Goal: Task Accomplishment & Management: Complete application form

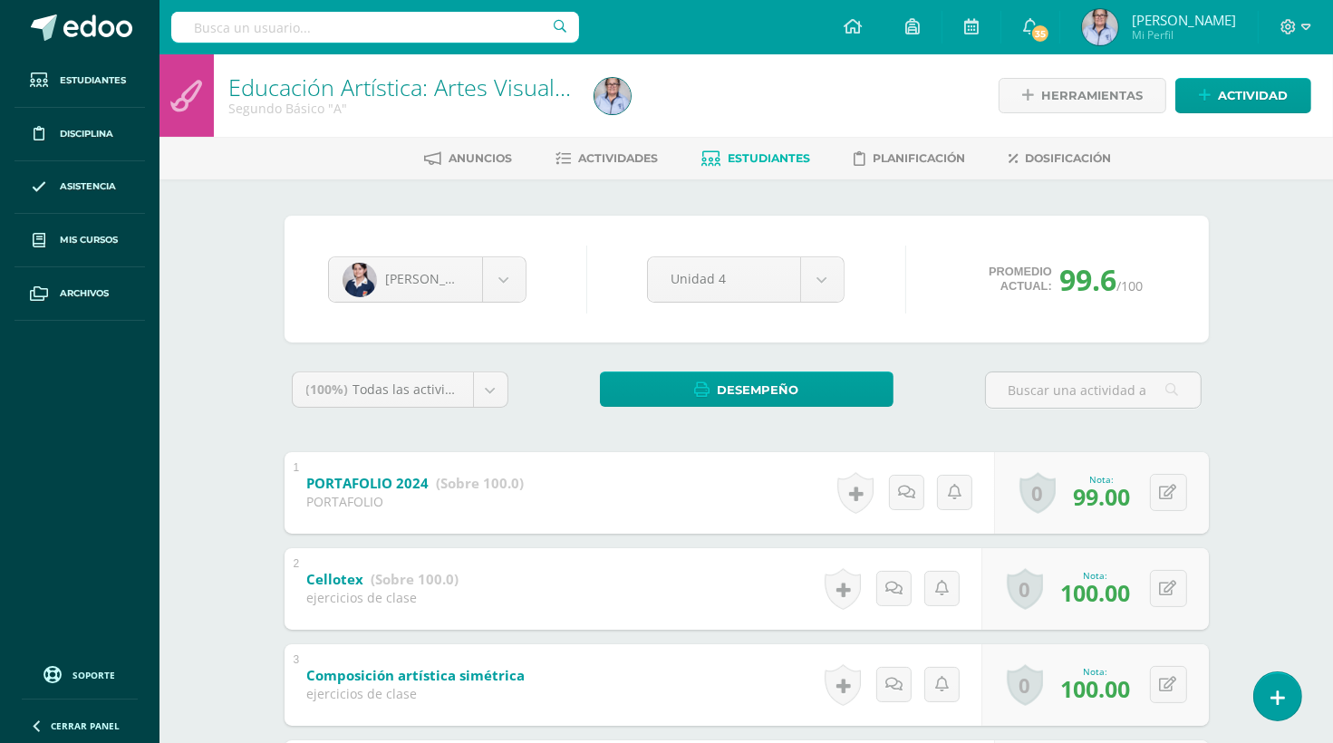
click at [755, 160] on span "Estudiantes" at bounding box center [770, 158] width 82 height 14
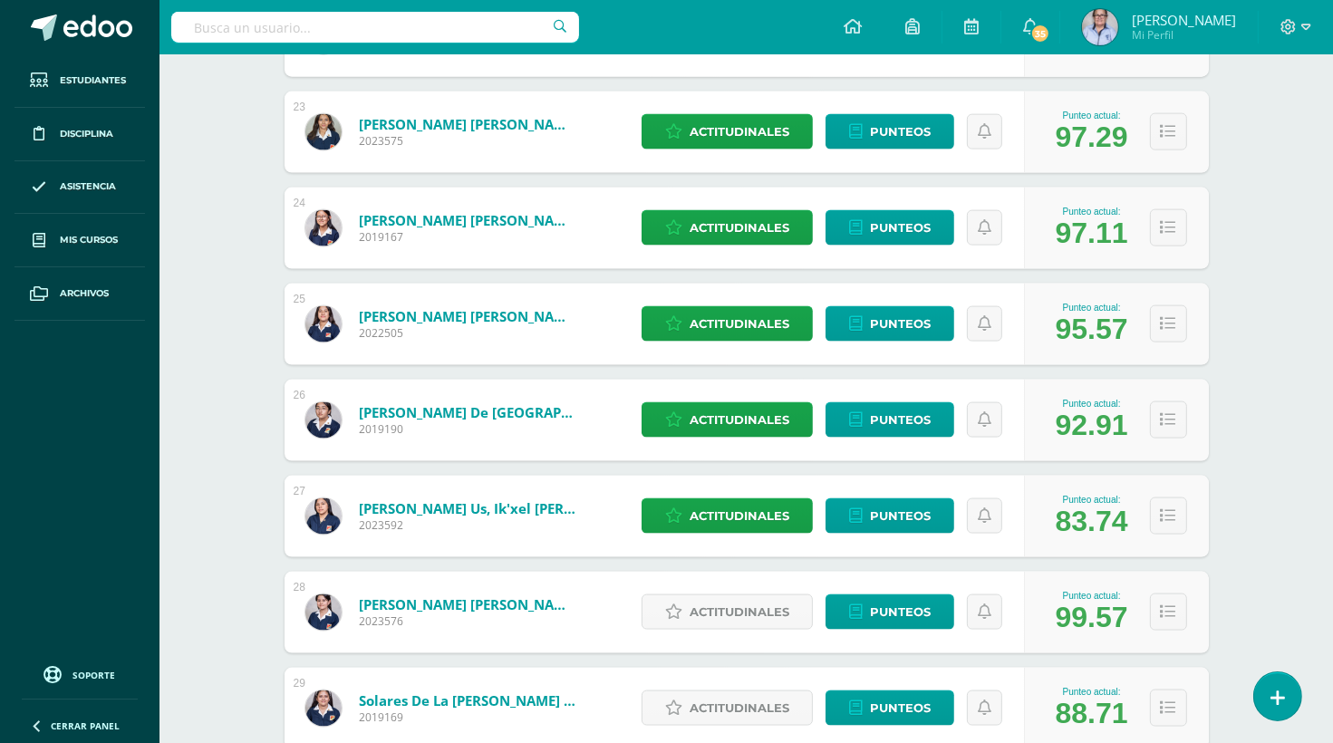
scroll to position [2632, 0]
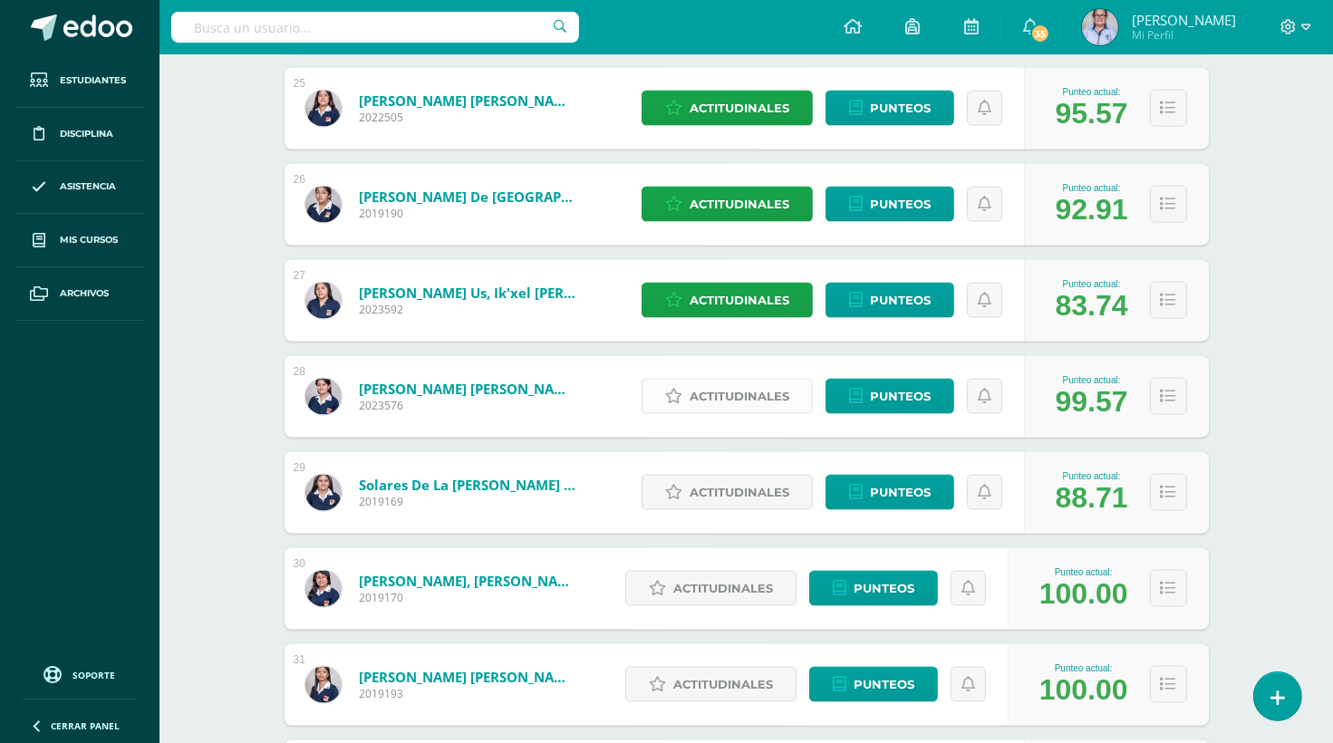
click at [725, 399] on span "Actitudinales" at bounding box center [740, 397] width 100 height 34
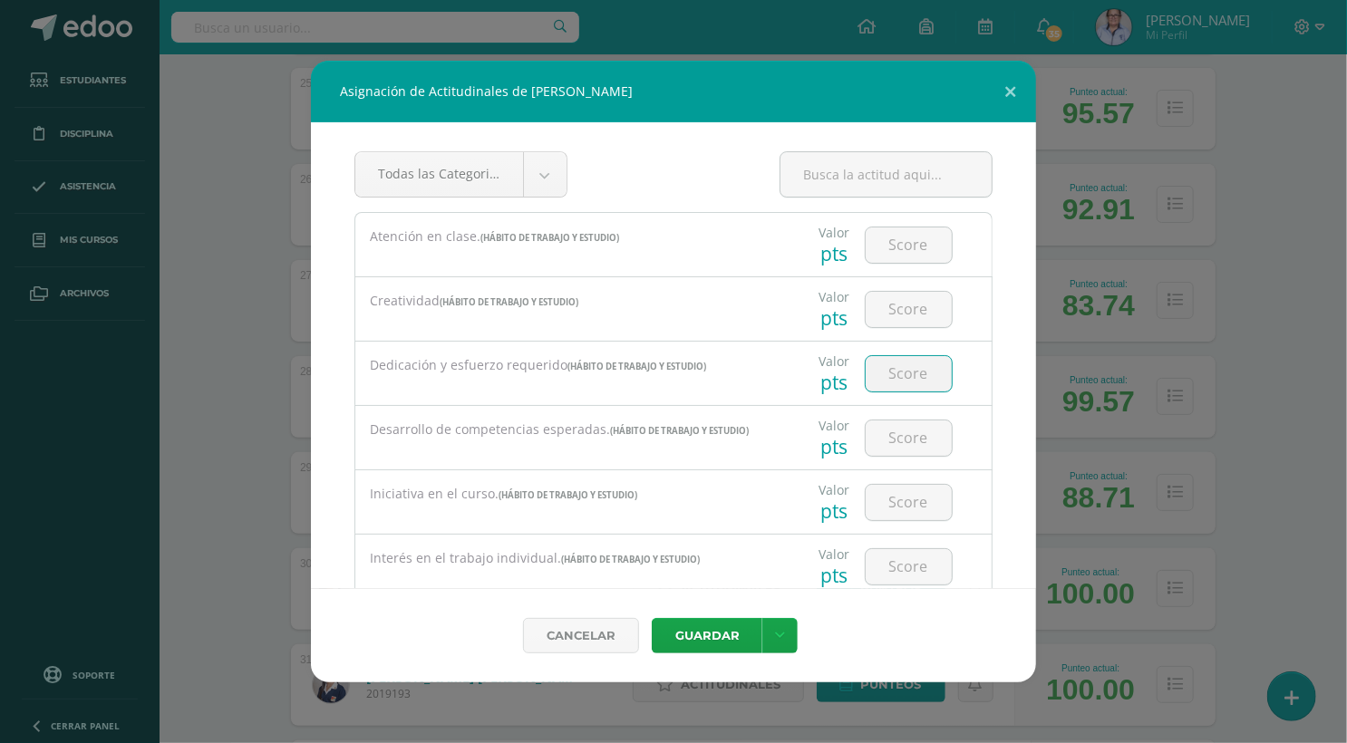
click at [914, 376] on input "number" at bounding box center [908, 373] width 86 height 35
type input "3"
click at [714, 632] on button "Guardar" at bounding box center [707, 635] width 111 height 35
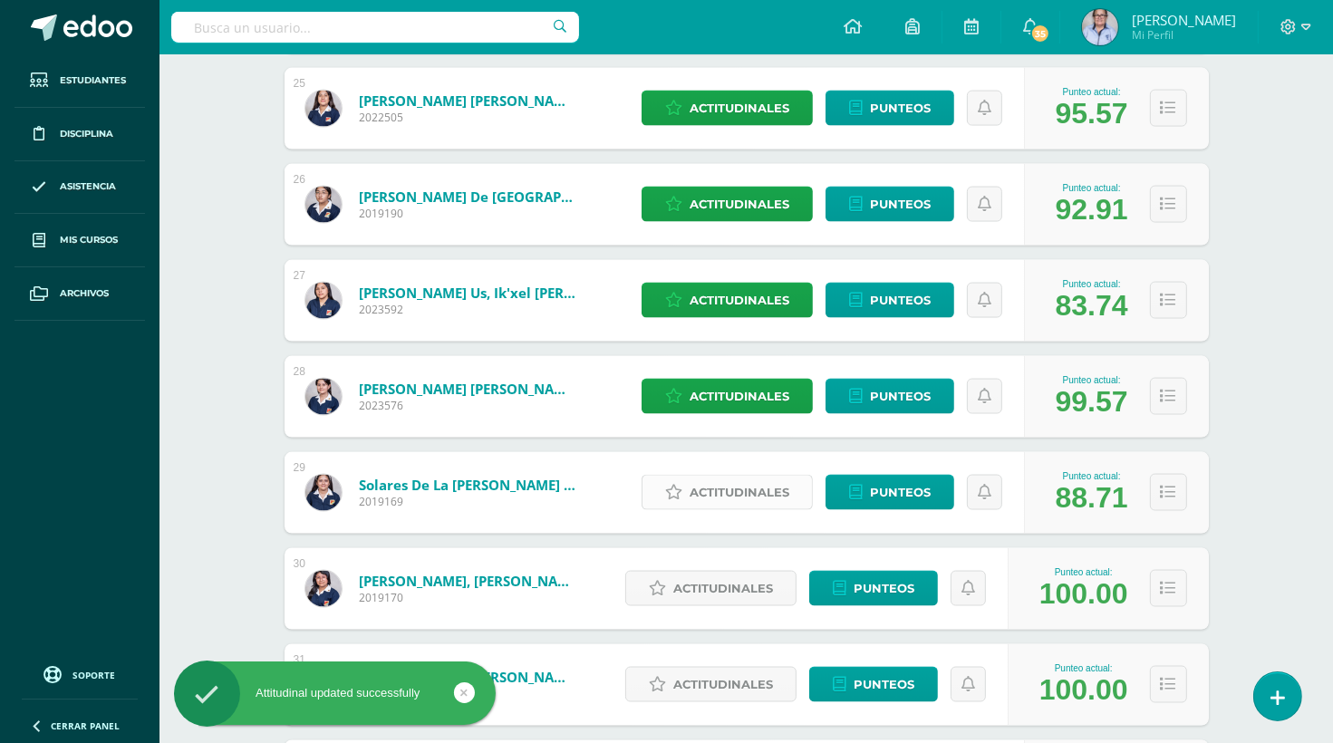
click at [707, 498] on span "Actitudinales" at bounding box center [740, 493] width 100 height 34
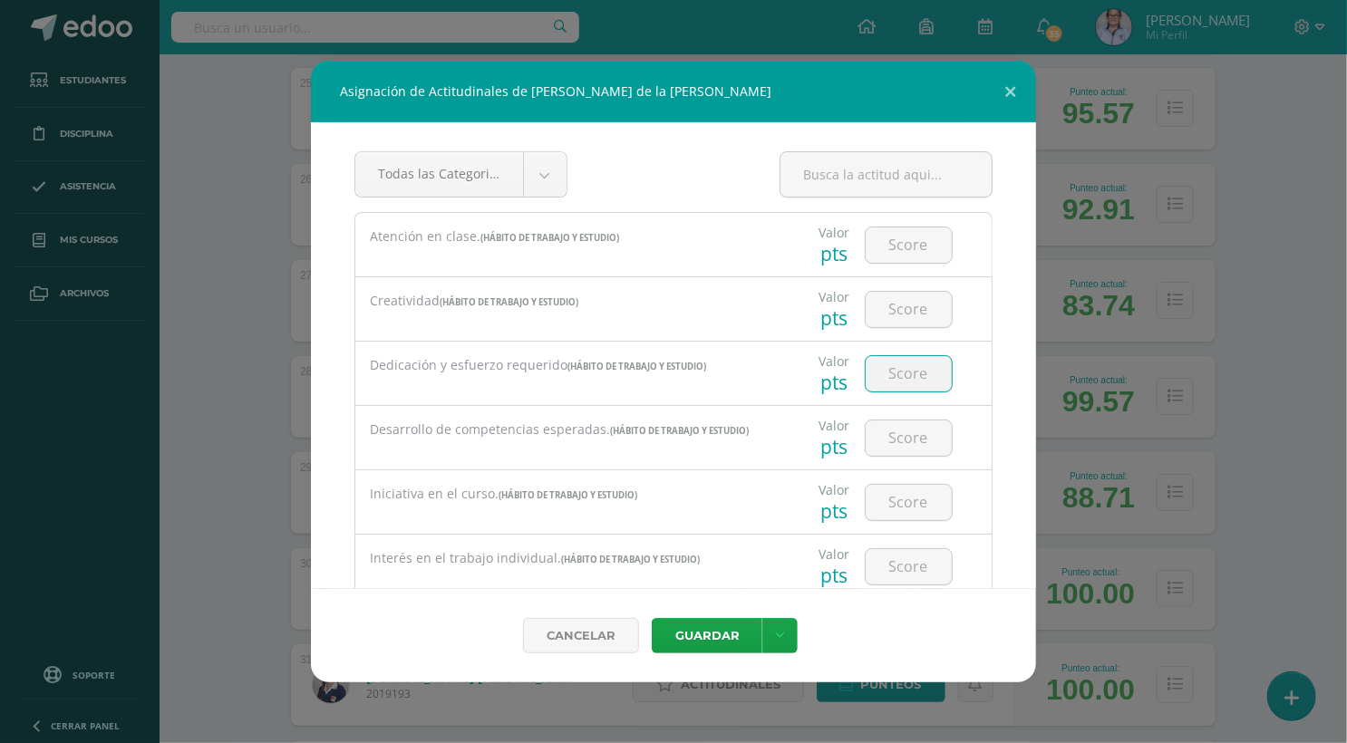
click at [902, 370] on input "number" at bounding box center [908, 373] width 86 height 35
type input "2"
click at [719, 609] on div "Cancelar Guardar Guardar y poblar en todos mis cursos" at bounding box center [673, 635] width 725 height 94
click at [699, 637] on button "Guardar" at bounding box center [707, 635] width 111 height 35
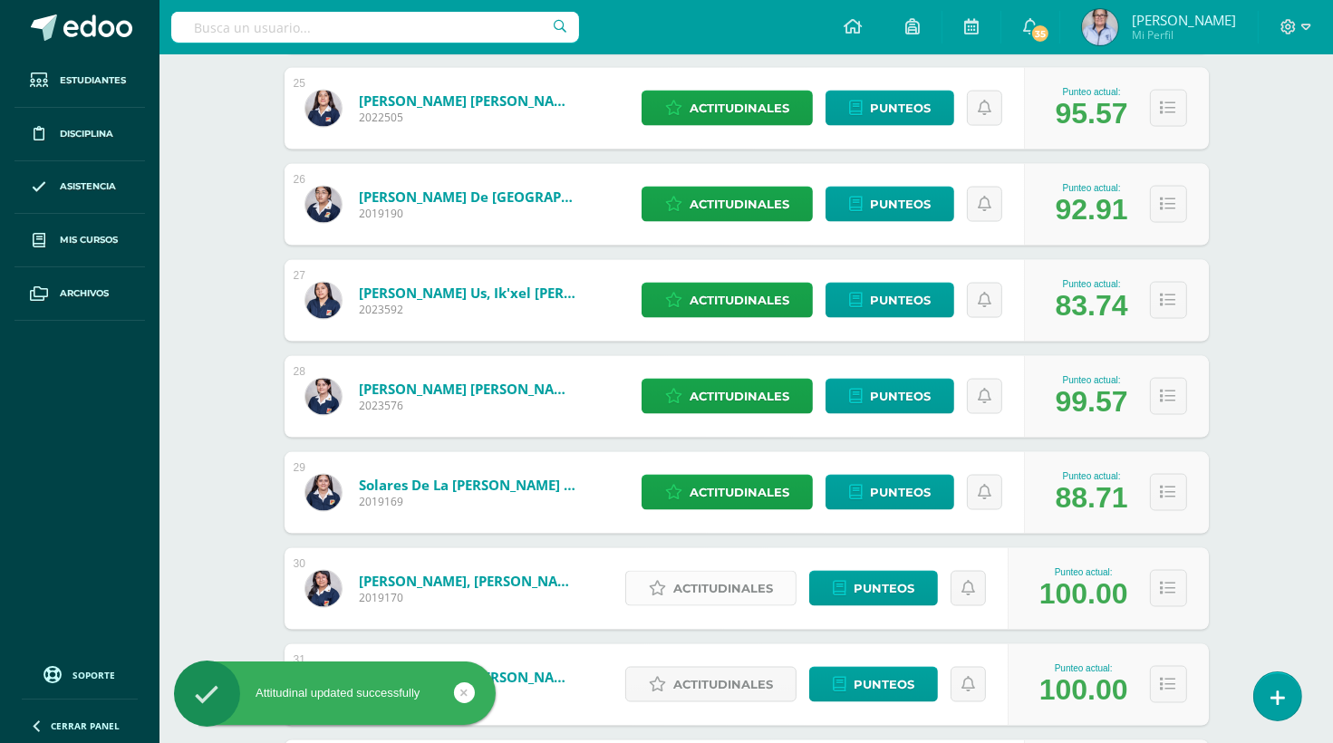
click at [707, 588] on span "Actitudinales" at bounding box center [723, 589] width 100 height 34
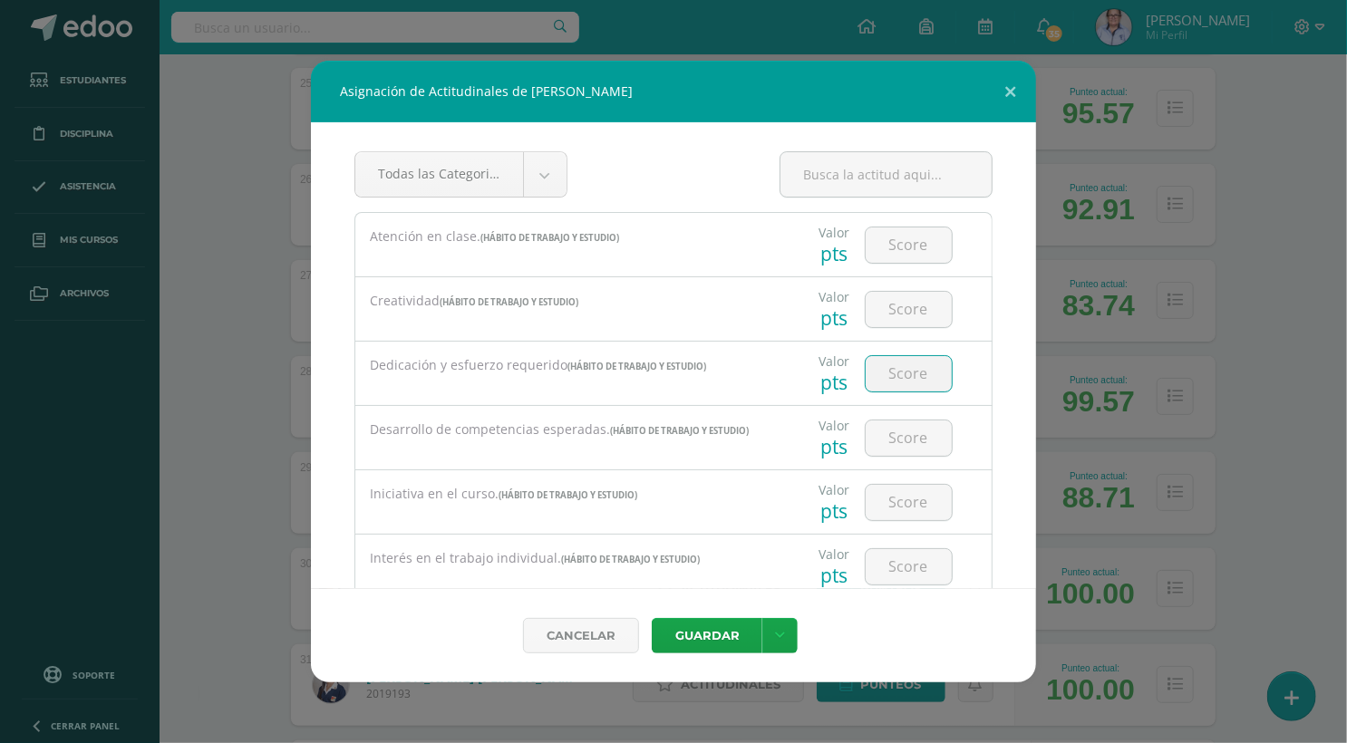
click at [906, 373] on input "number" at bounding box center [908, 373] width 86 height 35
type input "3"
click at [717, 636] on button "Guardar" at bounding box center [707, 635] width 111 height 35
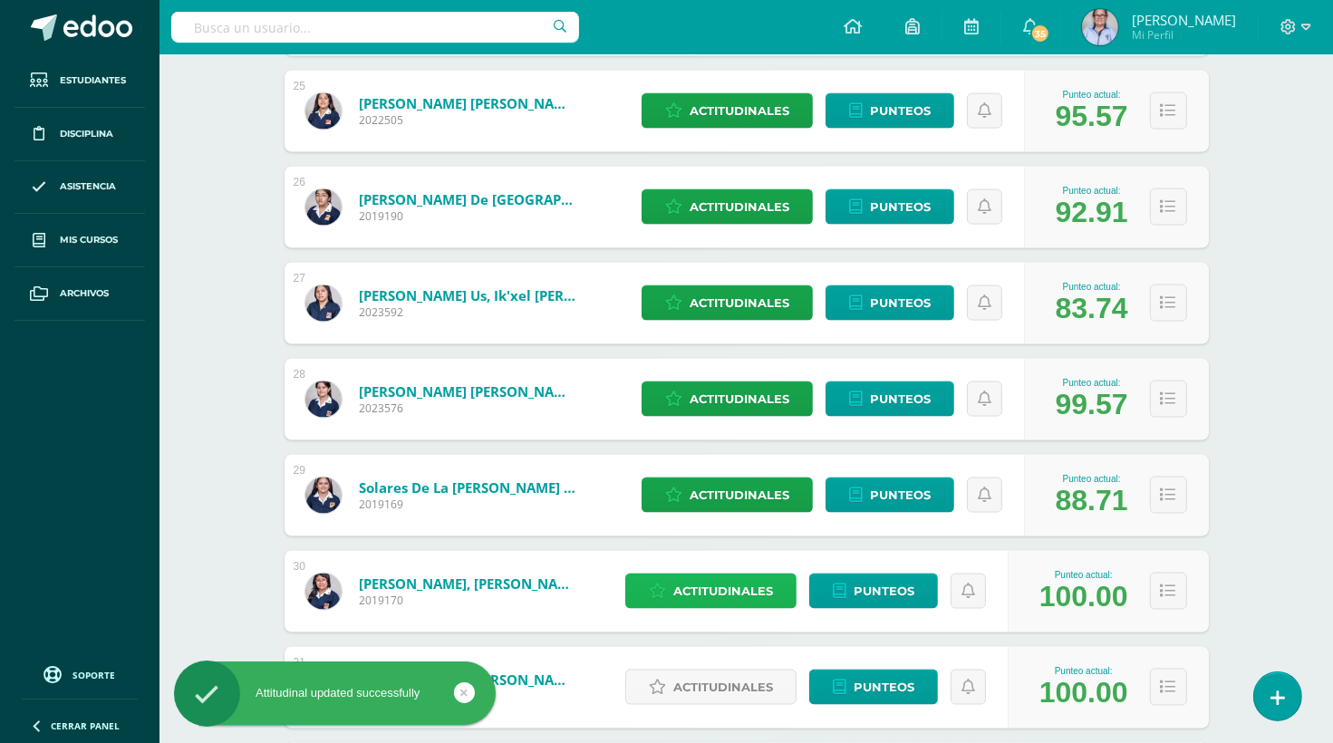
scroll to position [2831, 0]
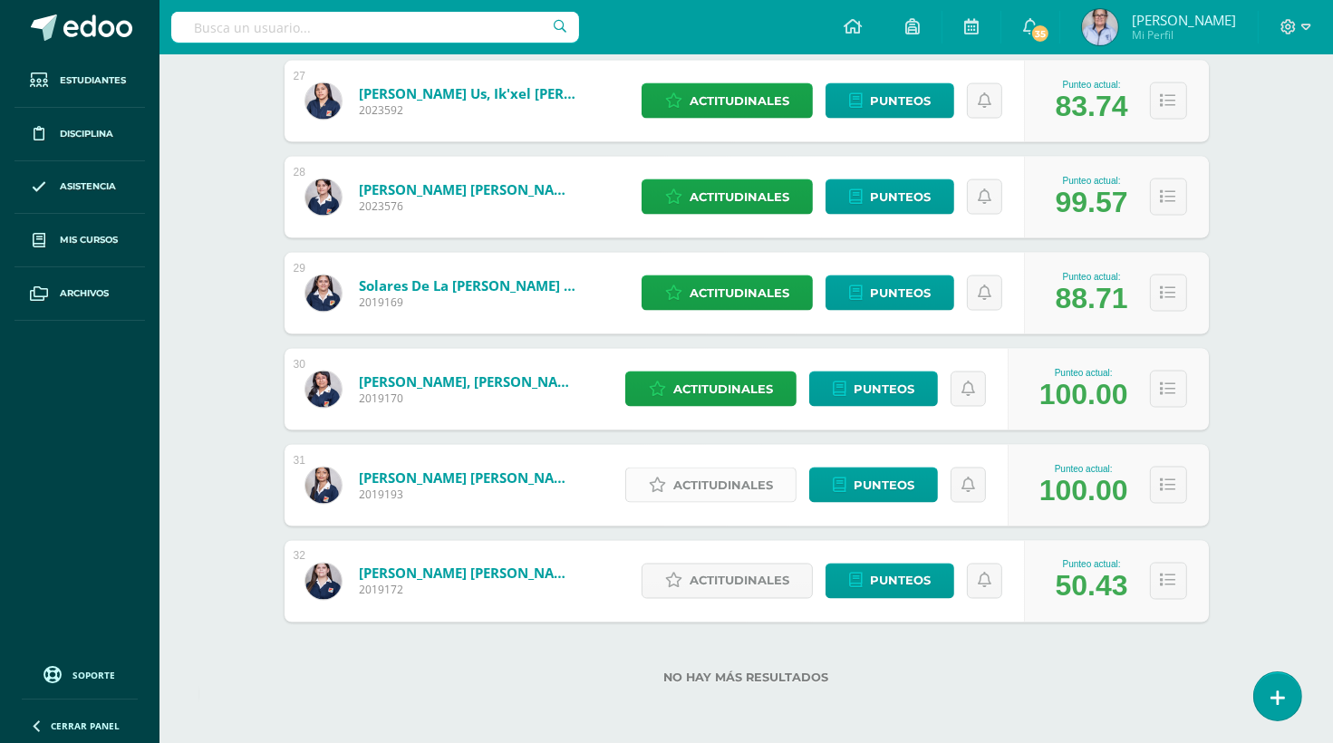
click at [729, 481] on span "Actitudinales" at bounding box center [723, 485] width 100 height 34
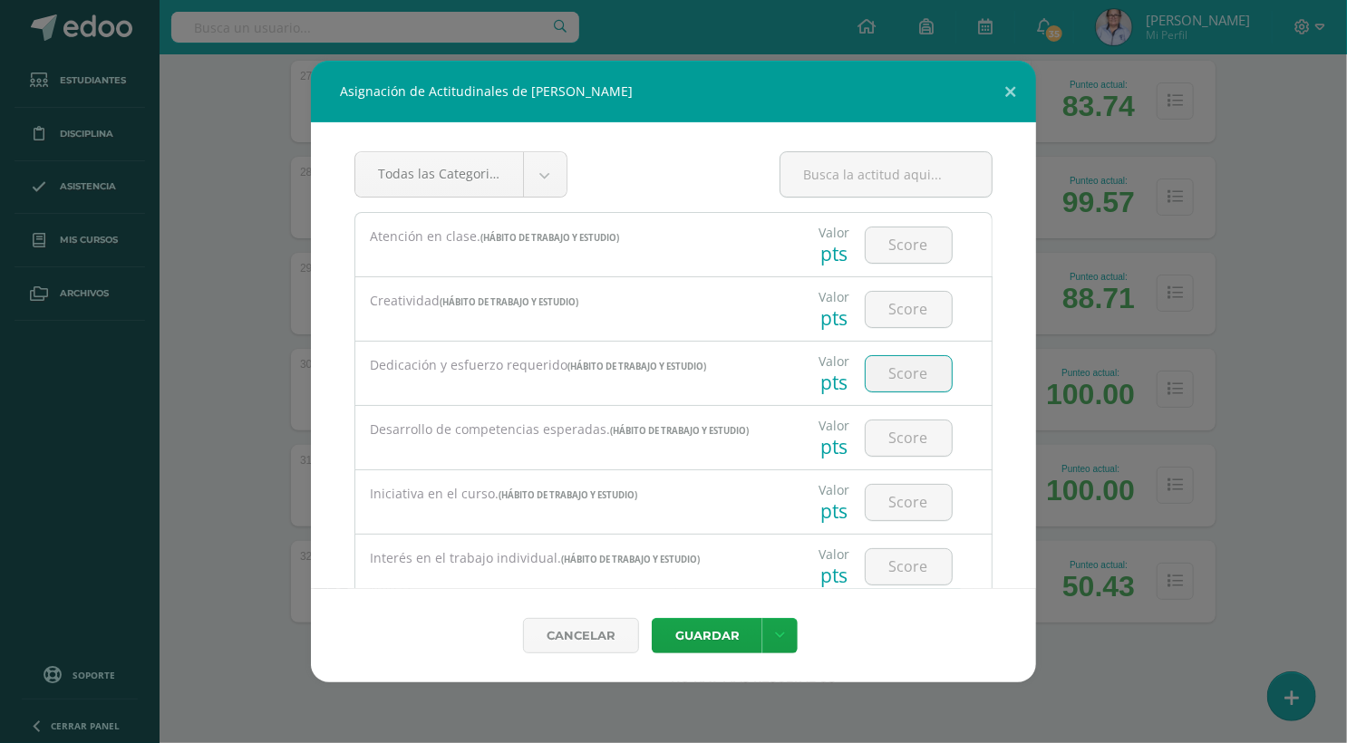
click at [907, 374] on input "number" at bounding box center [908, 373] width 86 height 35
type input "3"
click at [691, 633] on button "Guardar" at bounding box center [707, 635] width 111 height 35
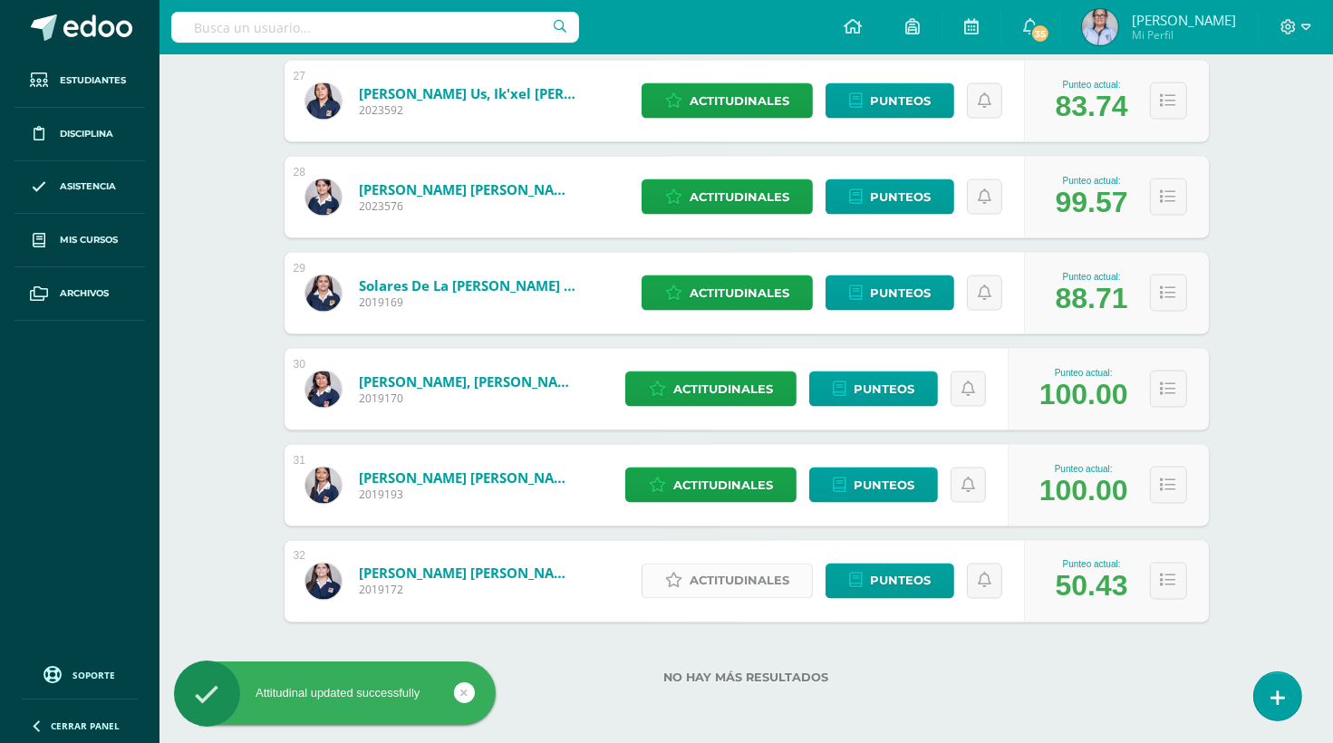
click at [750, 571] on span "Actitudinales" at bounding box center [740, 582] width 100 height 34
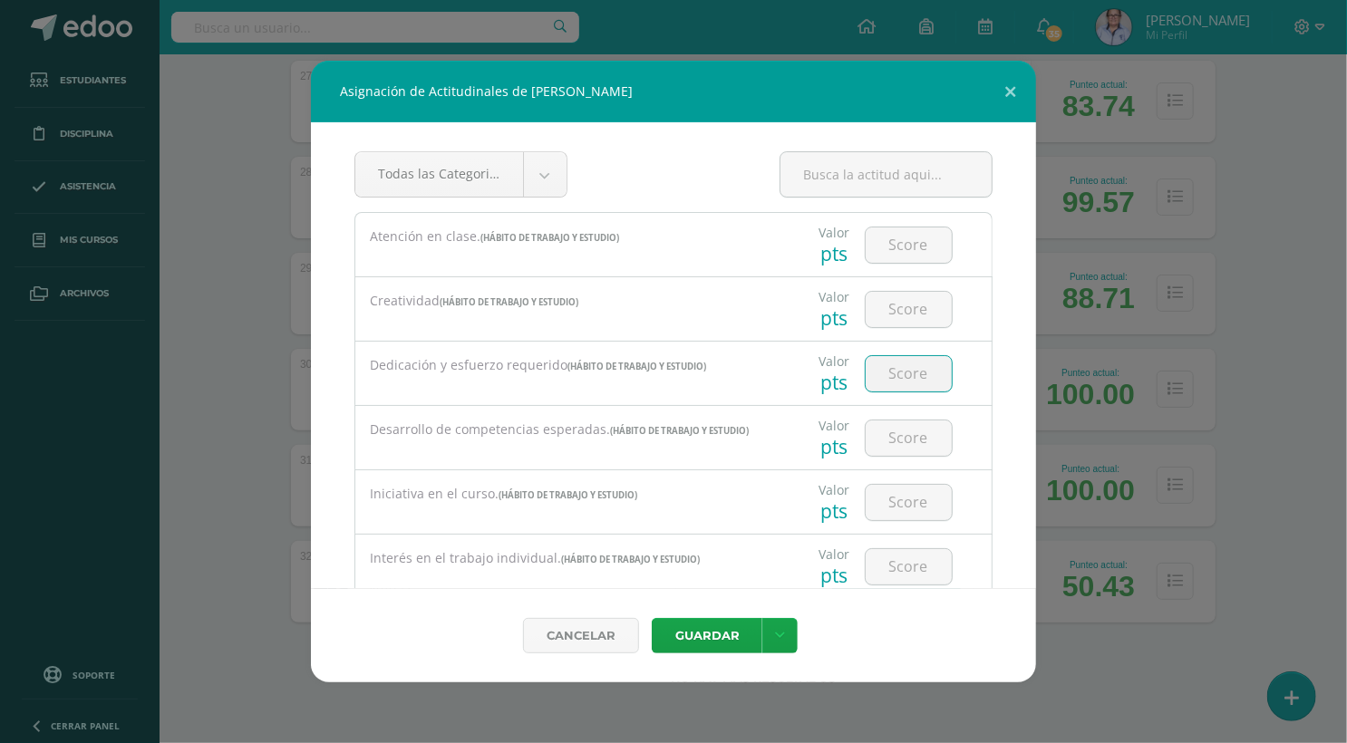
click at [906, 370] on input "number" at bounding box center [908, 373] width 86 height 35
type input "2"
click at [700, 640] on button "Guardar" at bounding box center [707, 635] width 111 height 35
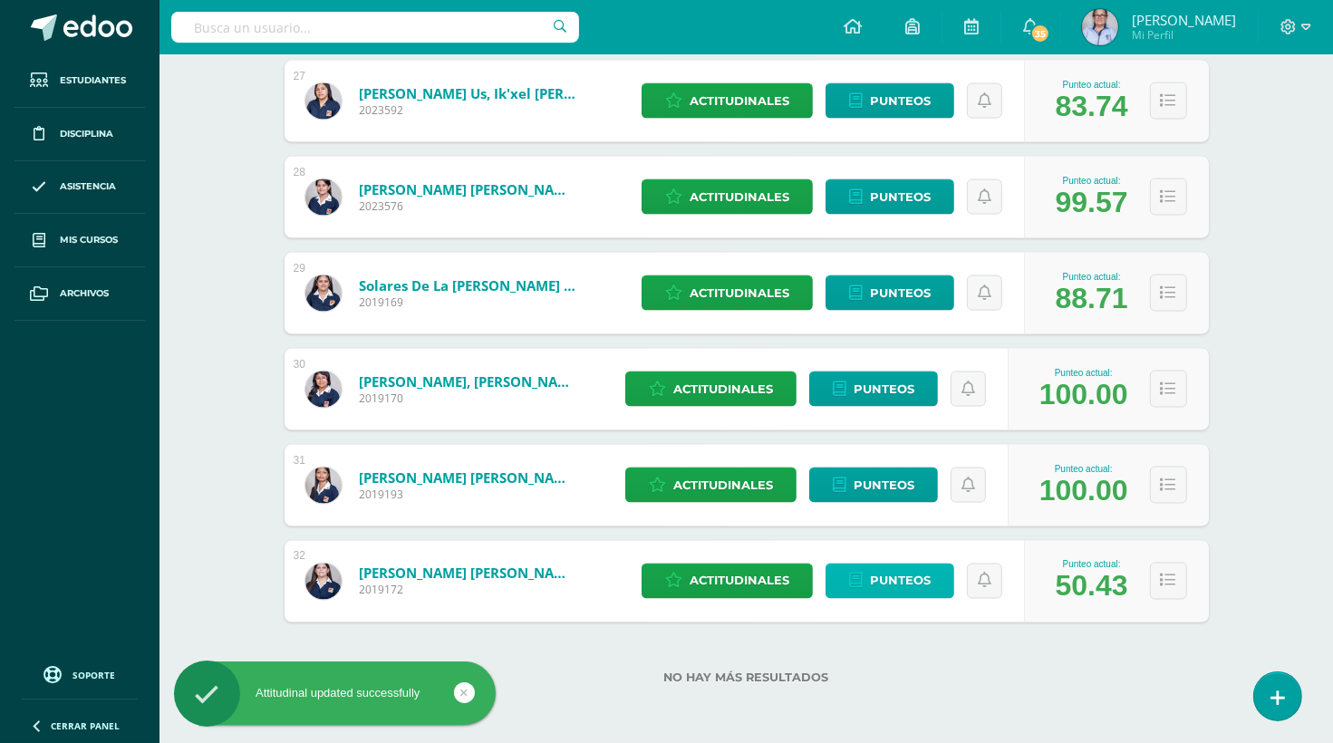
click at [876, 569] on span "Punteos" at bounding box center [900, 582] width 61 height 34
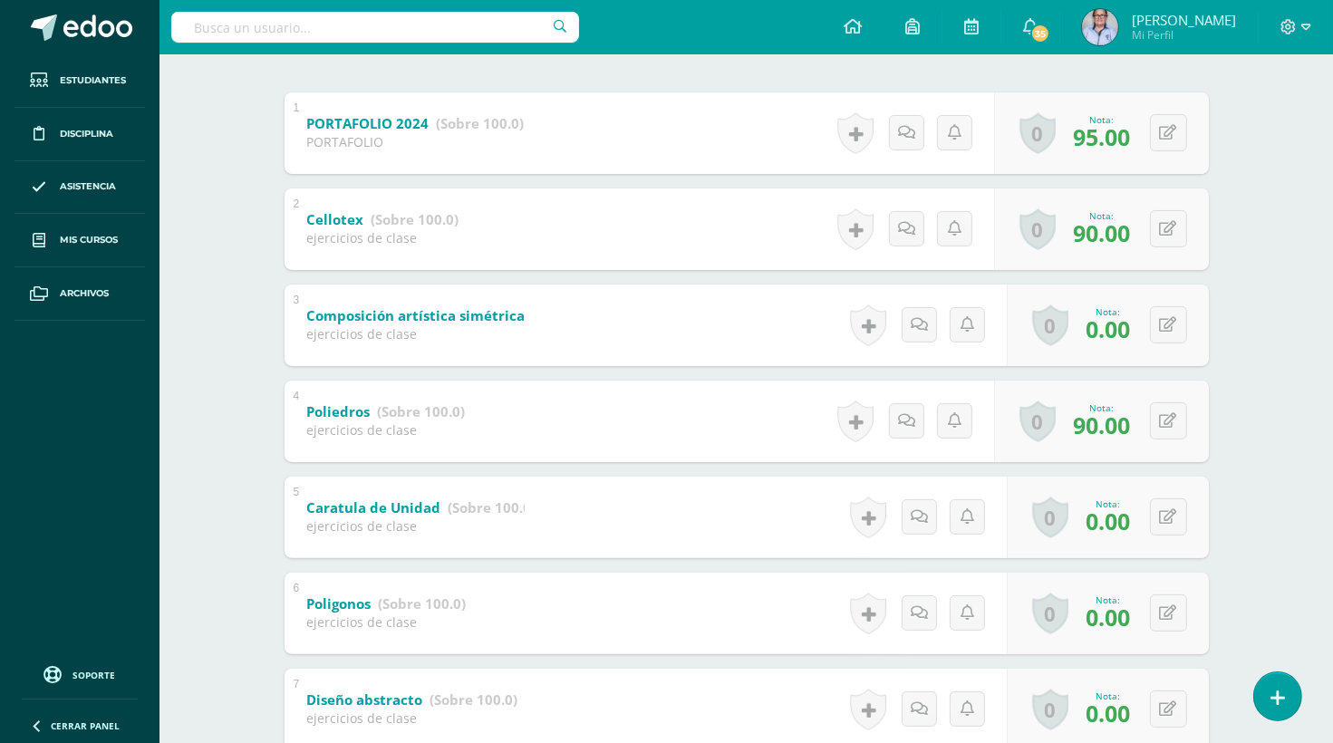
scroll to position [365, 0]
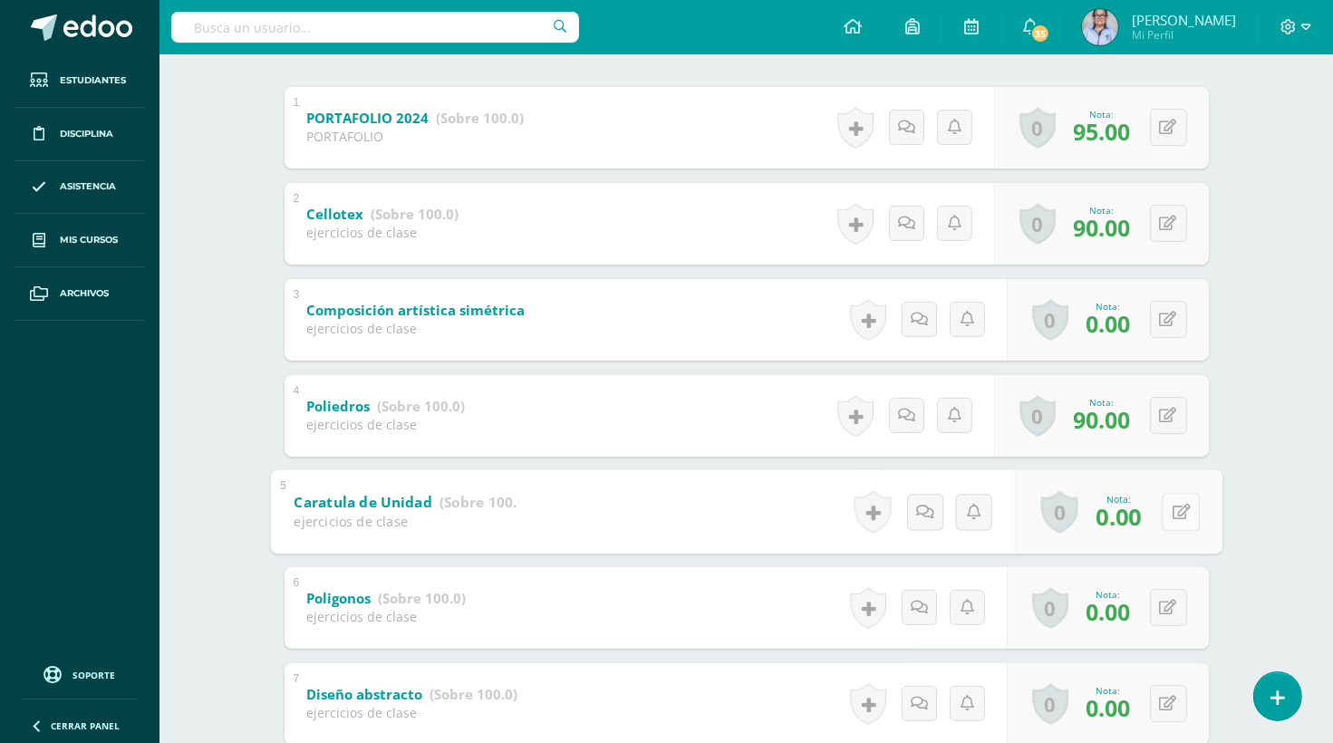
click at [1171, 513] on button at bounding box center [1181, 512] width 38 height 38
type input "80"
click at [1139, 518] on link at bounding box center [1133, 517] width 36 height 36
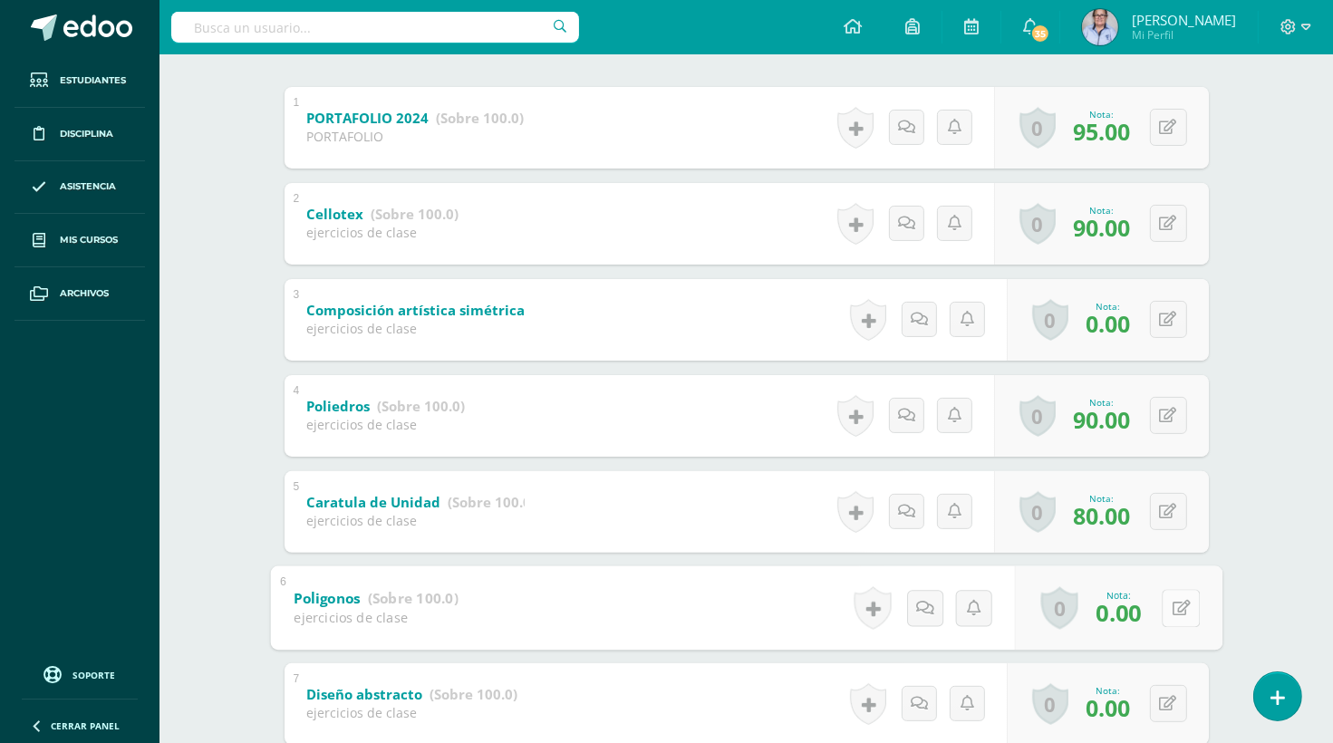
click at [1166, 608] on button at bounding box center [1181, 608] width 38 height 38
type input "80"
click at [1141, 615] on link at bounding box center [1133, 613] width 36 height 36
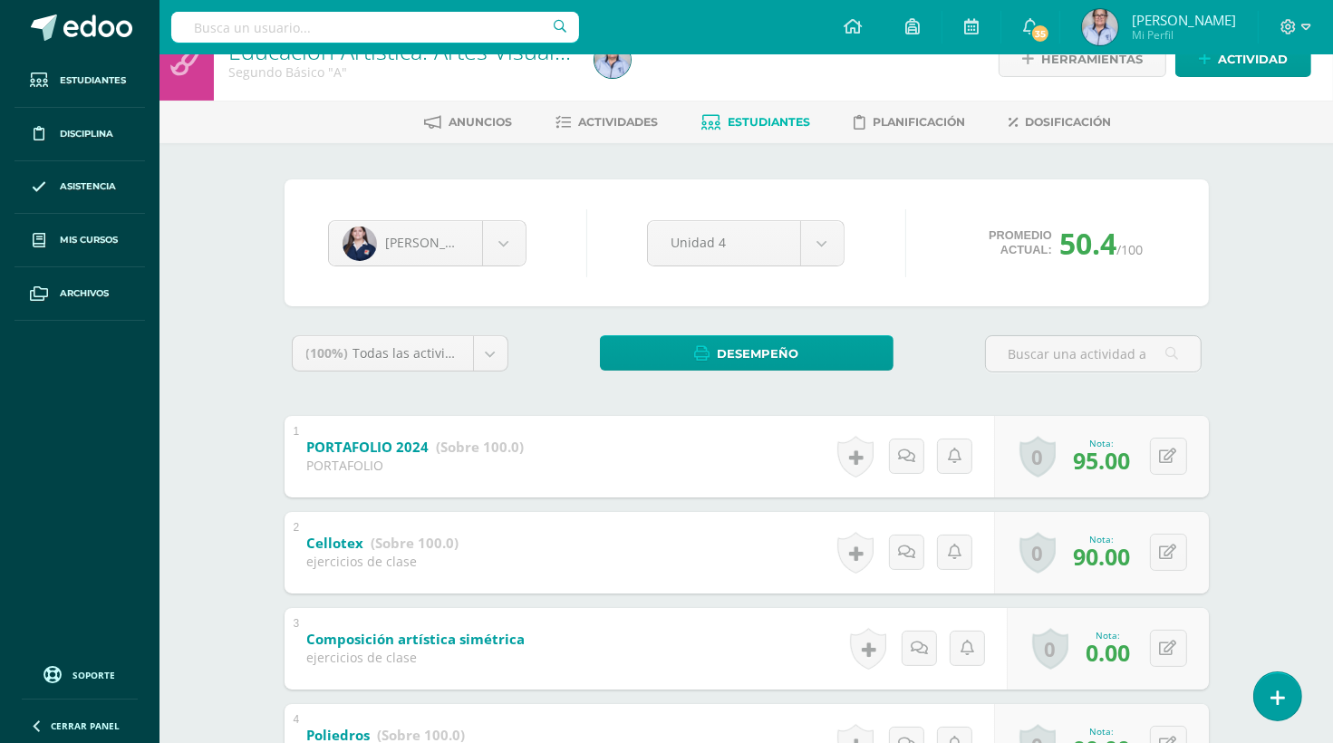
scroll to position [0, 0]
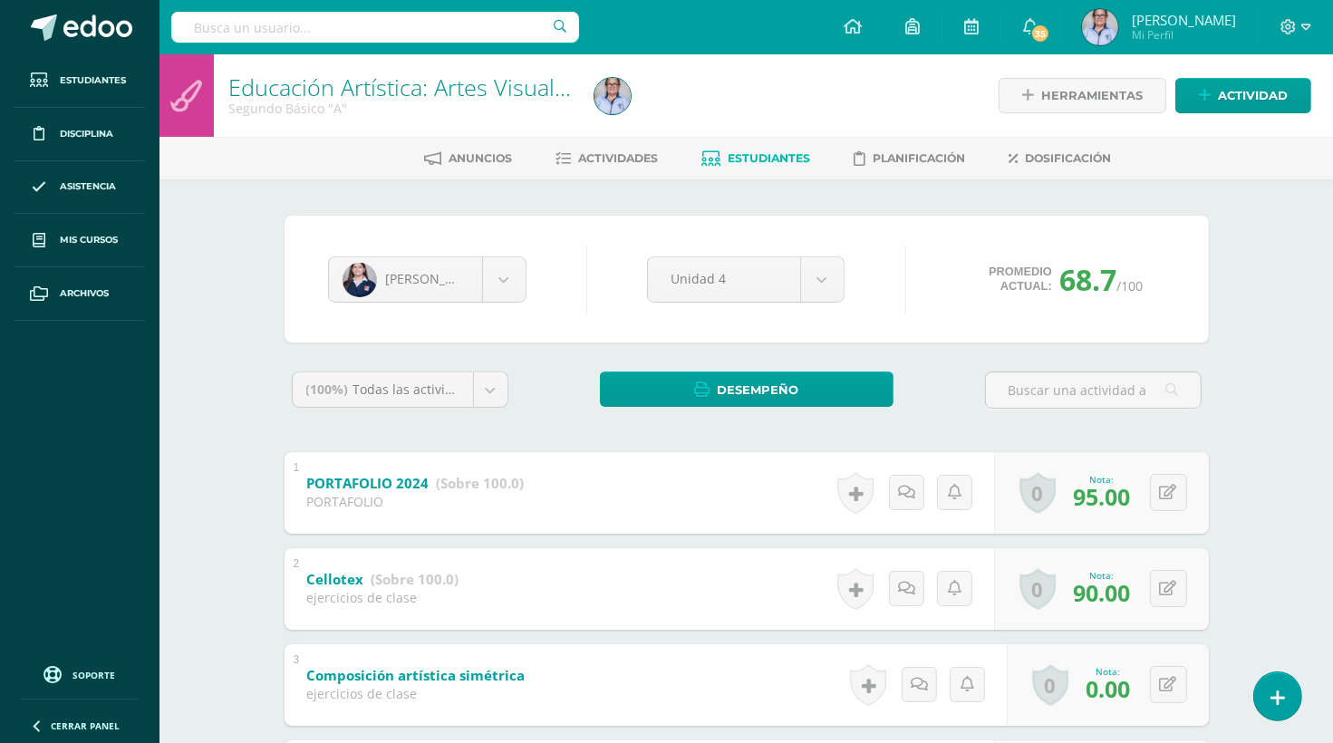
click at [1265, 261] on div "Educación Artística: Artes Visuales Segundo Básico "A" Herramientas Detalle de …" at bounding box center [745, 690] width 1173 height 1272
click at [231, 310] on div "Educación Artística: Artes Visuales Segundo Básico "A" Herramientas Detalle de …" at bounding box center [745, 690] width 1173 height 1272
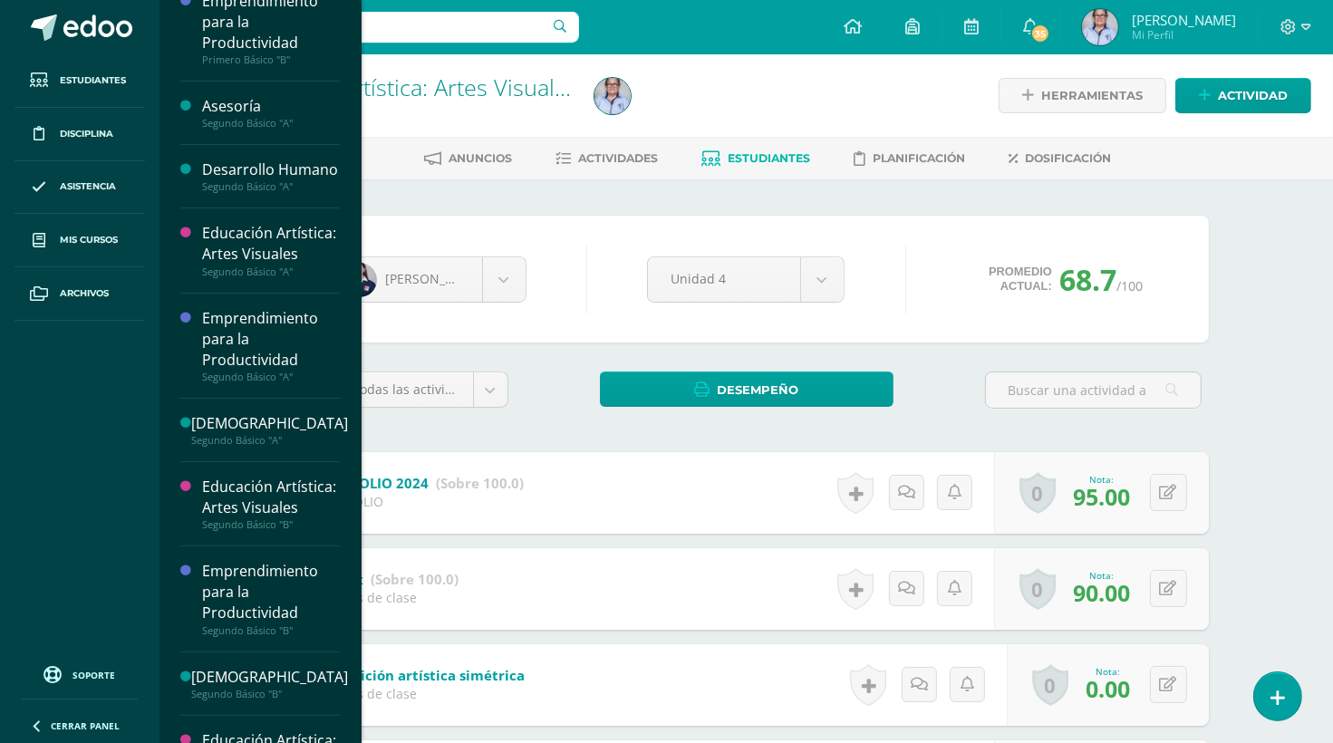
scroll to position [319, 0]
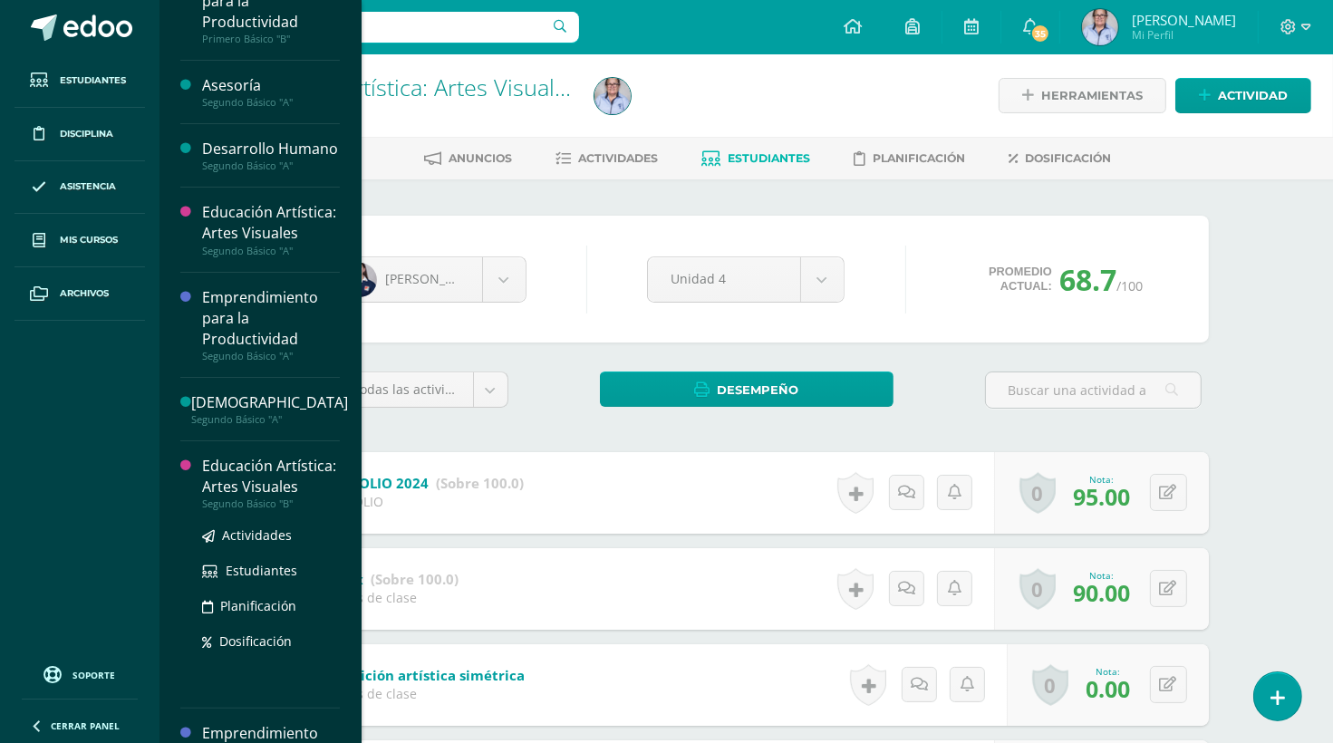
click at [210, 497] on div "Educación Artística: Artes Visuales" at bounding box center [271, 477] width 138 height 42
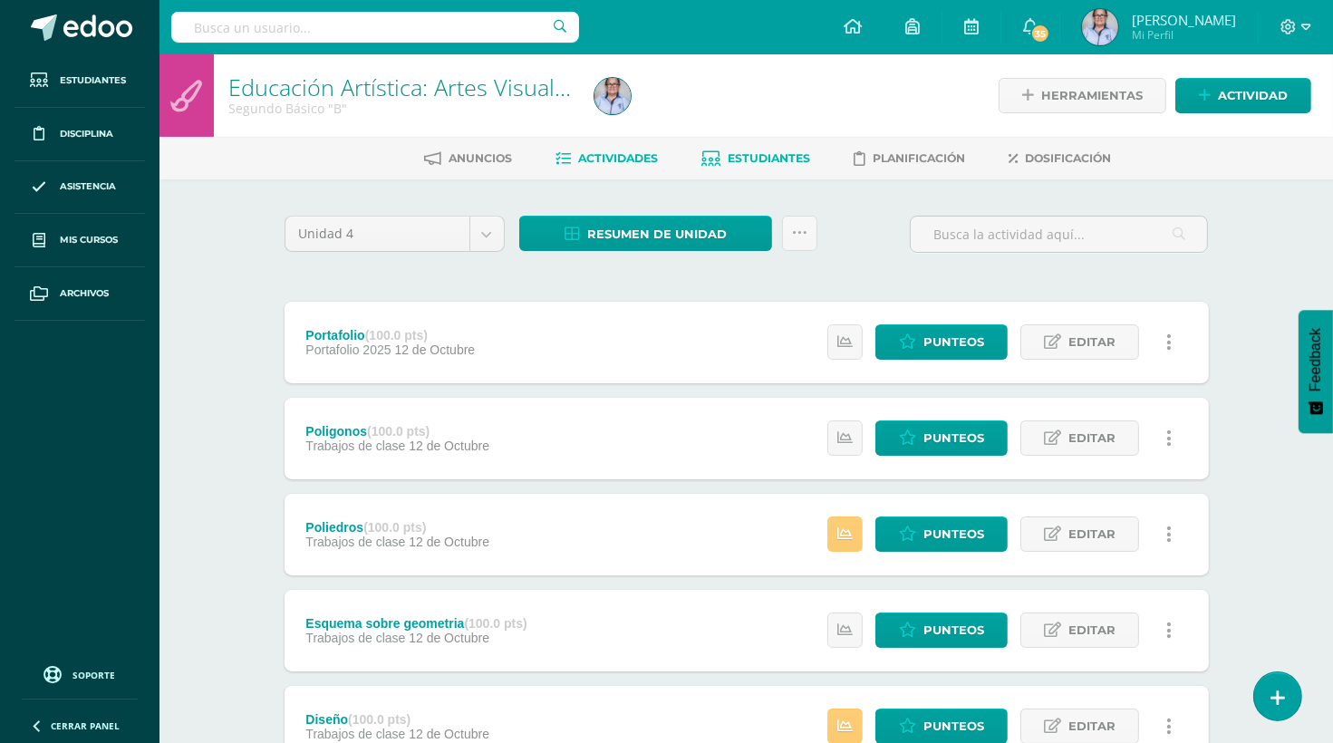
click at [747, 159] on span "Estudiantes" at bounding box center [770, 158] width 82 height 14
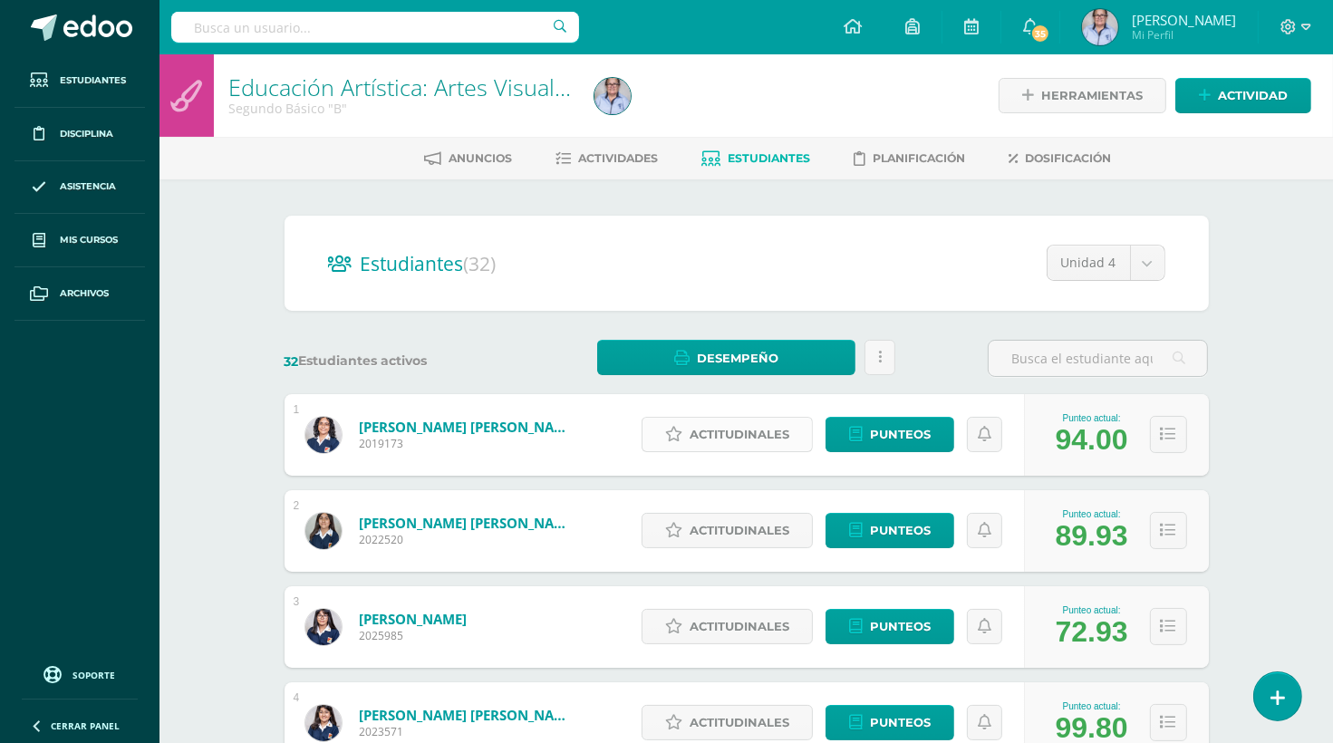
click at [736, 434] on span "Actitudinales" at bounding box center [740, 435] width 100 height 34
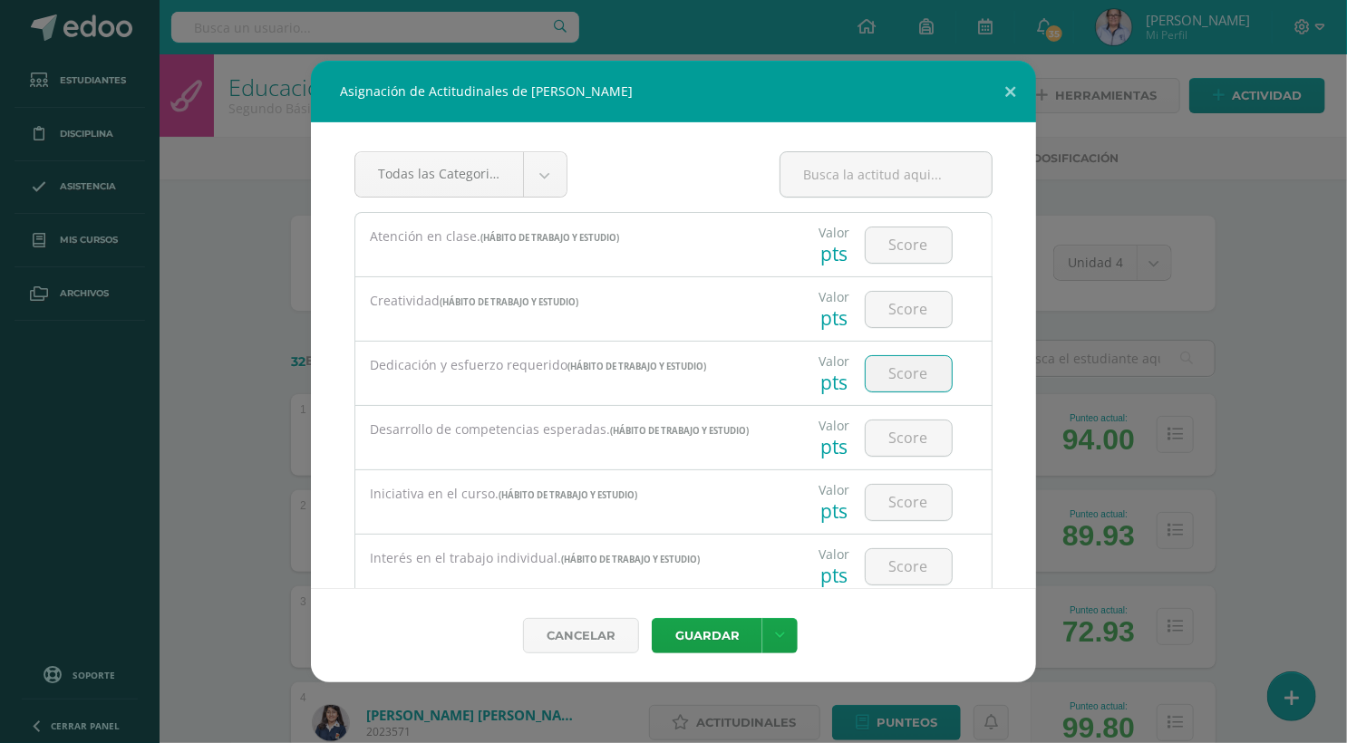
click at [889, 365] on input "number" at bounding box center [908, 373] width 86 height 35
type input "3"
click at [721, 633] on button "Guardar" at bounding box center [707, 635] width 111 height 35
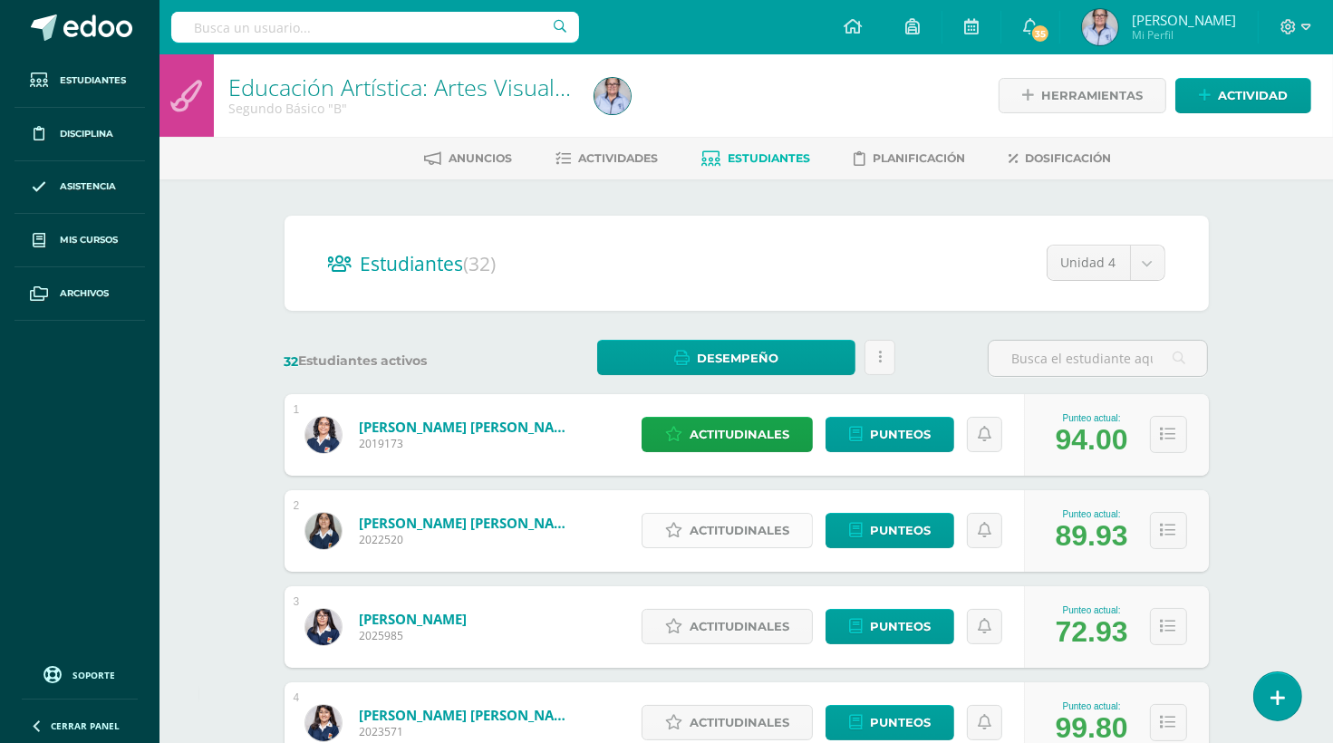
click at [723, 528] on span "Actitudinales" at bounding box center [740, 531] width 100 height 34
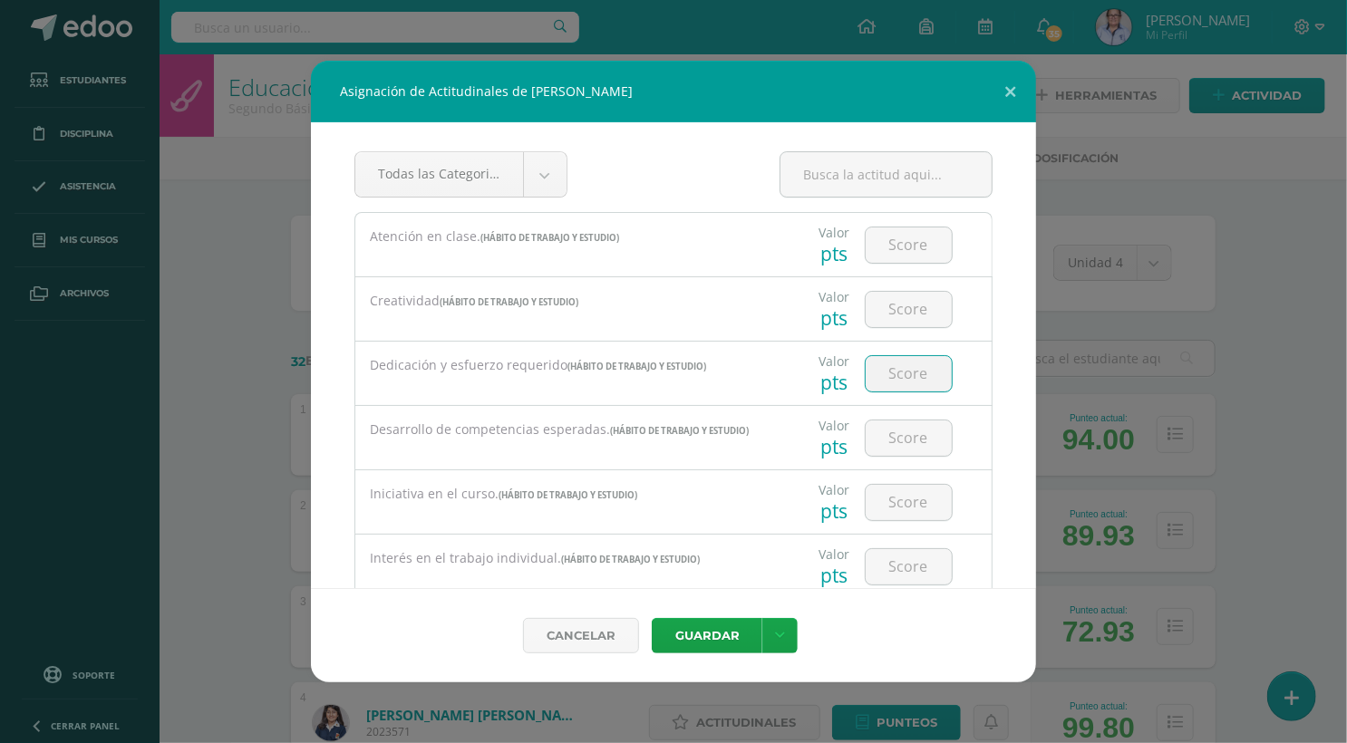
click at [902, 372] on input "number" at bounding box center [908, 373] width 86 height 35
type input "2"
click at [692, 638] on button "Guardar" at bounding box center [707, 635] width 111 height 35
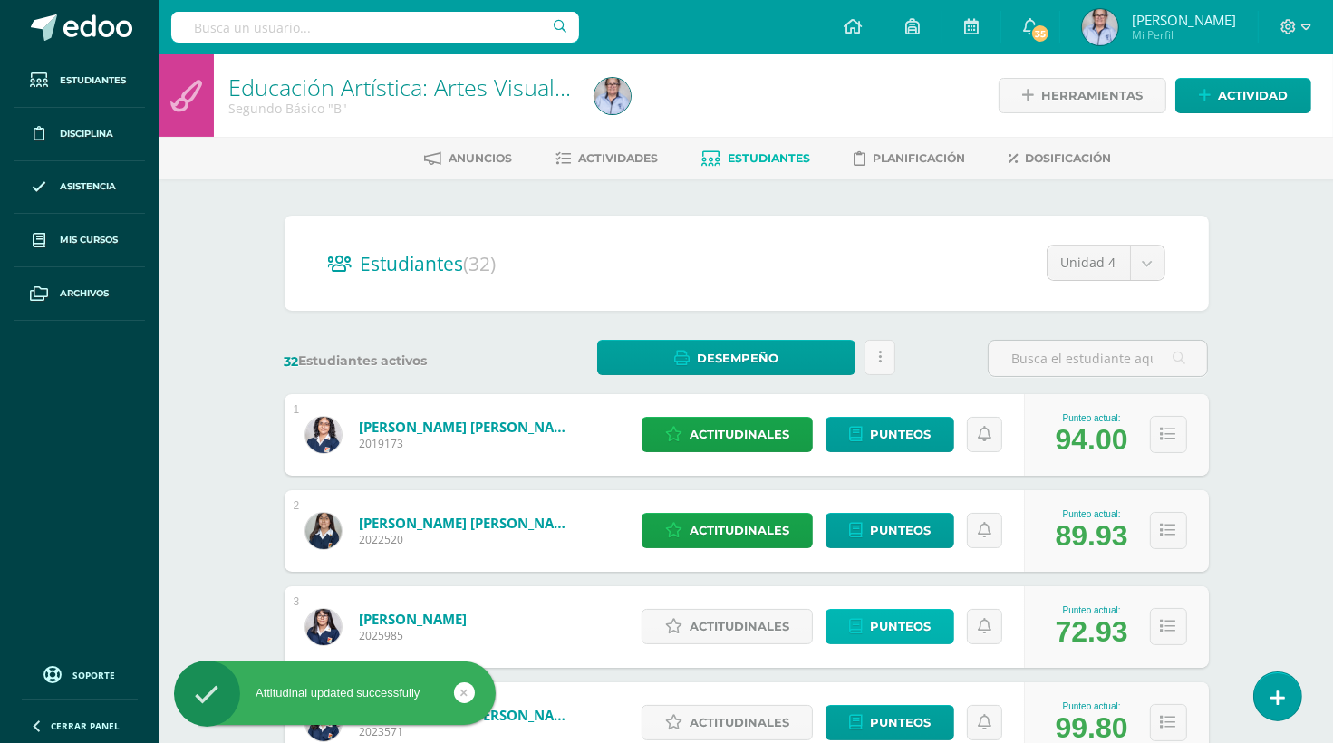
click at [884, 623] on span "Punteos" at bounding box center [900, 627] width 61 height 34
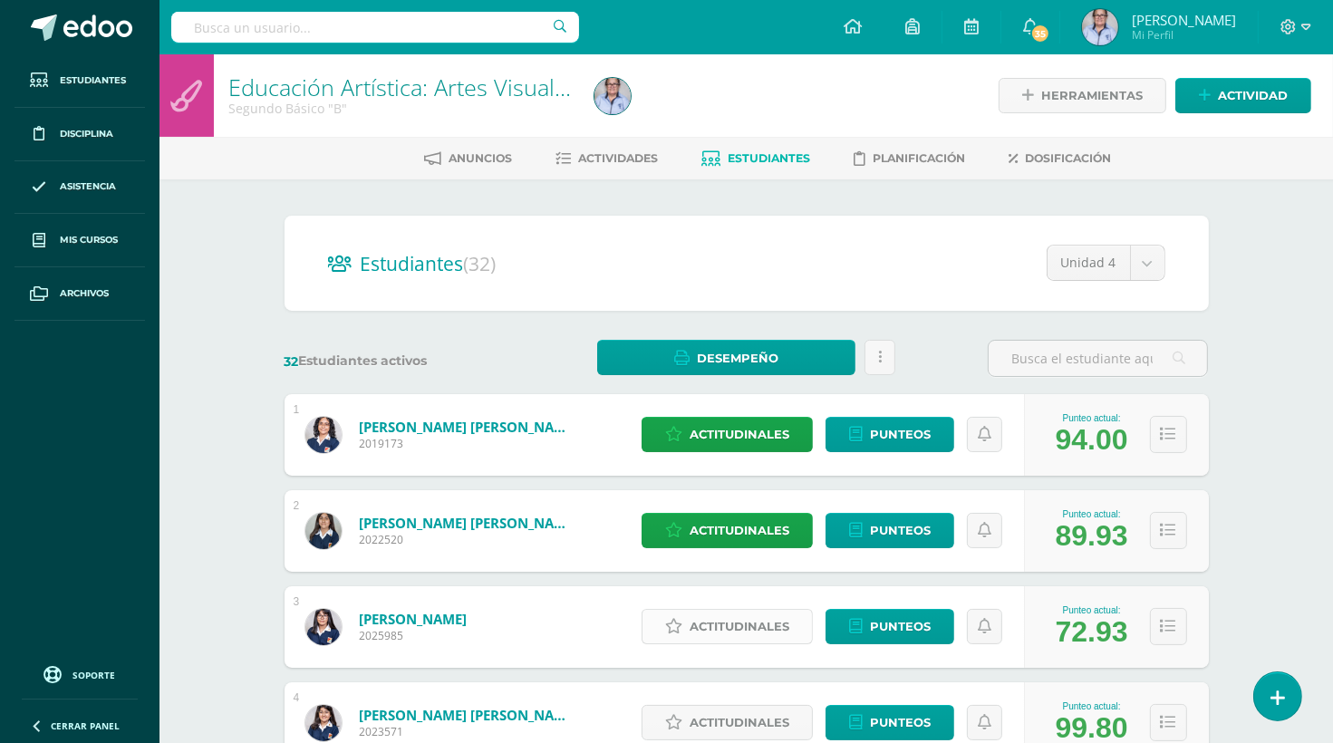
click at [768, 627] on span "Actitudinales" at bounding box center [740, 627] width 100 height 34
click at [748, 621] on span "Actitudinales" at bounding box center [740, 627] width 100 height 34
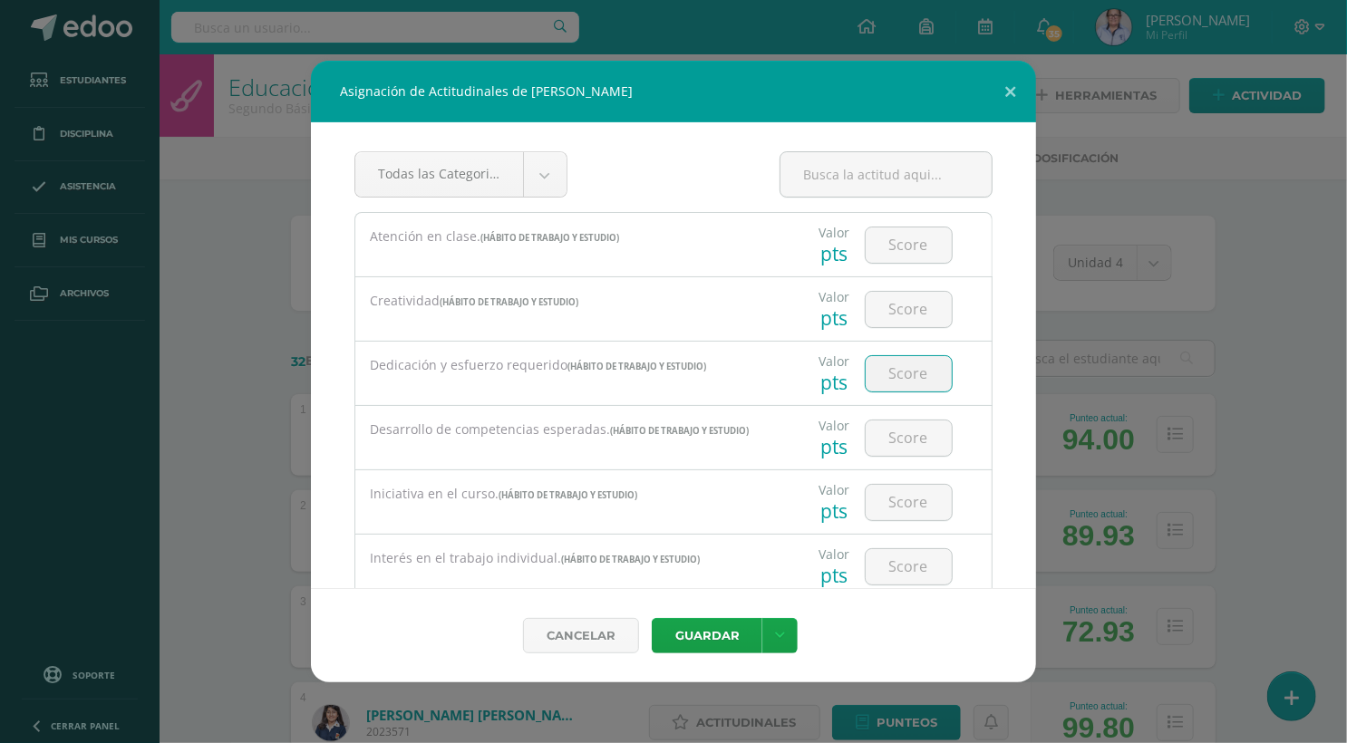
click at [890, 371] on input "number" at bounding box center [908, 373] width 86 height 35
type input "2"
click at [724, 641] on button "Guardar" at bounding box center [707, 635] width 111 height 35
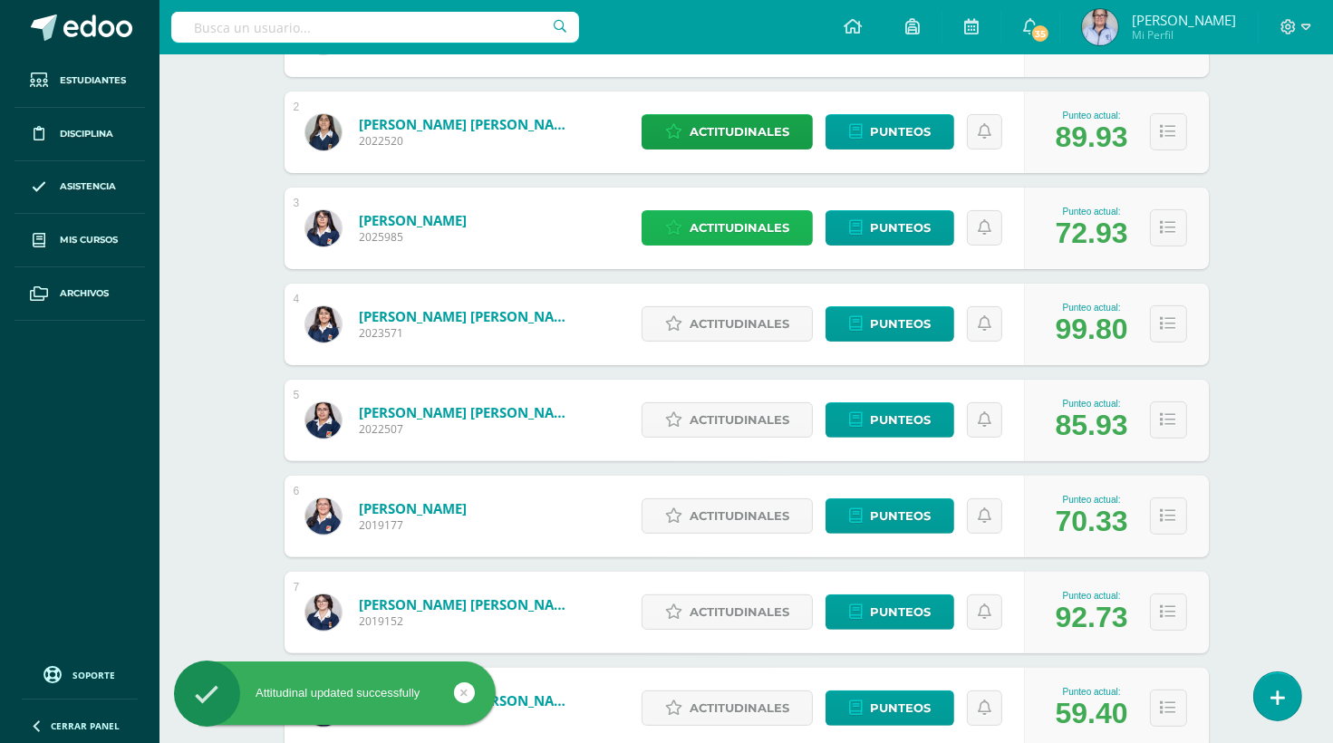
scroll to position [479, 0]
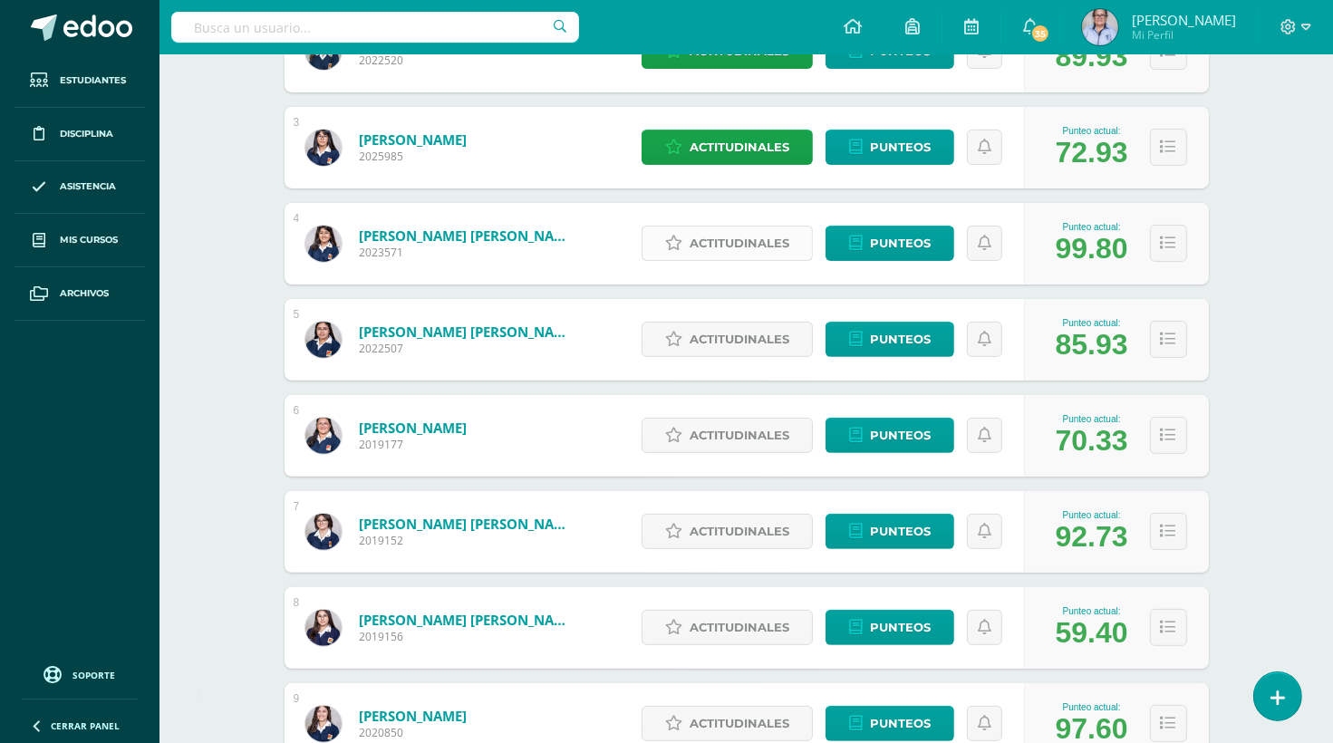
click at [750, 242] on span "Actitudinales" at bounding box center [740, 244] width 100 height 34
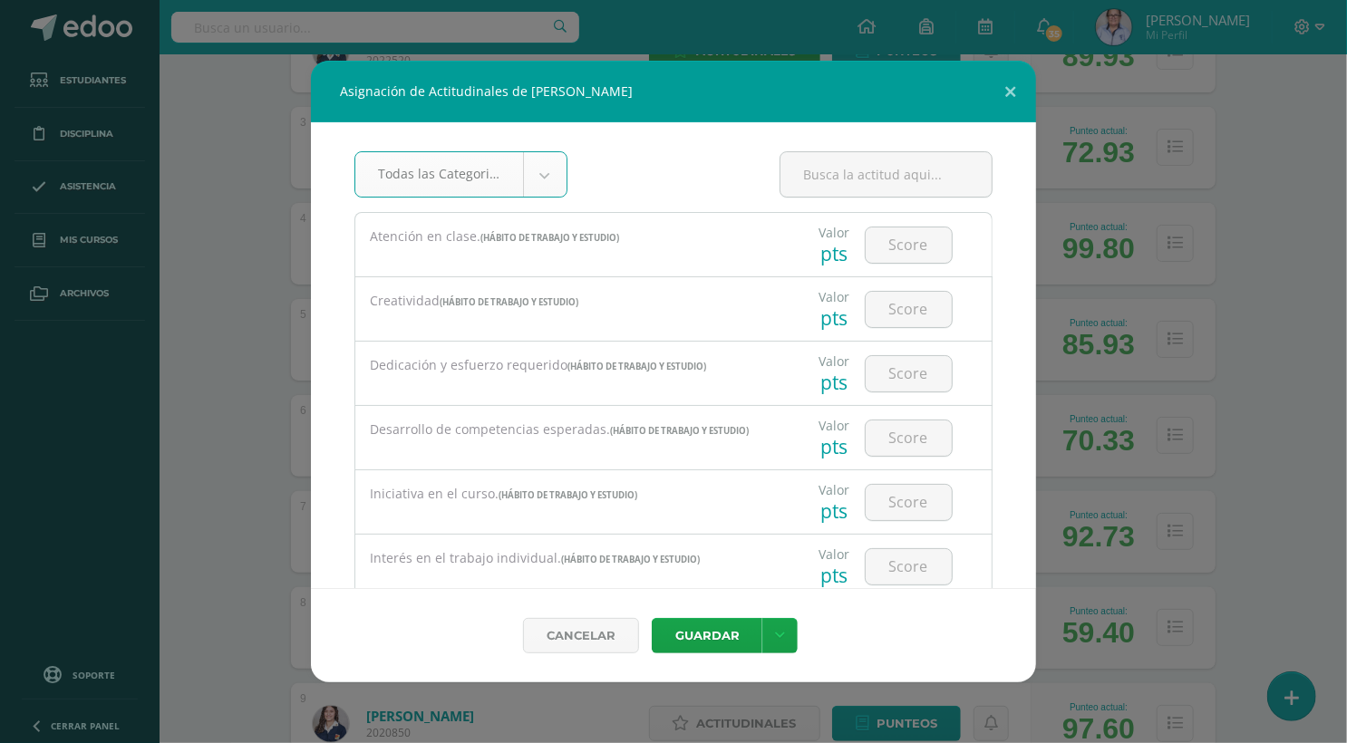
click at [897, 372] on input "number" at bounding box center [908, 373] width 86 height 35
type input "3"
click at [704, 631] on button "Guardar" at bounding box center [707, 635] width 111 height 35
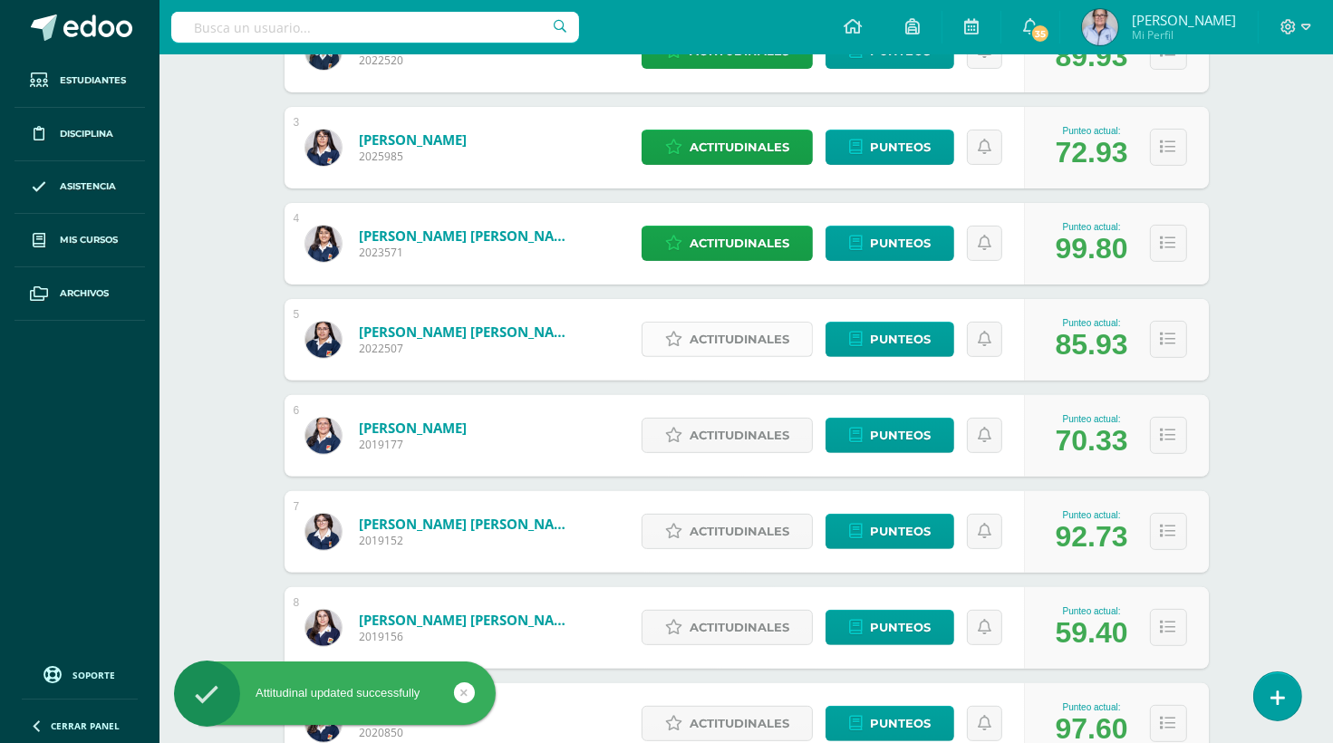
click at [731, 339] on span "Actitudinales" at bounding box center [740, 340] width 100 height 34
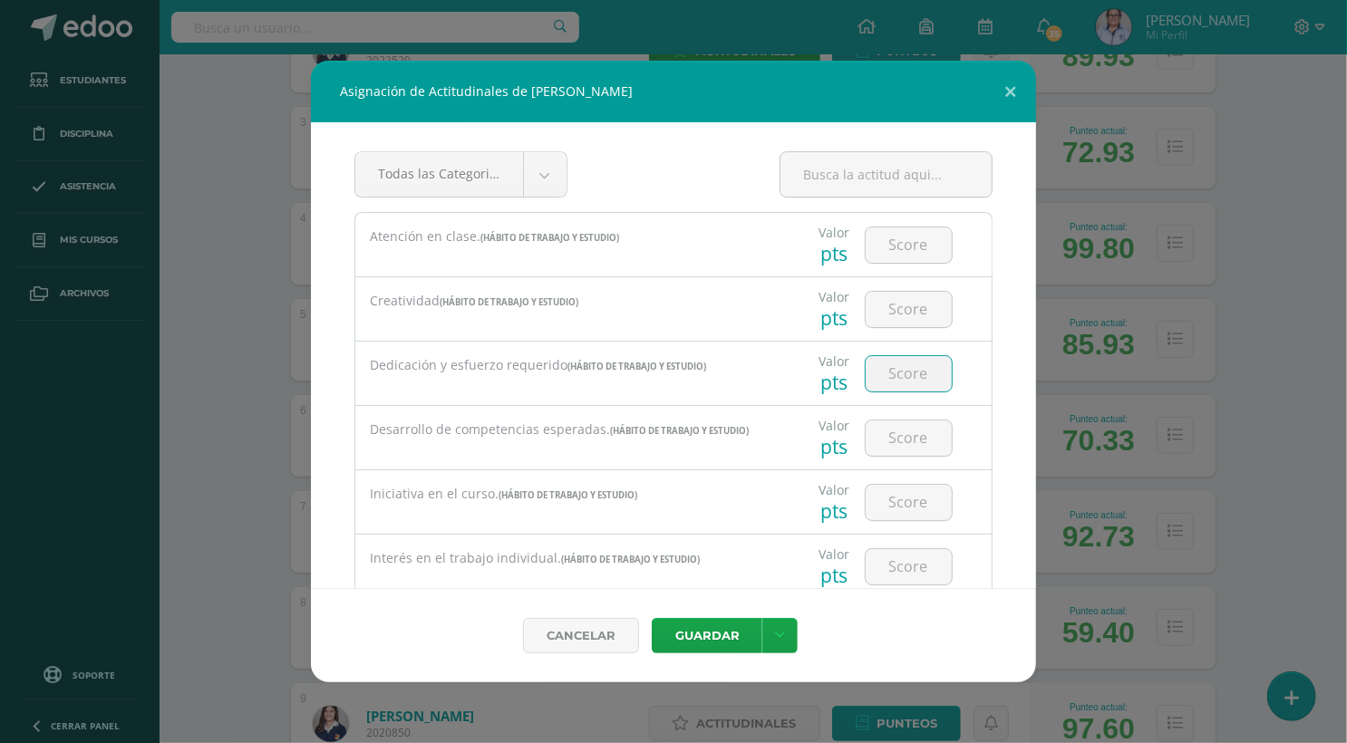
click at [904, 369] on input "number" at bounding box center [908, 373] width 86 height 35
type input "2"
click at [725, 634] on button "Guardar" at bounding box center [707, 635] width 111 height 35
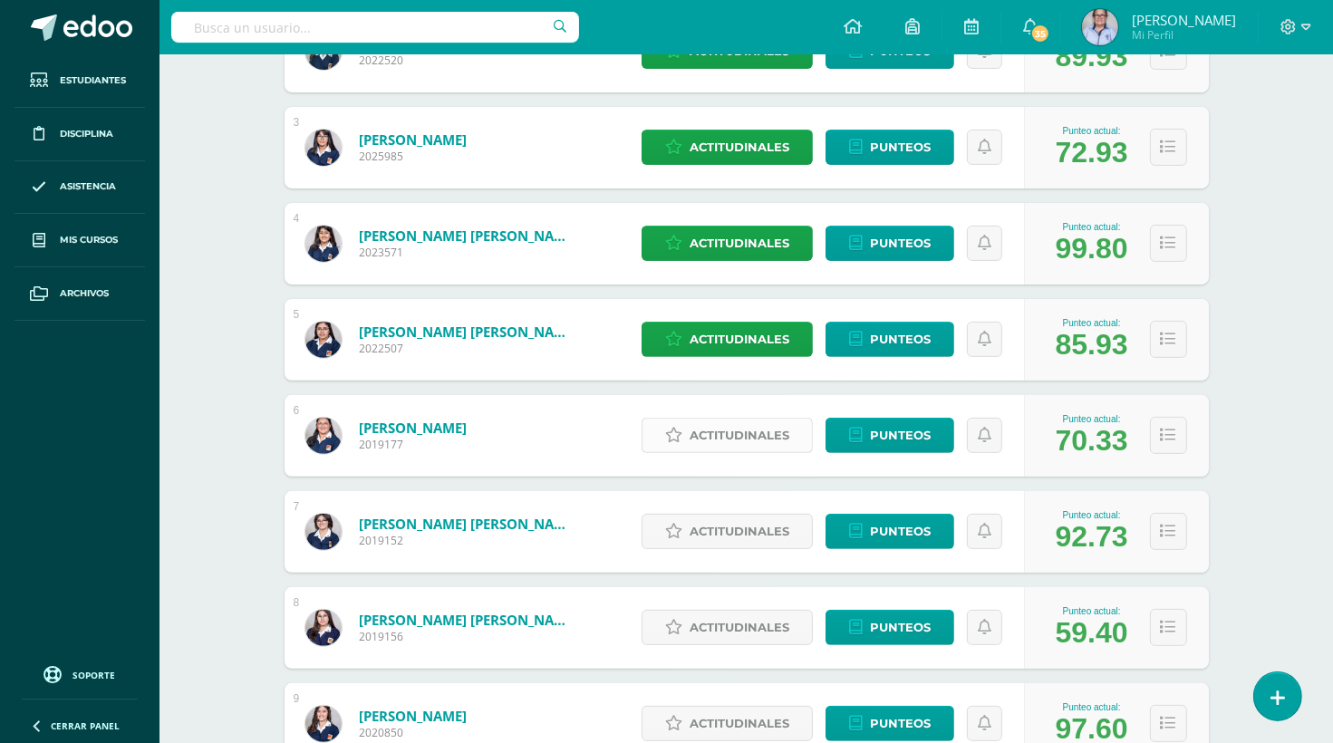
click at [707, 436] on span "Actitudinales" at bounding box center [740, 436] width 100 height 34
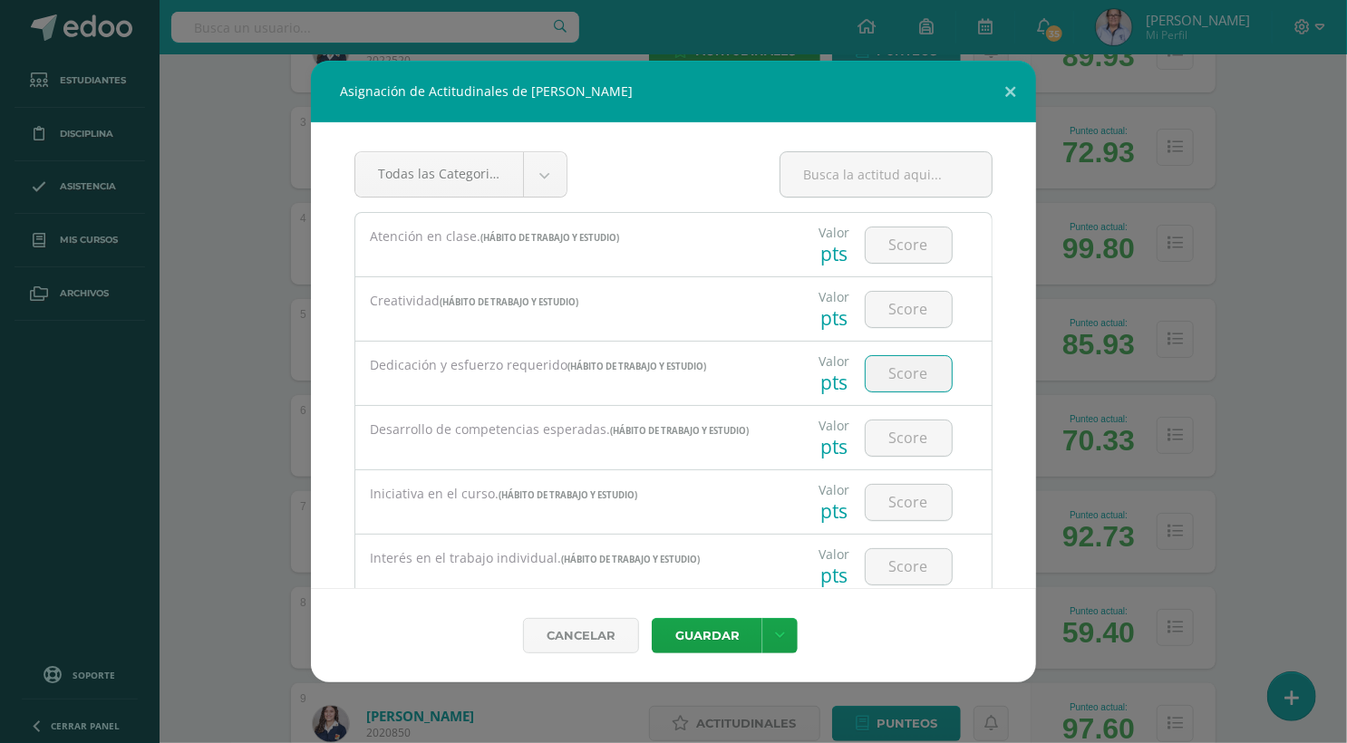
click at [892, 375] on input "number" at bounding box center [908, 373] width 86 height 35
type input "2"
click at [710, 634] on button "Guardar" at bounding box center [707, 635] width 111 height 35
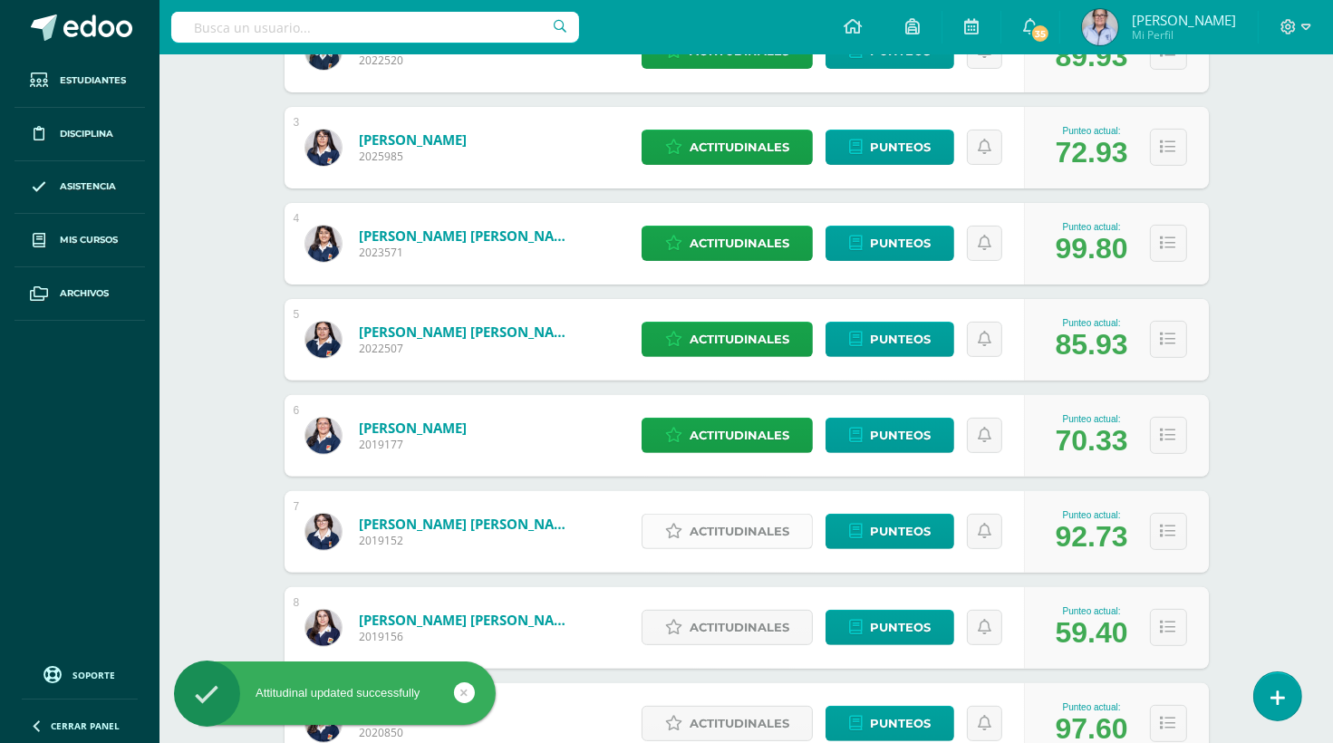
click at [736, 529] on span "Actitudinales" at bounding box center [740, 532] width 100 height 34
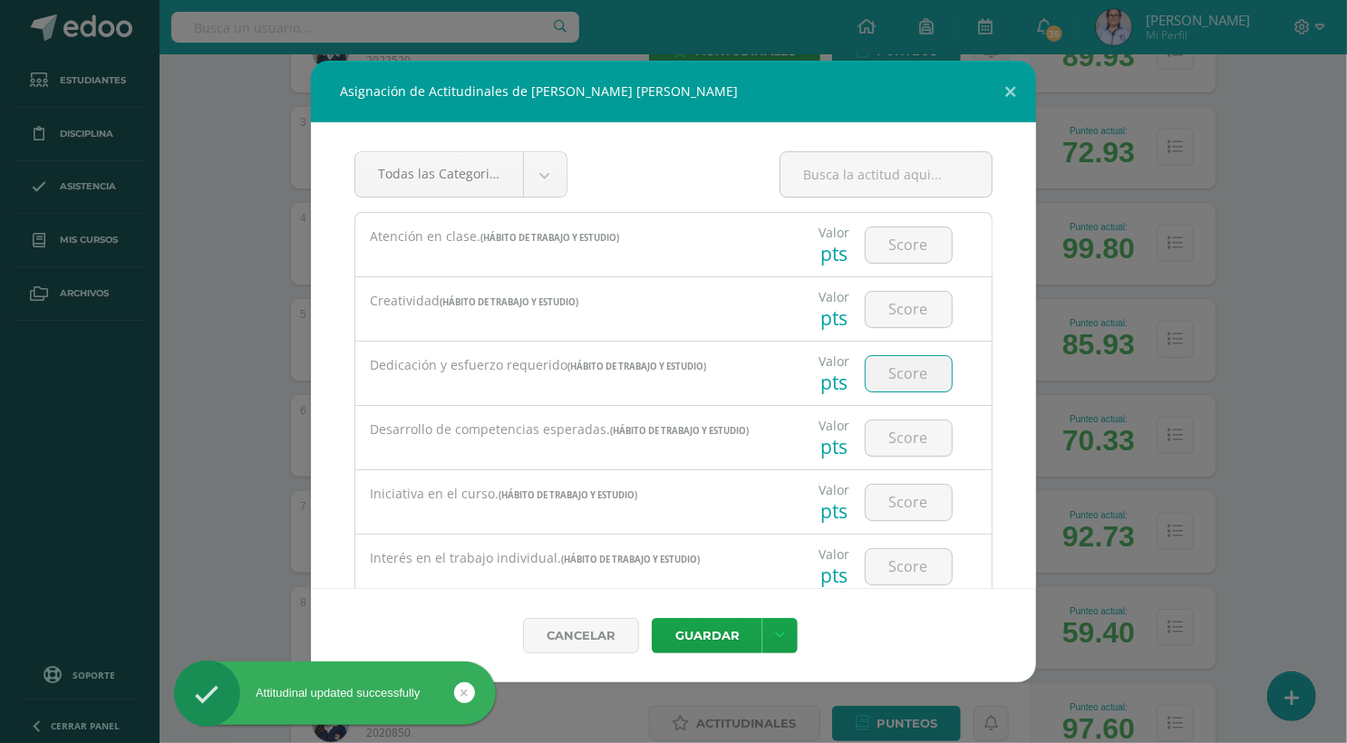
click at [893, 375] on input "number" at bounding box center [908, 373] width 86 height 35
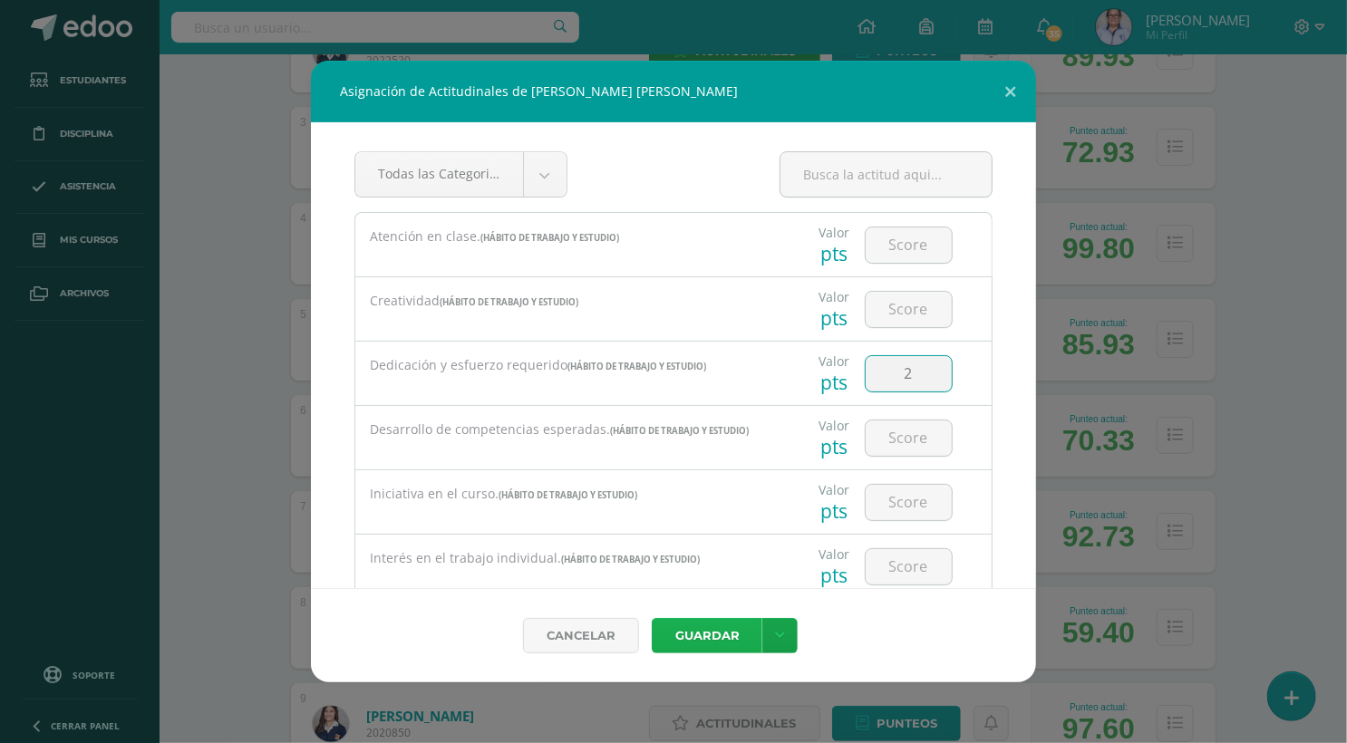
type input "2"
click at [702, 638] on button "Guardar" at bounding box center [707, 635] width 111 height 35
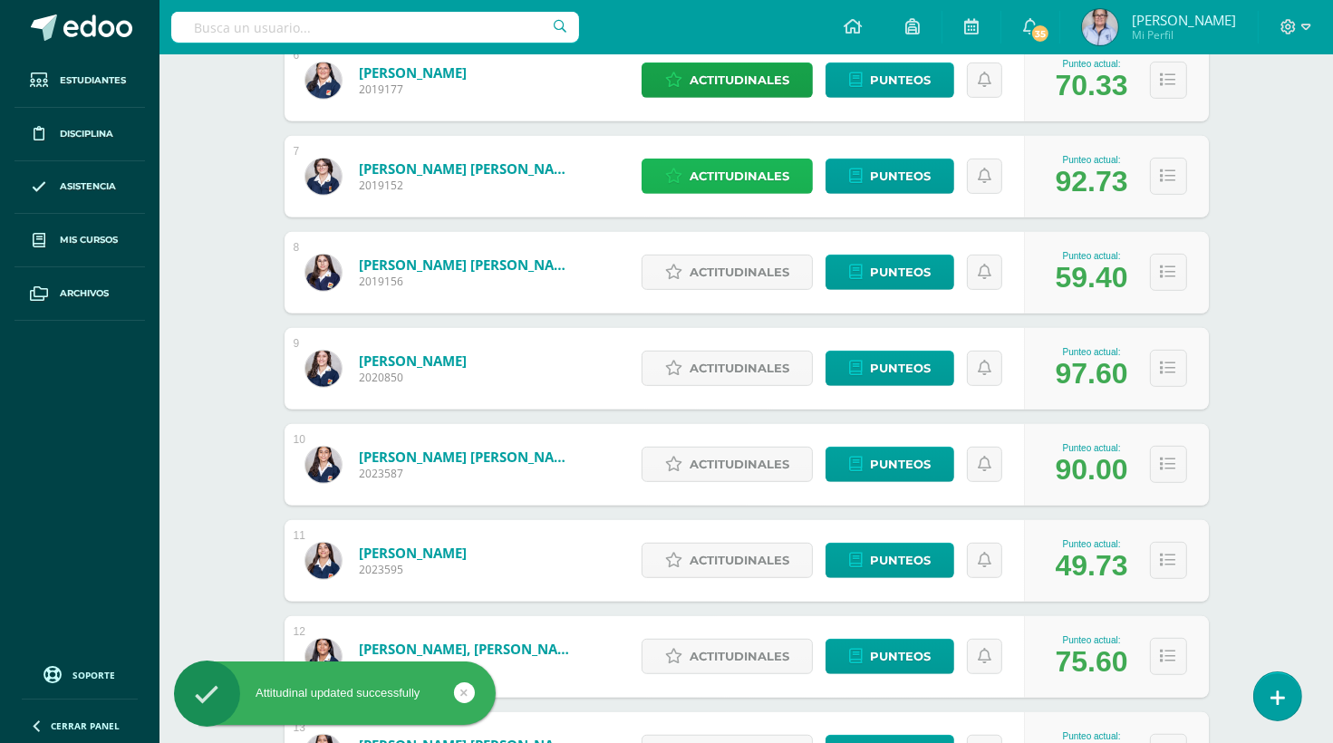
scroll to position [848, 0]
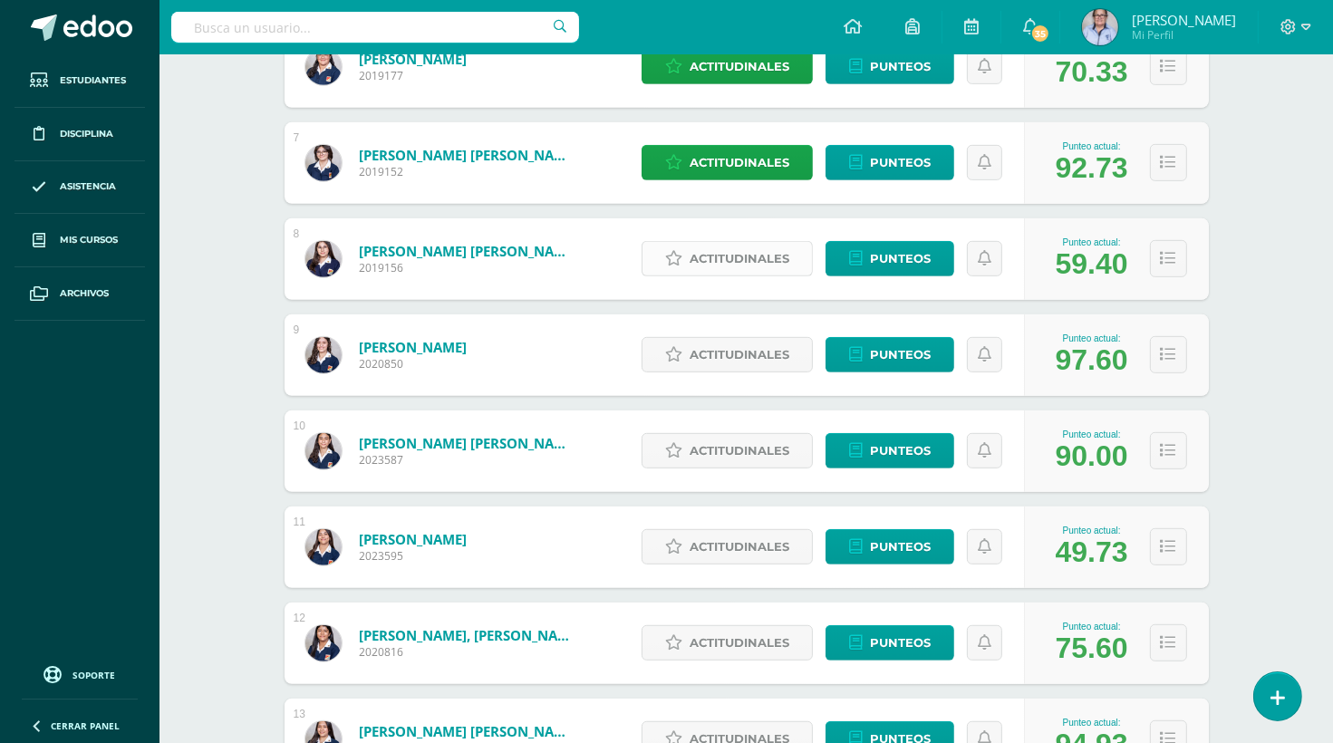
click at [743, 260] on span "Actitudinales" at bounding box center [740, 259] width 100 height 34
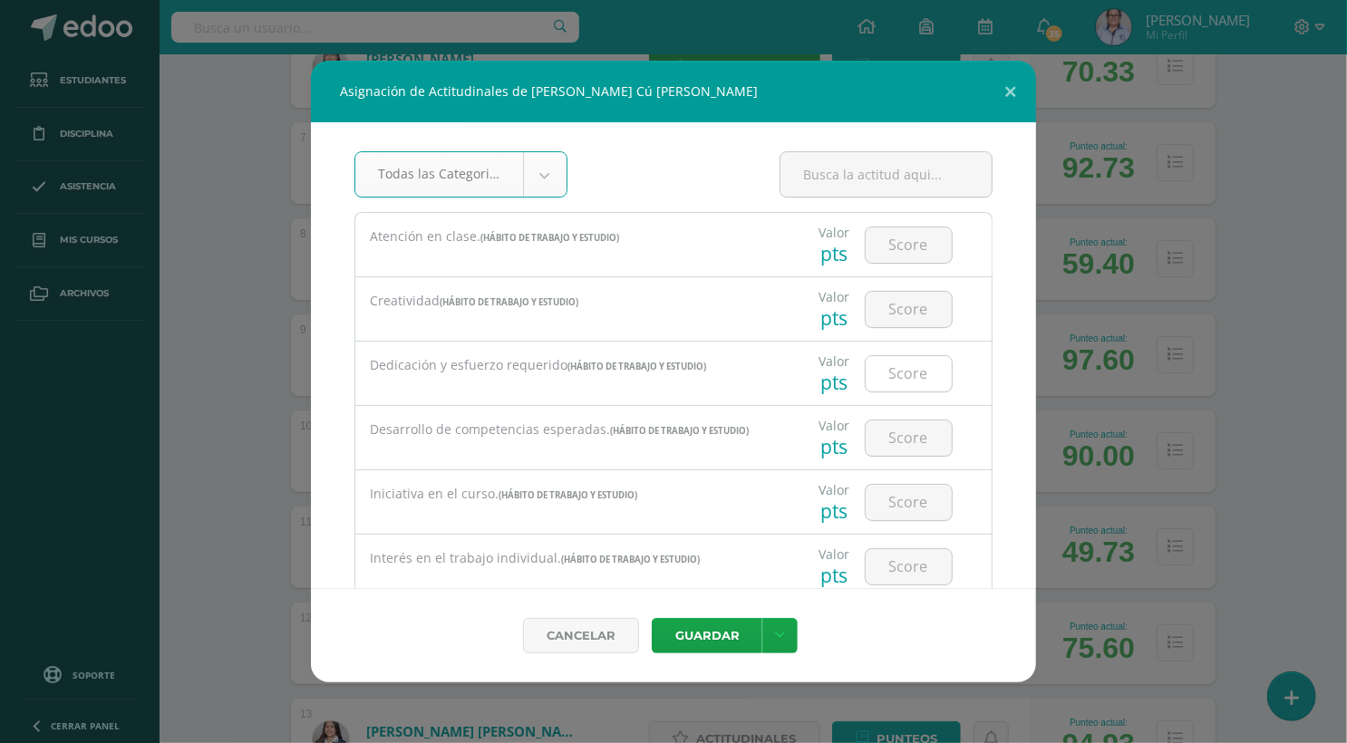
click at [895, 374] on input "number" at bounding box center [908, 373] width 86 height 35
type input "1"
click at [712, 633] on button "Guardar" at bounding box center [707, 635] width 111 height 35
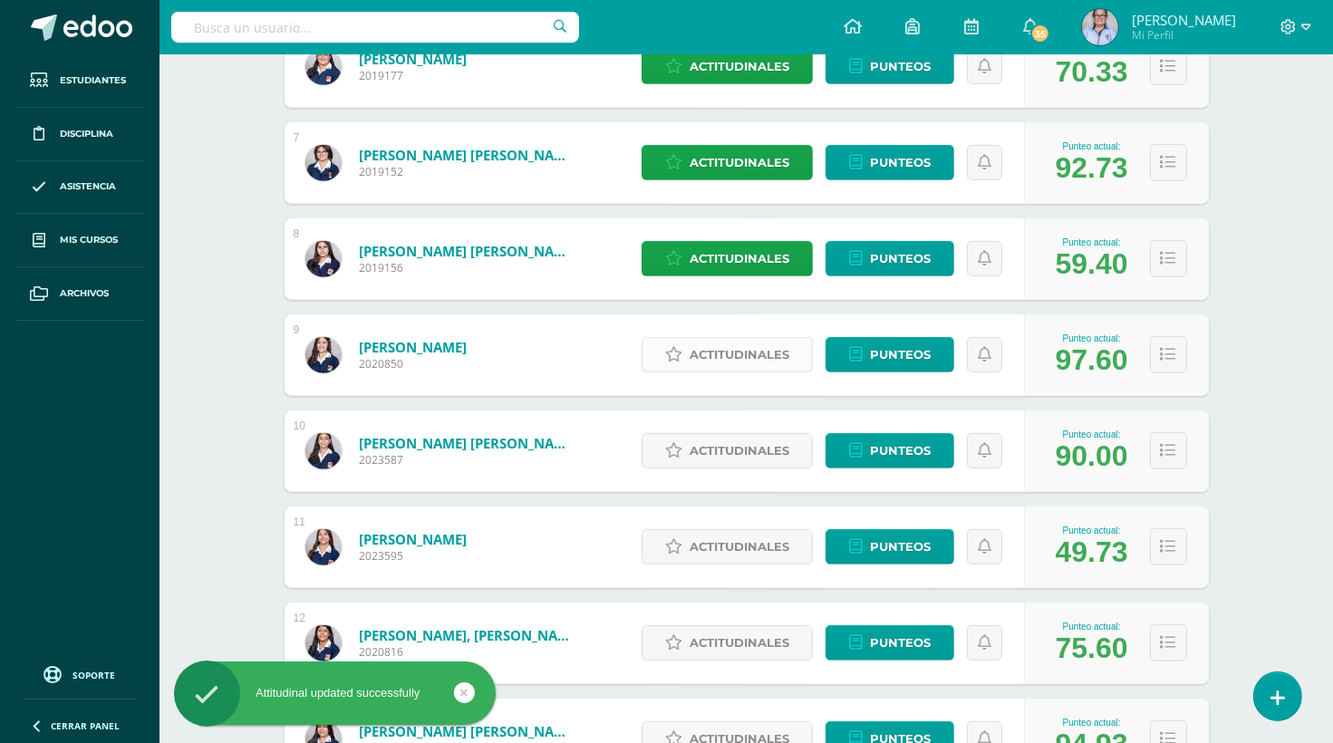
click at [723, 362] on span "Actitudinales" at bounding box center [740, 355] width 100 height 34
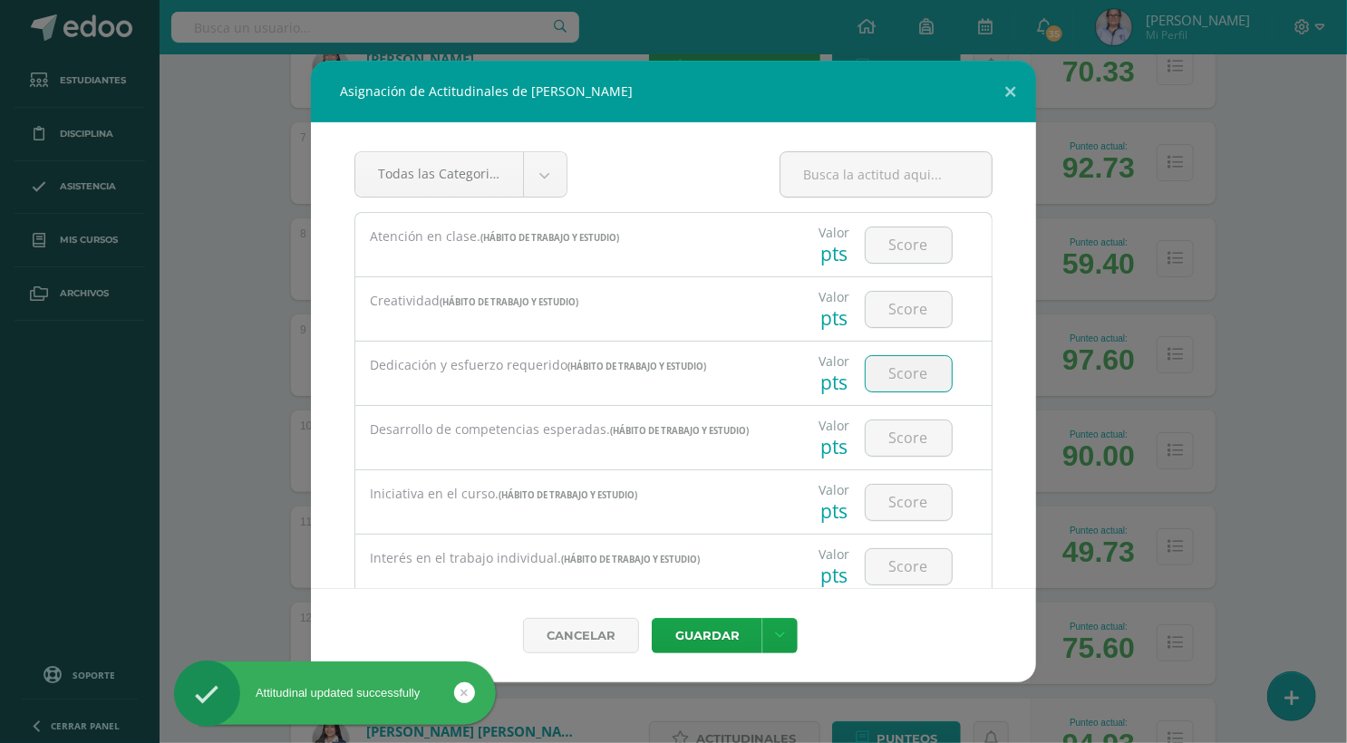
click at [895, 374] on input "number" at bounding box center [908, 373] width 86 height 35
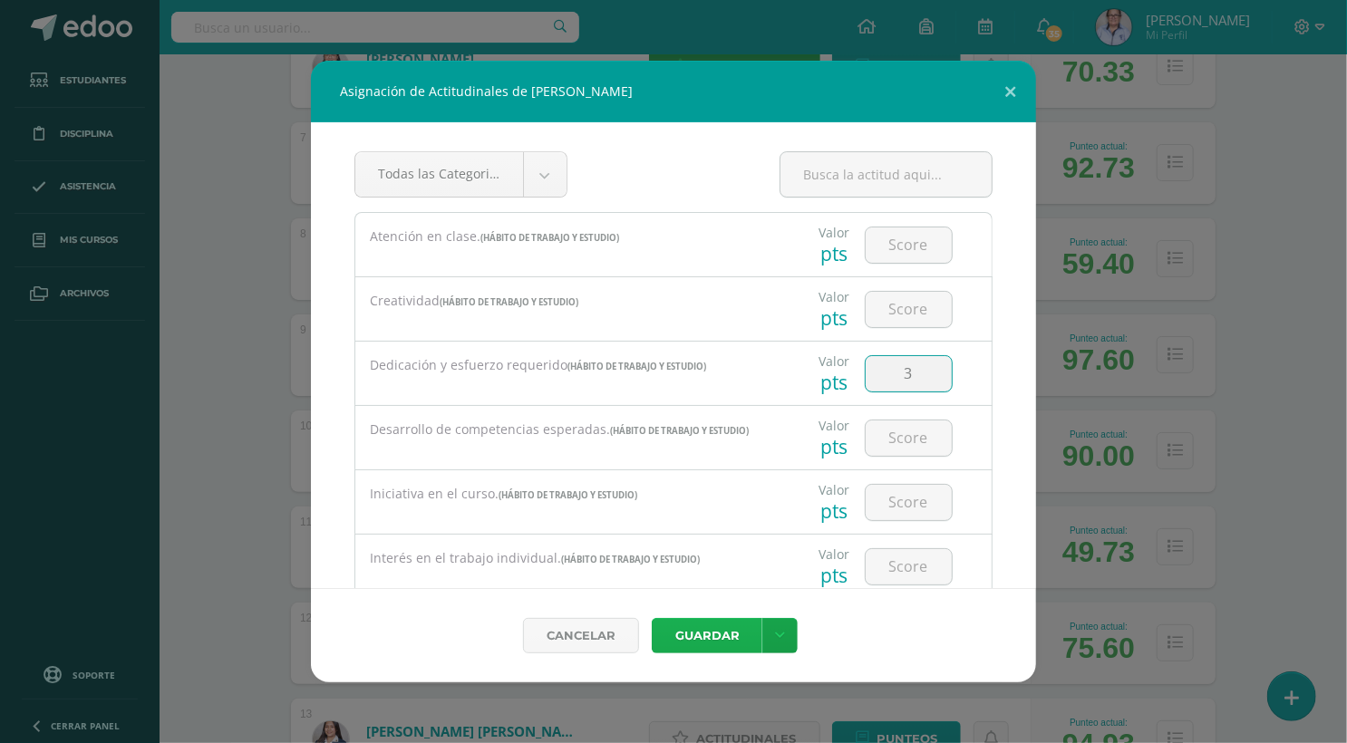
type input "3"
click at [700, 630] on button "Guardar" at bounding box center [707, 635] width 111 height 35
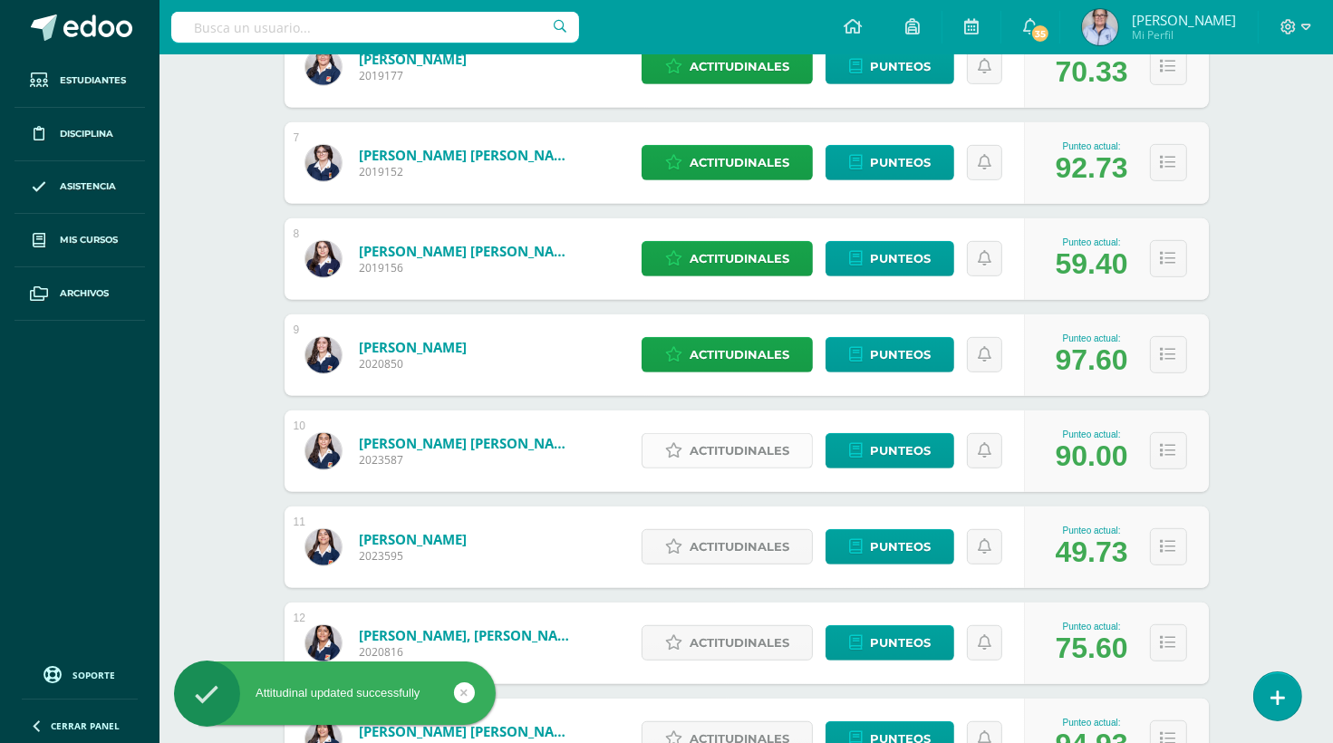
click at [749, 445] on span "Actitudinales" at bounding box center [740, 451] width 100 height 34
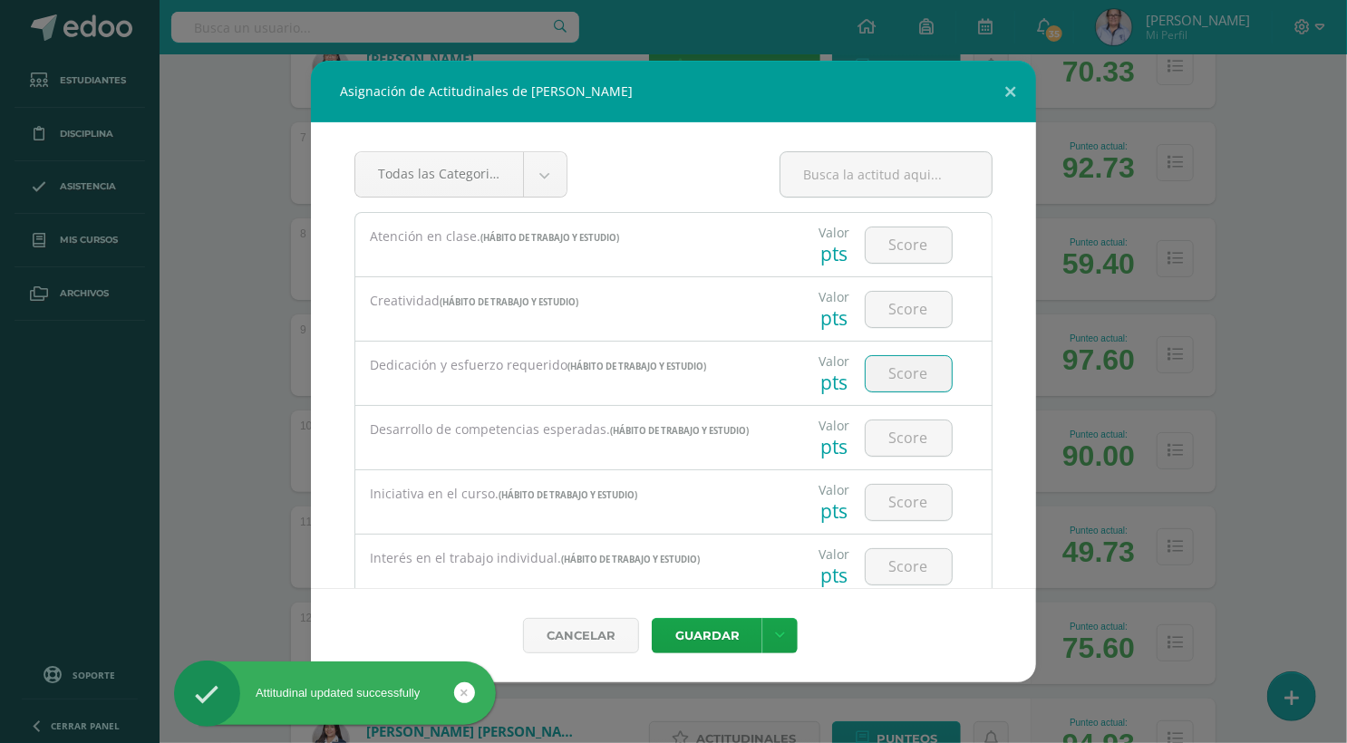
click at [903, 376] on input "number" at bounding box center [908, 373] width 86 height 35
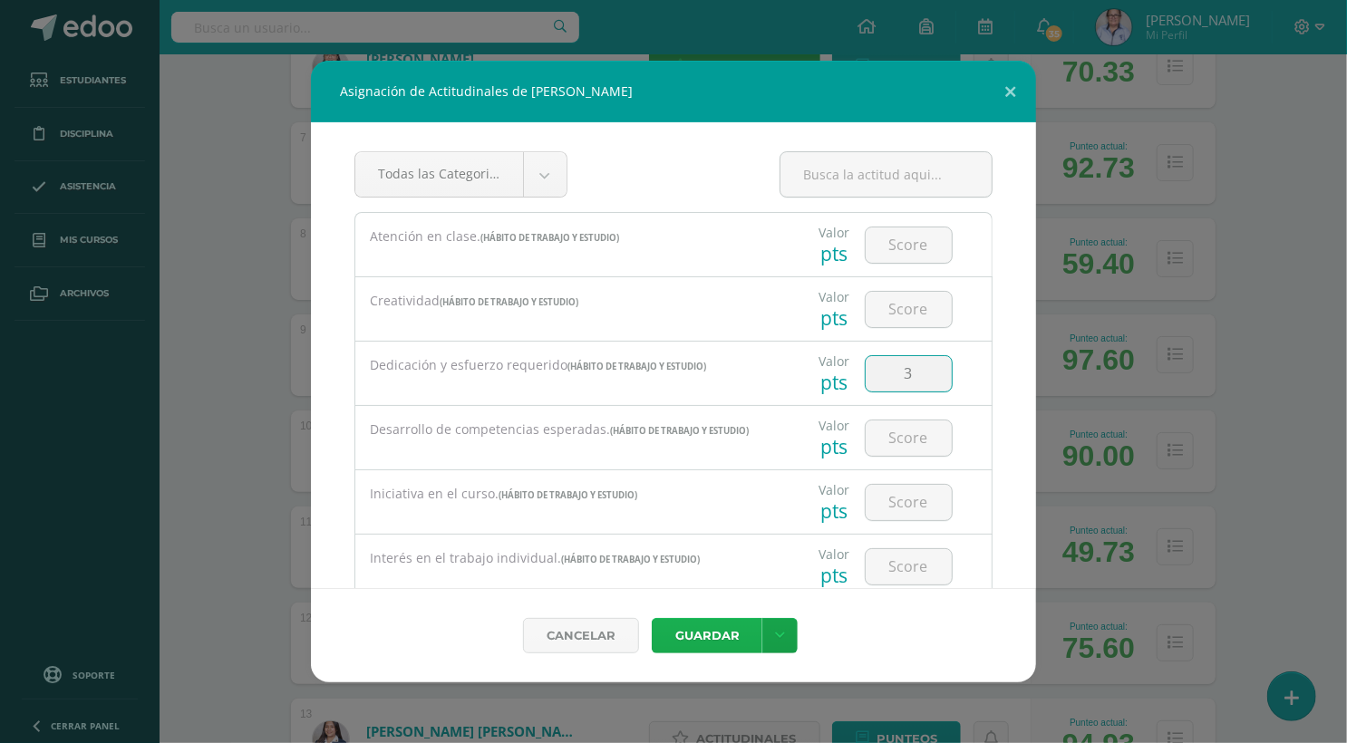
type input "3"
click at [714, 637] on button "Guardar" at bounding box center [707, 635] width 111 height 35
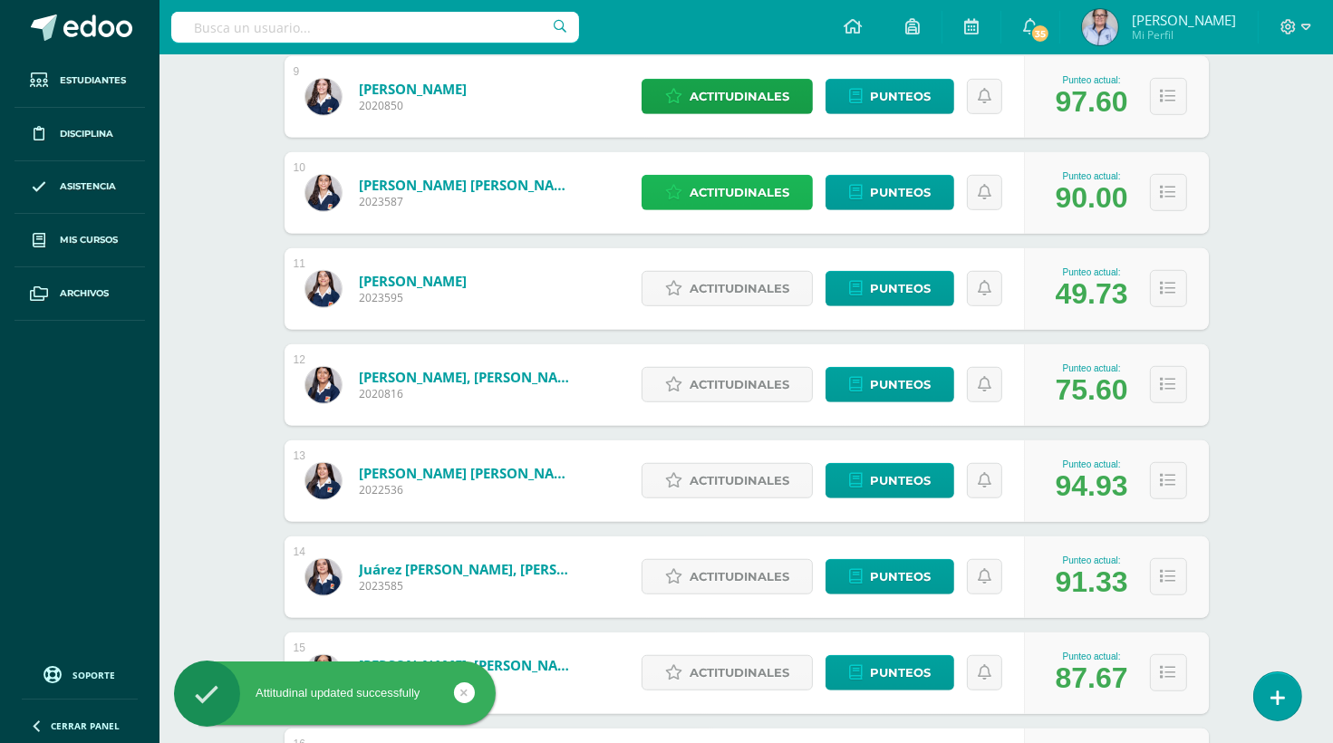
scroll to position [1103, 0]
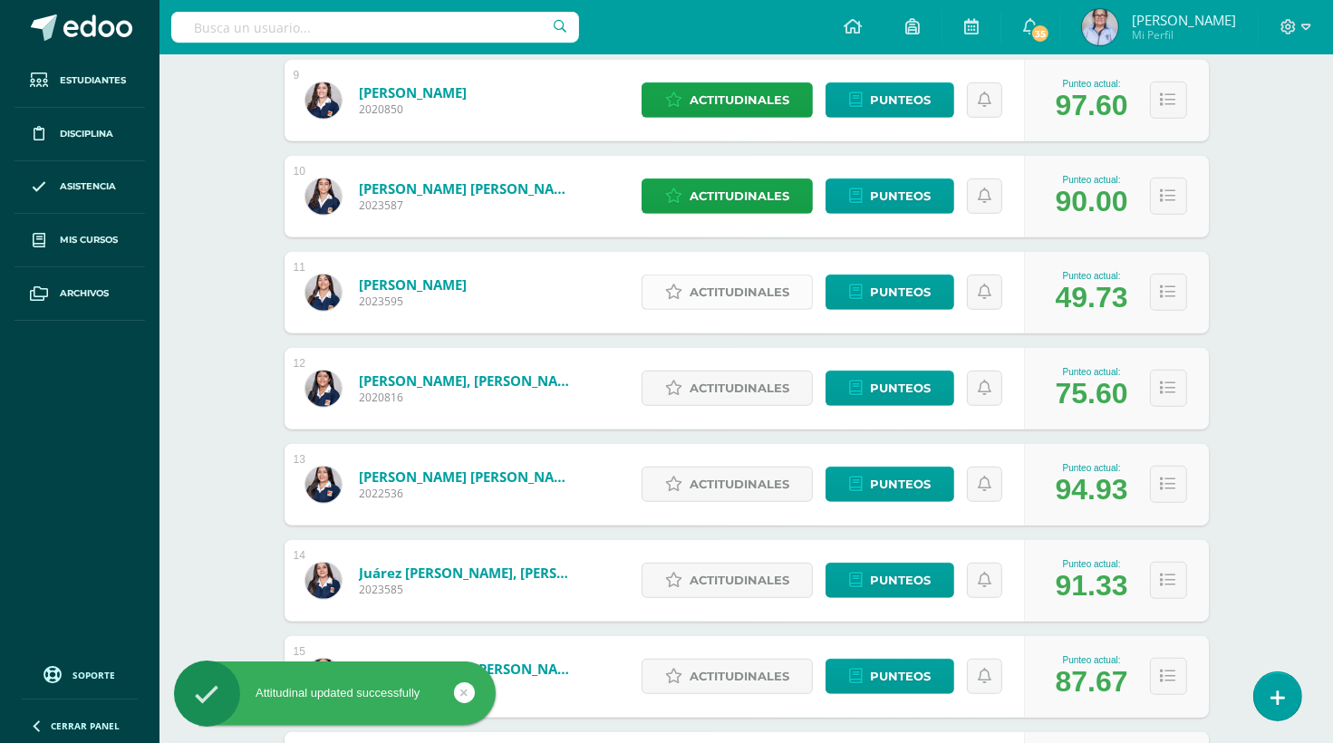
click at [736, 299] on span "Actitudinales" at bounding box center [740, 292] width 100 height 34
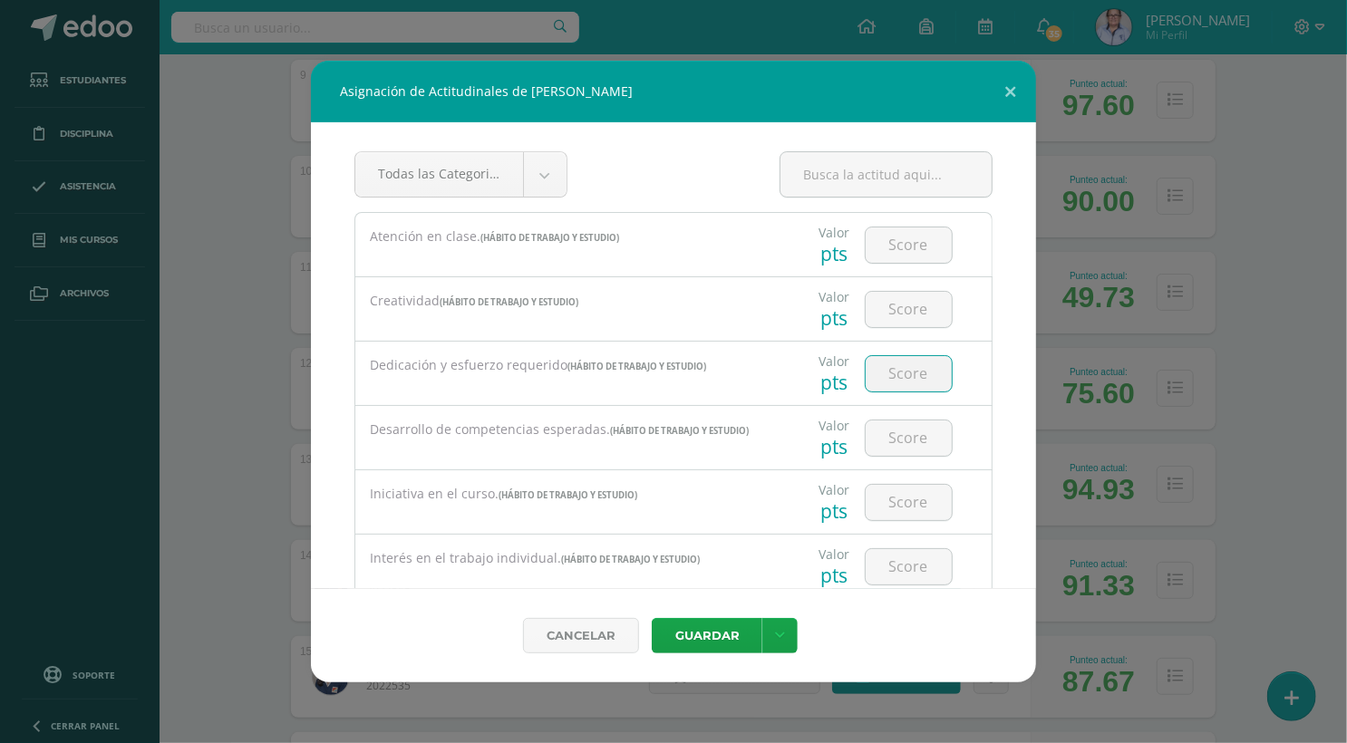
click at [884, 375] on input "number" at bounding box center [908, 373] width 86 height 35
type input "1"
click at [710, 641] on button "Guardar" at bounding box center [707, 635] width 111 height 35
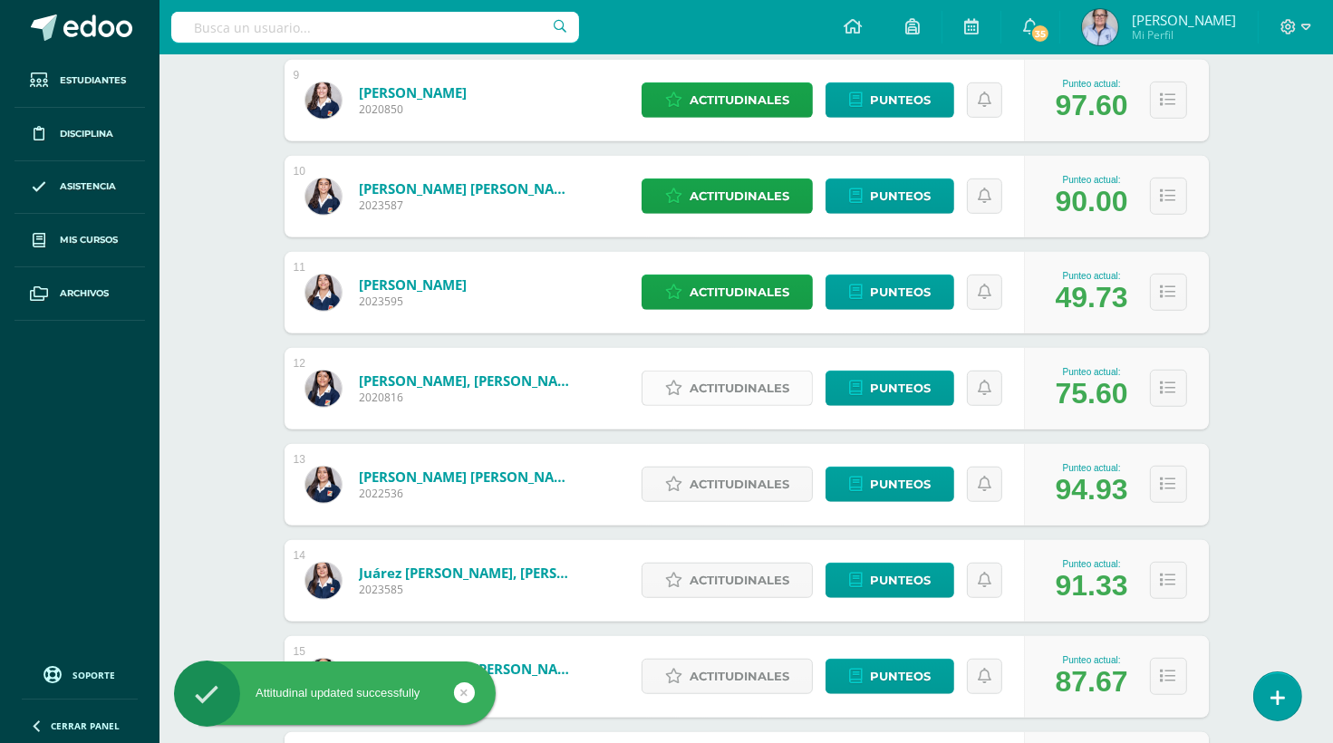
click at [712, 387] on span "Actitudinales" at bounding box center [740, 389] width 100 height 34
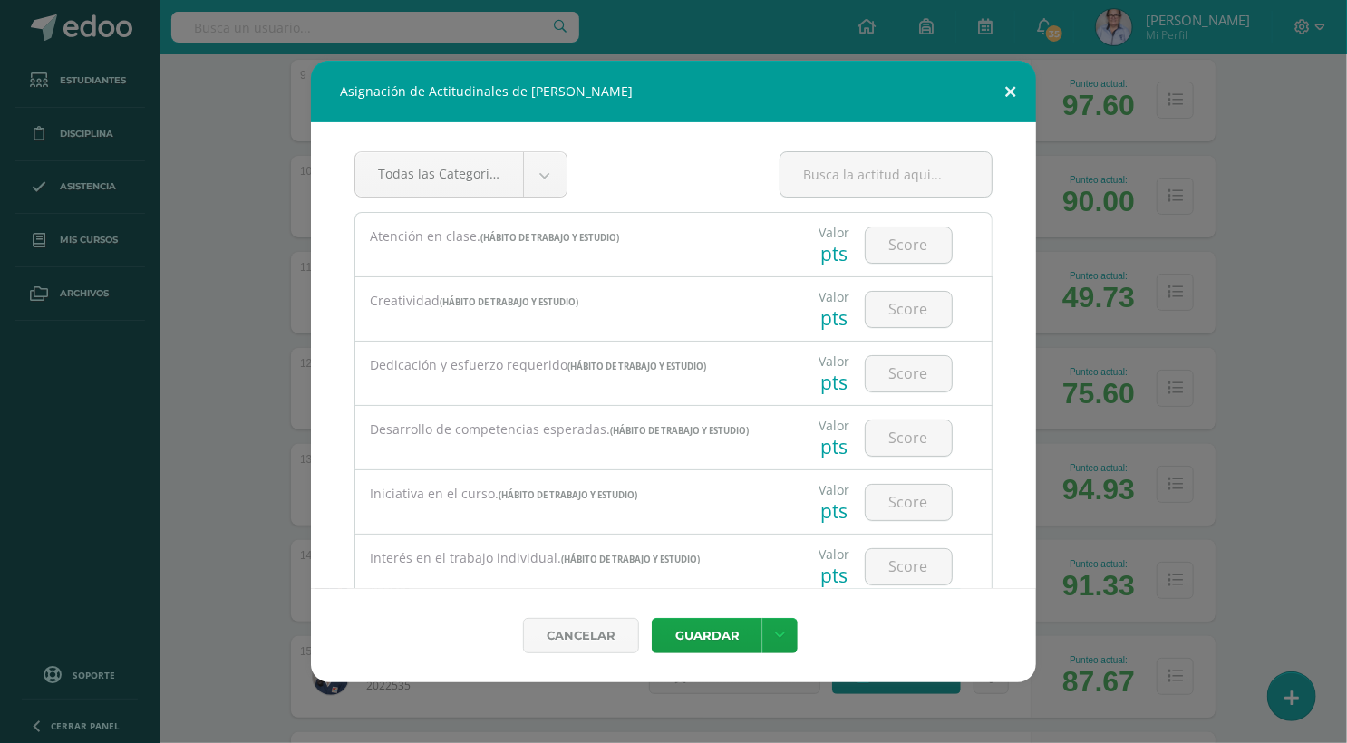
click at [1008, 93] on button at bounding box center [1010, 92] width 52 height 62
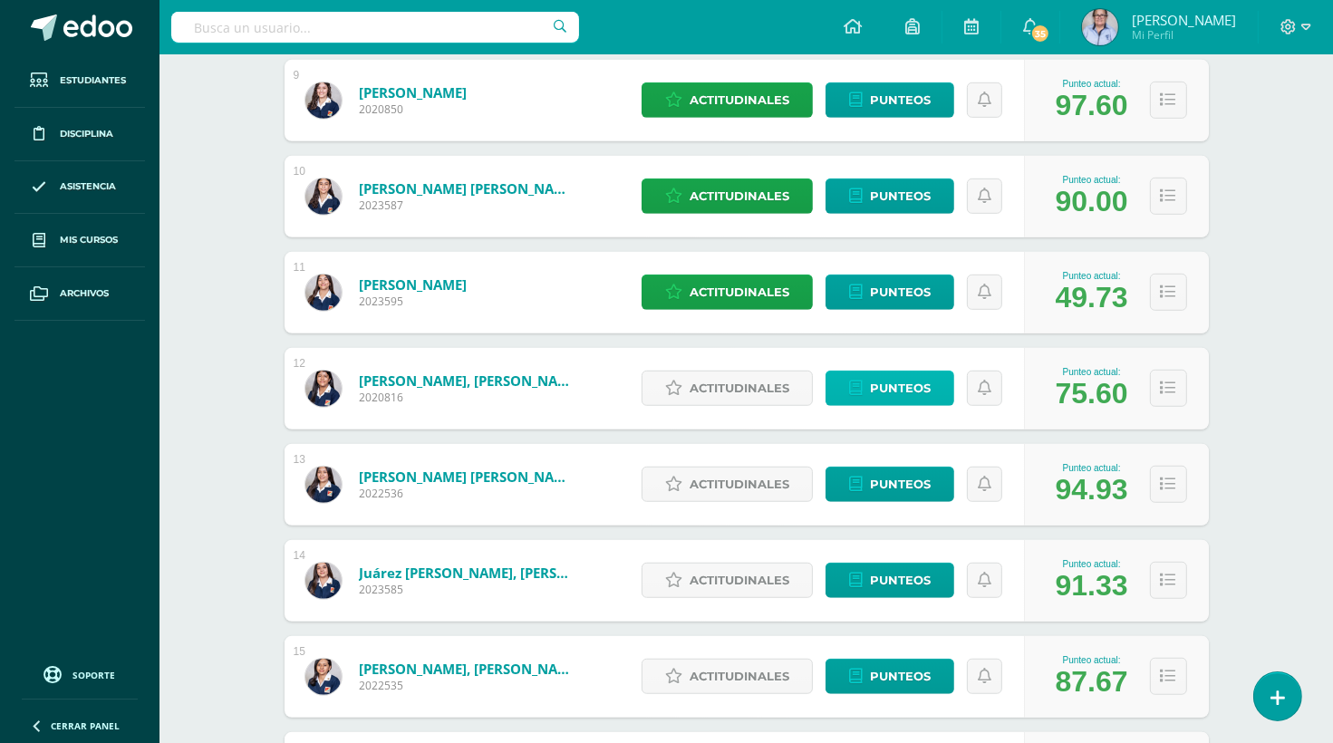
click at [884, 391] on span "Punteos" at bounding box center [900, 389] width 61 height 34
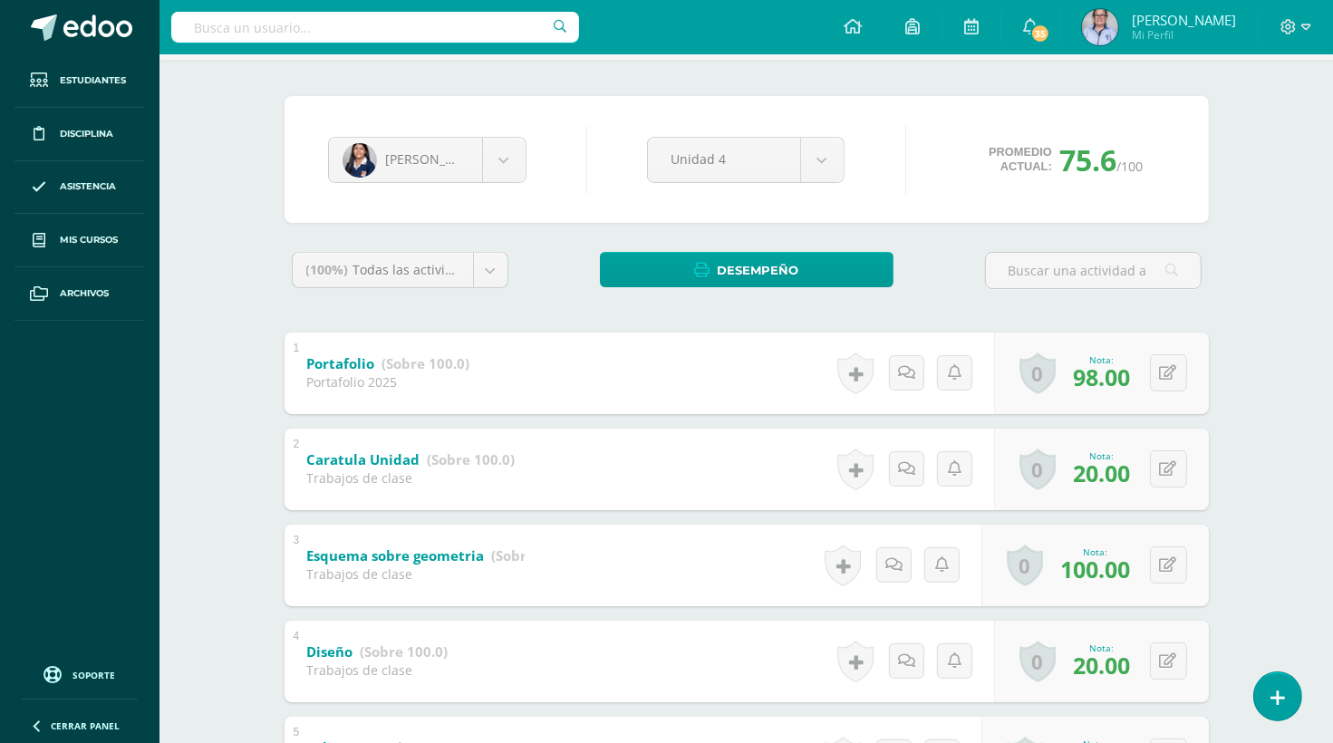
scroll to position [217, 0]
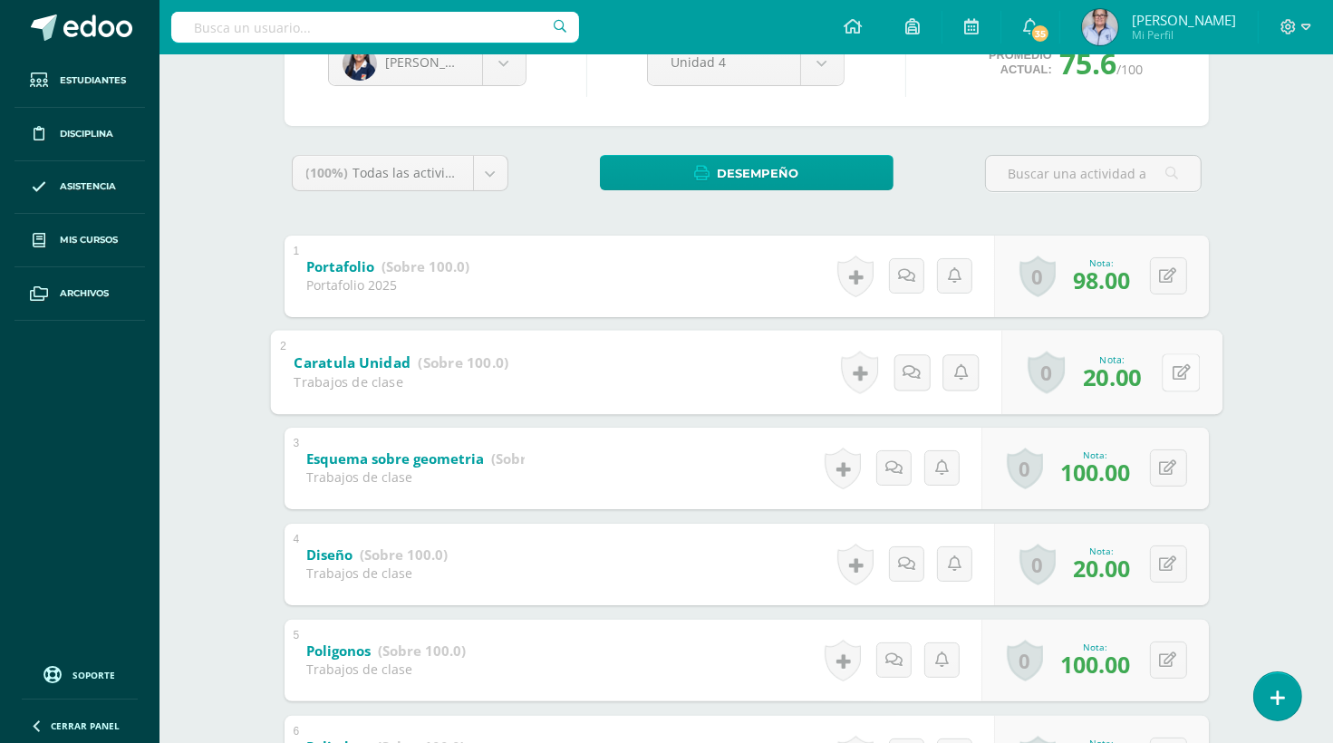
click at [1164, 366] on button at bounding box center [1181, 372] width 38 height 38
type input "80"
click at [1132, 376] on icon at bounding box center [1133, 378] width 16 height 15
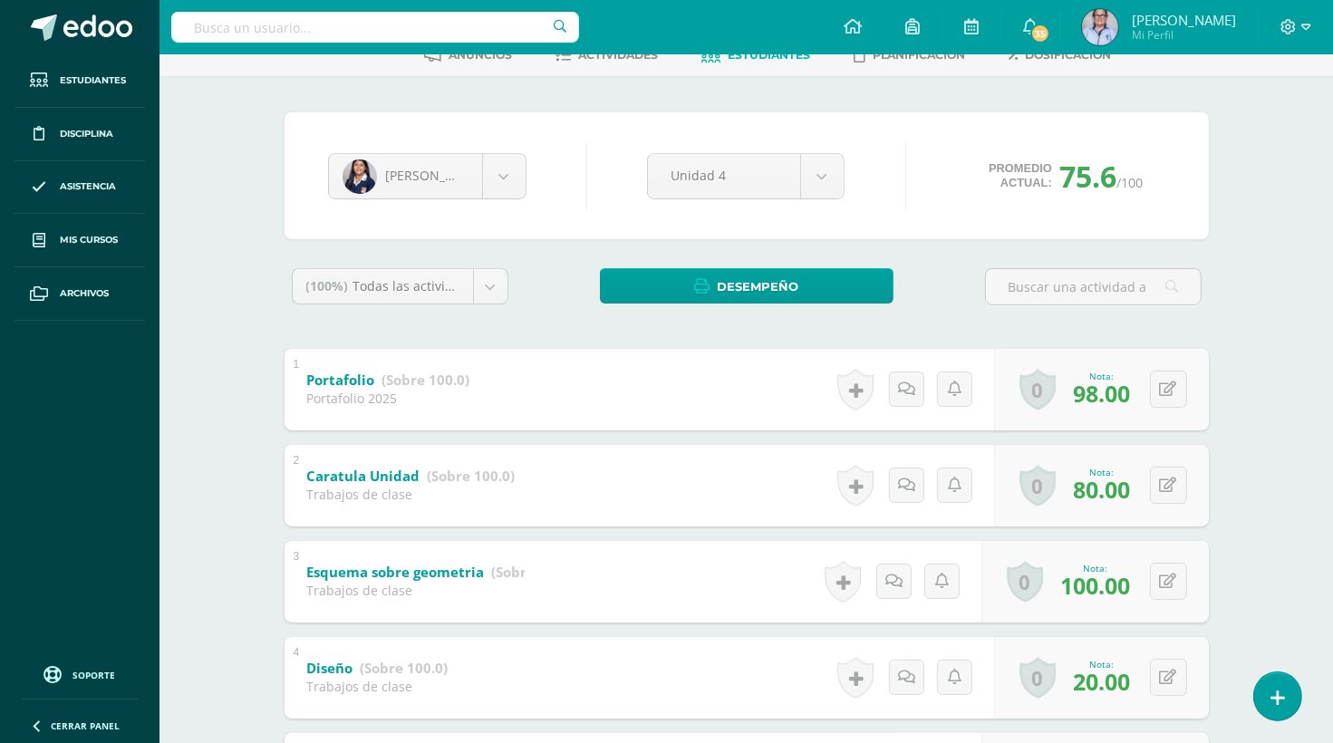
scroll to position [0, 0]
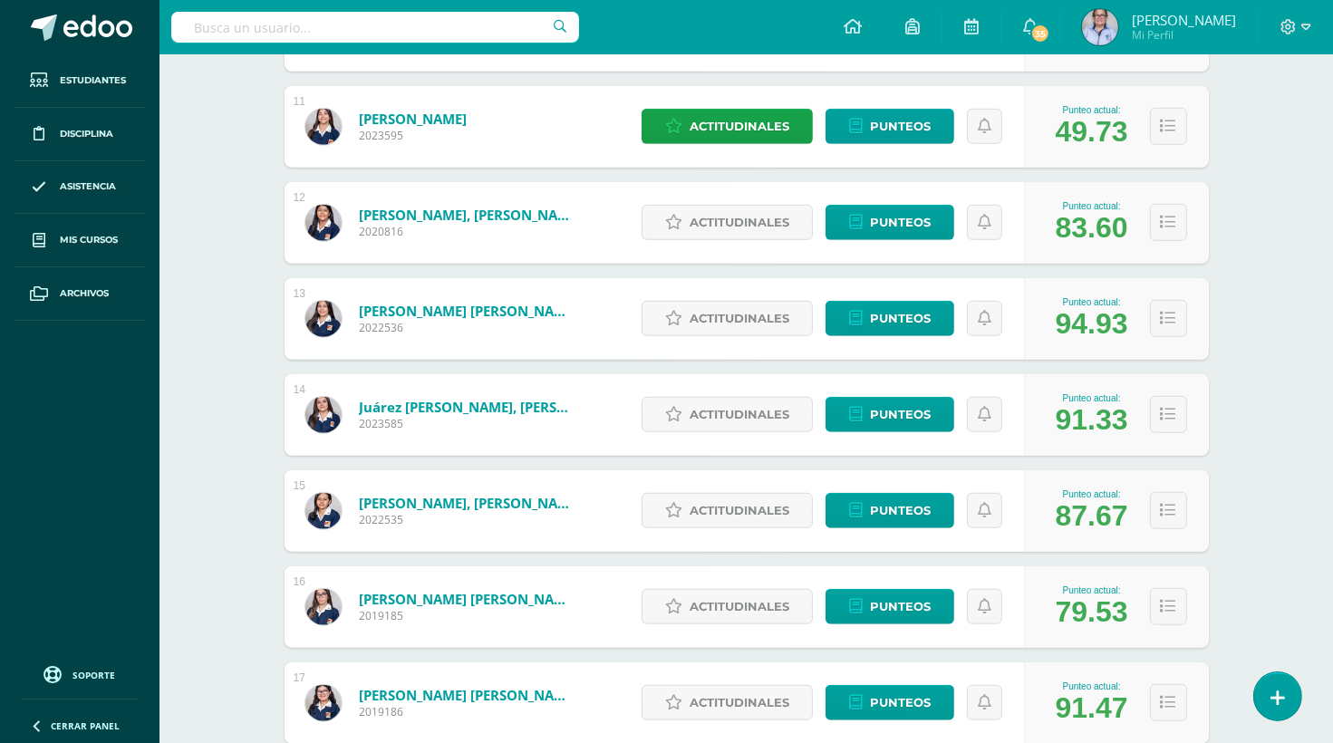
scroll to position [1271, 0]
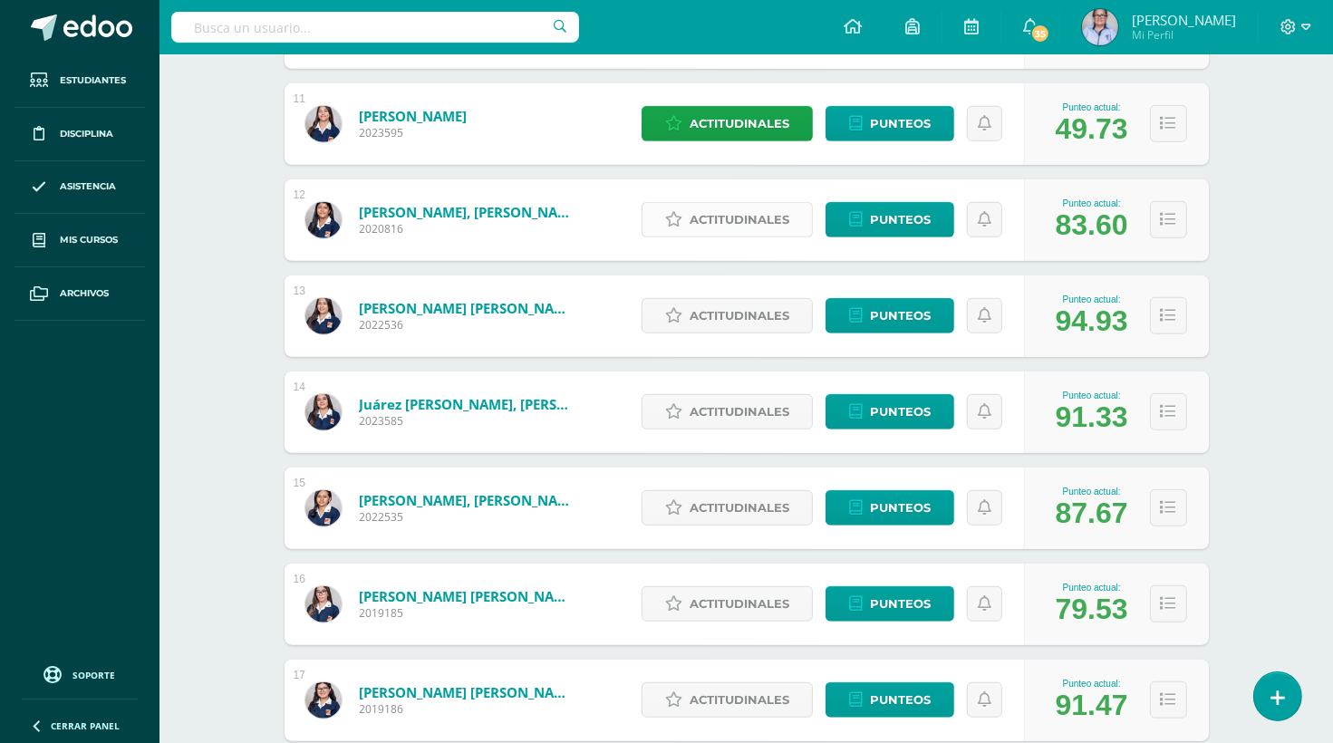
click at [739, 214] on span "Actitudinales" at bounding box center [740, 220] width 100 height 34
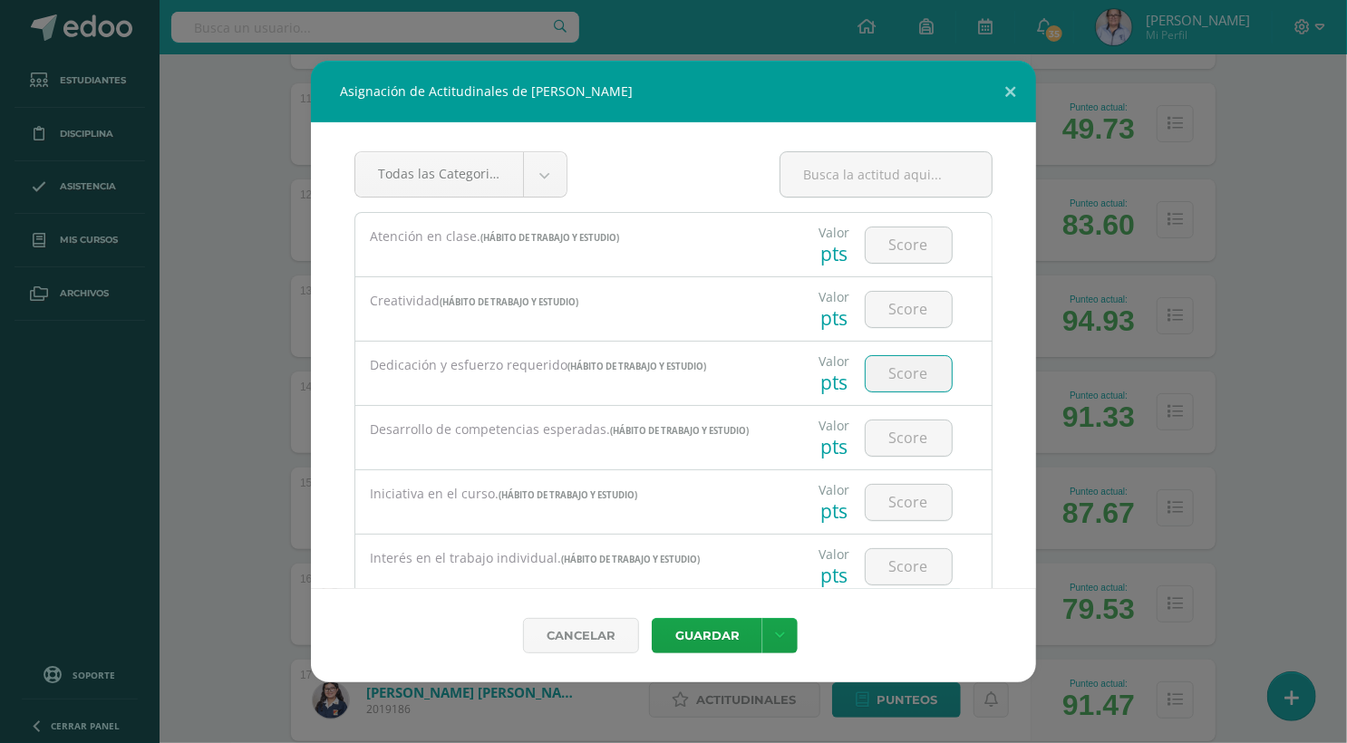
click at [903, 367] on input "number" at bounding box center [908, 373] width 86 height 35
type input "2"
click at [707, 640] on button "Guardar" at bounding box center [707, 635] width 111 height 35
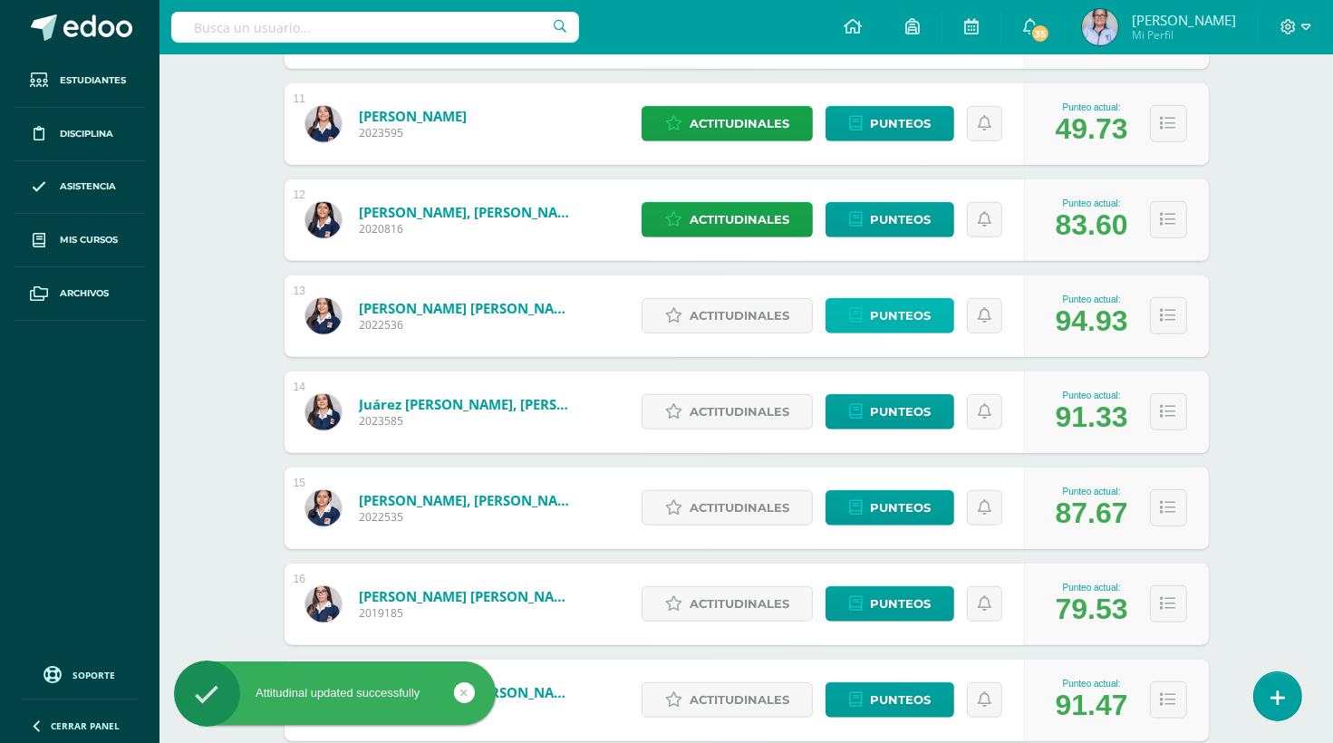
click at [896, 314] on span "Punteos" at bounding box center [900, 316] width 61 height 34
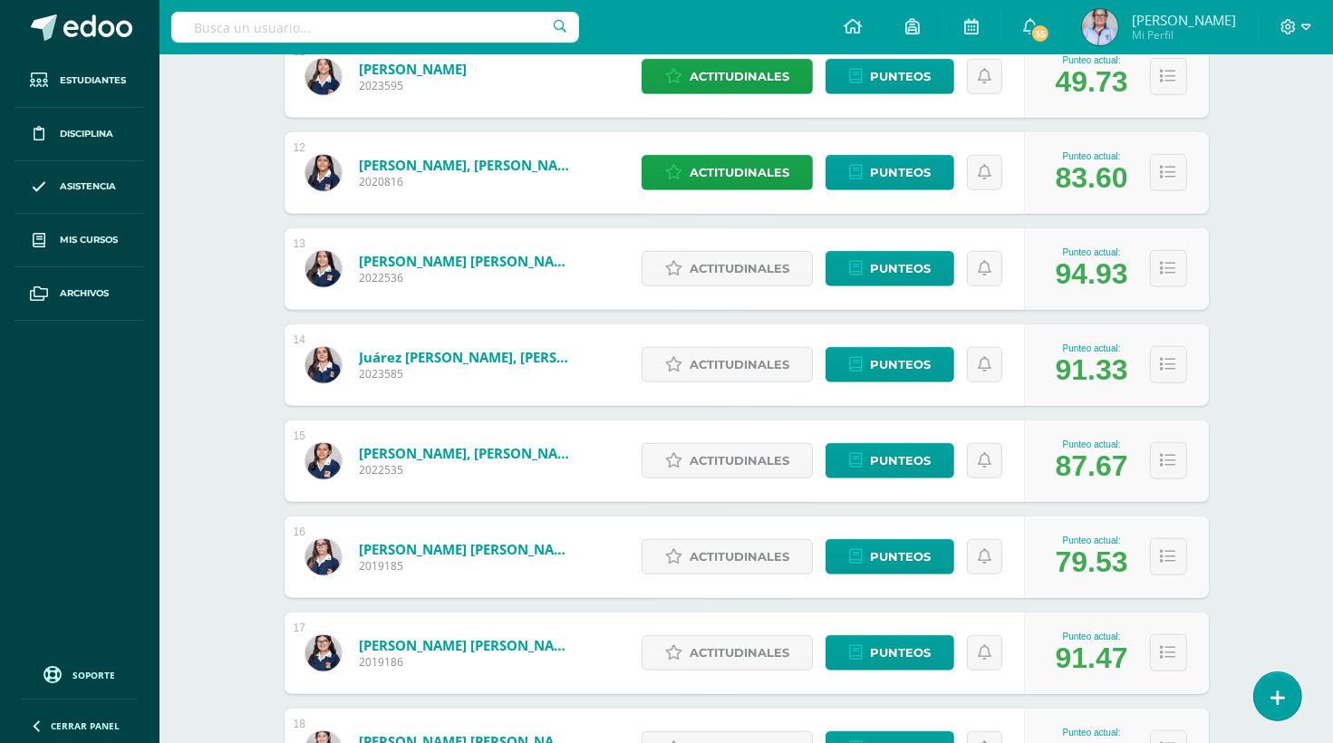
scroll to position [1311, 0]
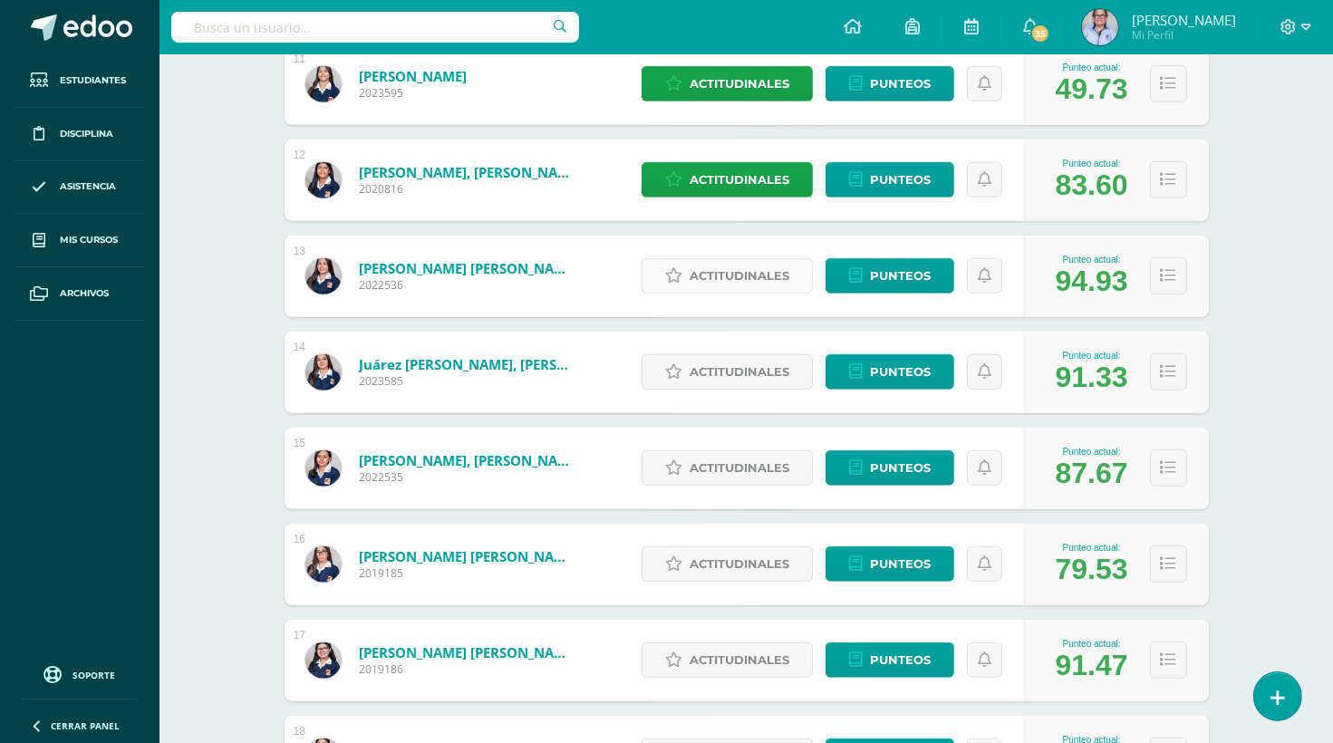
click at [740, 280] on span "Actitudinales" at bounding box center [740, 276] width 100 height 34
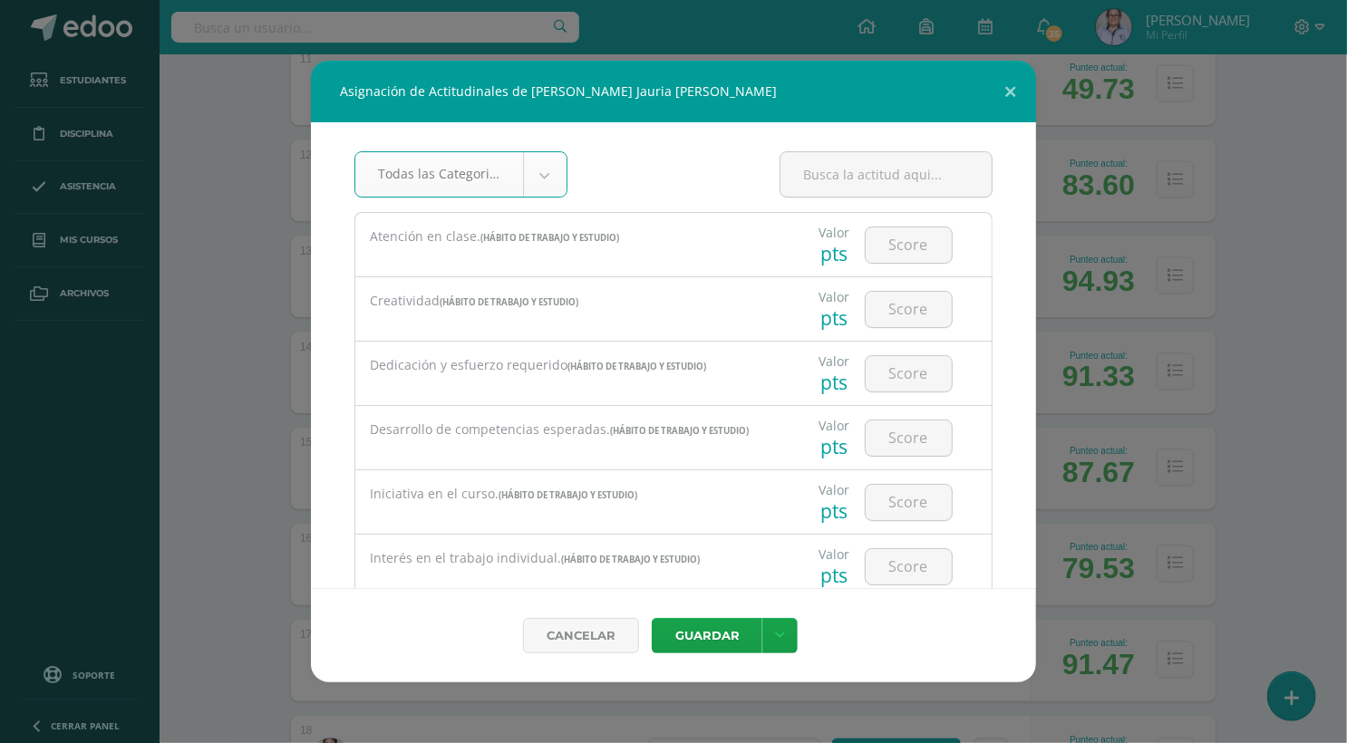
type input "3"
click at [898, 371] on input "number" at bounding box center [908, 373] width 86 height 35
click at [411, 217] on div "Atención en clase. (HÁBITO DE TRABAJO Y ESTUDIO)" at bounding box center [567, 237] width 424 height 49
click at [906, 375] on input "number" at bounding box center [908, 373] width 86 height 35
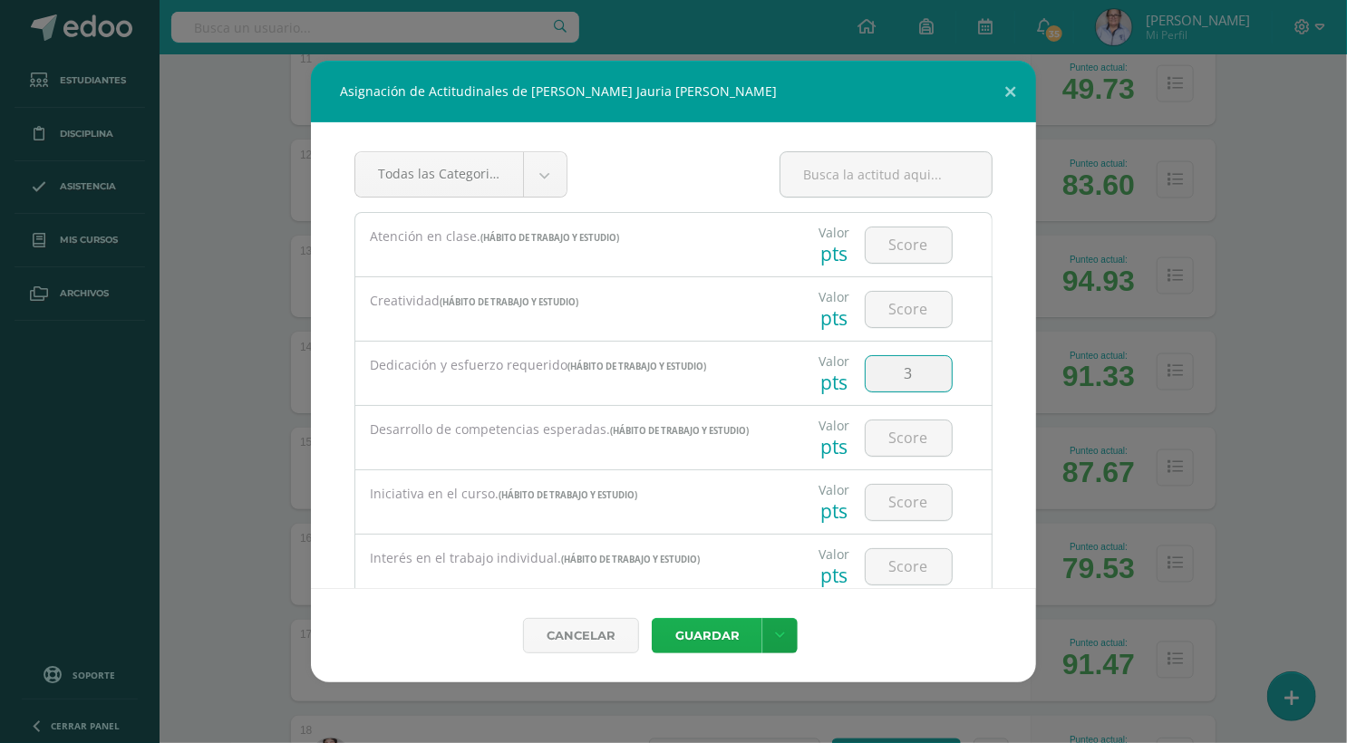
type input "3"
click at [705, 635] on button "Guardar" at bounding box center [707, 635] width 111 height 35
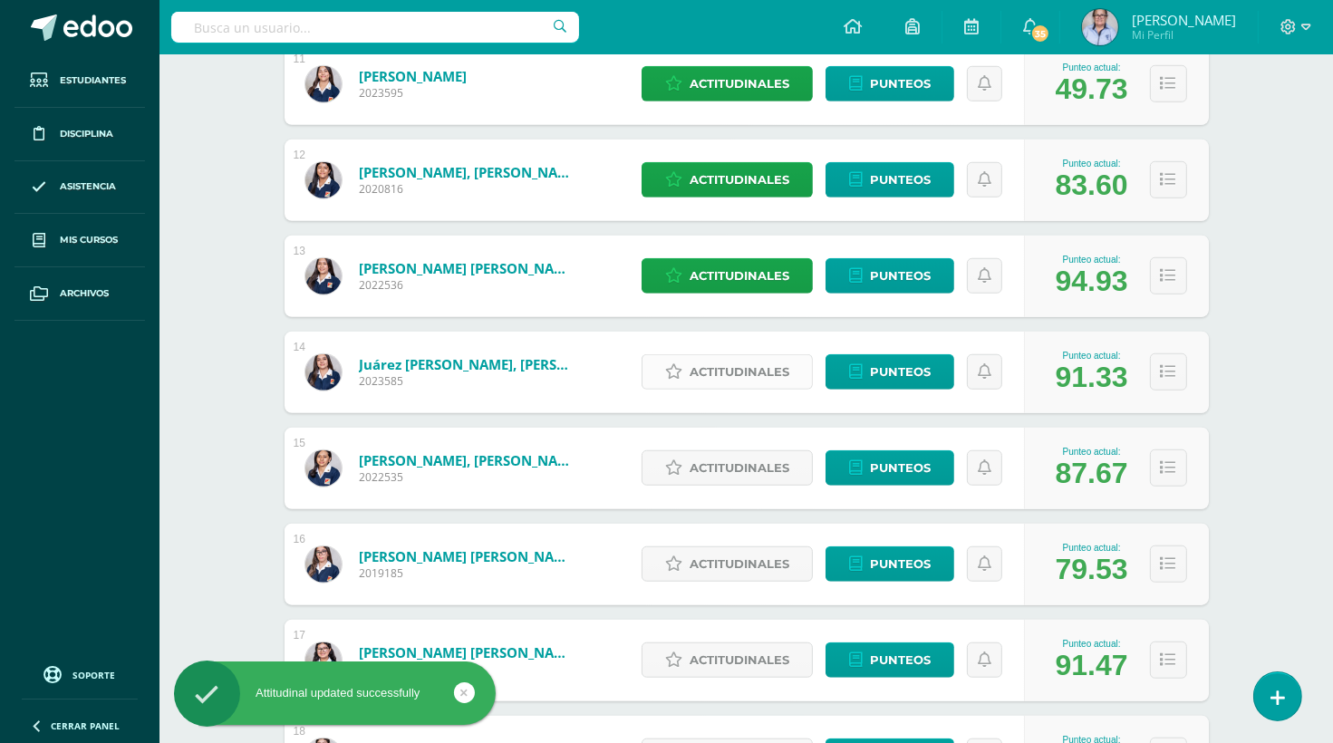
click at [710, 372] on span "Actitudinales" at bounding box center [740, 372] width 100 height 34
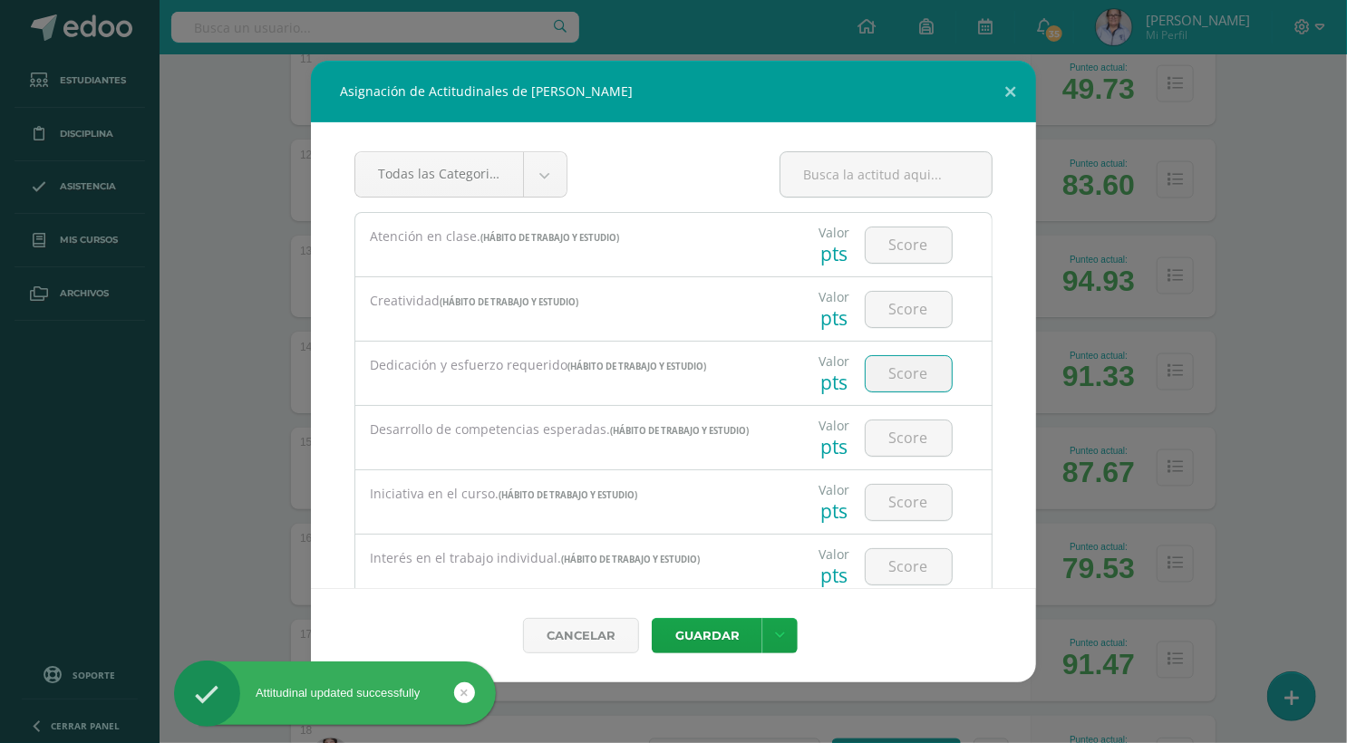
click at [898, 377] on input "number" at bounding box center [908, 373] width 86 height 35
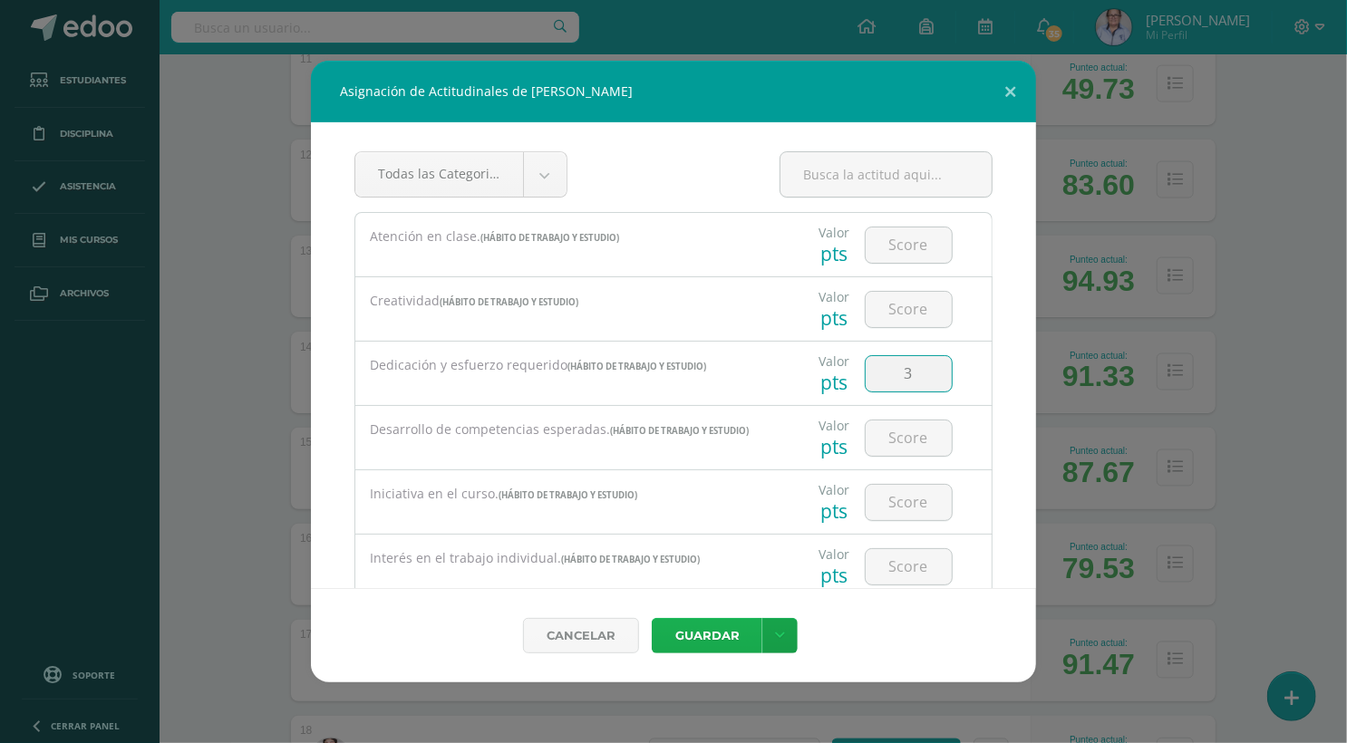
type input "3"
click at [730, 637] on button "Guardar" at bounding box center [707, 635] width 111 height 35
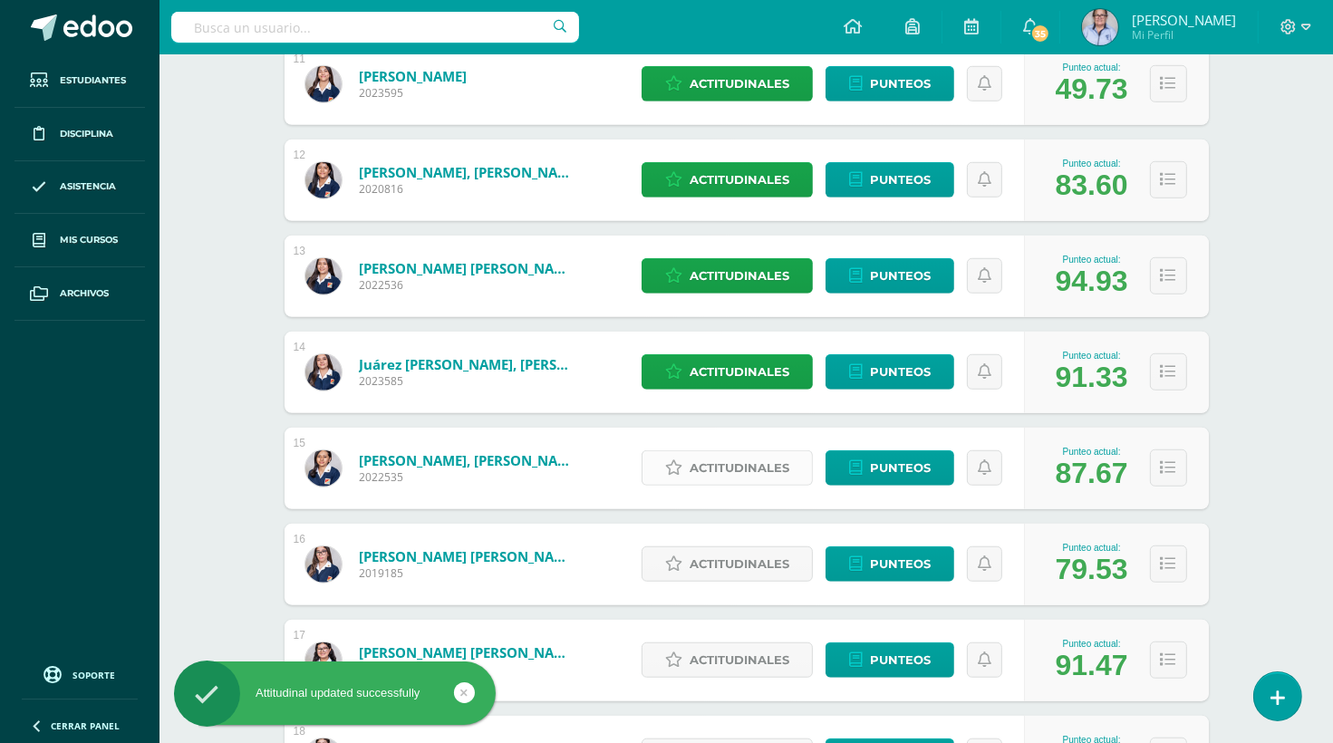
click at [729, 471] on span "Actitudinales" at bounding box center [740, 468] width 100 height 34
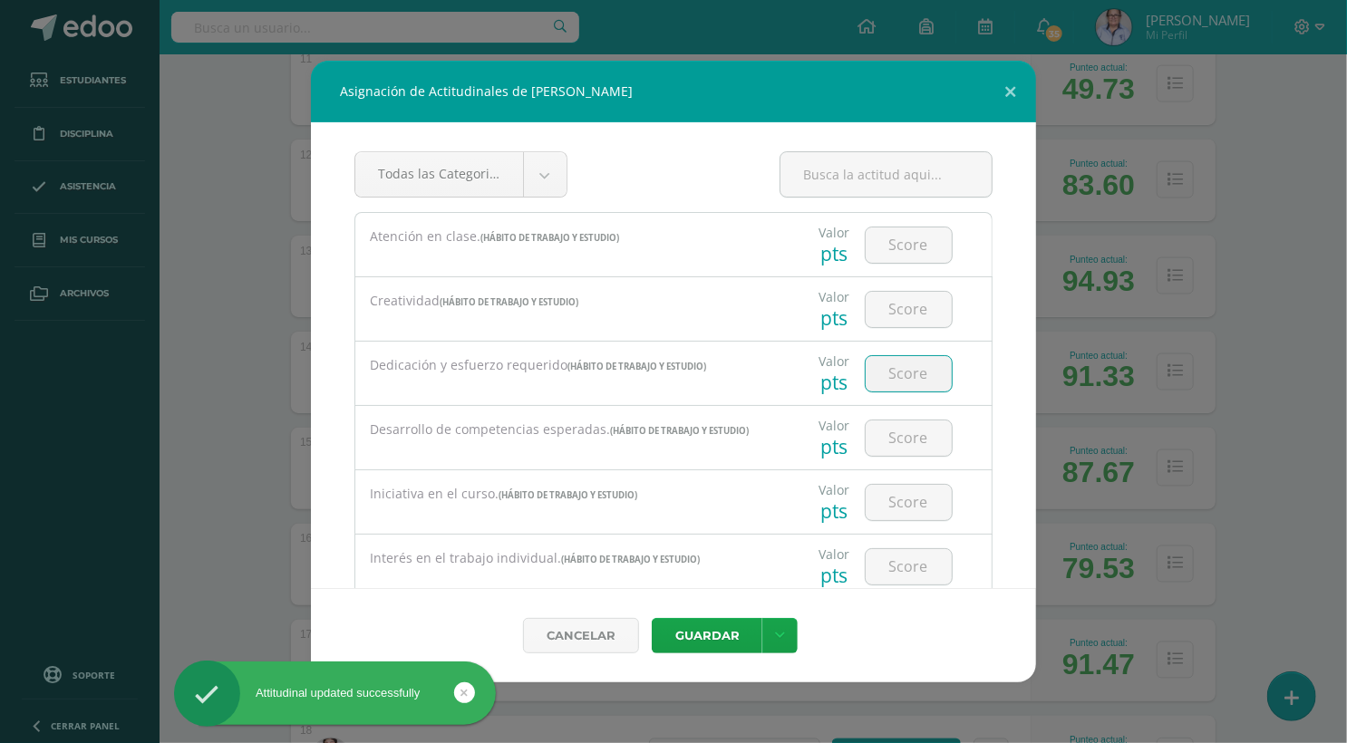
click at [904, 369] on input "number" at bounding box center [908, 373] width 86 height 35
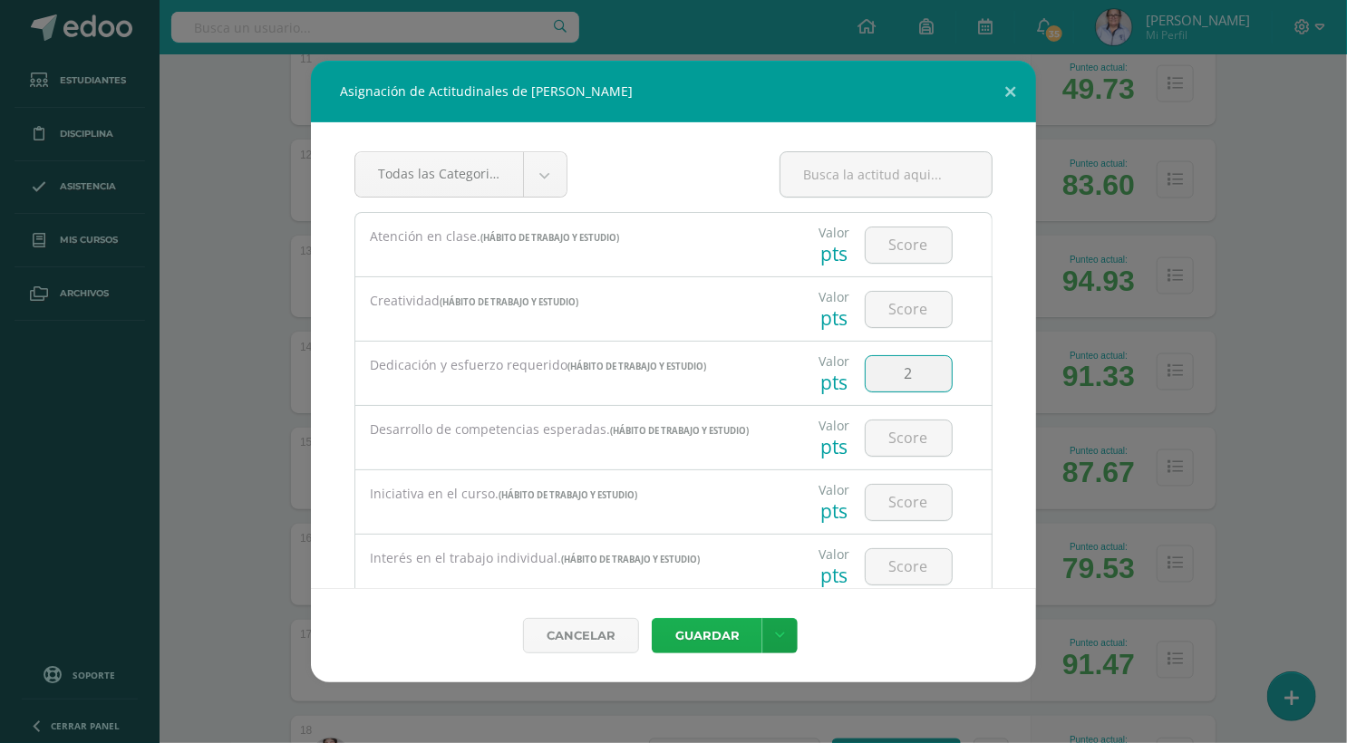
type input "2"
click at [703, 633] on button "Guardar" at bounding box center [707, 635] width 111 height 35
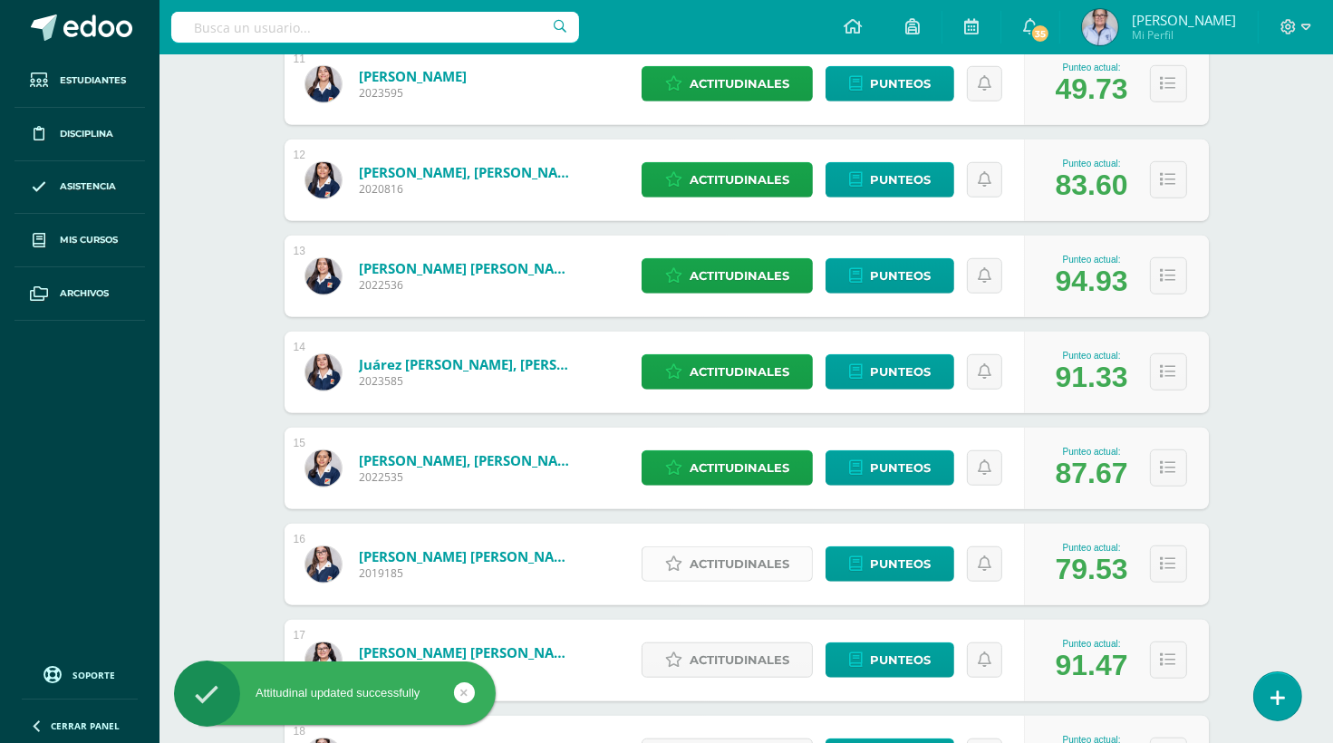
click at [739, 562] on span "Actitudinales" at bounding box center [740, 564] width 100 height 34
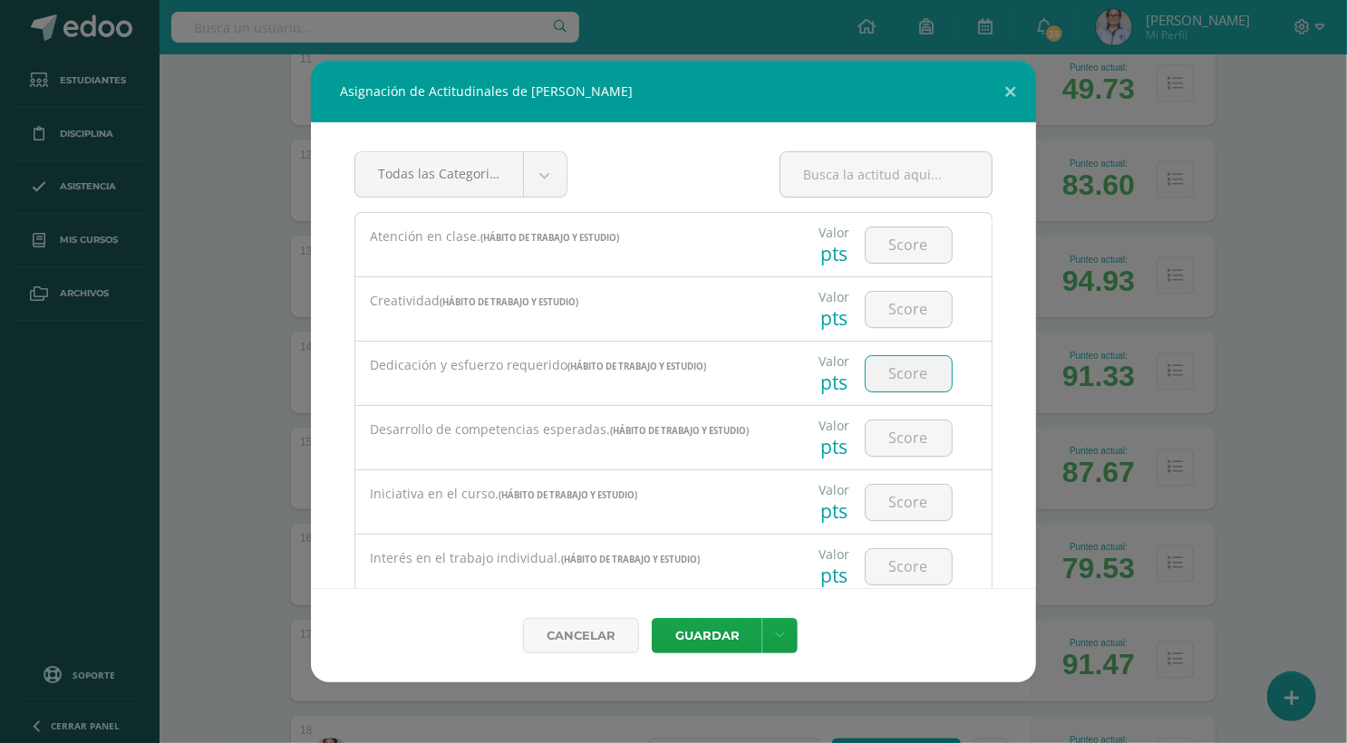
click at [908, 377] on input "number" at bounding box center [908, 373] width 86 height 35
type input "2"
click at [706, 641] on button "Guardar" at bounding box center [707, 635] width 111 height 35
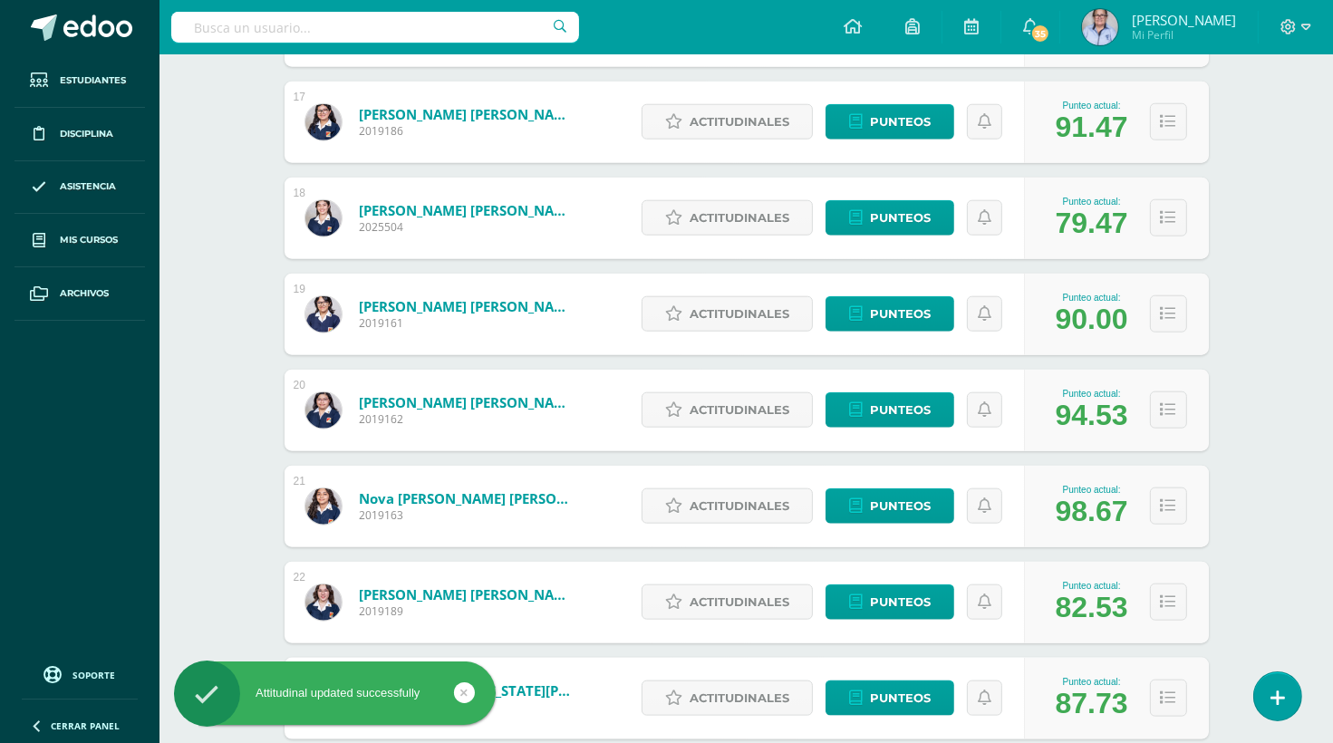
scroll to position [1857, 0]
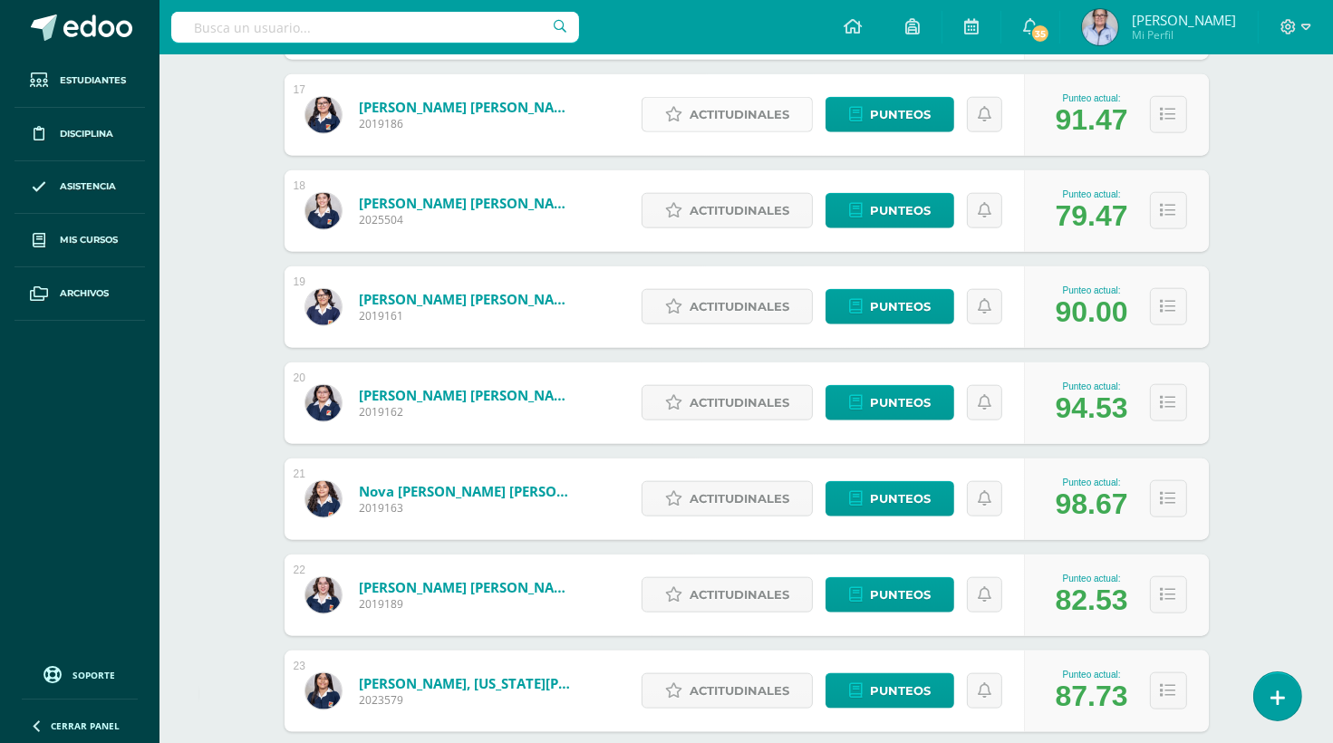
click at [732, 111] on span "Actitudinales" at bounding box center [740, 115] width 100 height 34
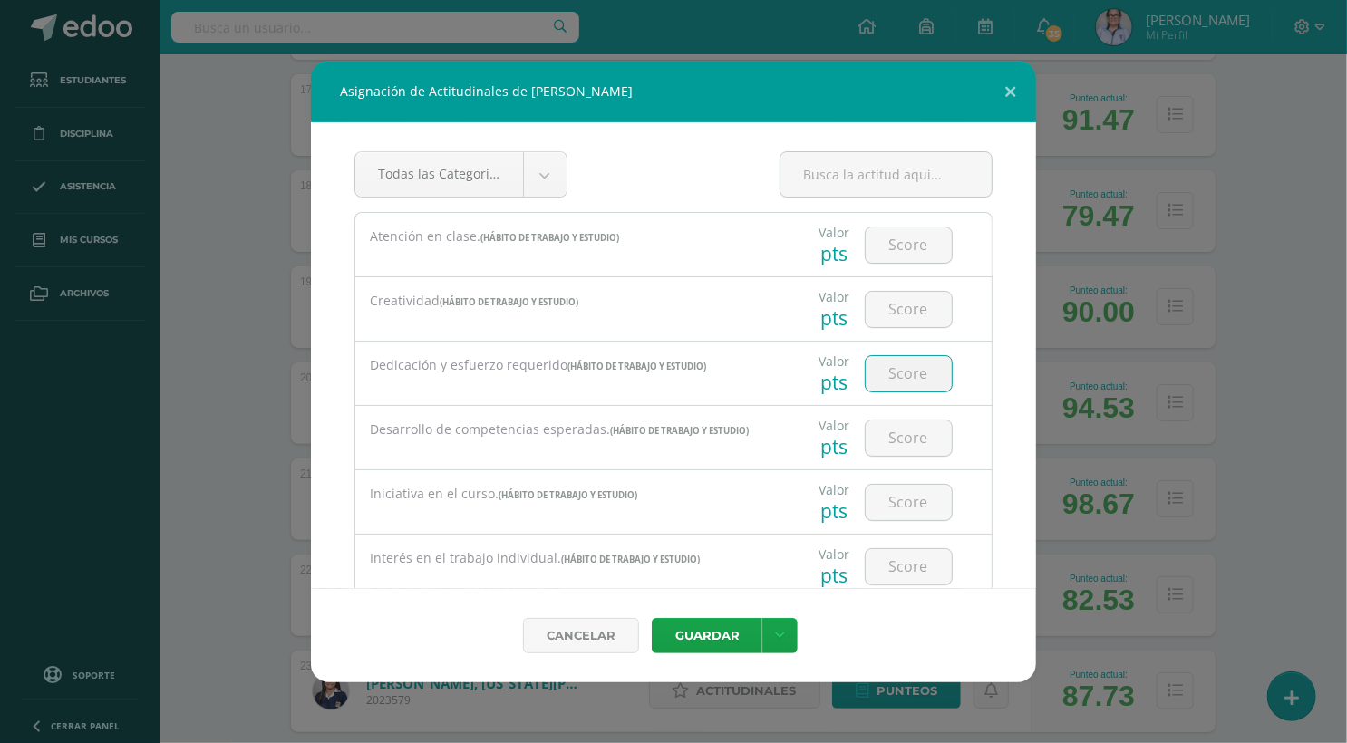
click at [900, 368] on input "number" at bounding box center [908, 373] width 86 height 35
type input "3"
click at [701, 633] on button "Guardar" at bounding box center [707, 635] width 111 height 35
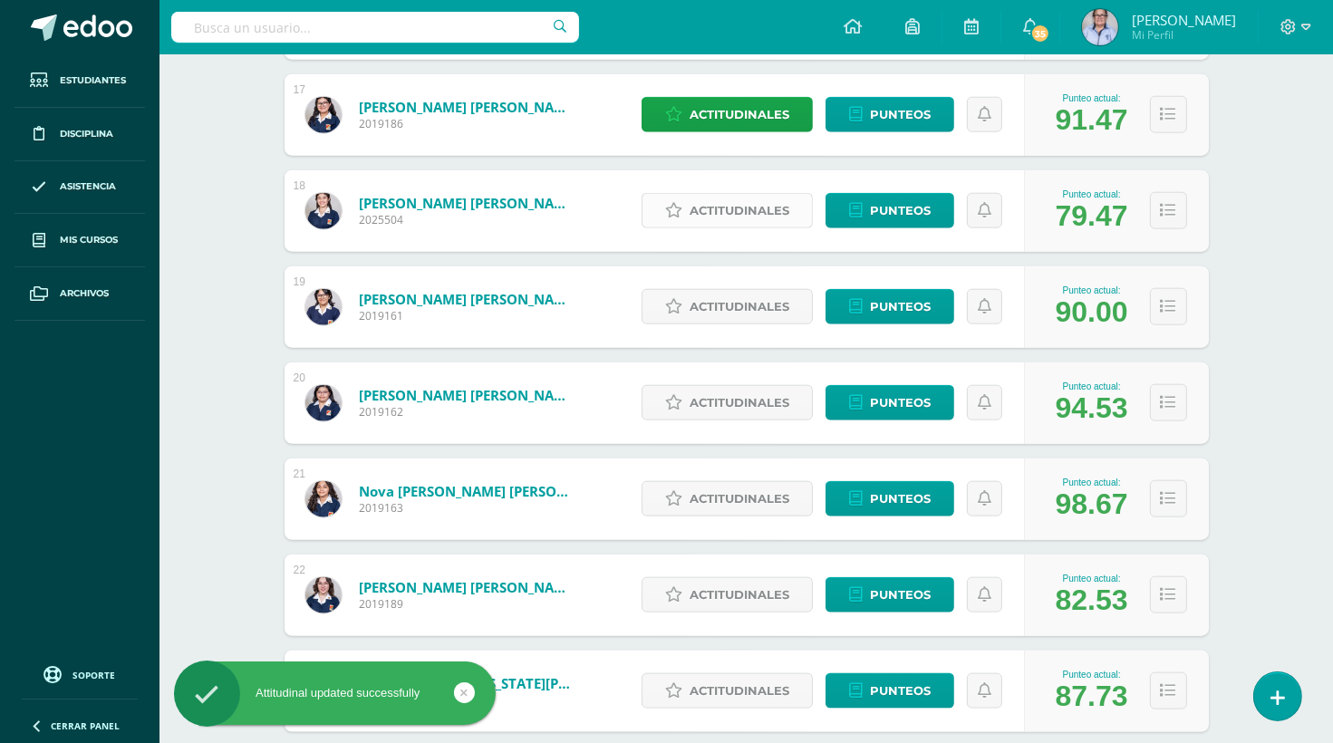
click at [717, 219] on span "Actitudinales" at bounding box center [740, 211] width 100 height 34
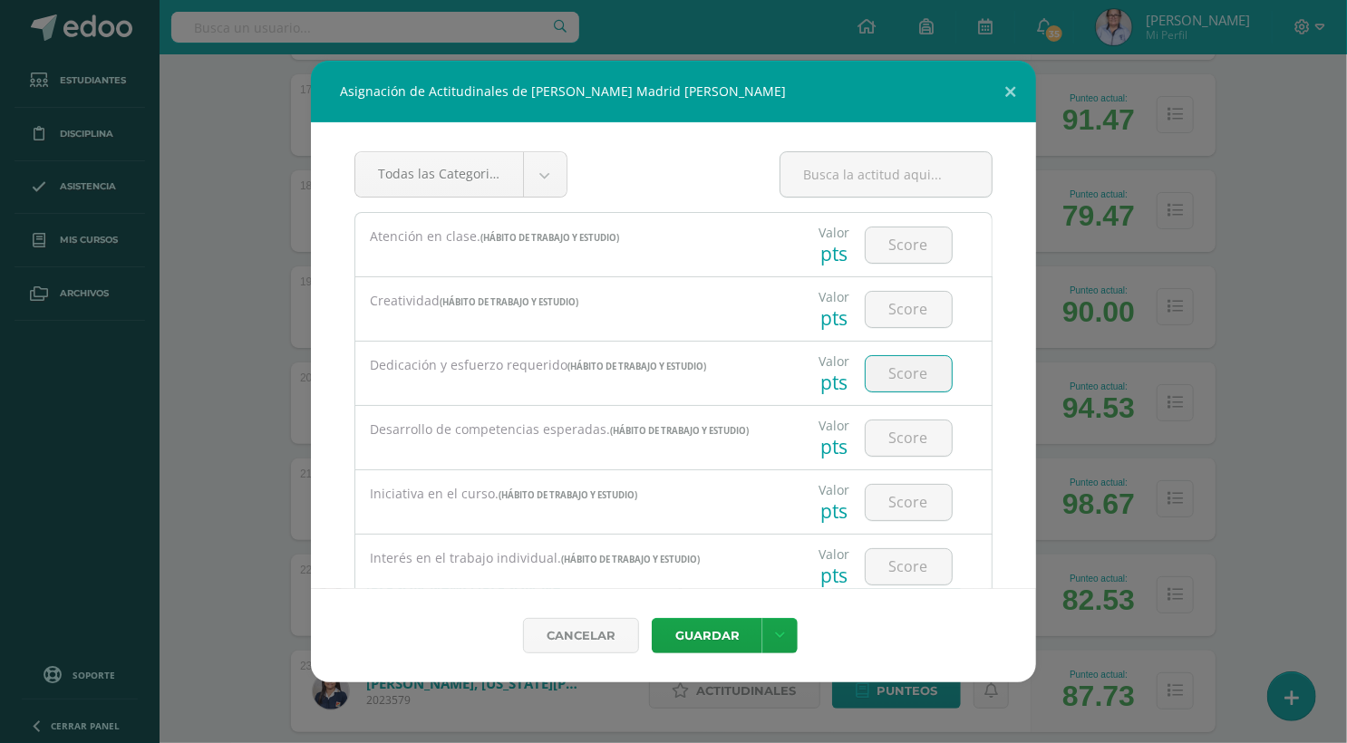
click at [909, 376] on input "number" at bounding box center [908, 373] width 86 height 35
type input "3"
click at [700, 642] on button "Guardar" at bounding box center [707, 635] width 111 height 35
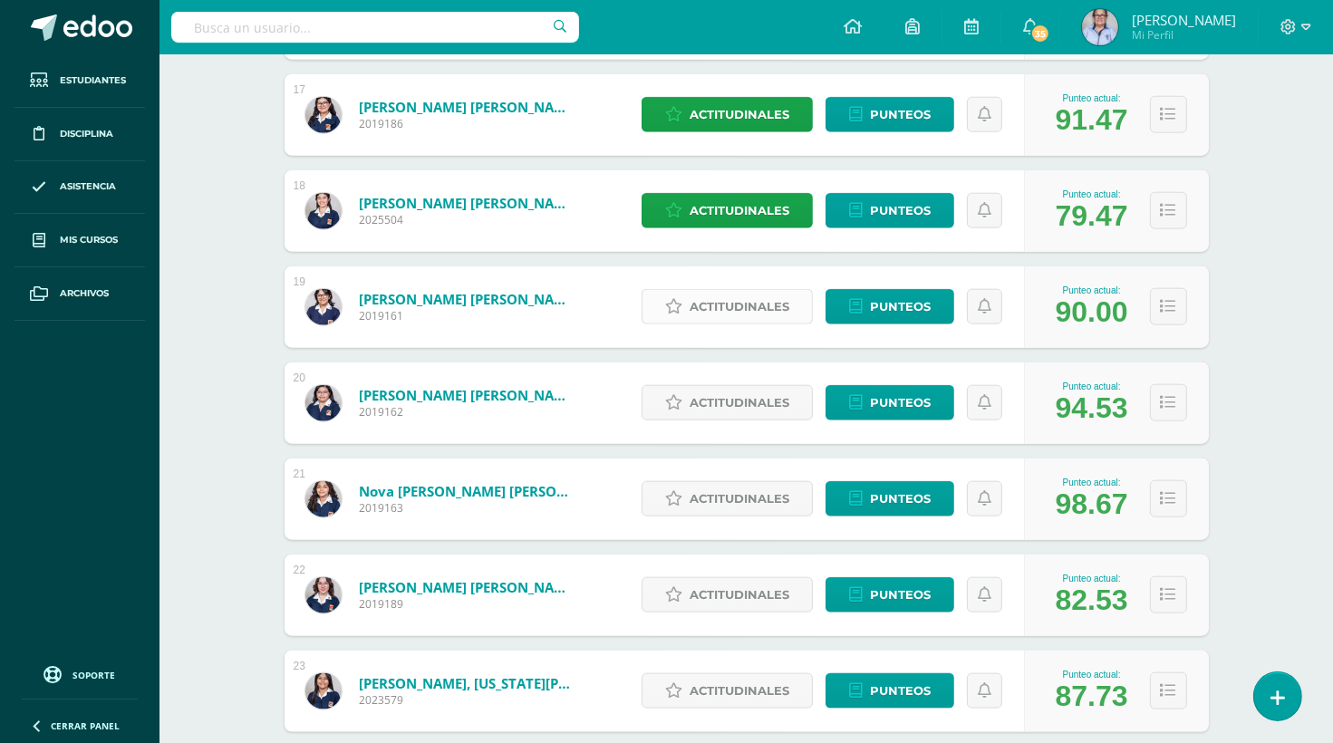
click at [747, 300] on span "Actitudinales" at bounding box center [740, 307] width 100 height 34
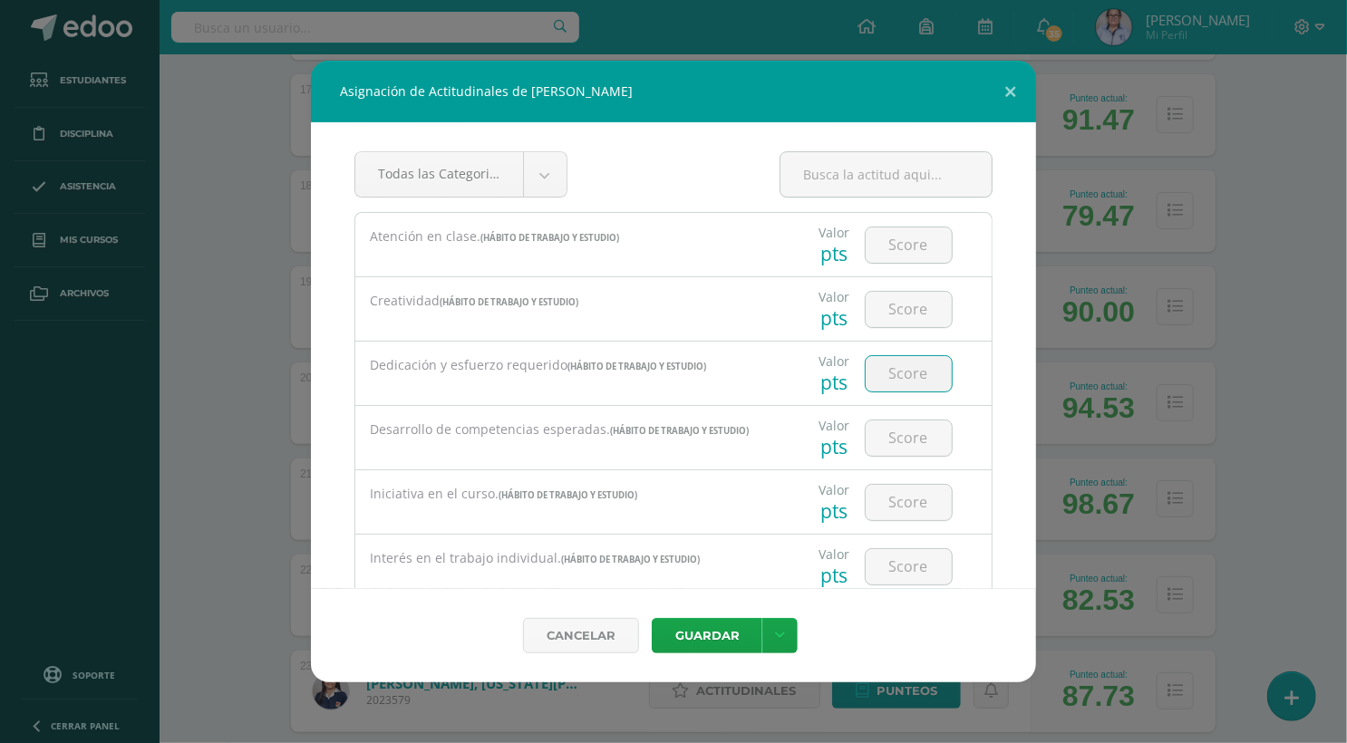
click at [890, 375] on input "number" at bounding box center [908, 373] width 86 height 35
type input "3"
click at [710, 640] on button "Guardar" at bounding box center [707, 635] width 111 height 35
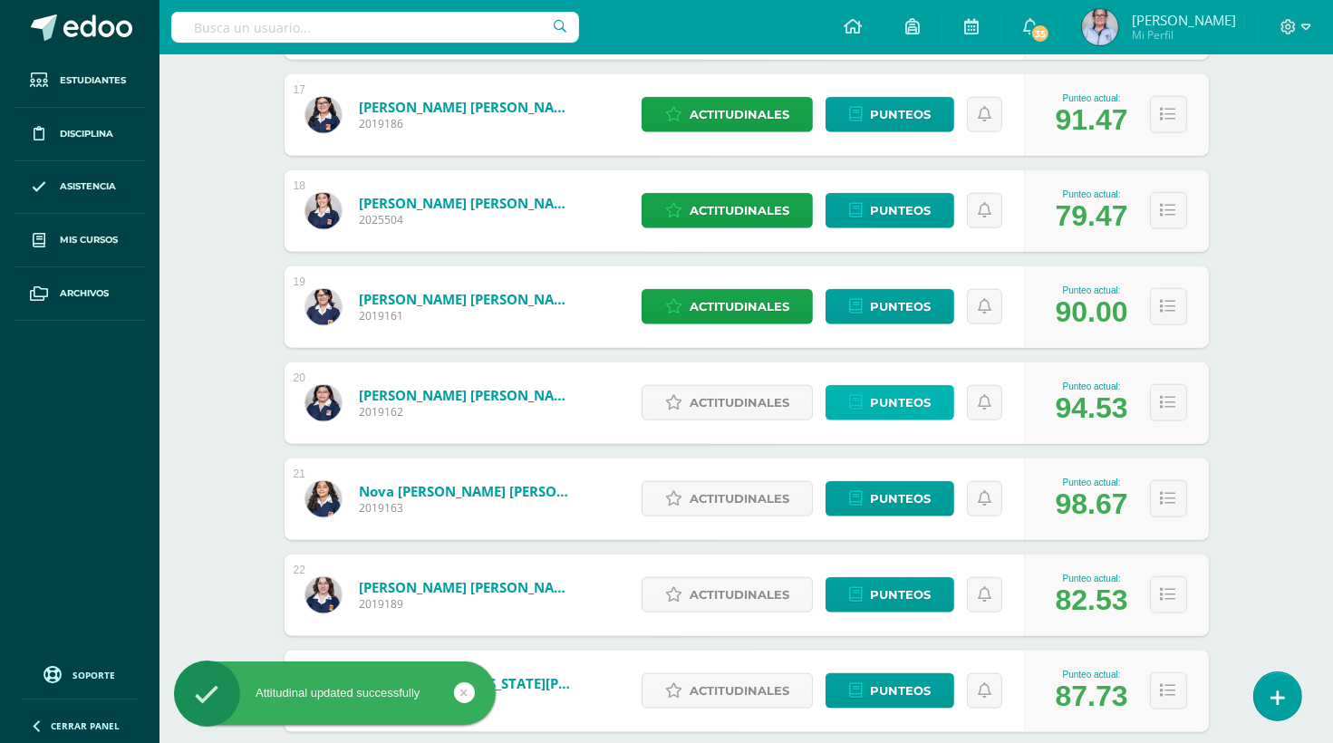
click at [879, 405] on span "Punteos" at bounding box center [900, 403] width 61 height 34
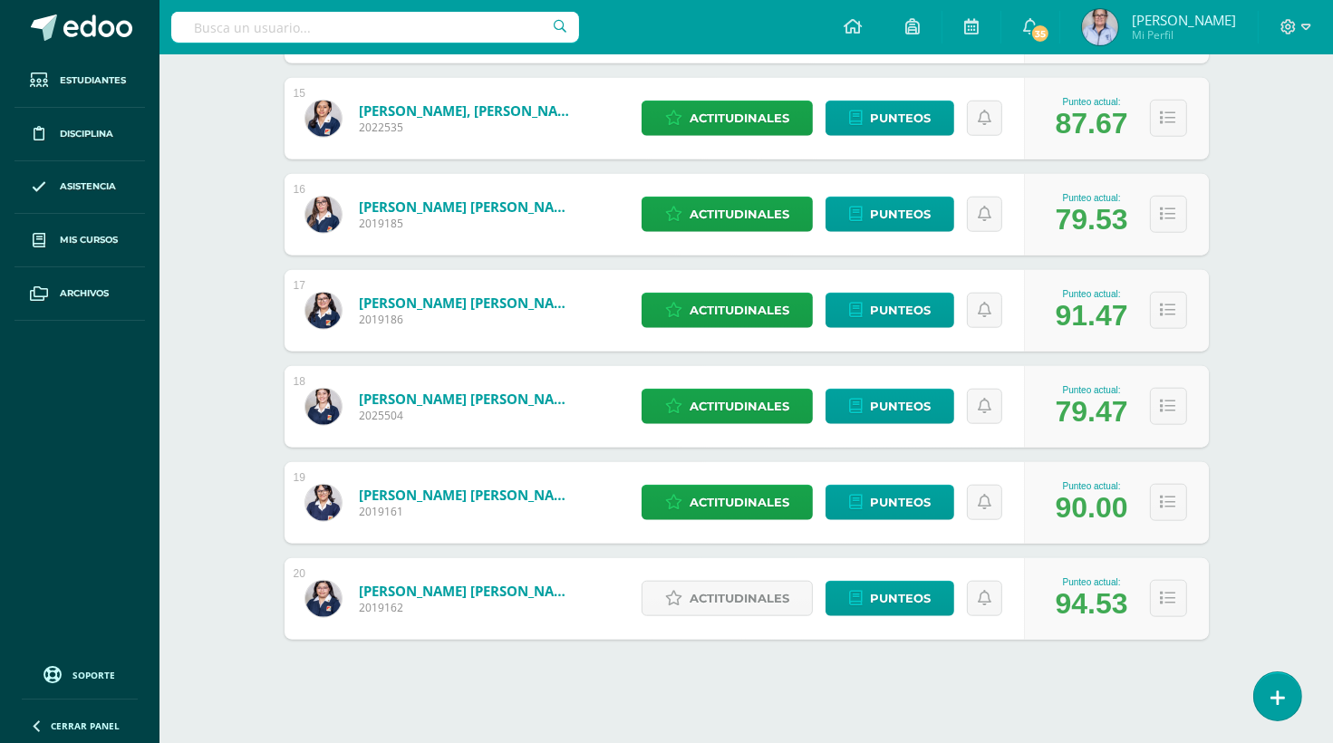
scroll to position [1671, 0]
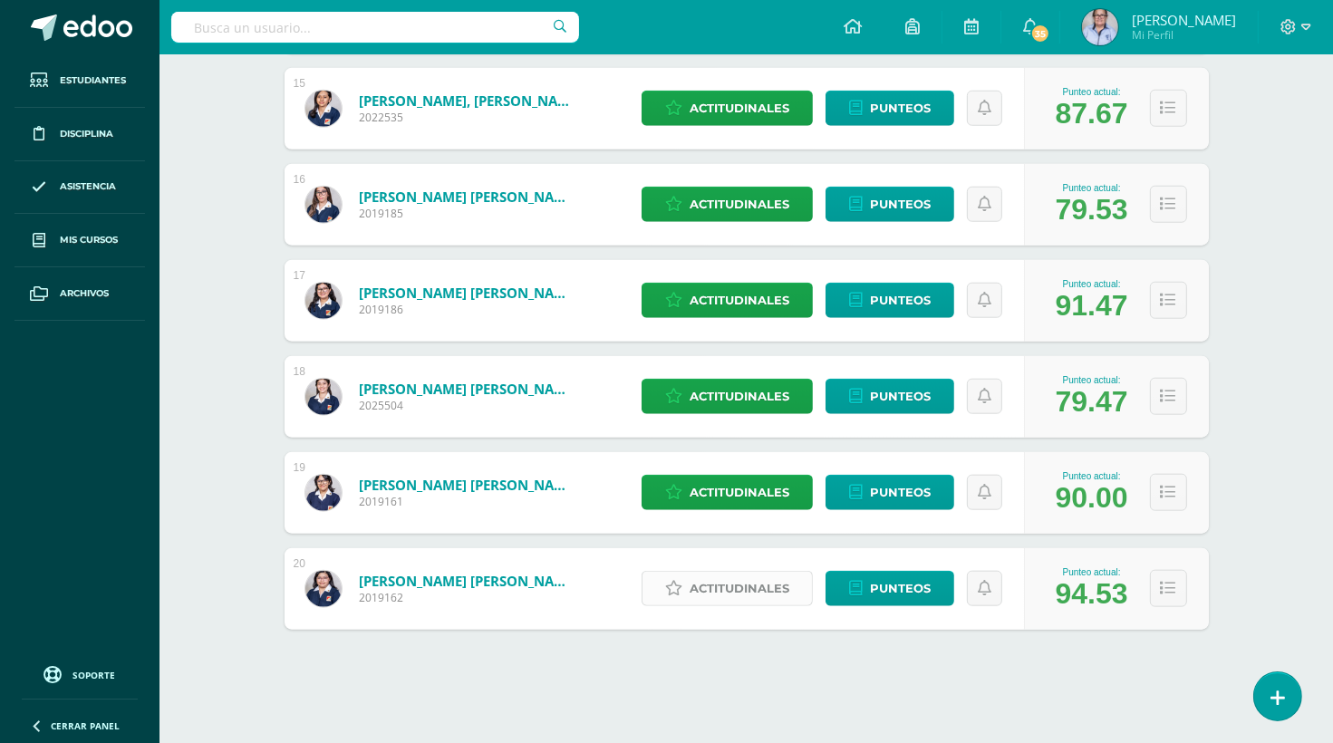
click at [732, 586] on span "Actitudinales" at bounding box center [740, 589] width 100 height 34
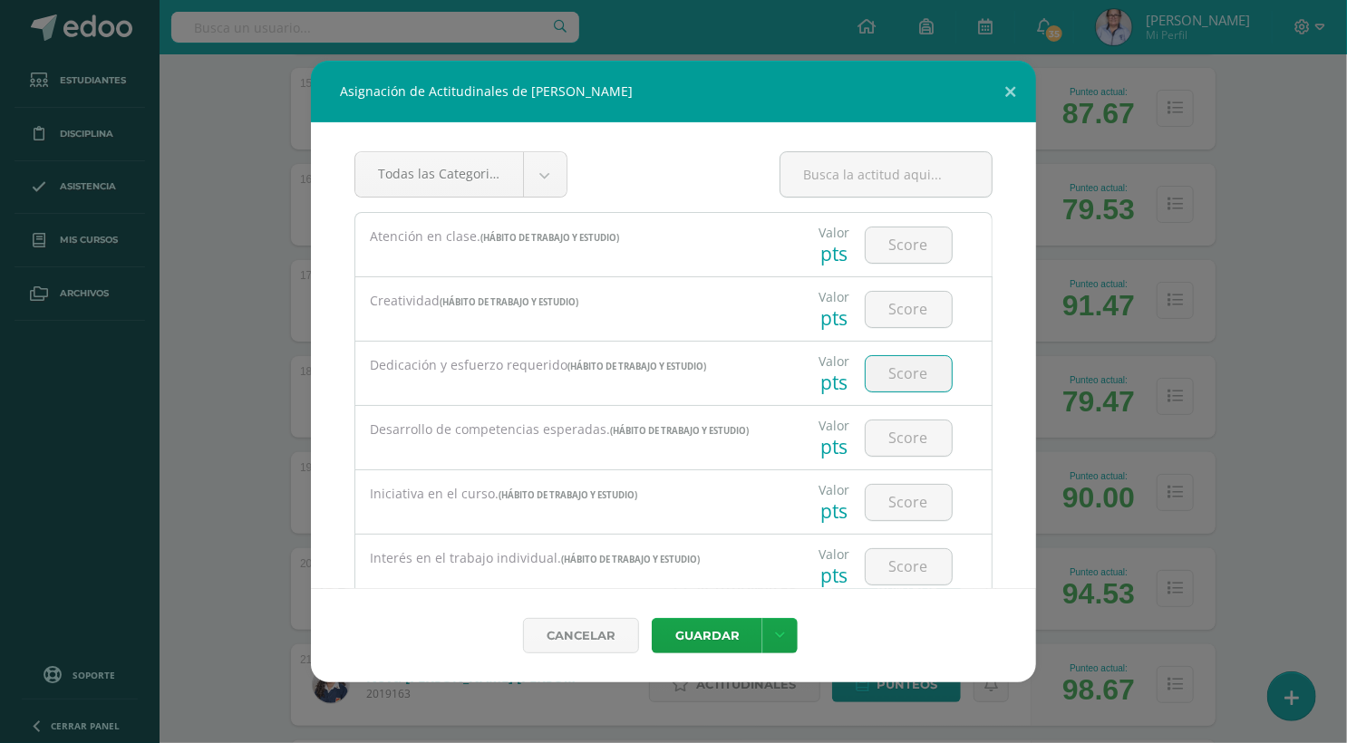
click at [901, 373] on input "number" at bounding box center [908, 373] width 86 height 35
type input "3"
click at [697, 632] on button "Guardar" at bounding box center [707, 635] width 111 height 35
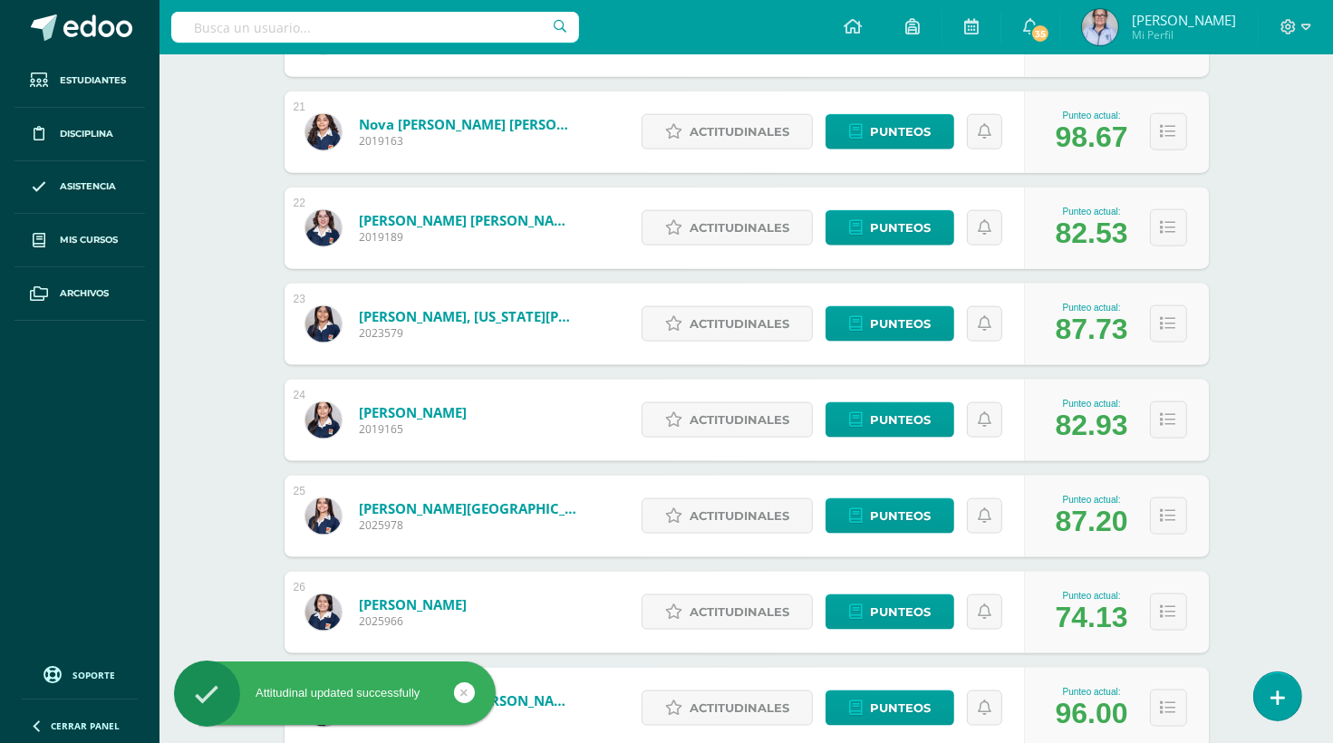
scroll to position [2227, 0]
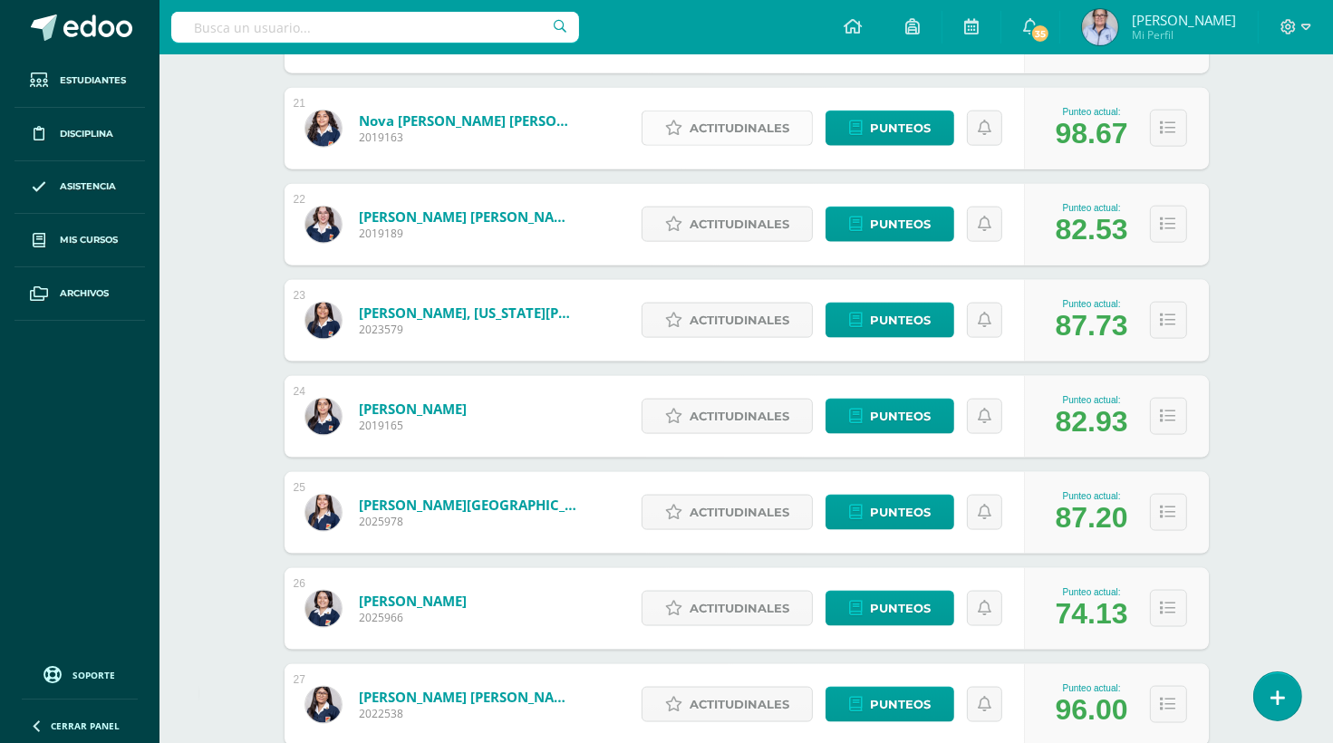
click at [750, 126] on span "Actitudinales" at bounding box center [740, 128] width 100 height 34
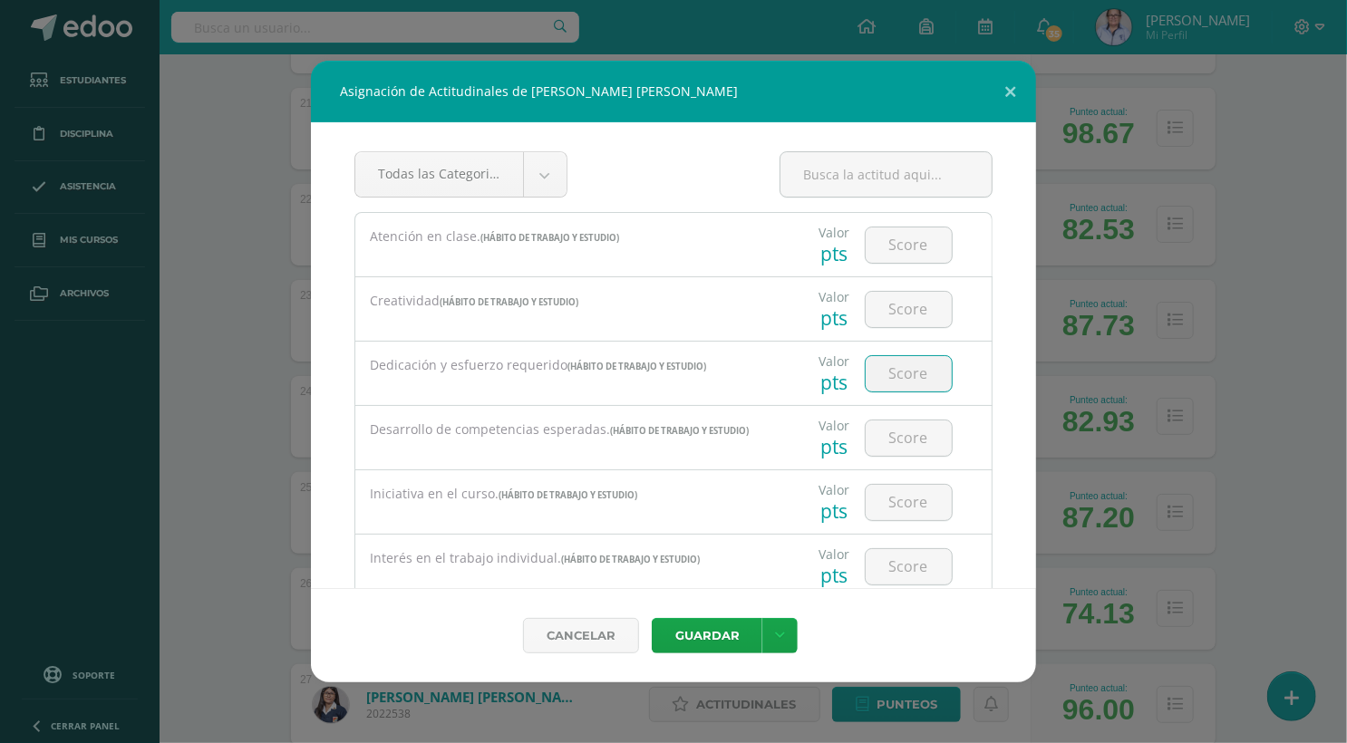
click at [914, 363] on input "number" at bounding box center [908, 373] width 86 height 35
type input "3"
click at [739, 633] on button "Guardar" at bounding box center [707, 635] width 111 height 35
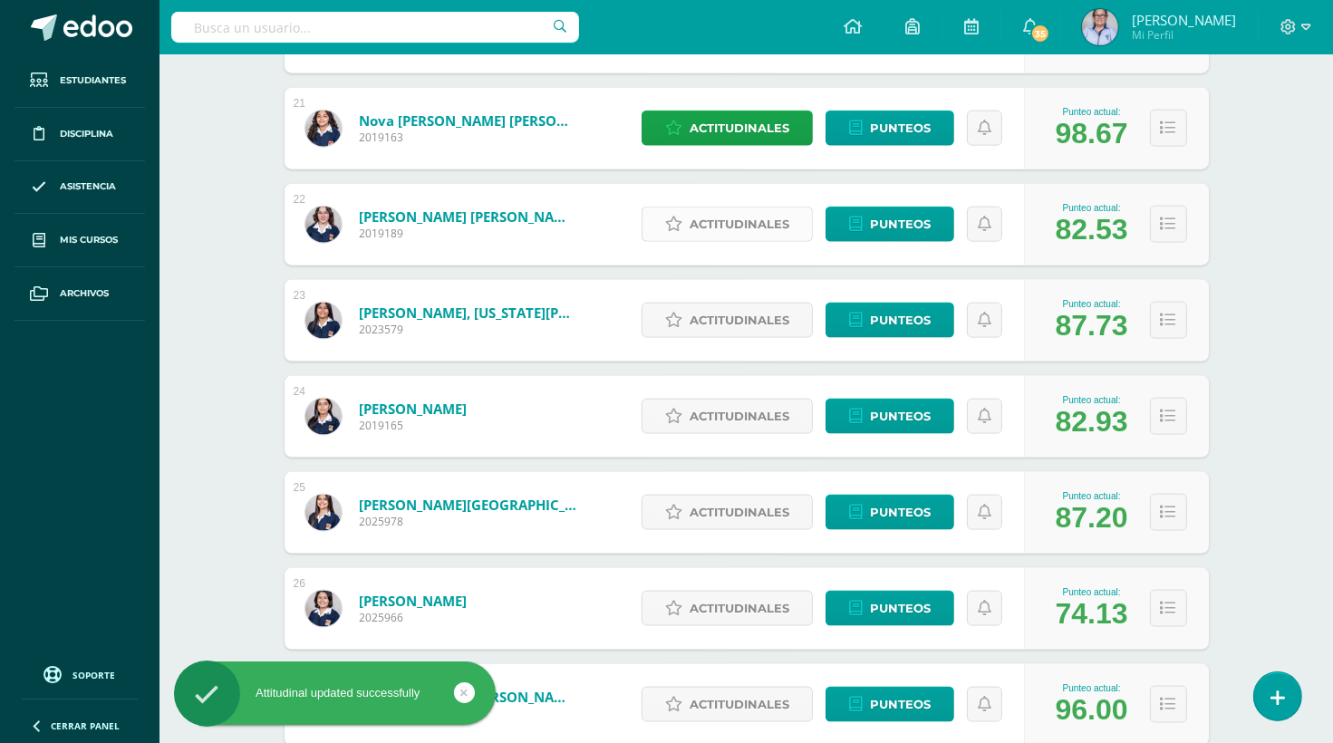
click at [742, 221] on span "Actitudinales" at bounding box center [740, 225] width 100 height 34
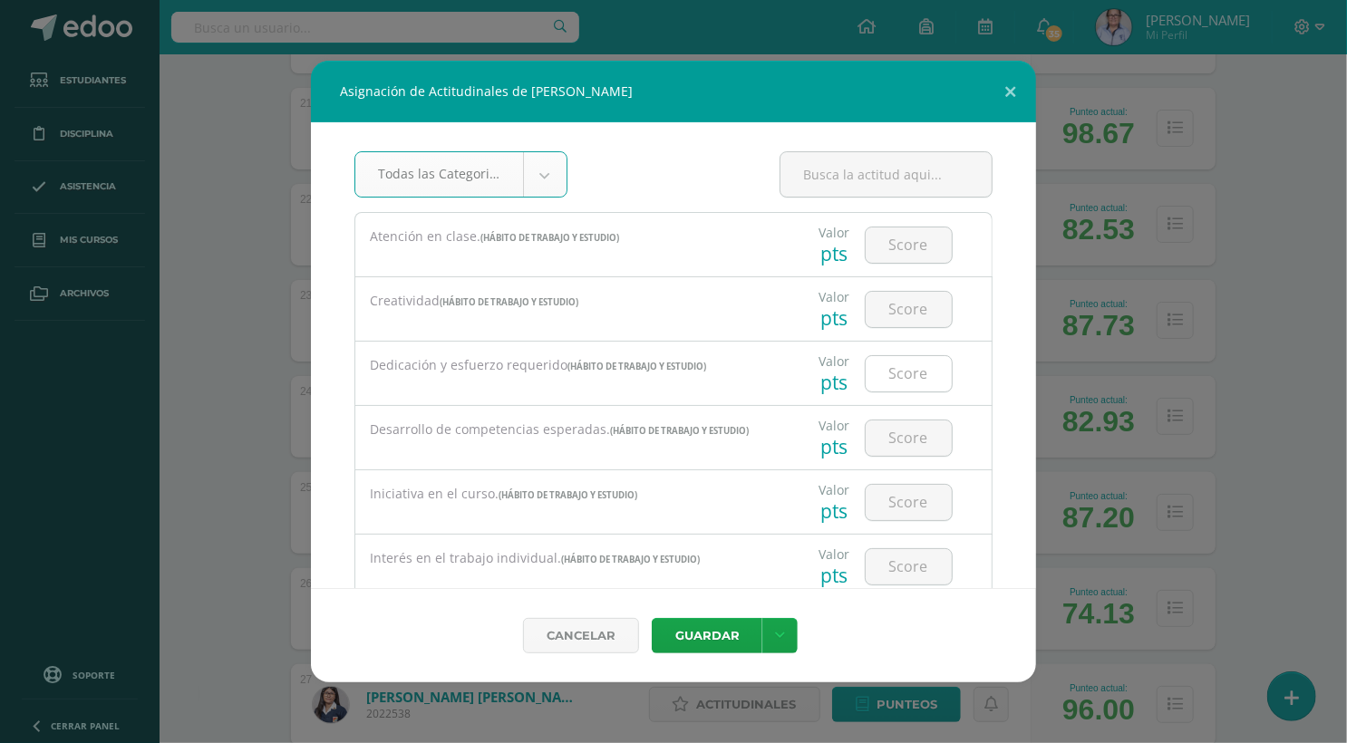
click at [898, 372] on input "number" at bounding box center [908, 373] width 86 height 35
type input "2"
click at [707, 631] on button "Guardar" at bounding box center [707, 635] width 111 height 35
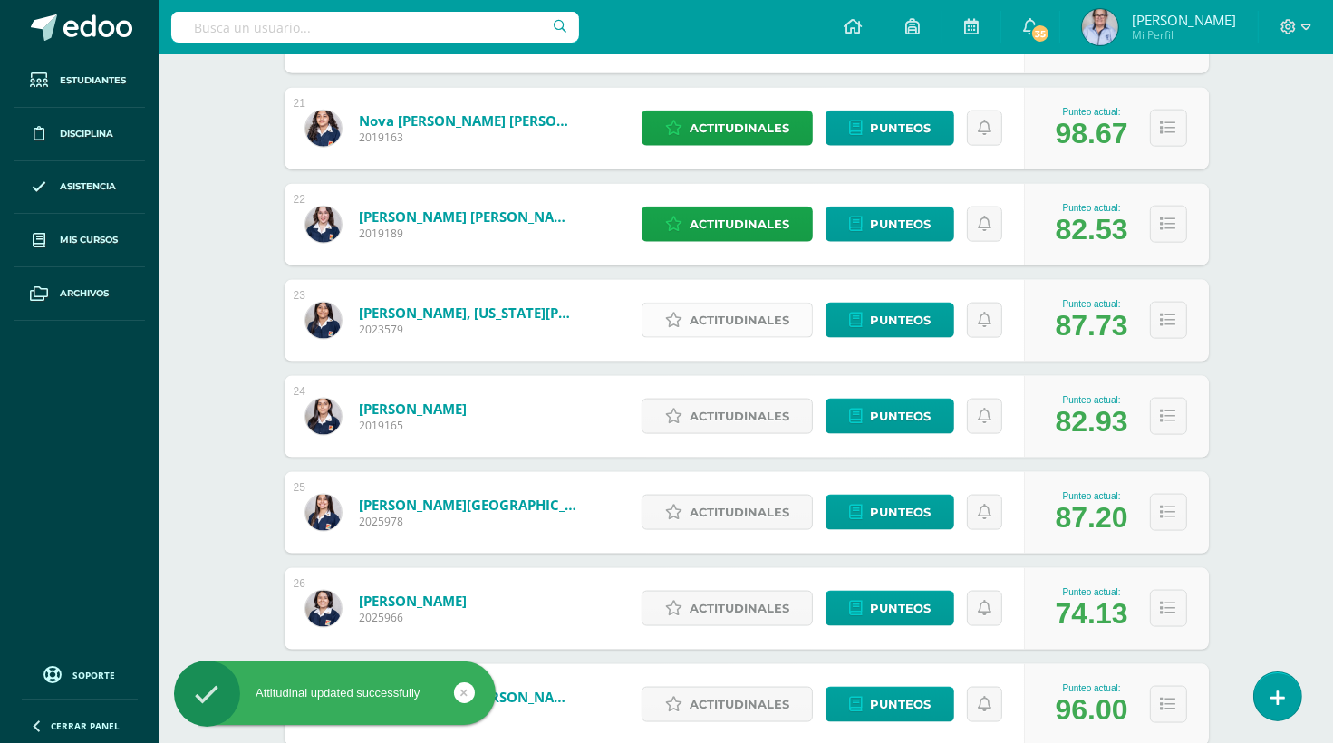
click at [759, 320] on span "Actitudinales" at bounding box center [740, 321] width 100 height 34
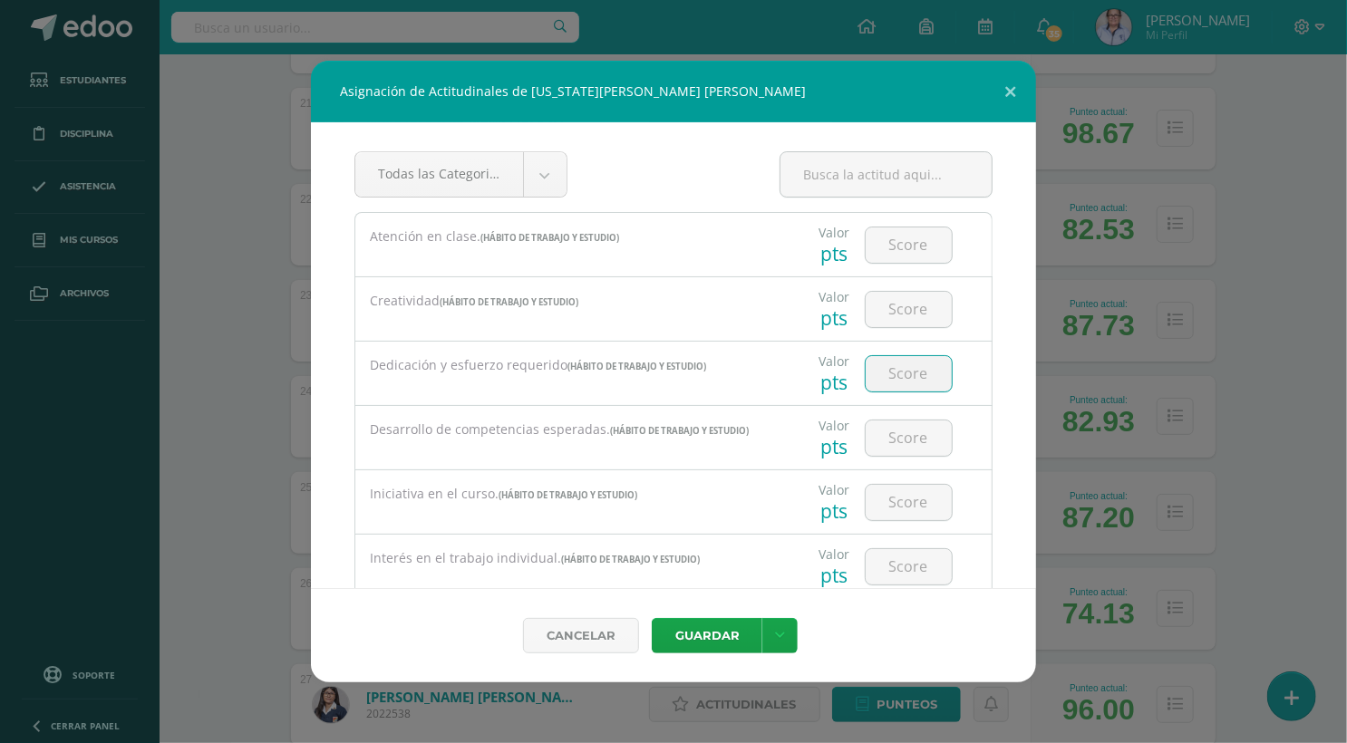
click at [900, 366] on input "number" at bounding box center [908, 373] width 86 height 35
type input "3"
click at [703, 639] on button "Guardar" at bounding box center [707, 635] width 111 height 35
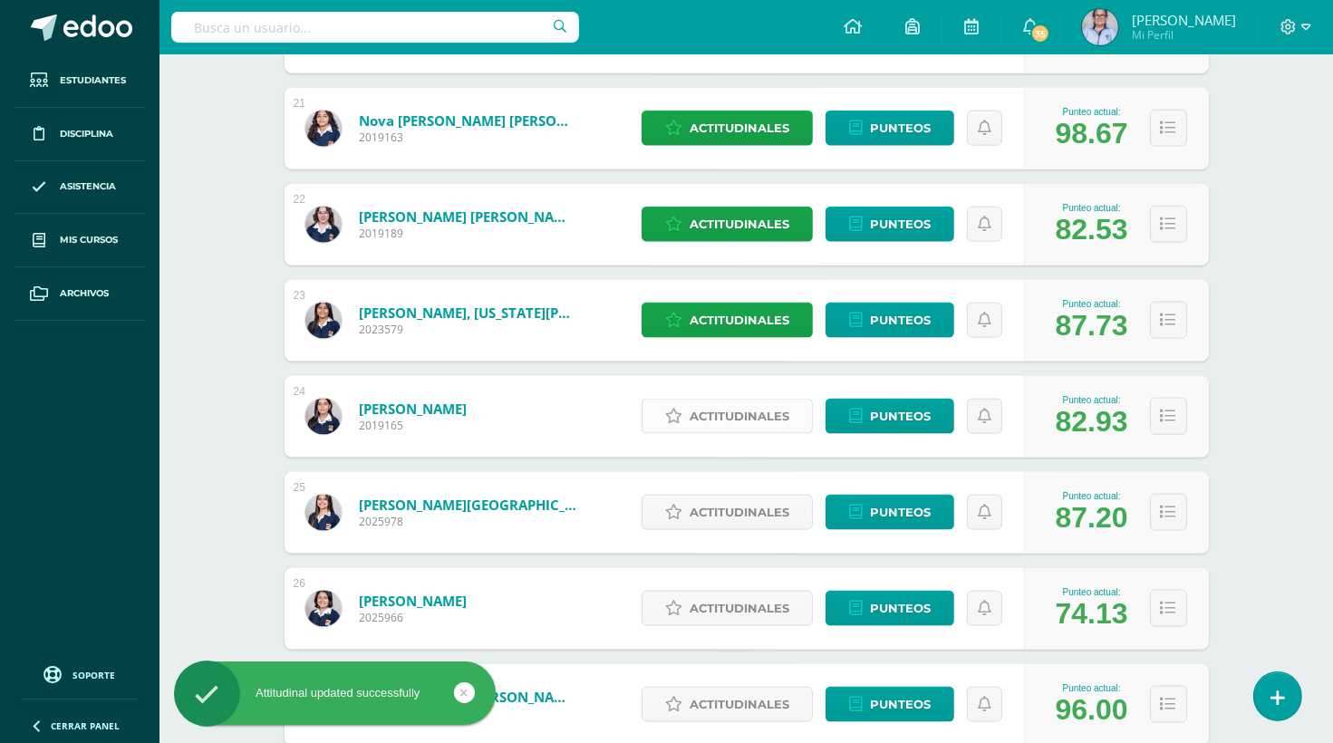
click at [755, 415] on span "Actitudinales" at bounding box center [740, 417] width 100 height 34
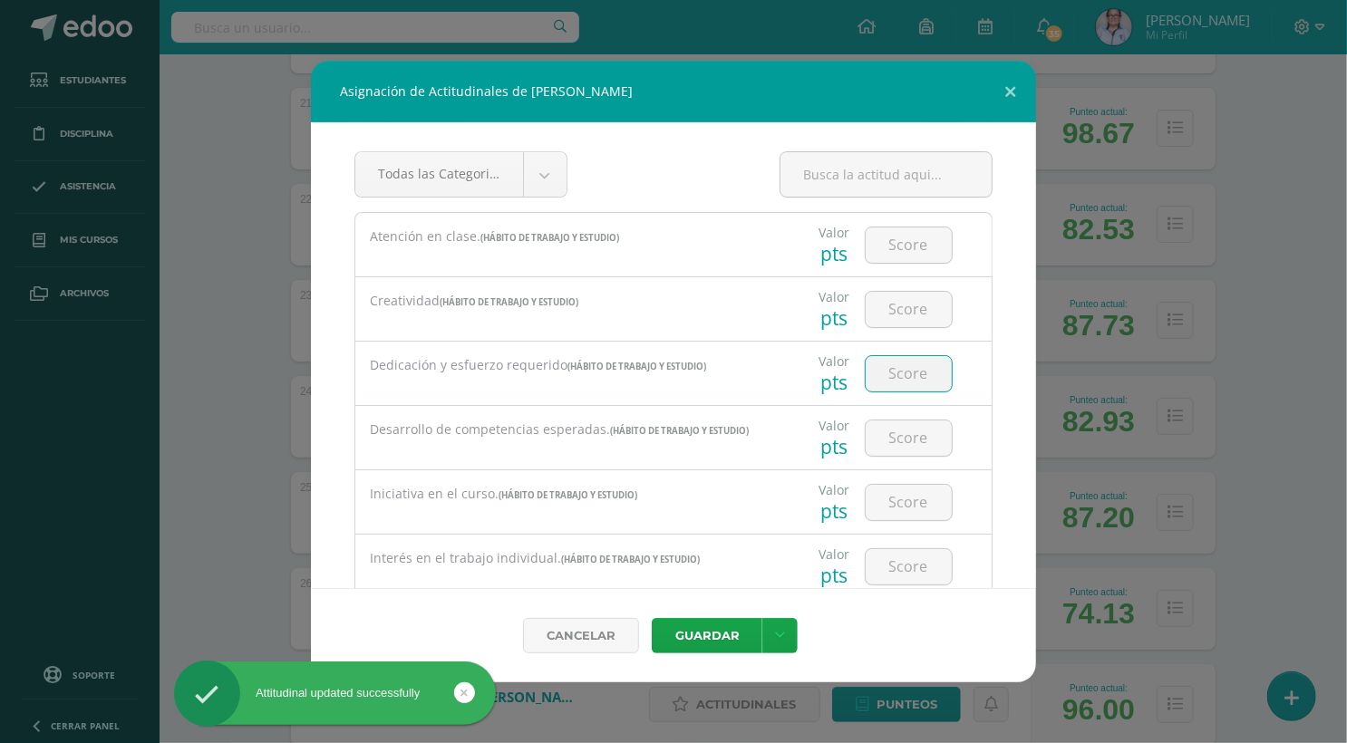
click at [910, 372] on input "number" at bounding box center [908, 373] width 86 height 35
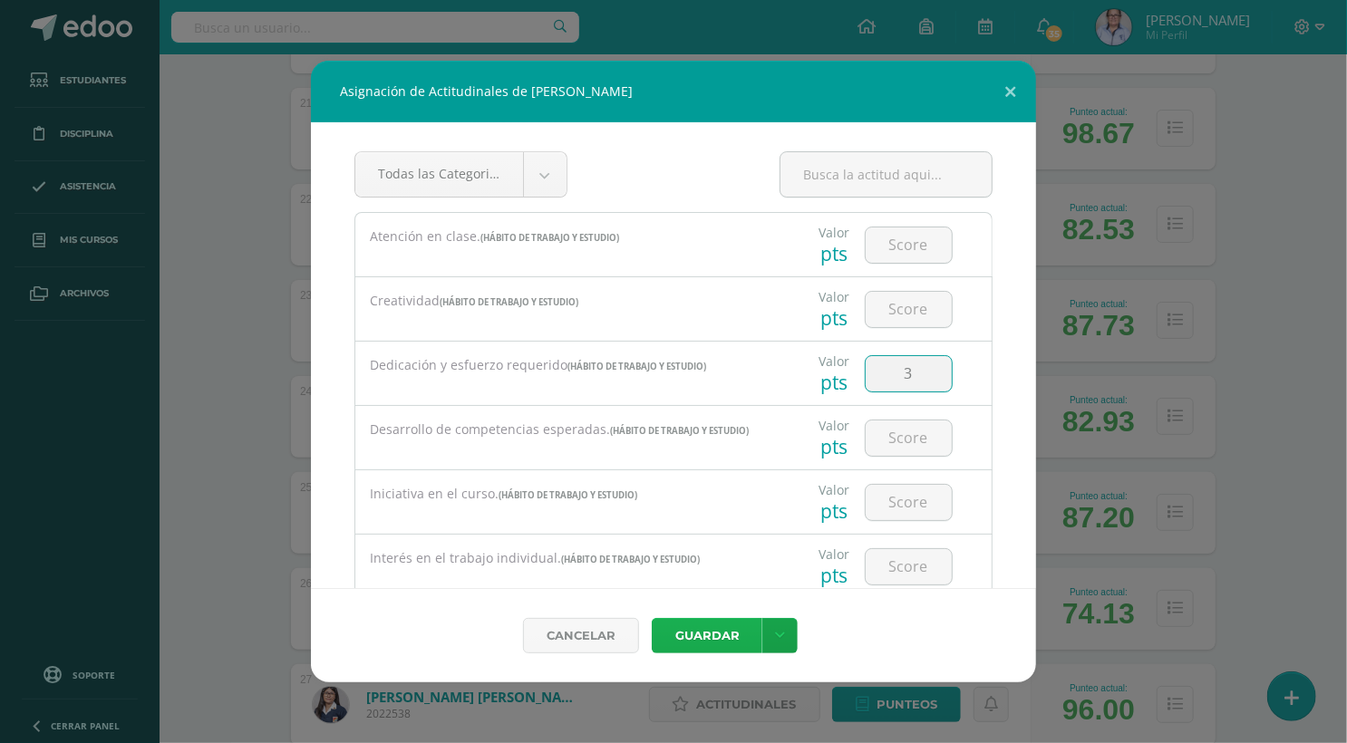
type input "3"
click at [681, 644] on button "Guardar" at bounding box center [707, 635] width 111 height 35
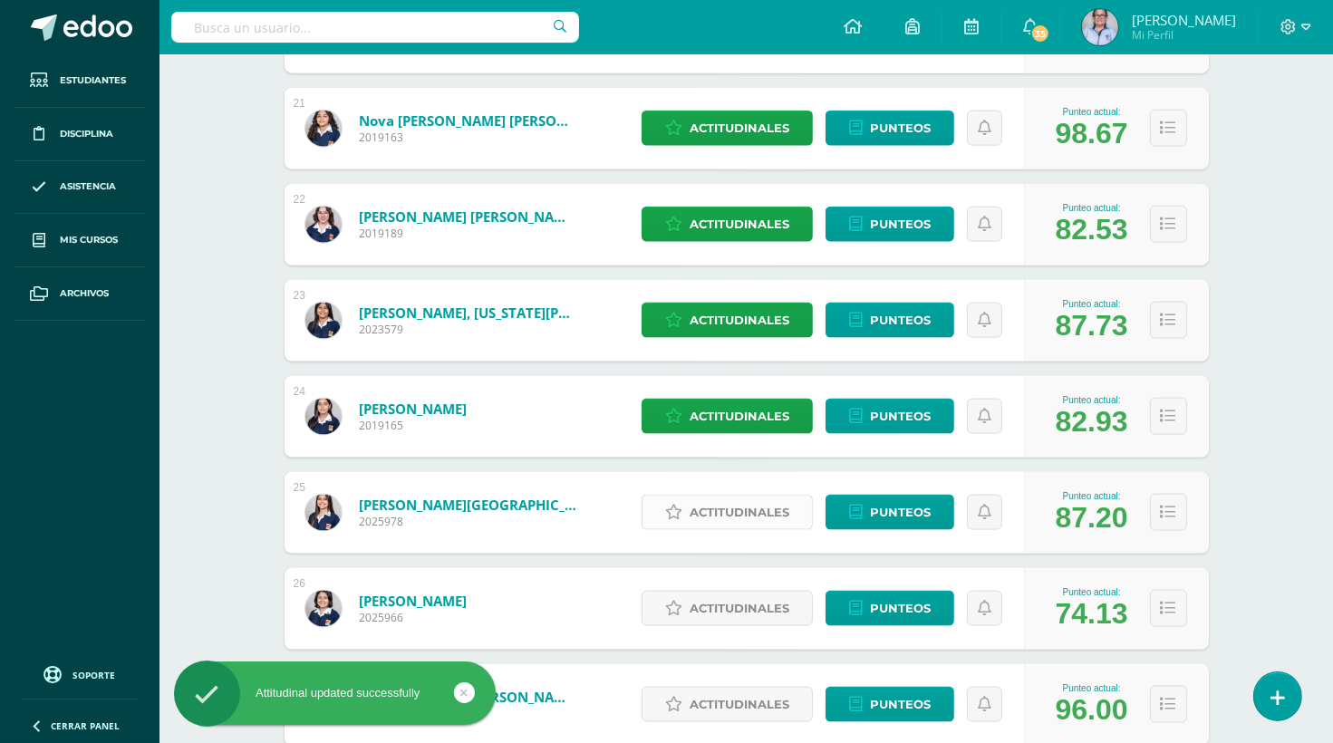
click at [716, 515] on span "Actitudinales" at bounding box center [740, 513] width 100 height 34
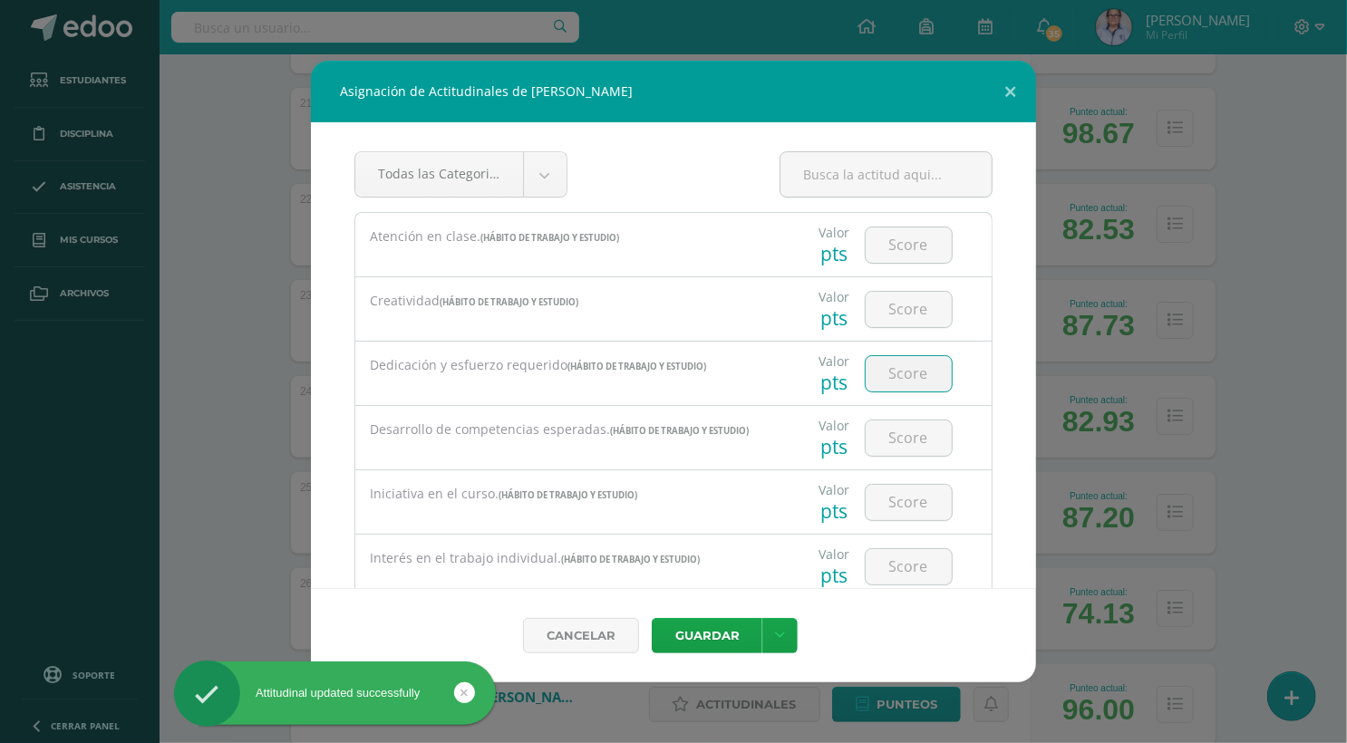
click at [893, 367] on input "number" at bounding box center [908, 373] width 86 height 35
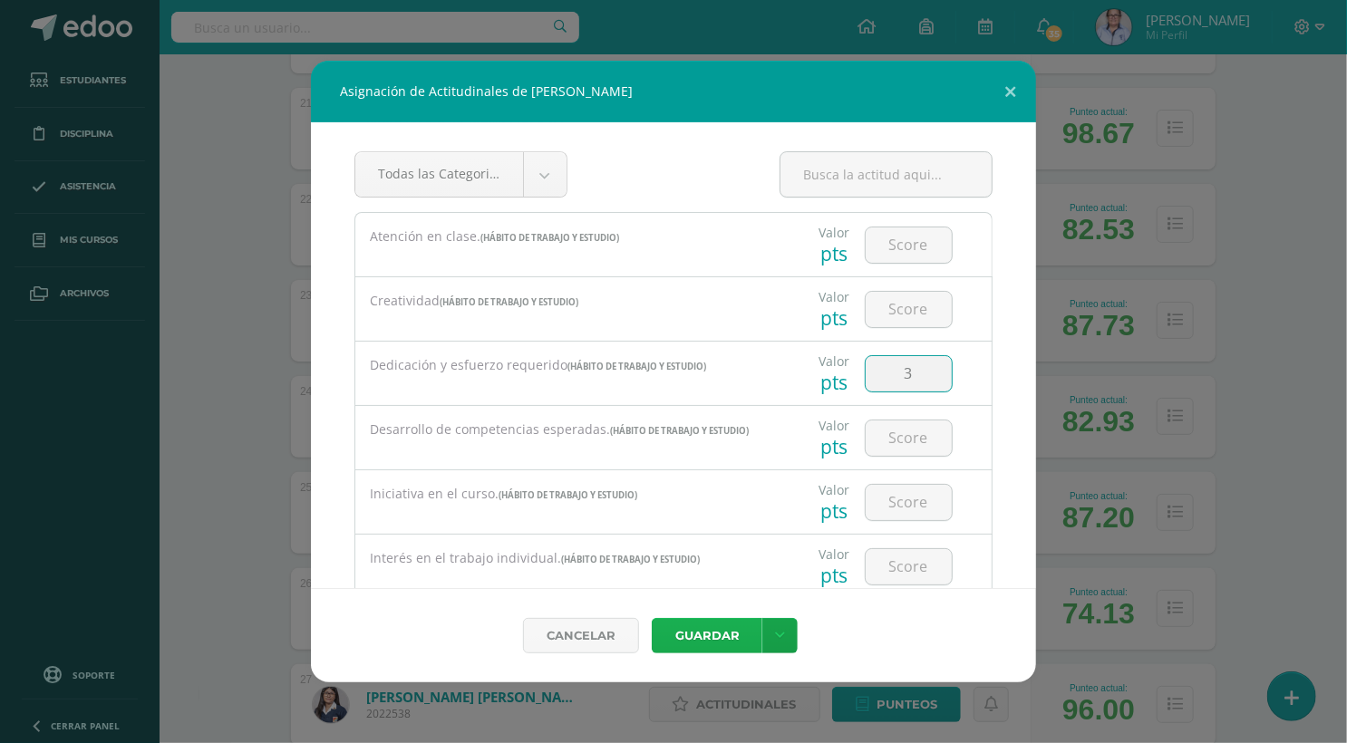
type input "3"
click at [715, 628] on button "Guardar" at bounding box center [707, 635] width 111 height 35
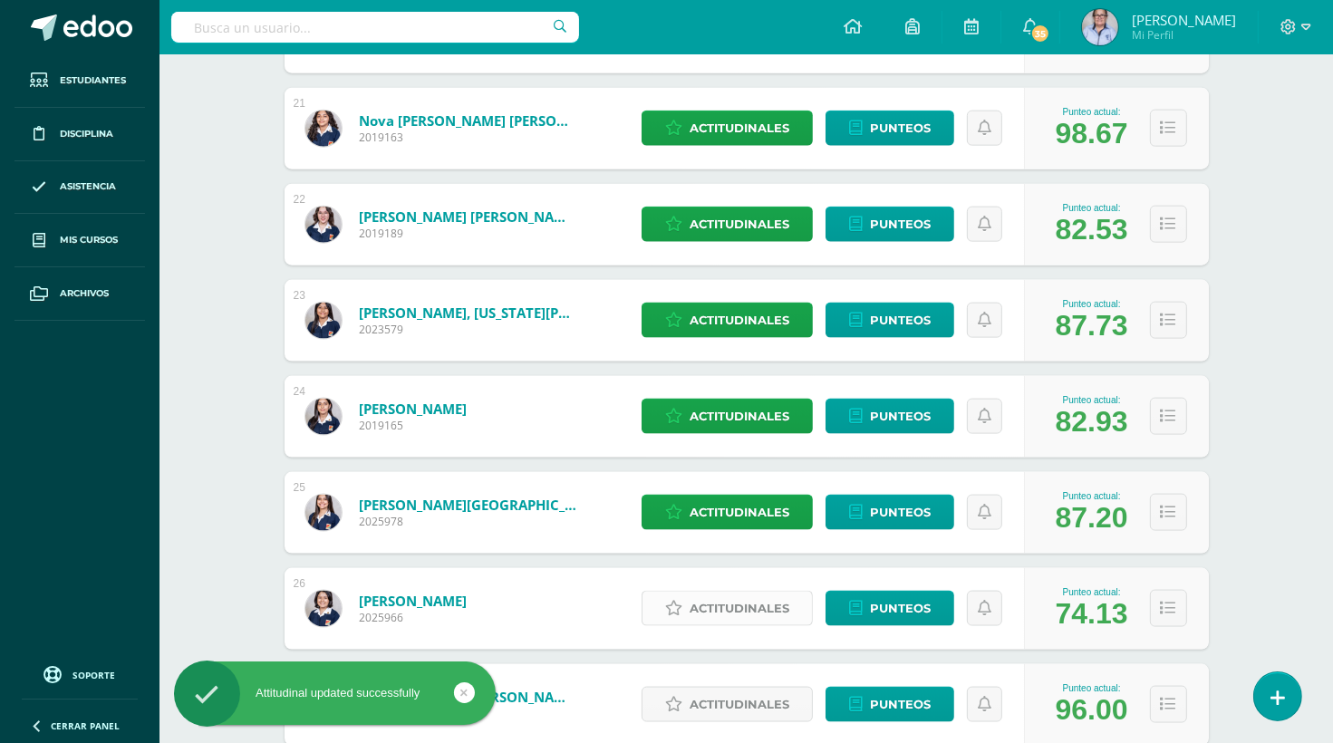
click at [748, 612] on span "Actitudinales" at bounding box center [740, 609] width 100 height 34
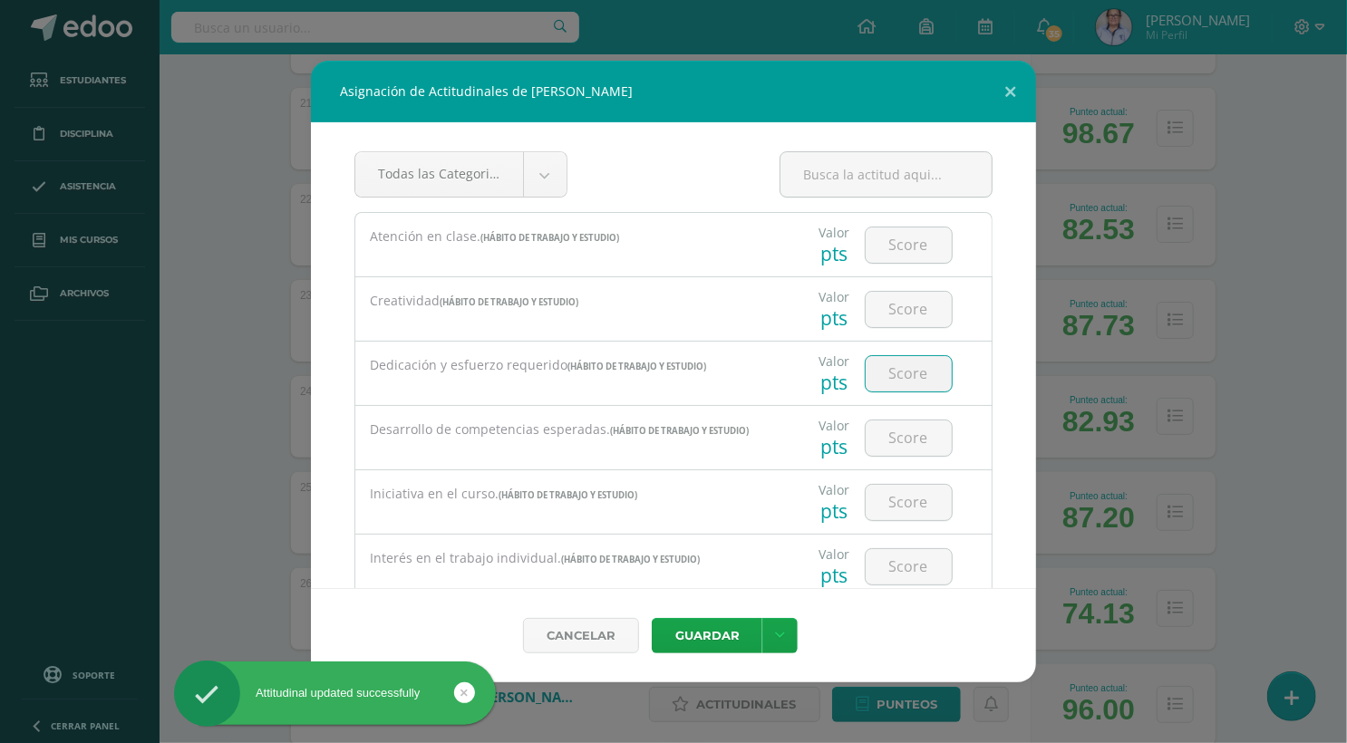
click at [919, 372] on input "number" at bounding box center [908, 373] width 86 height 35
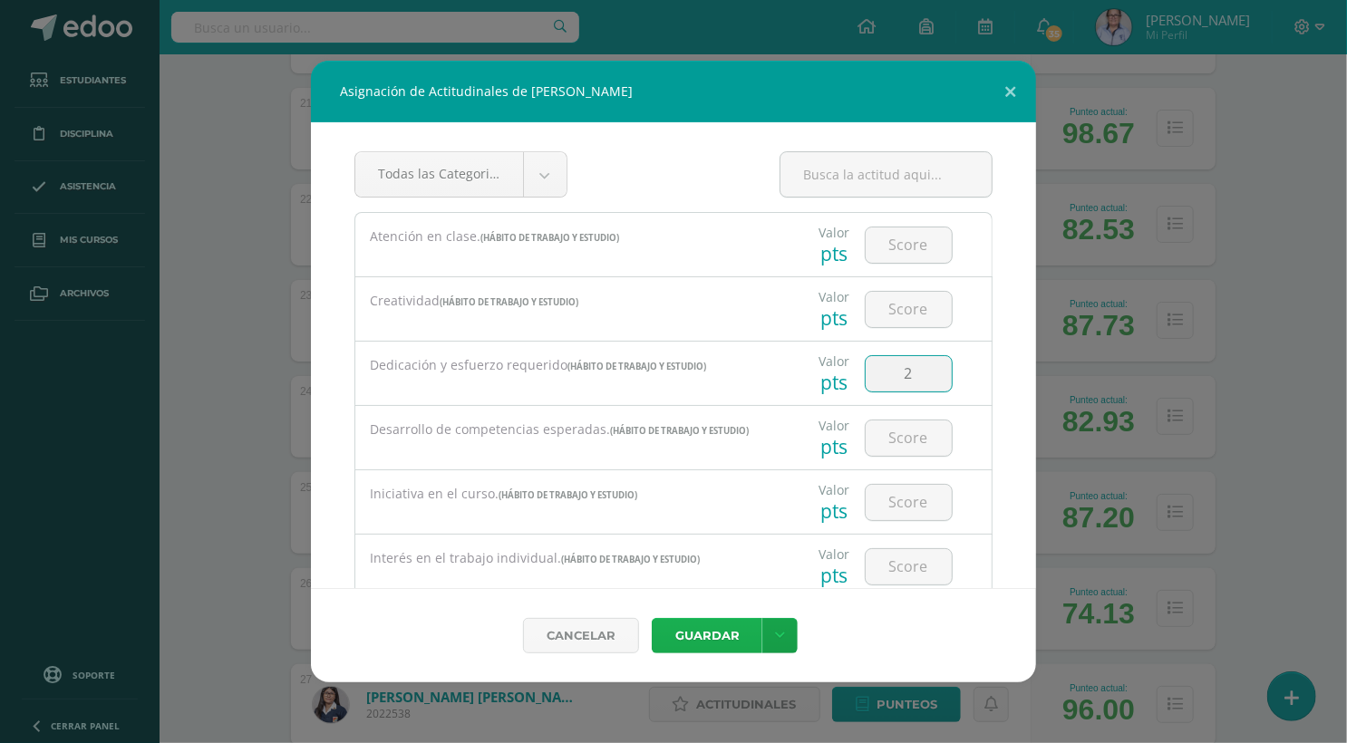
type input "2"
click at [709, 641] on button "Guardar" at bounding box center [707, 635] width 111 height 35
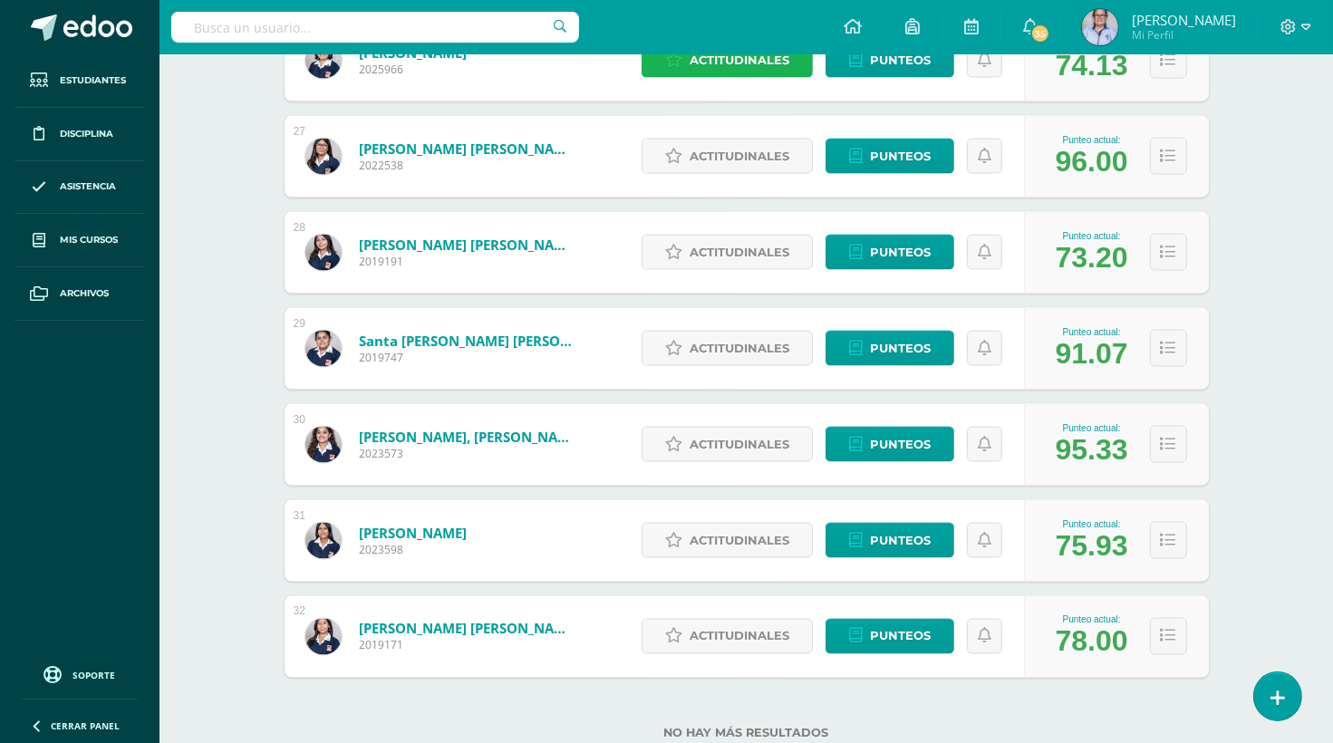
scroll to position [2790, 0]
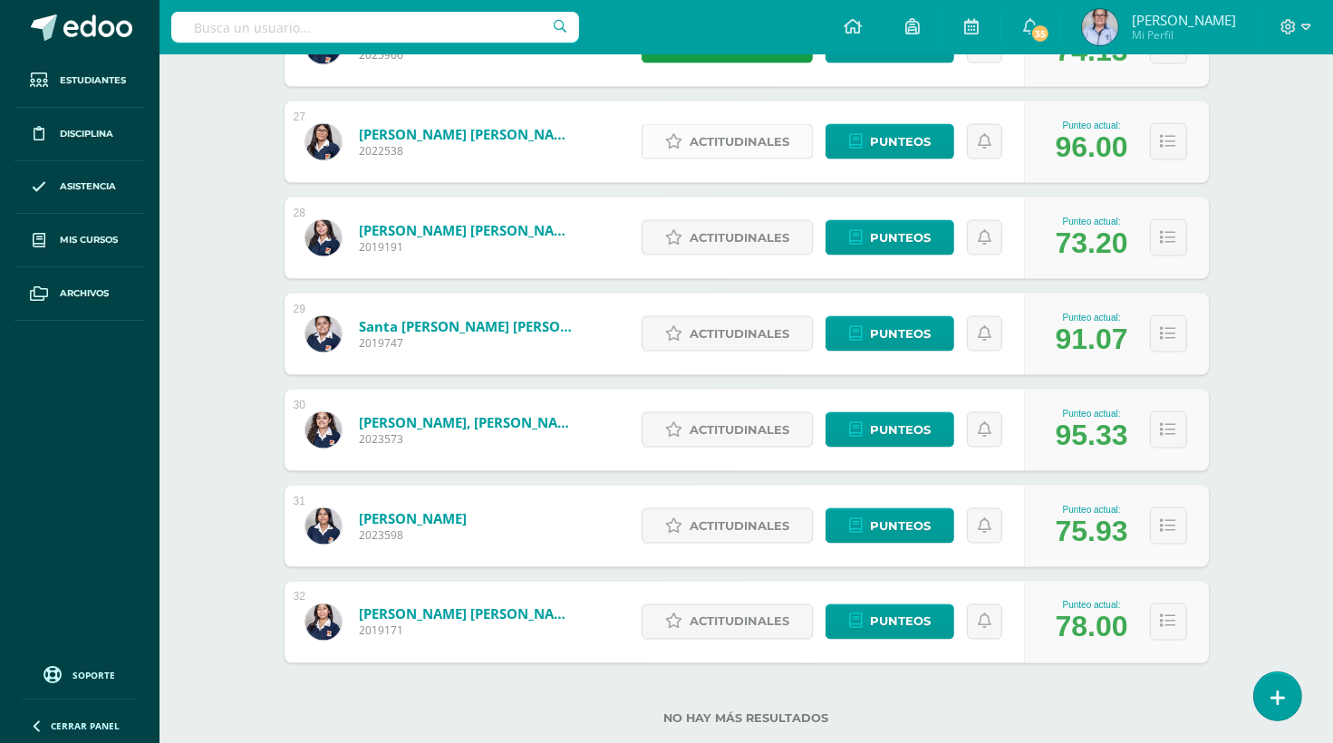
click at [748, 145] on span "Actitudinales" at bounding box center [740, 142] width 100 height 34
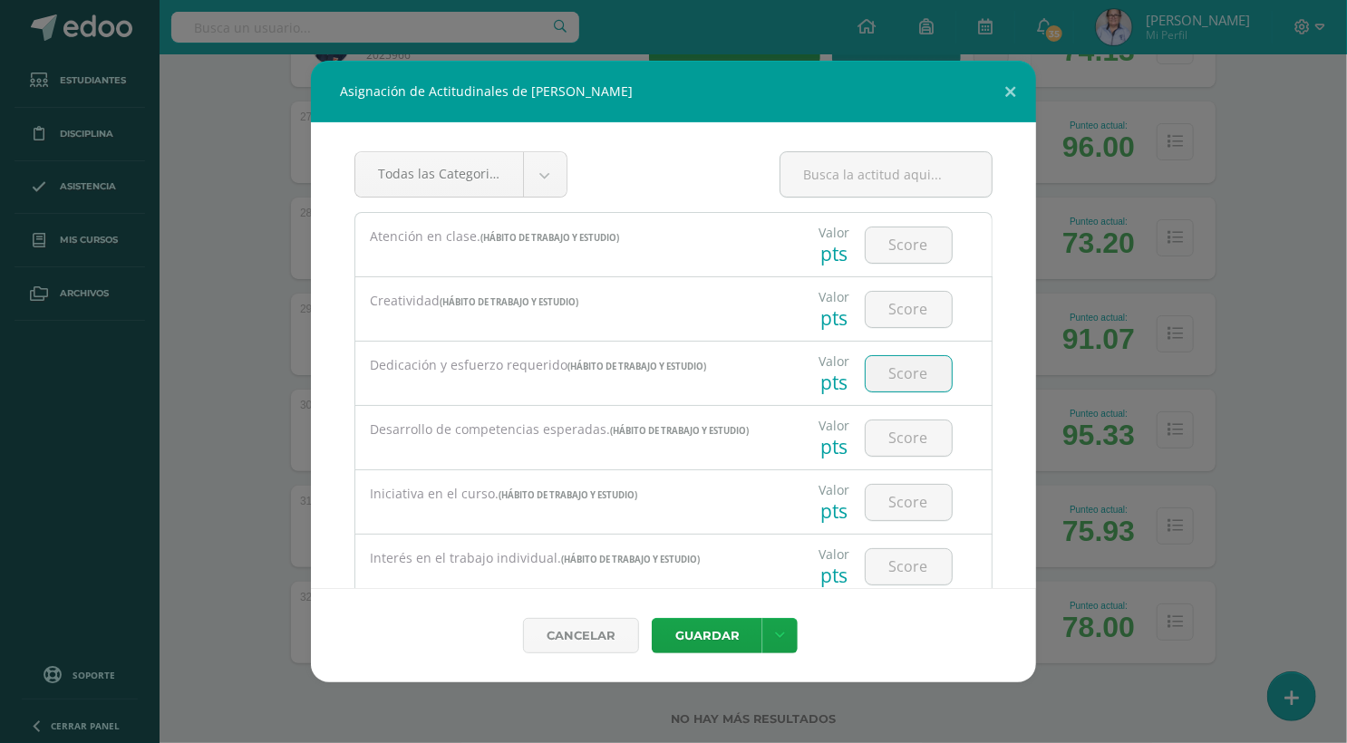
click at [906, 371] on input "number" at bounding box center [908, 373] width 86 height 35
type input "3"
click at [701, 633] on button "Guardar" at bounding box center [707, 635] width 111 height 35
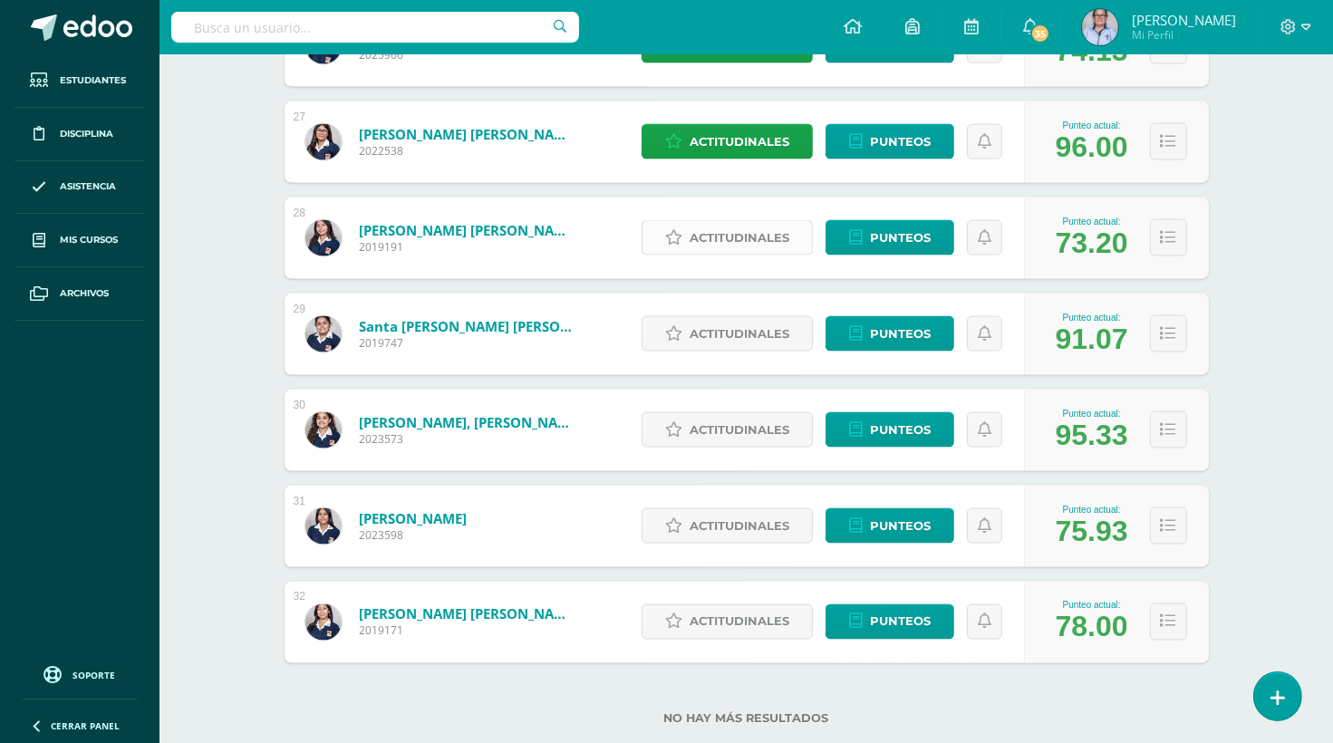
click at [741, 232] on span "Actitudinales" at bounding box center [740, 238] width 100 height 34
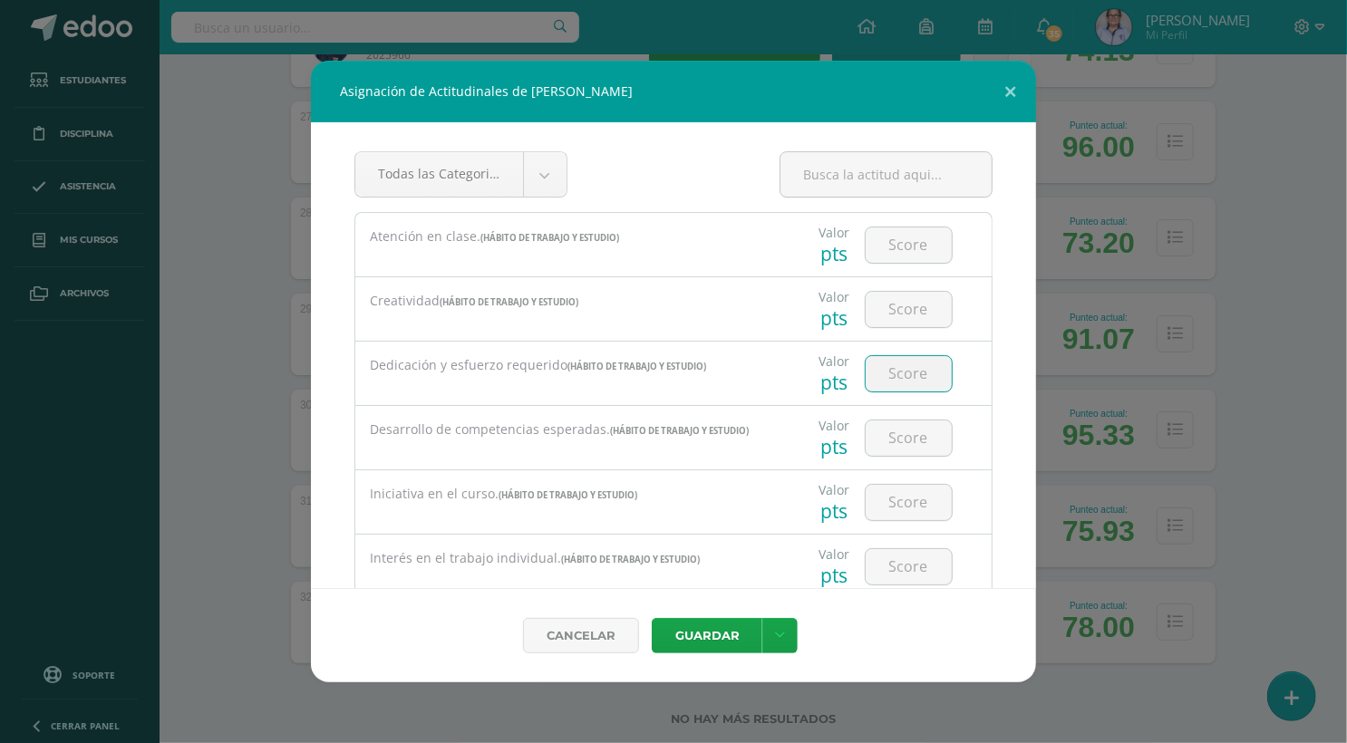
click at [901, 369] on input "number" at bounding box center [908, 373] width 86 height 35
type input "2"
click at [700, 633] on button "Guardar" at bounding box center [707, 635] width 111 height 35
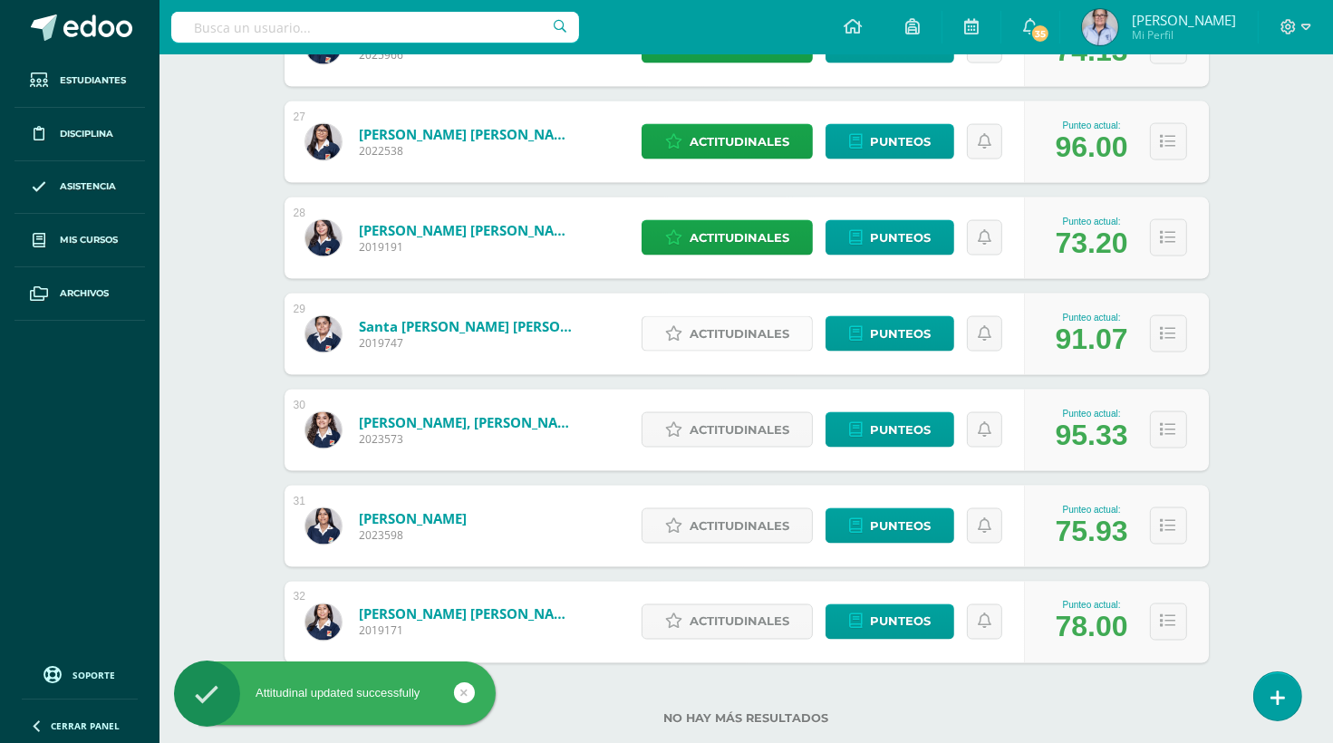
click at [725, 335] on span "Actitudinales" at bounding box center [740, 334] width 100 height 34
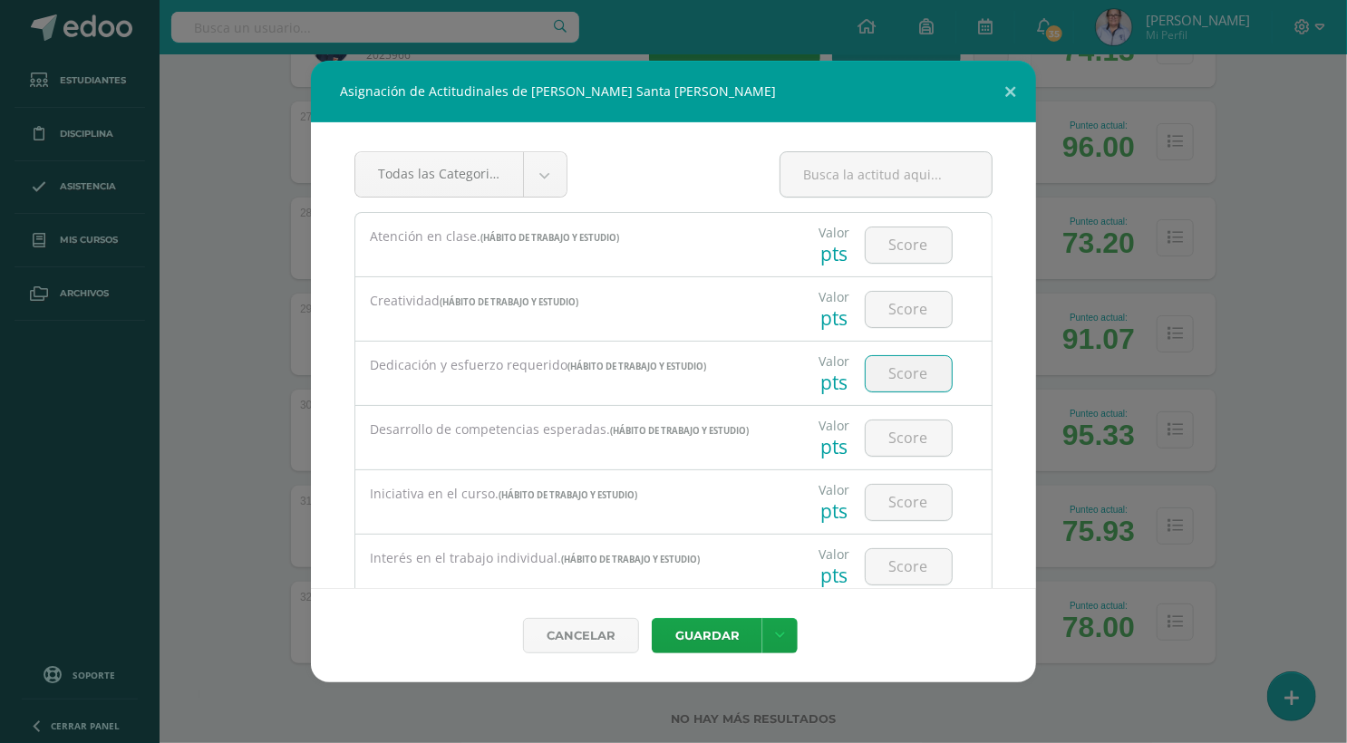
click at [906, 373] on input "number" at bounding box center [908, 373] width 86 height 35
type input "3"
click at [700, 640] on button "Guardar" at bounding box center [707, 635] width 111 height 35
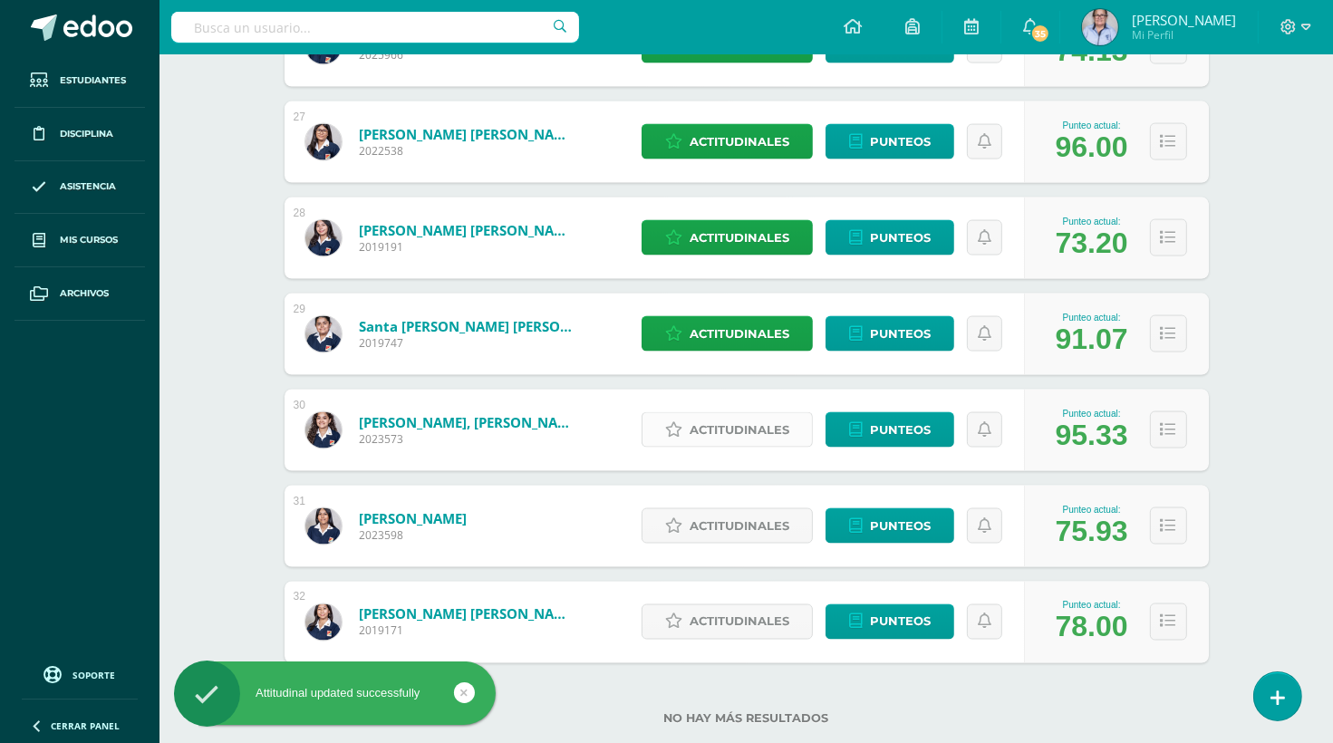
click at [719, 427] on span "Actitudinales" at bounding box center [740, 430] width 100 height 34
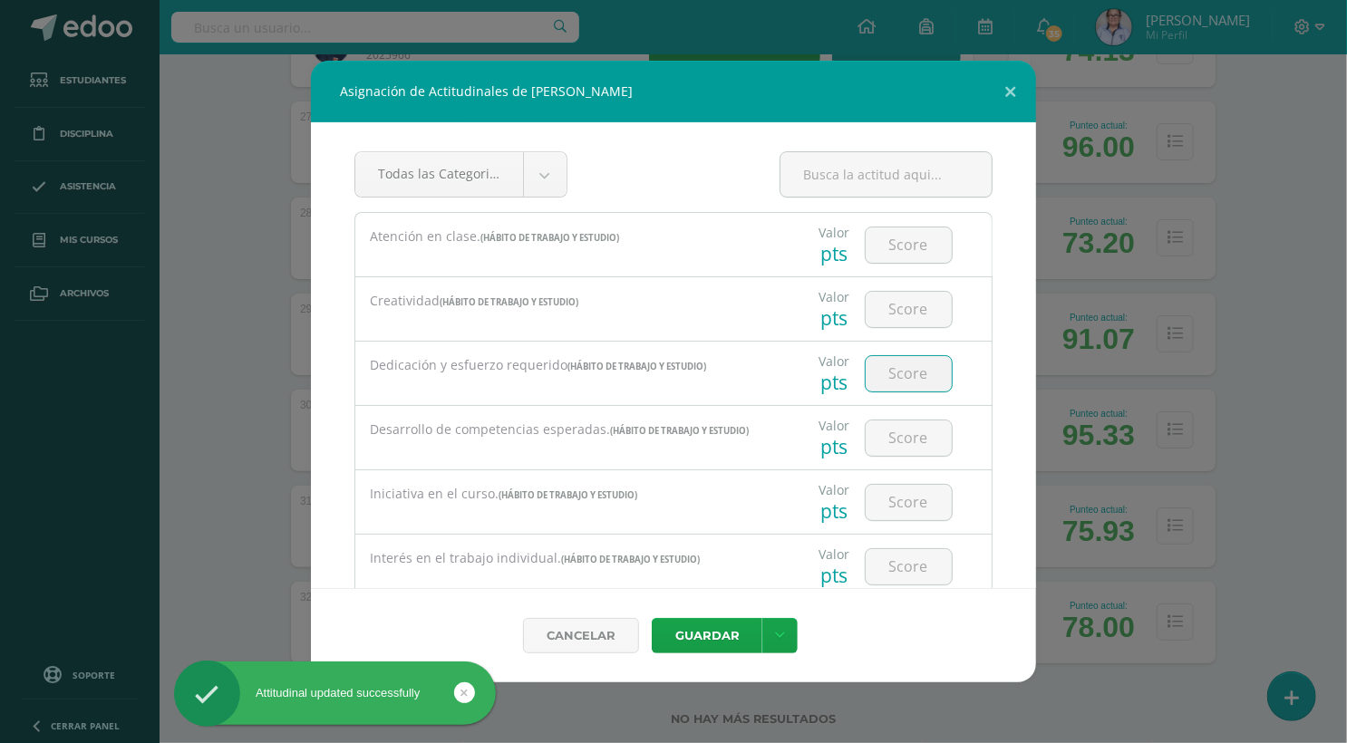
click at [913, 367] on input "number" at bounding box center [908, 373] width 86 height 35
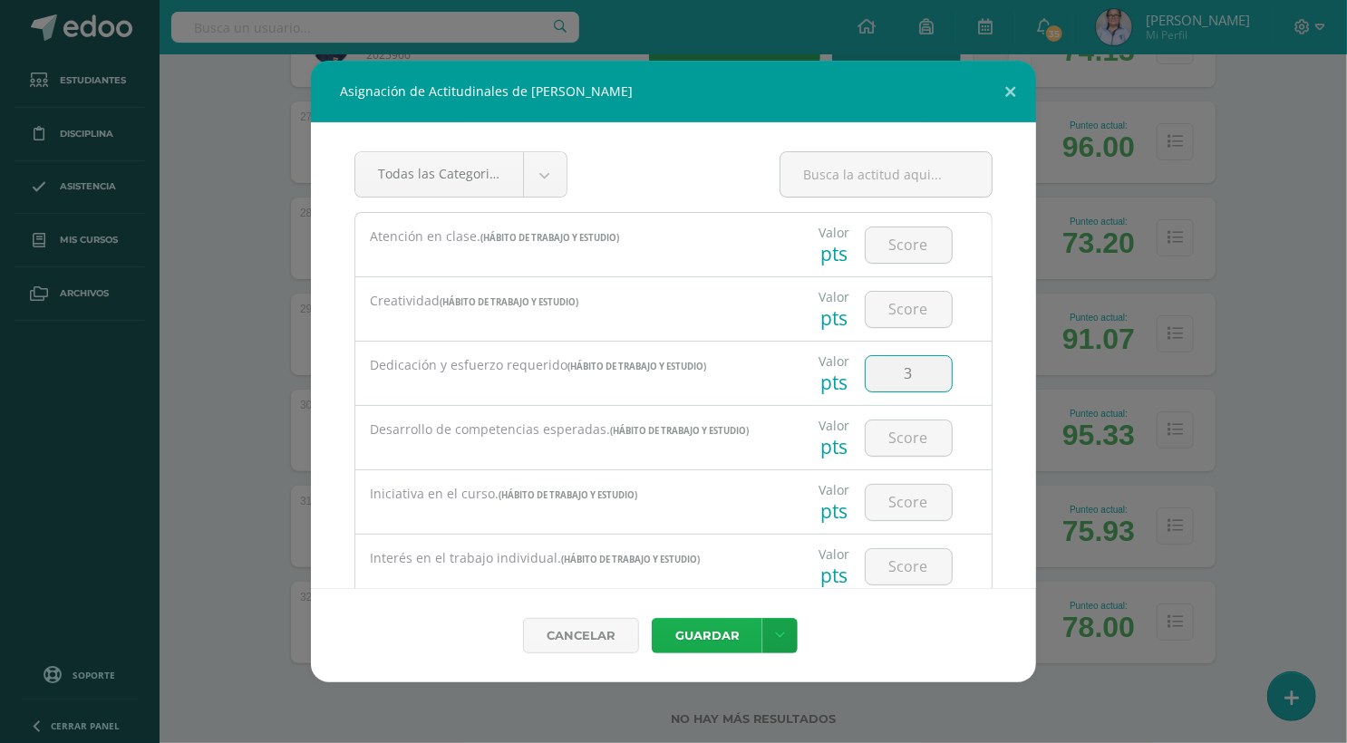
type input "3"
click at [700, 637] on button "Guardar" at bounding box center [707, 635] width 111 height 35
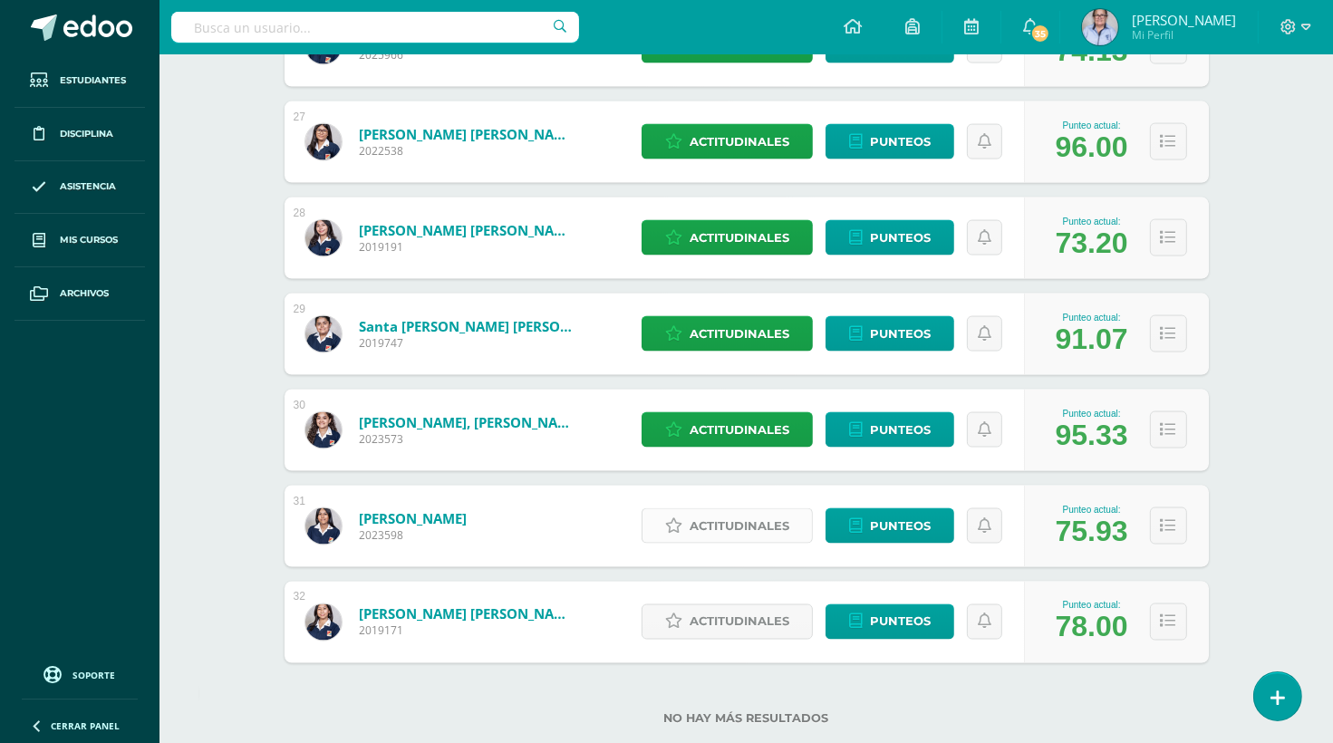
click at [748, 529] on span "Actitudinales" at bounding box center [740, 526] width 100 height 34
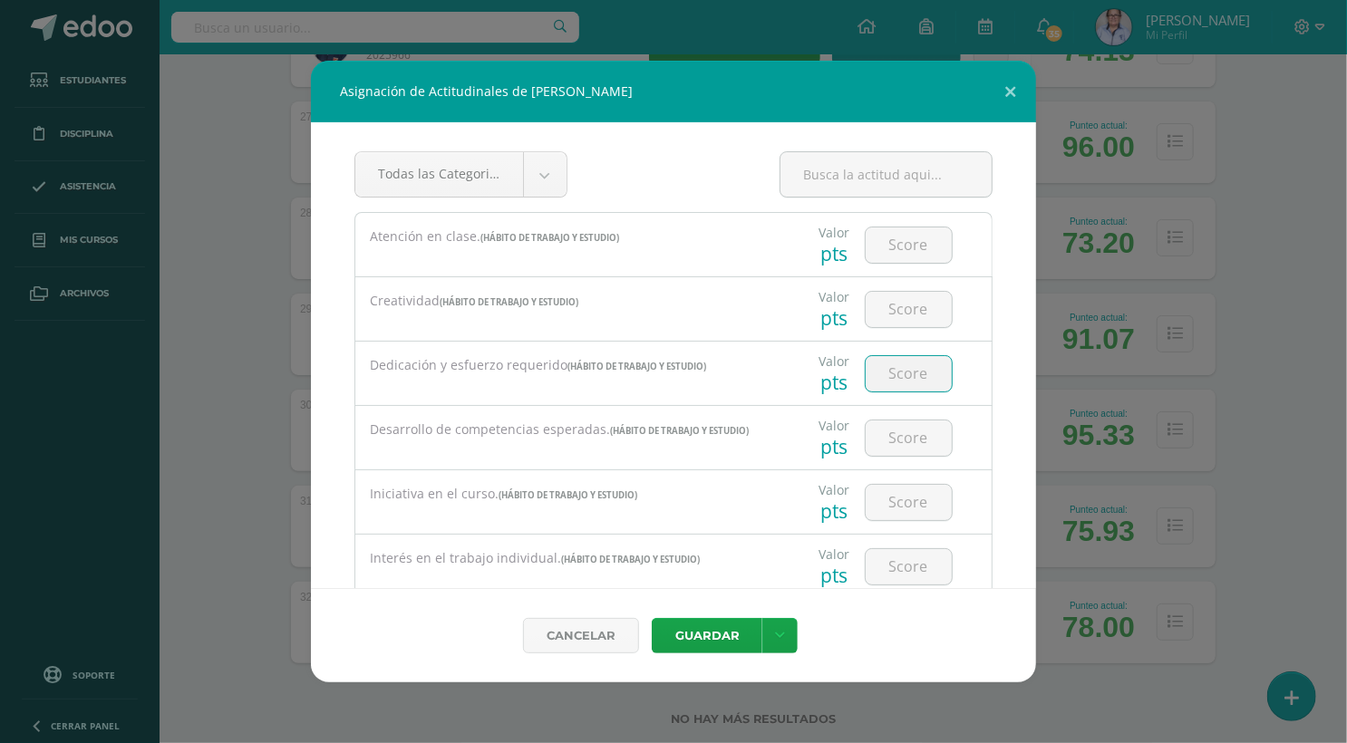
click at [914, 368] on input "number" at bounding box center [908, 373] width 86 height 35
type input "2"
click at [714, 636] on button "Guardar" at bounding box center [707, 635] width 111 height 35
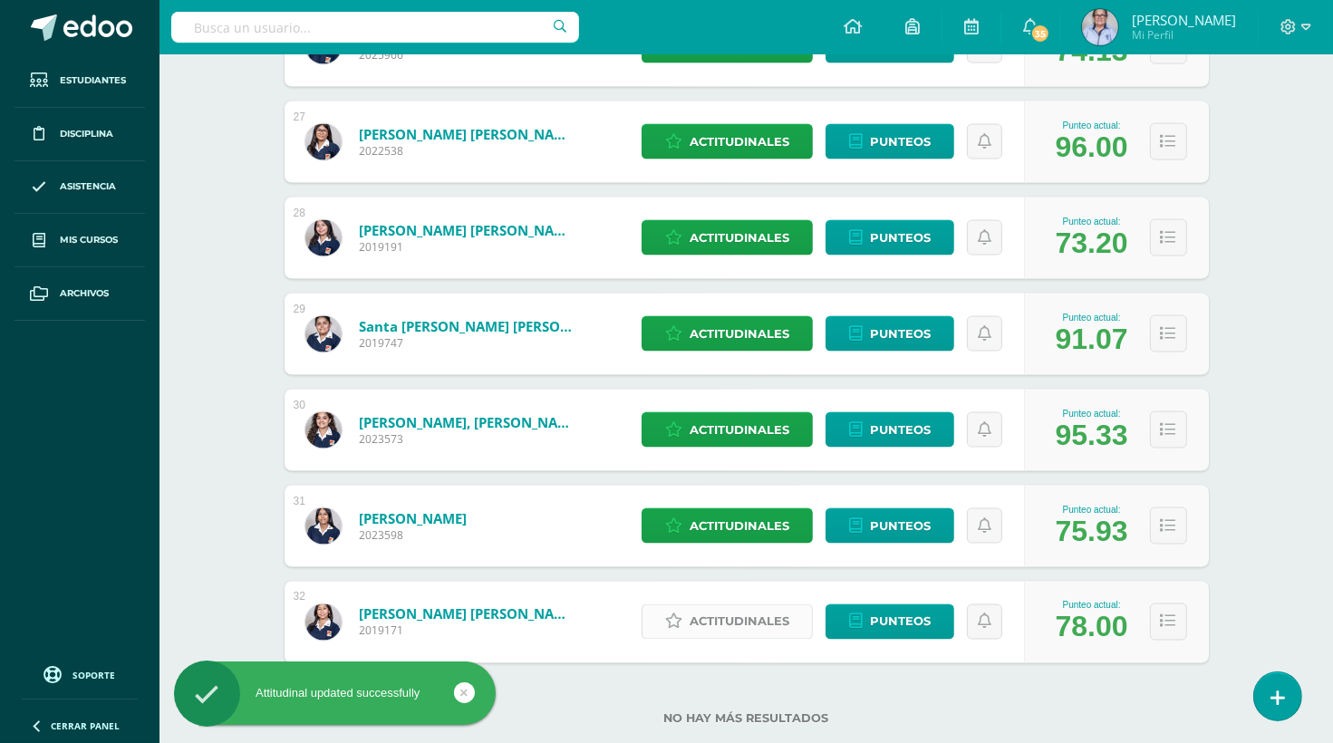
click at [716, 618] on span "Actitudinales" at bounding box center [740, 622] width 100 height 34
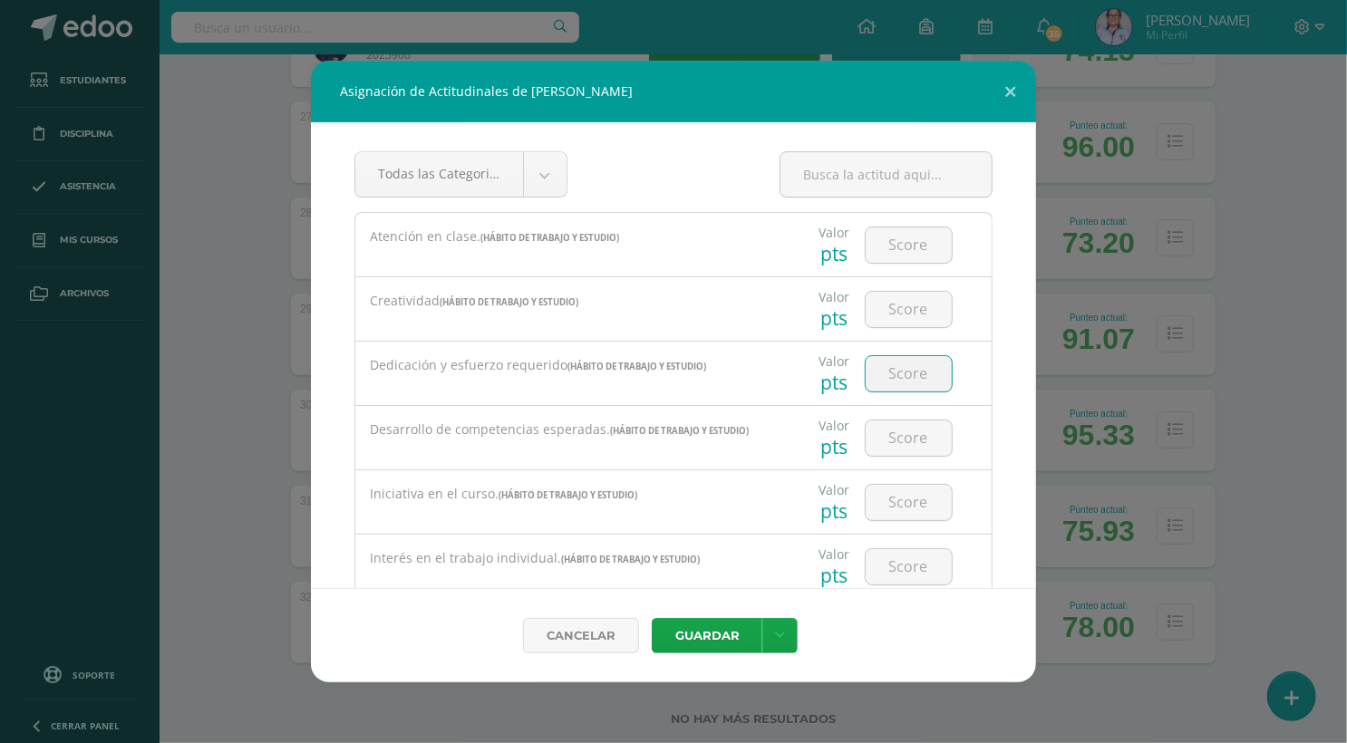
click at [911, 369] on input "number" at bounding box center [908, 373] width 86 height 35
type input "2"
click at [715, 637] on button "Guardar" at bounding box center [707, 635] width 111 height 35
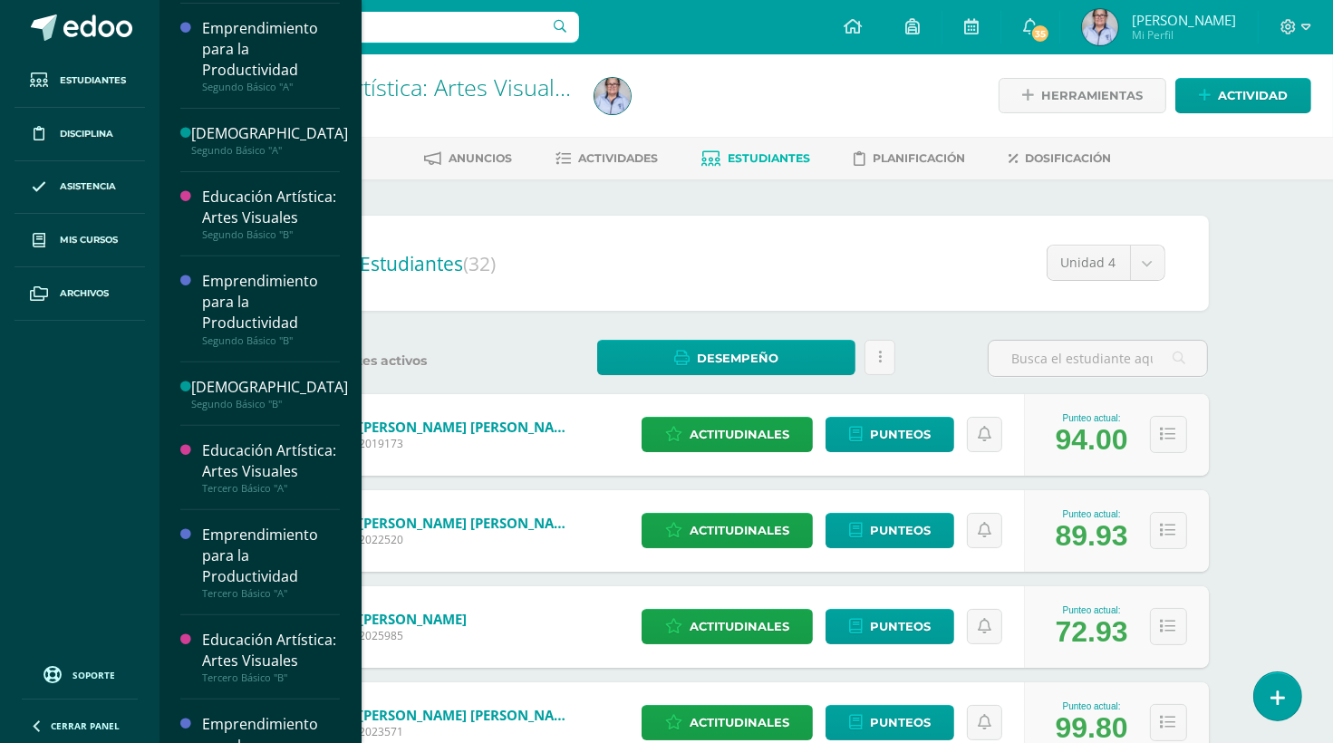
scroll to position [638, 0]
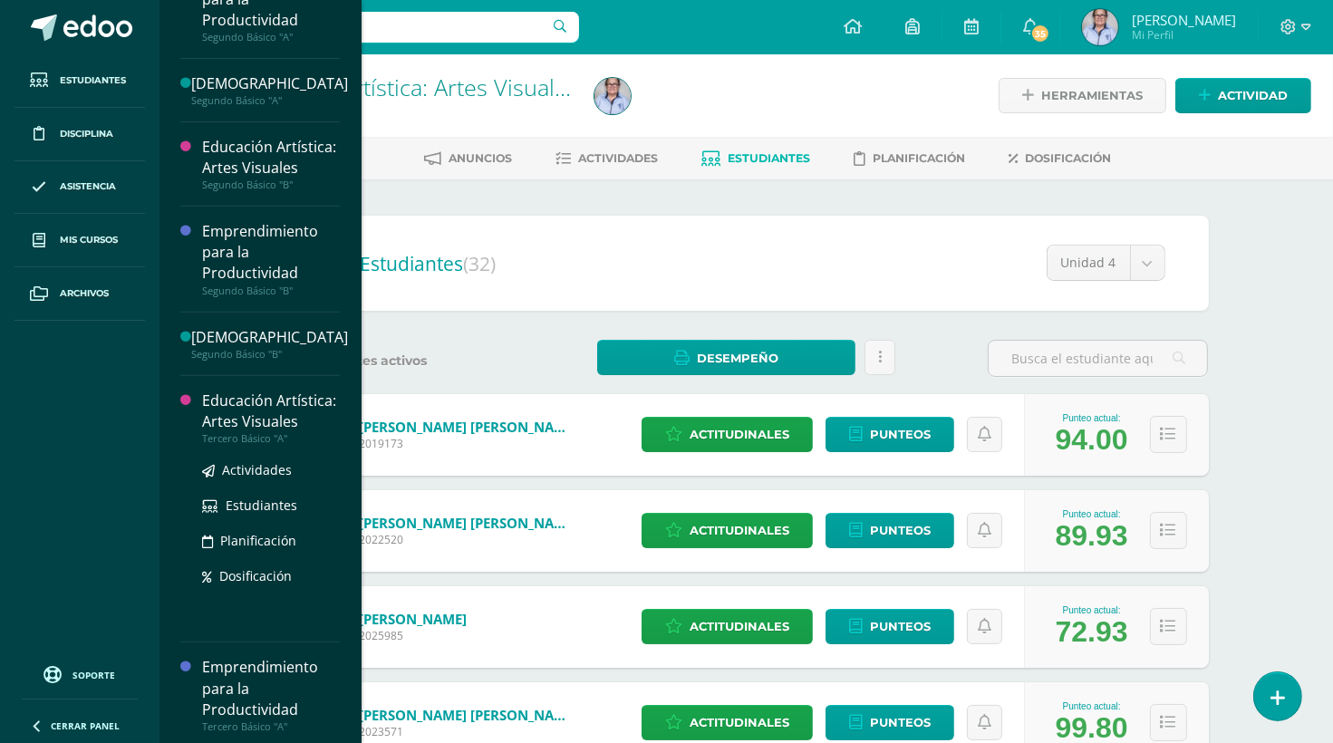
click at [230, 432] on div "Educación Artística: Artes Visuales" at bounding box center [271, 412] width 138 height 42
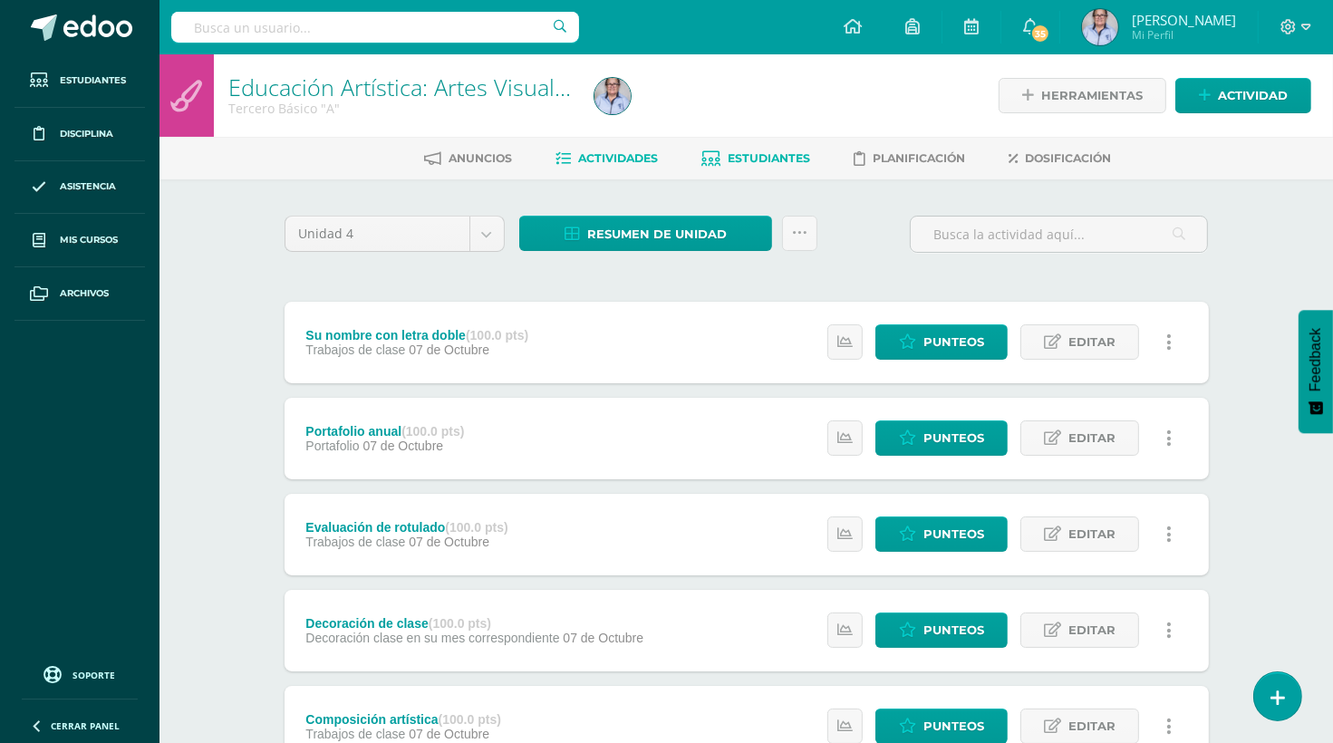
click at [790, 159] on span "Estudiantes" at bounding box center [770, 158] width 82 height 14
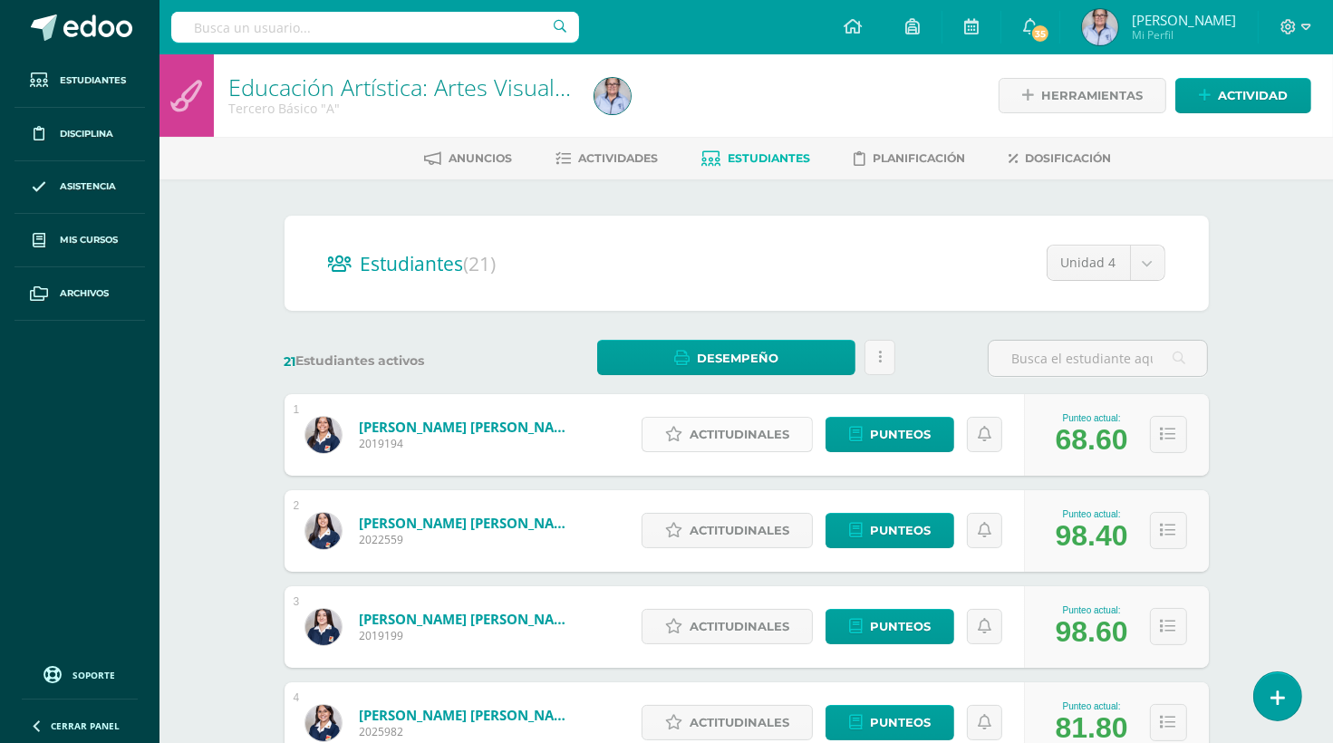
click at [731, 430] on span "Actitudinales" at bounding box center [740, 435] width 100 height 34
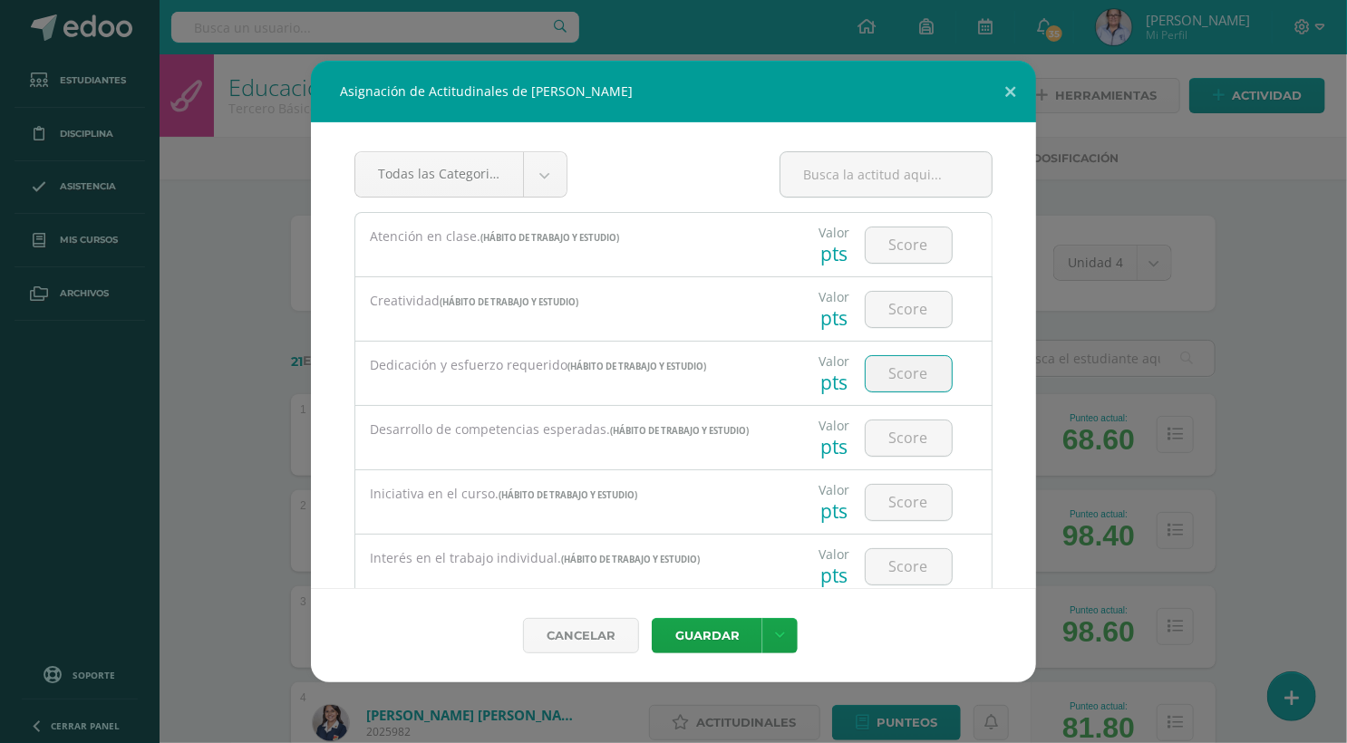
click at [901, 369] on input "number" at bounding box center [908, 373] width 86 height 35
type input "1"
click at [729, 633] on button "Guardar" at bounding box center [707, 635] width 111 height 35
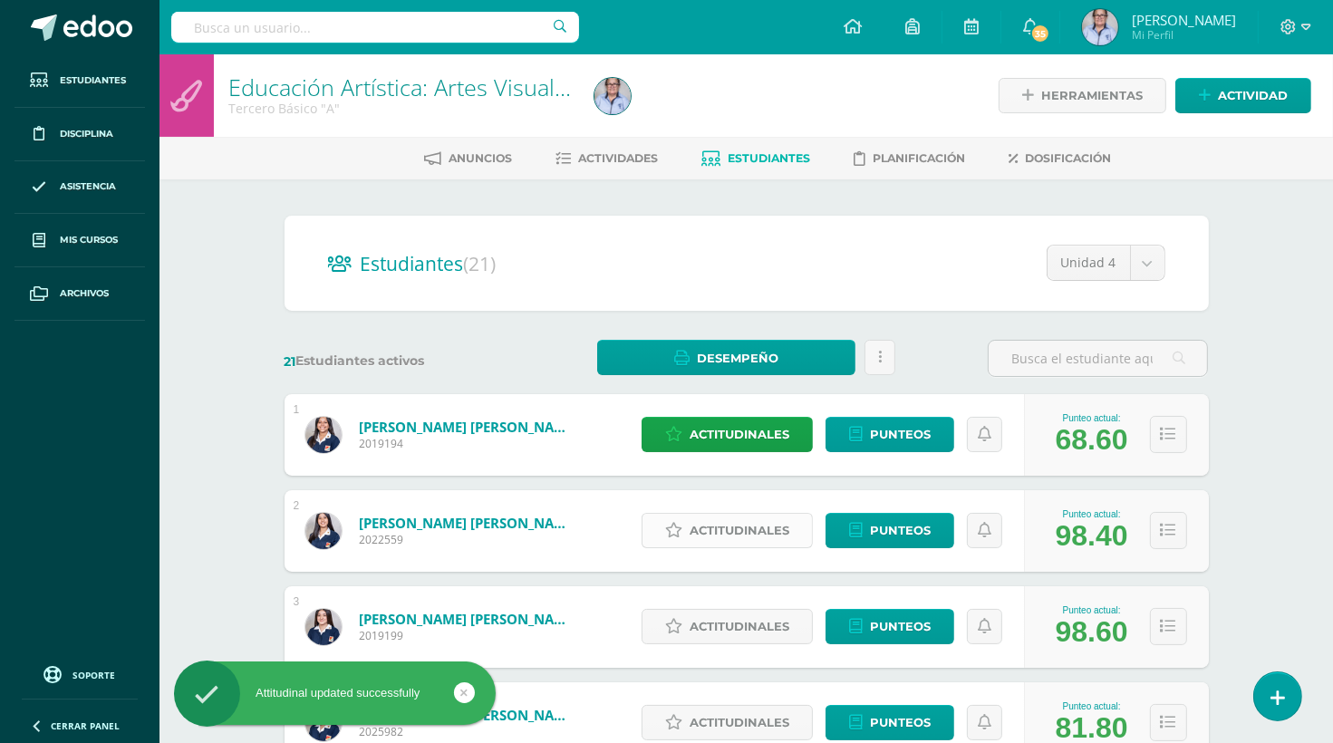
click at [764, 524] on span "Actitudinales" at bounding box center [740, 531] width 100 height 34
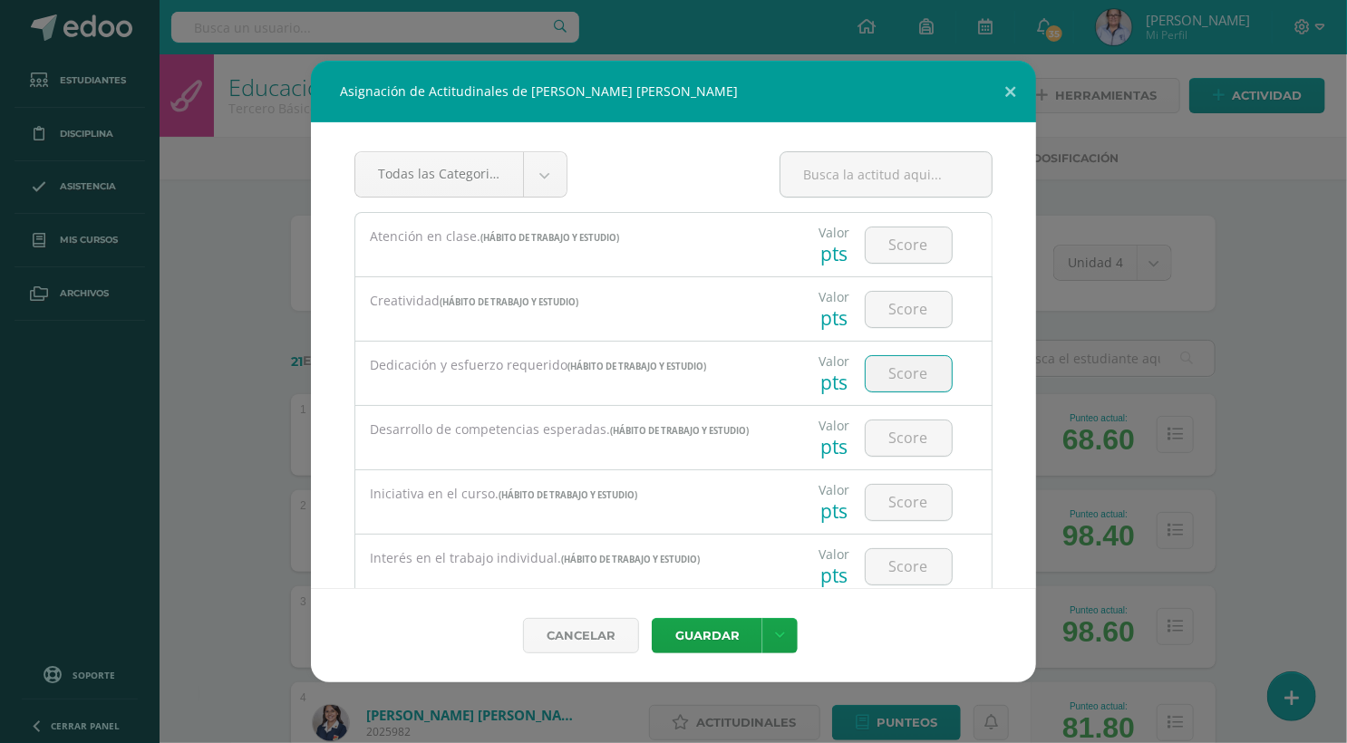
click at [914, 369] on input "number" at bounding box center [908, 373] width 86 height 35
type input "3"
click at [730, 633] on button "Guardar" at bounding box center [707, 635] width 111 height 35
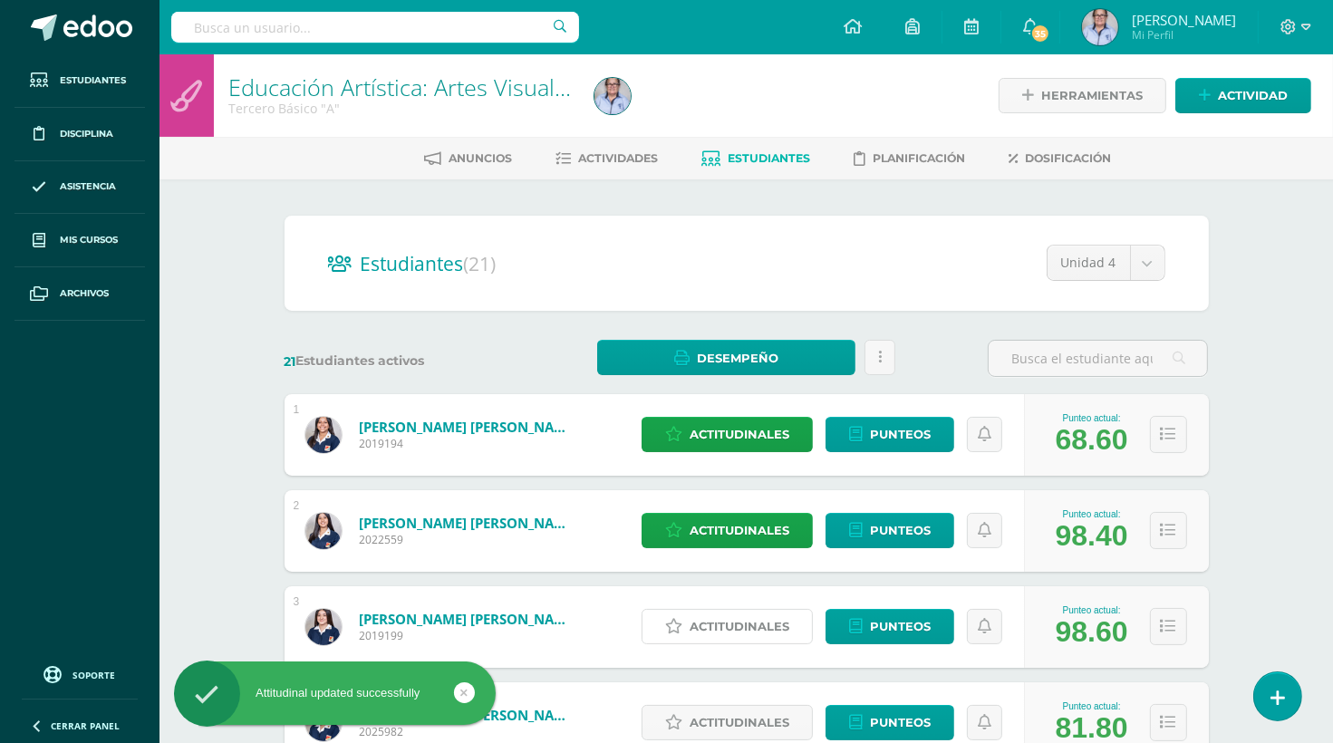
click at [730, 633] on span "Actitudinales" at bounding box center [740, 627] width 100 height 34
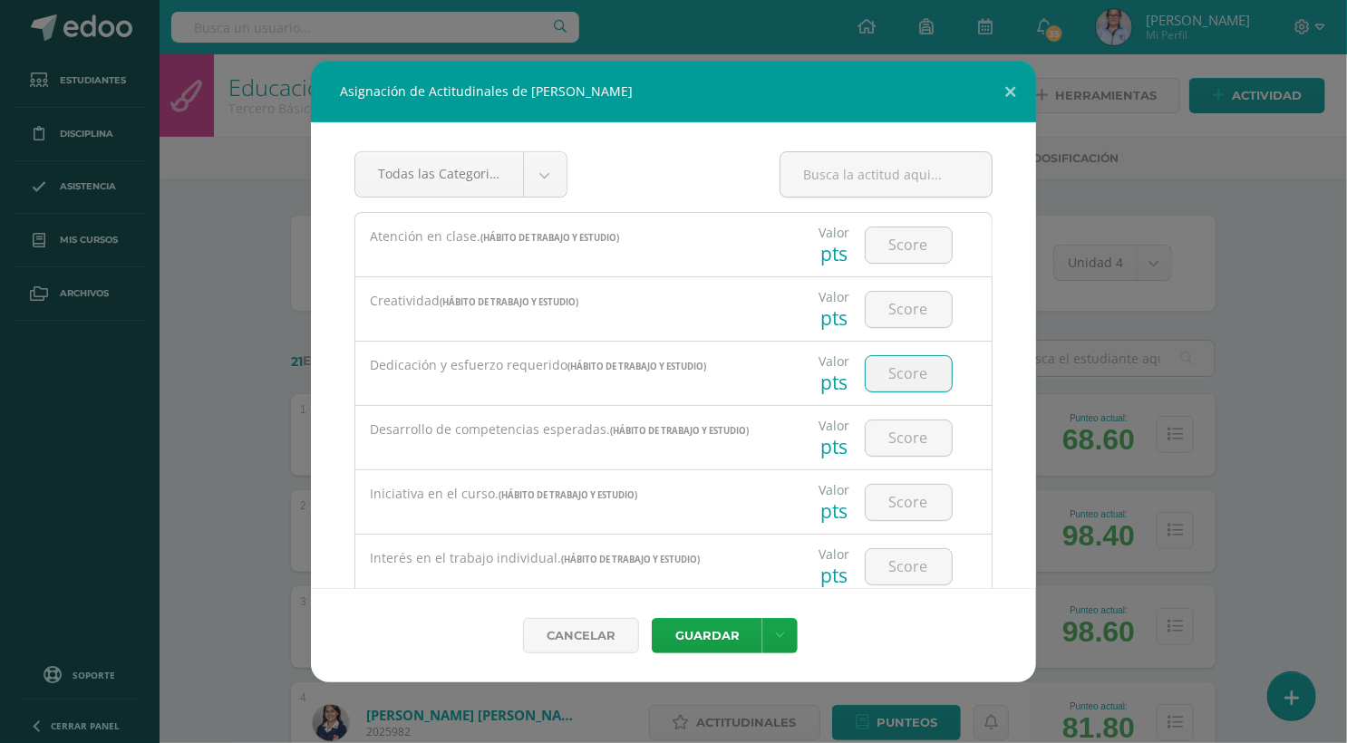
click at [911, 376] on input "number" at bounding box center [908, 373] width 86 height 35
type input "3"
click at [691, 640] on button "Guardar" at bounding box center [707, 635] width 111 height 35
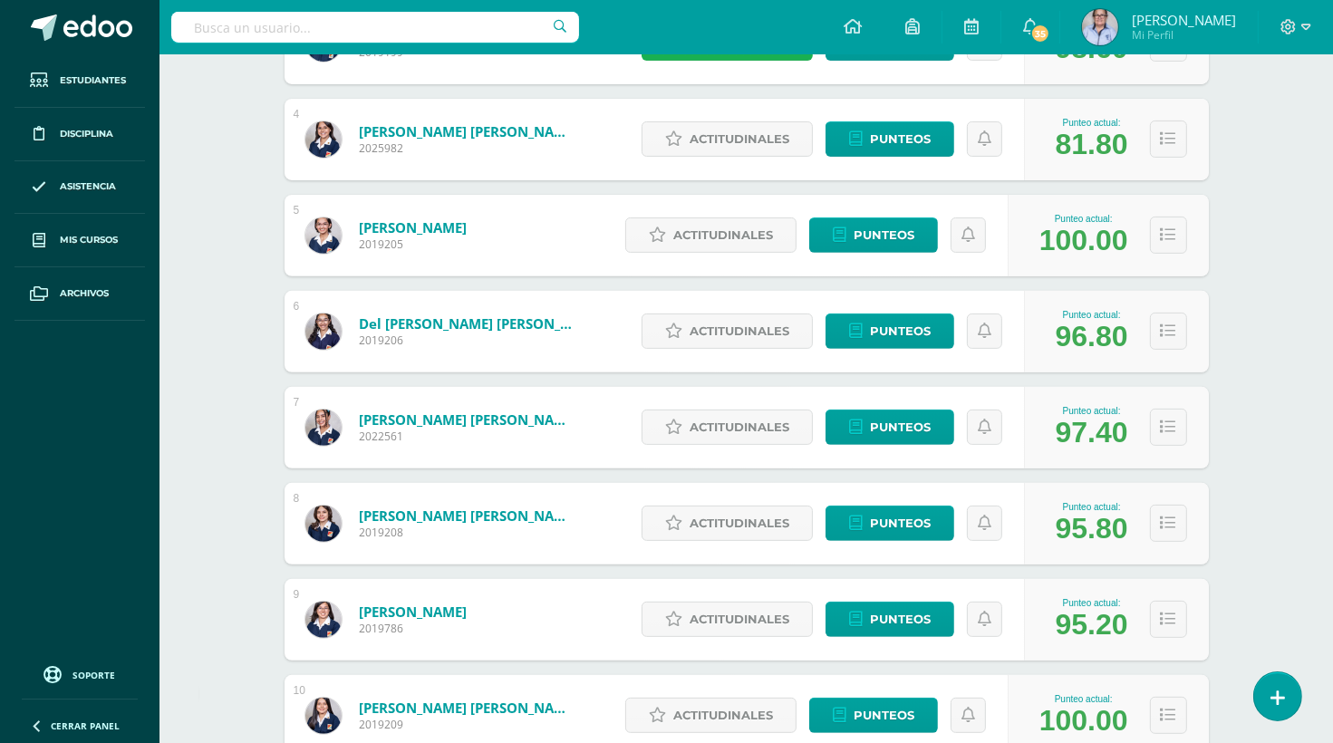
scroll to position [580, 0]
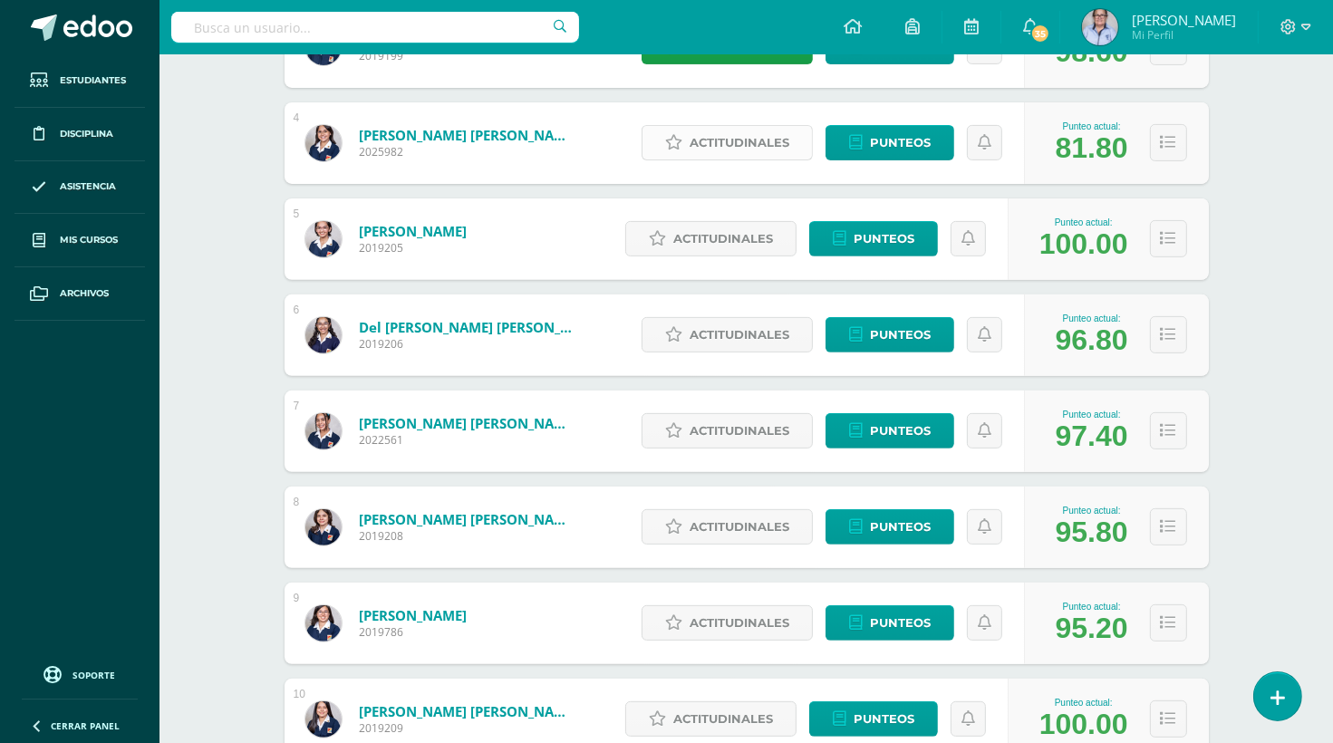
click at [741, 140] on span "Actitudinales" at bounding box center [740, 143] width 100 height 34
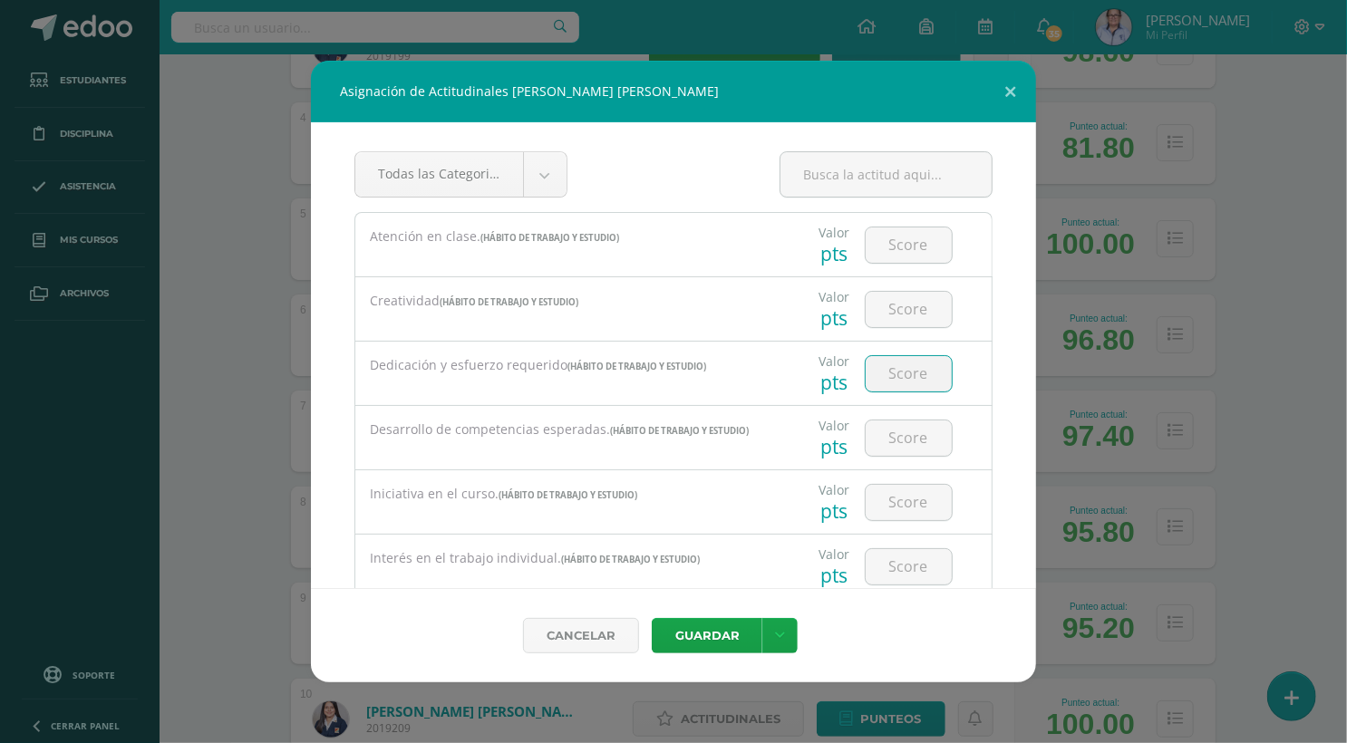
click at [906, 372] on input "number" at bounding box center [908, 373] width 86 height 35
type input "2"
click at [685, 637] on button "Guardar" at bounding box center [707, 635] width 111 height 35
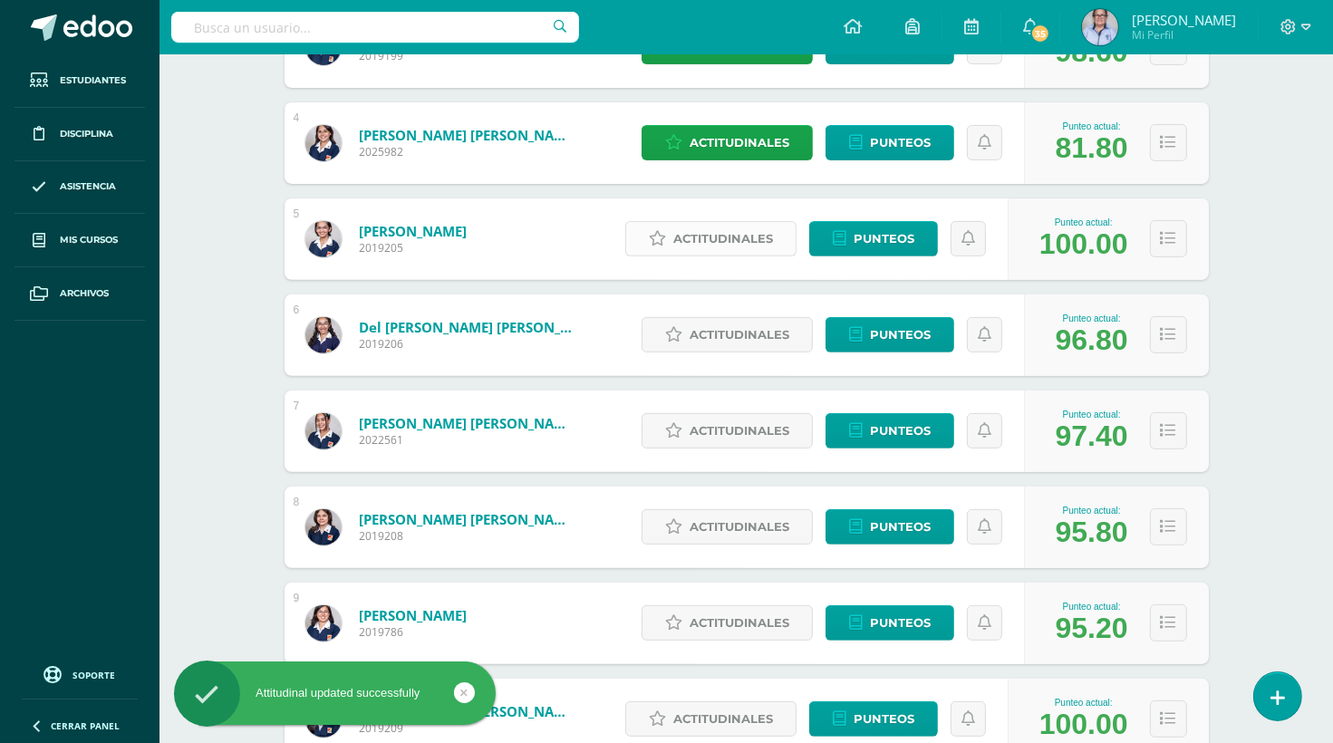
click at [725, 241] on span "Actitudinales" at bounding box center [723, 239] width 100 height 34
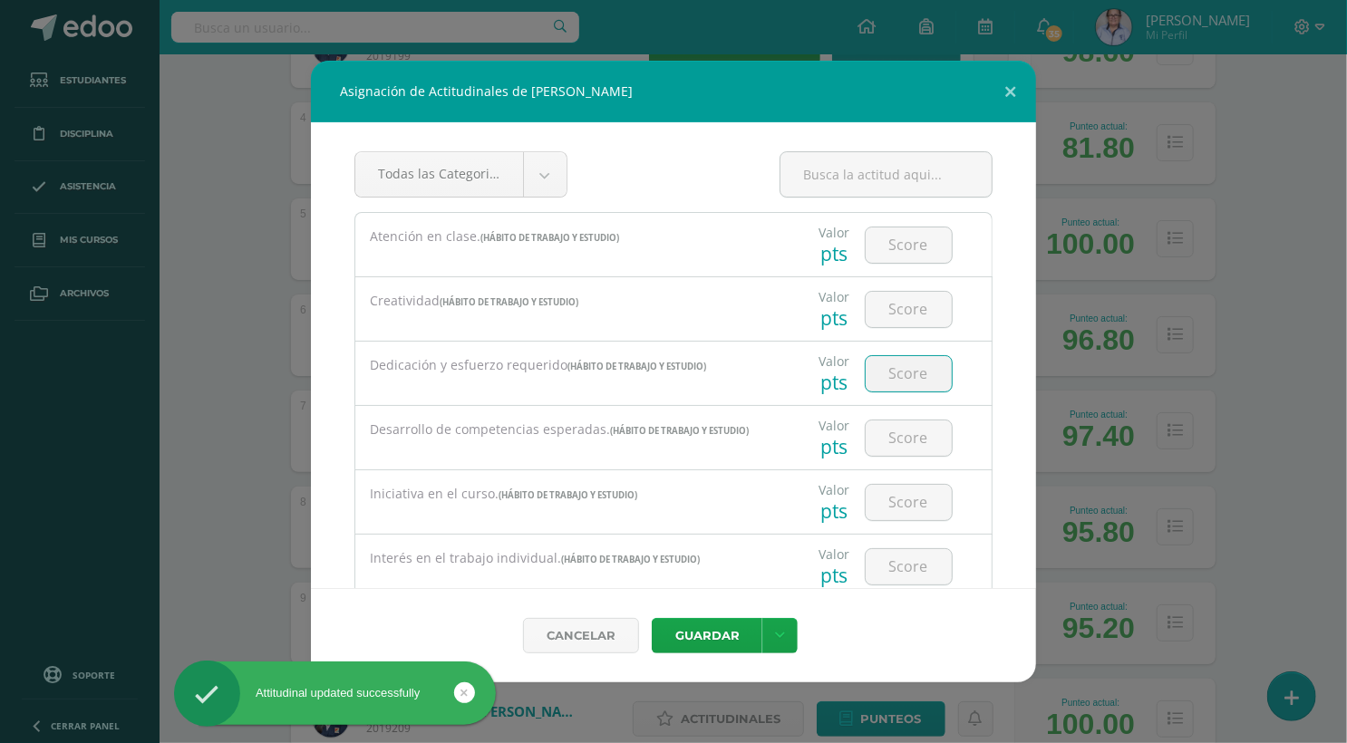
click at [892, 376] on input "number" at bounding box center [908, 373] width 86 height 35
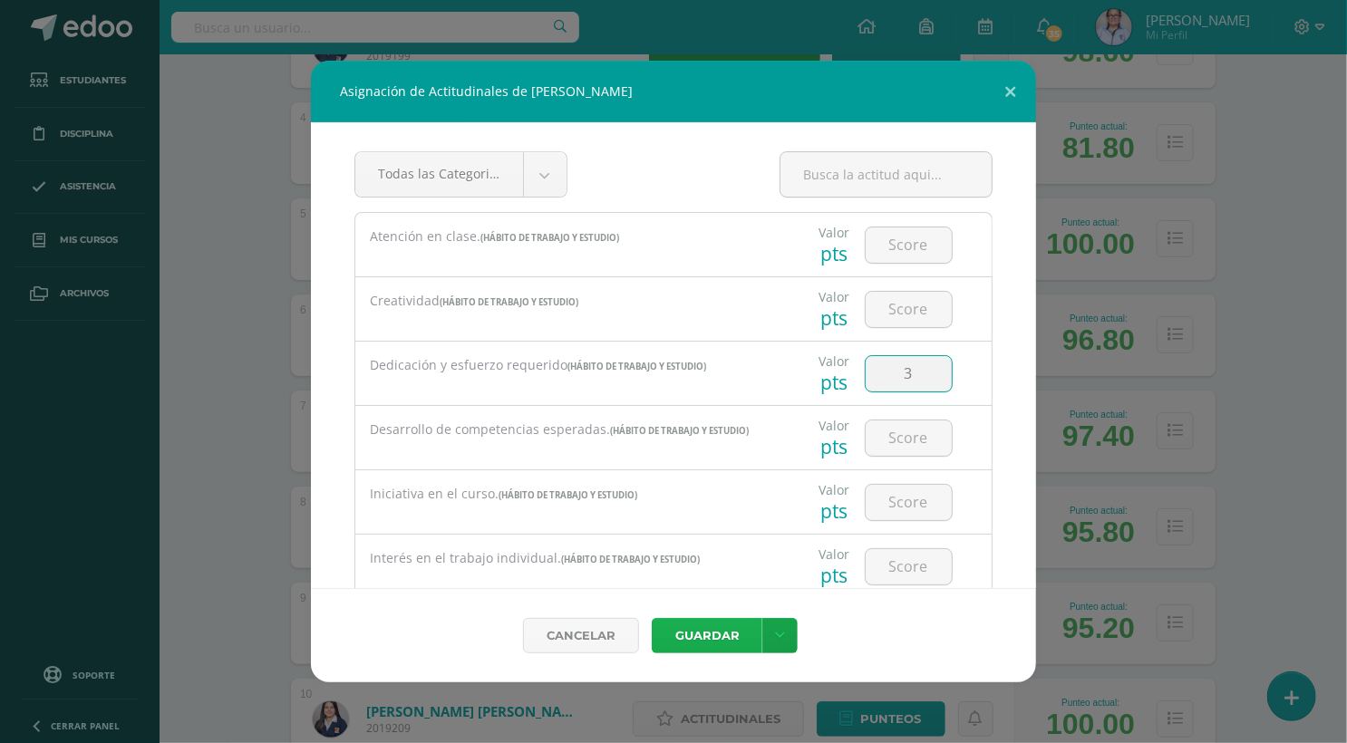
type input "3"
click at [710, 633] on button "Guardar" at bounding box center [707, 635] width 111 height 35
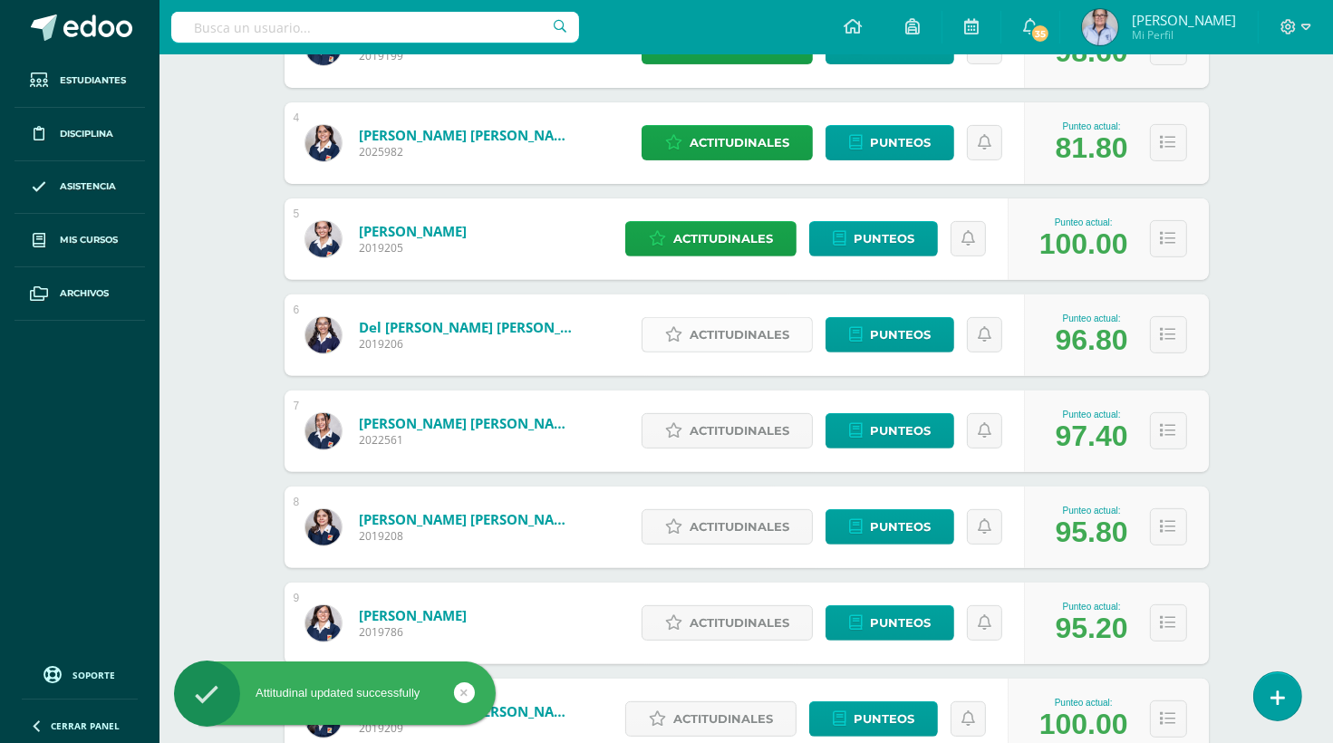
click at [714, 333] on span "Actitudinales" at bounding box center [740, 335] width 100 height 34
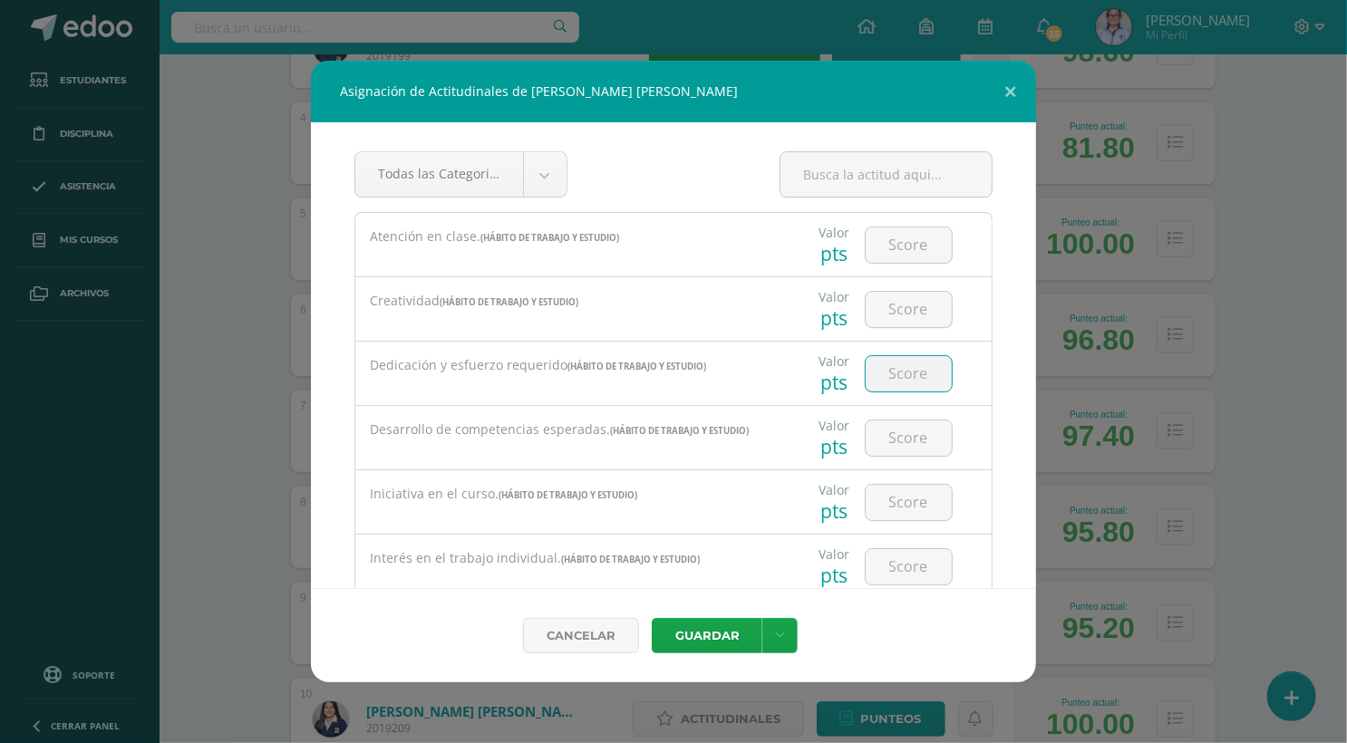
click at [894, 373] on input "number" at bounding box center [908, 373] width 86 height 35
type input "3"
click at [705, 636] on button "Guardar" at bounding box center [707, 635] width 111 height 35
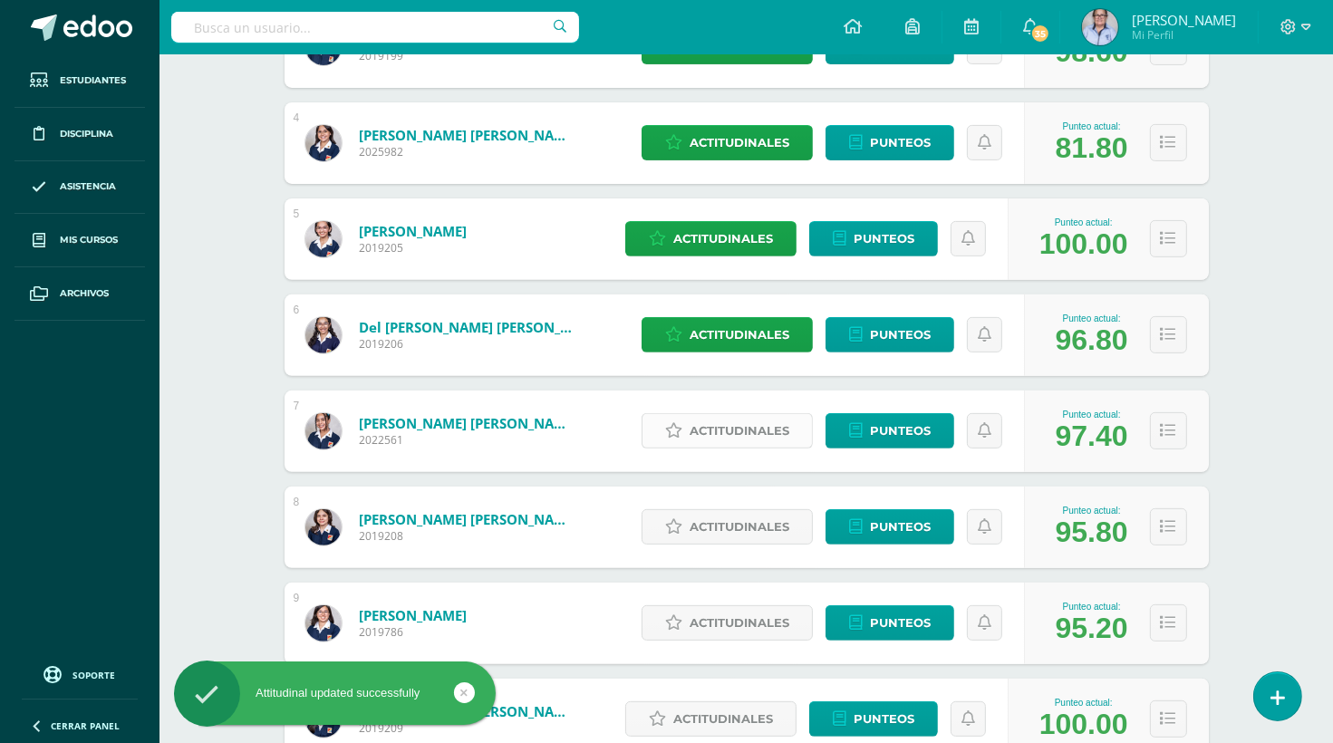
click at [717, 433] on span "Actitudinales" at bounding box center [740, 431] width 100 height 34
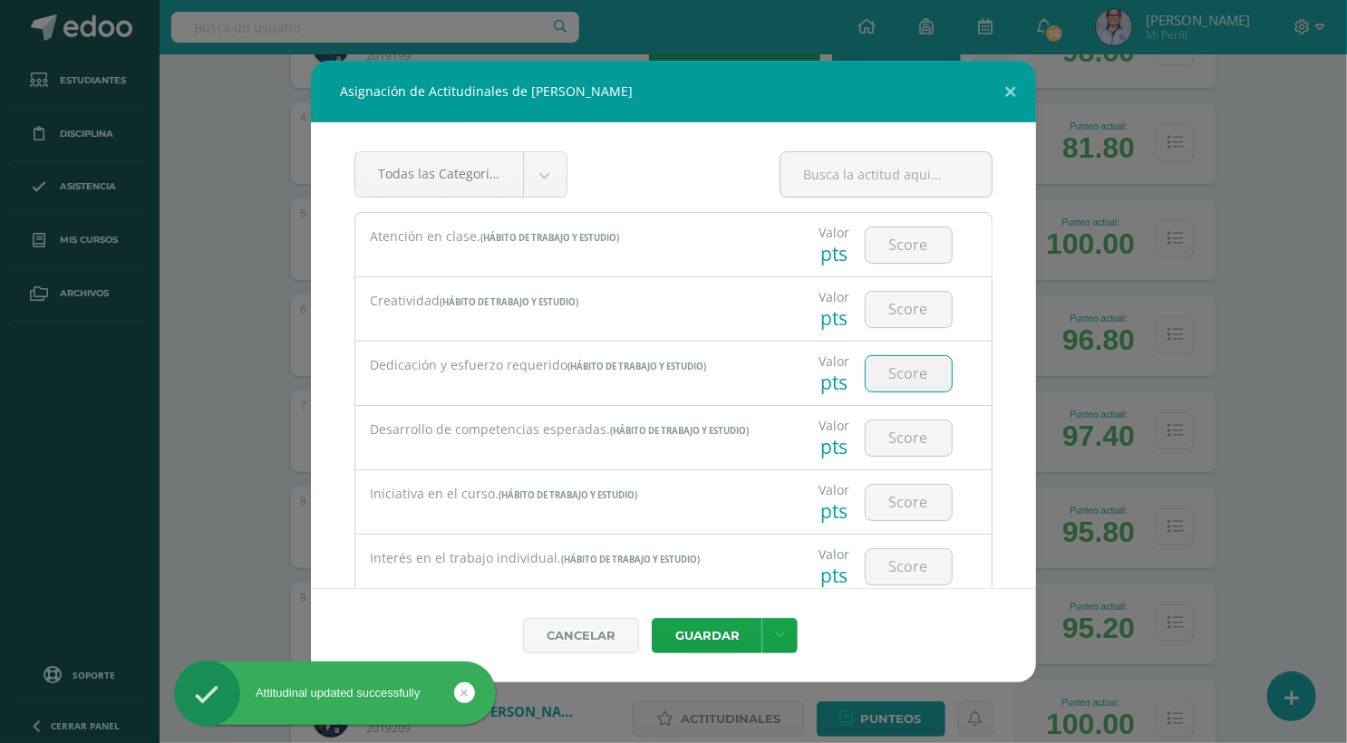
click at [897, 371] on input "number" at bounding box center [908, 373] width 86 height 35
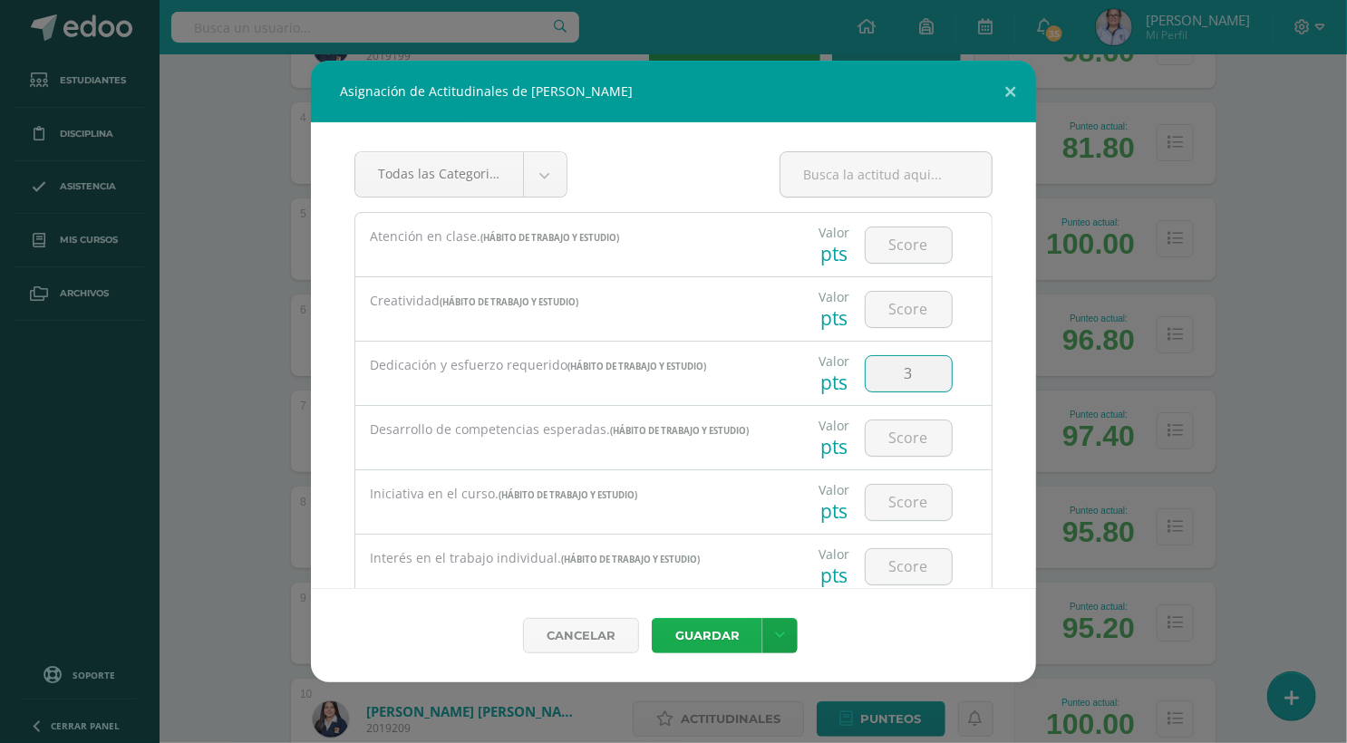
type input "3"
click at [703, 632] on button "Guardar" at bounding box center [707, 635] width 111 height 35
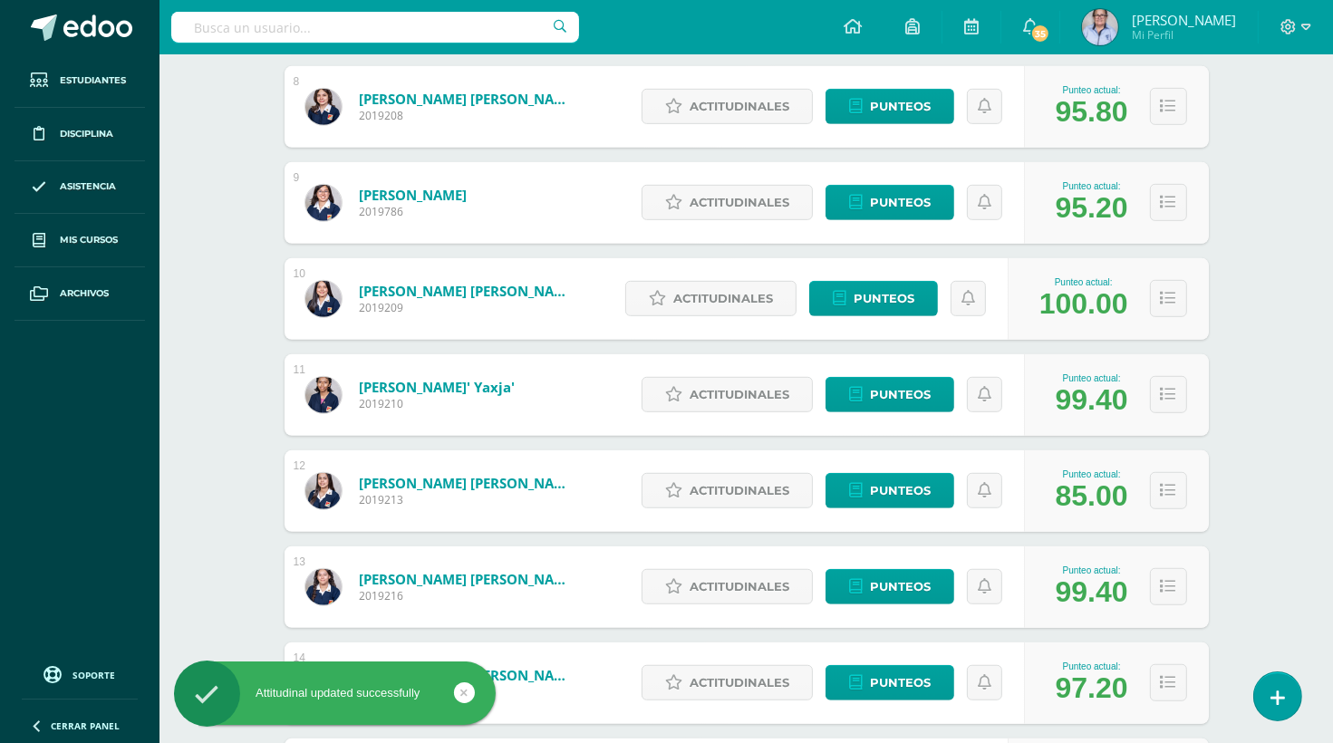
scroll to position [999, 0]
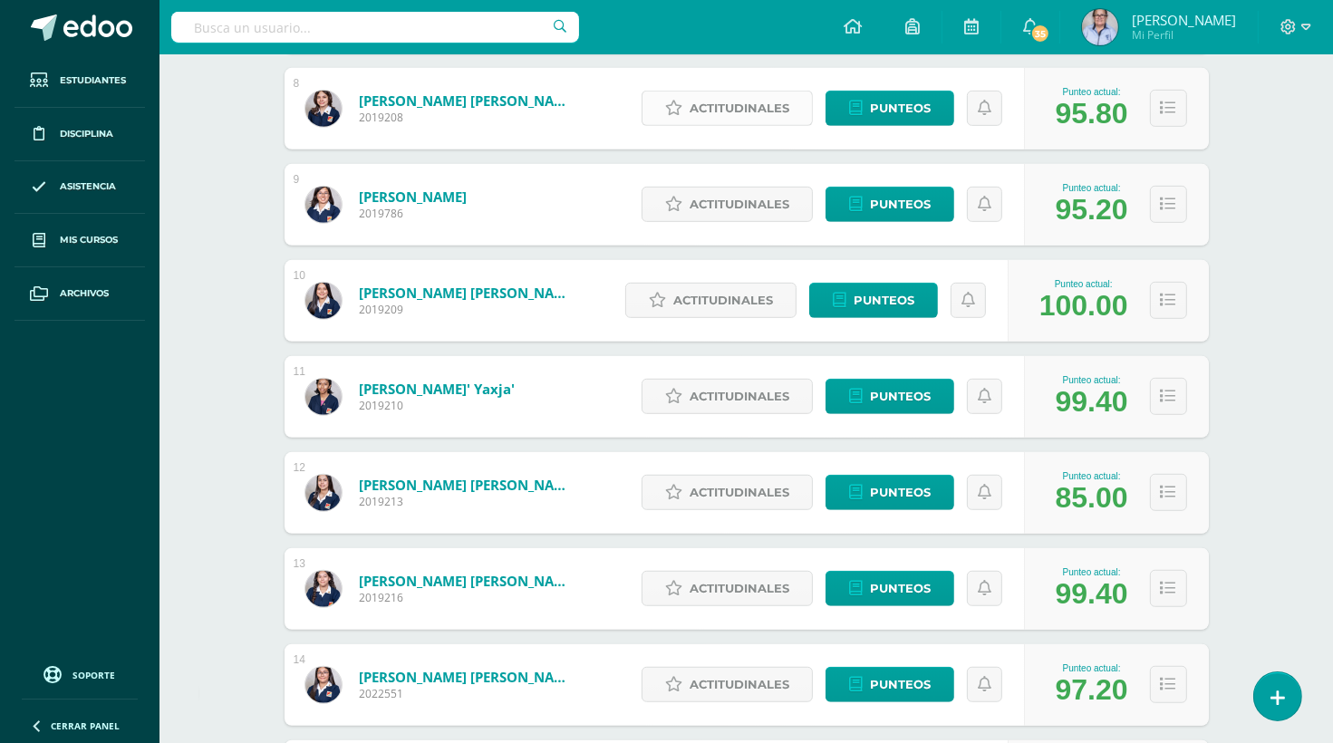
click at [737, 107] on span "Actitudinales" at bounding box center [740, 109] width 100 height 34
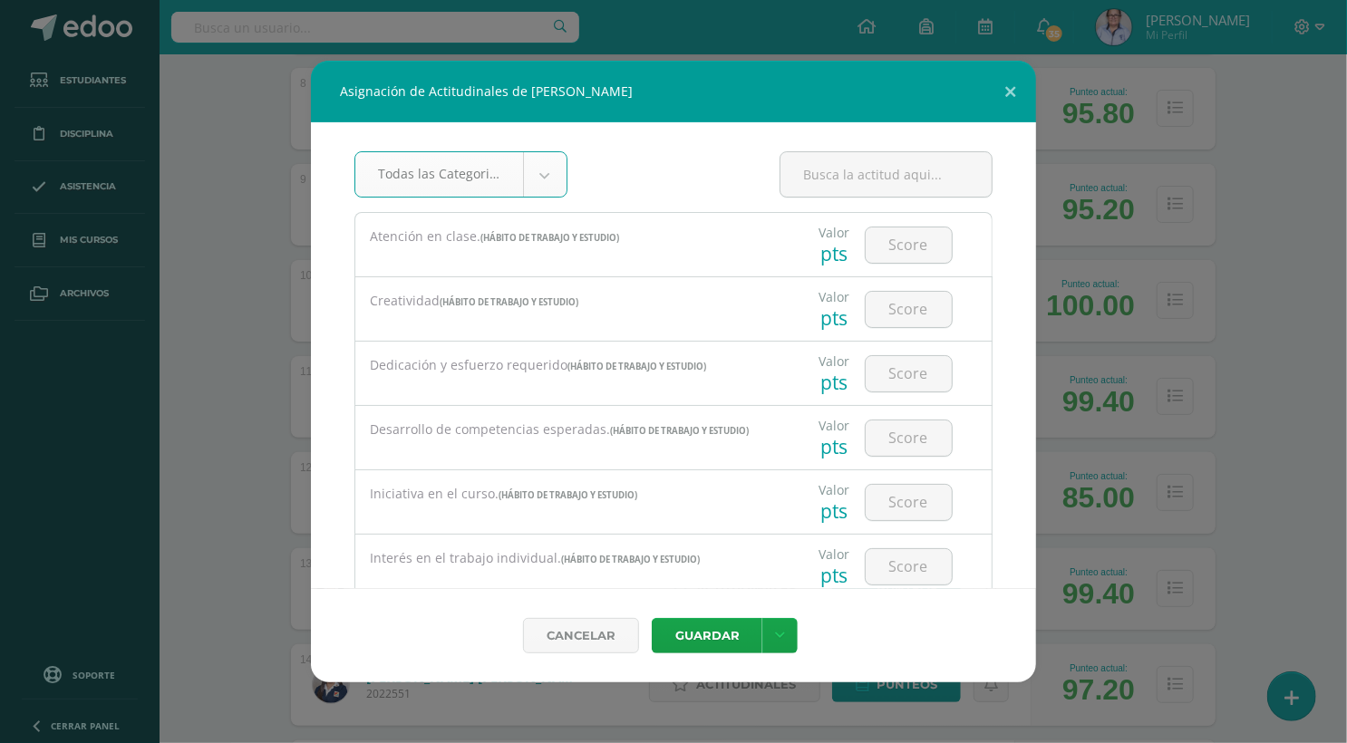
type input "3"
click at [906, 372] on body "Asignación de Actitudinales de Danna Valentina Gómez Alonzo Todas las Categoria…" at bounding box center [673, 259] width 1347 height 2517
click at [906, 372] on input "number" at bounding box center [908, 373] width 86 height 35
type input "3"
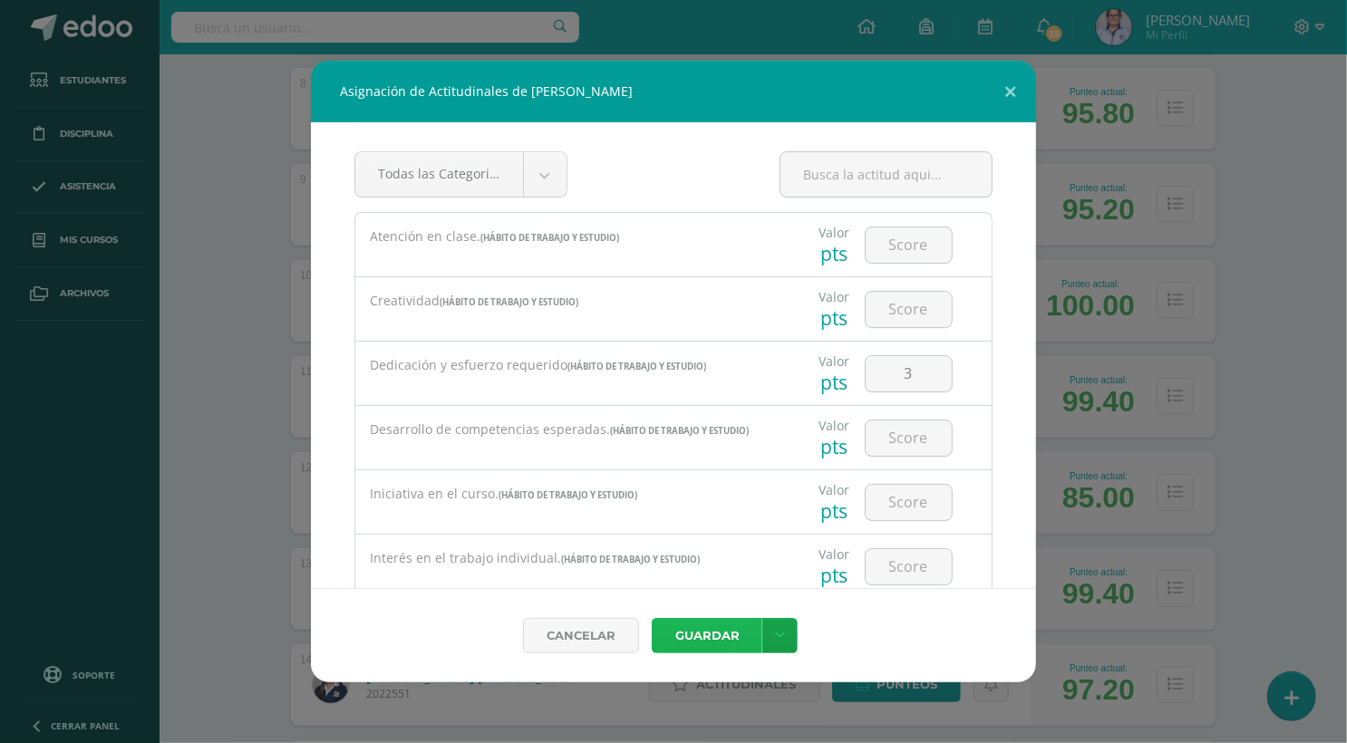
click at [692, 636] on button "Guardar" at bounding box center [707, 635] width 111 height 35
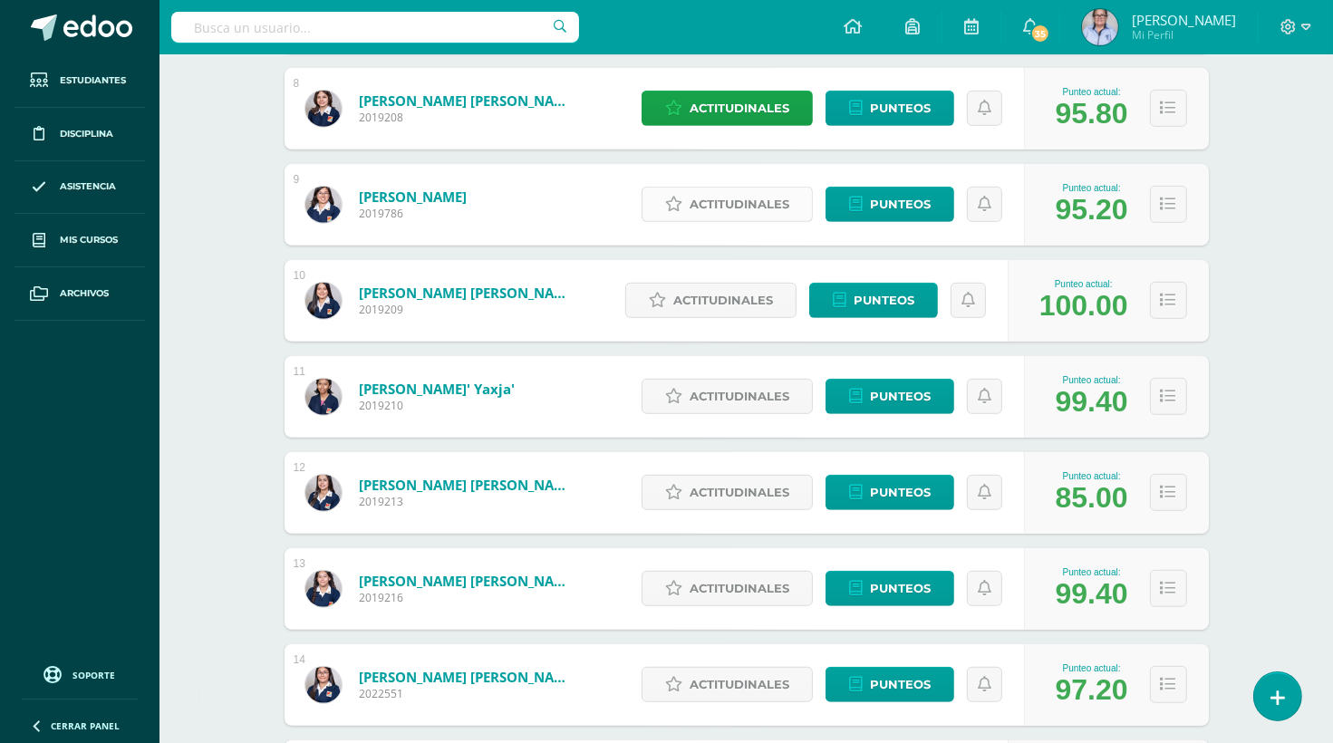
click at [745, 204] on span "Actitudinales" at bounding box center [740, 205] width 100 height 34
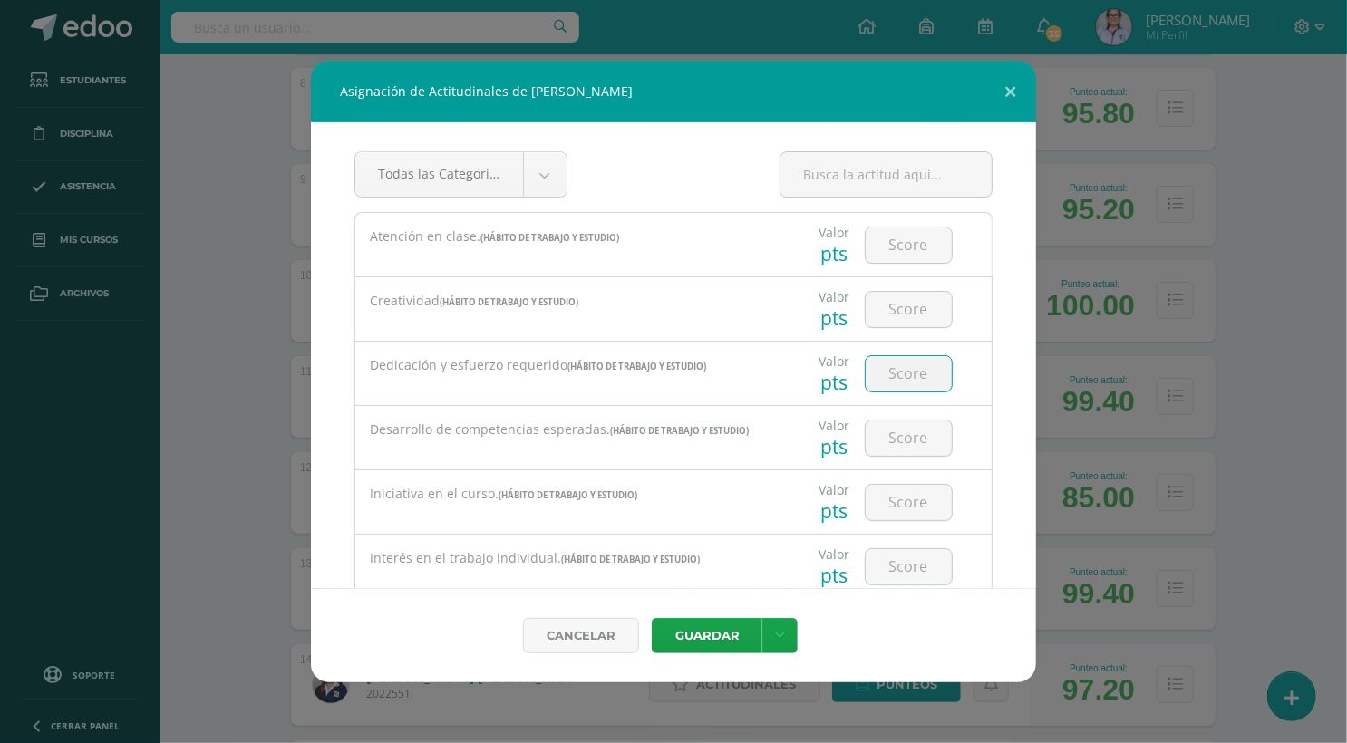
click at [893, 380] on input "number" at bounding box center [908, 373] width 86 height 35
type input "3"
click at [702, 640] on button "Guardar" at bounding box center [707, 635] width 111 height 35
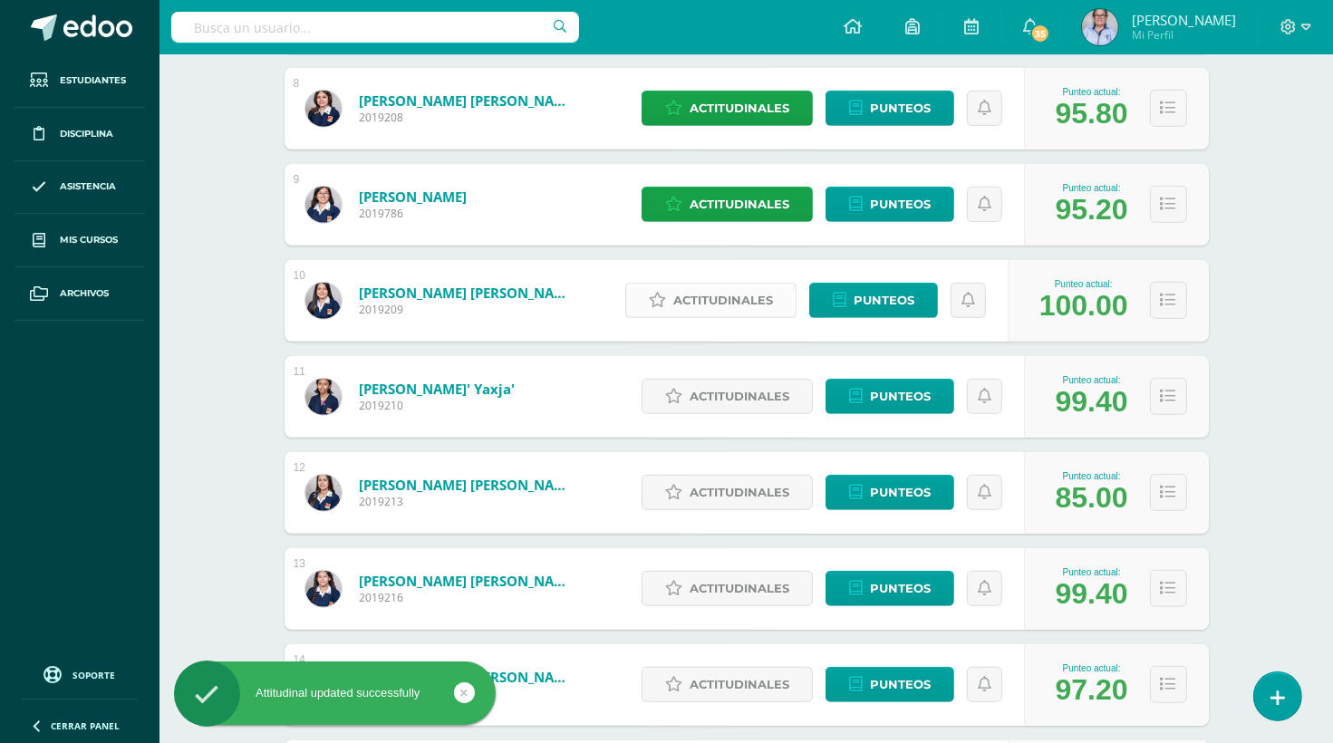
click at [715, 304] on span "Actitudinales" at bounding box center [723, 301] width 100 height 34
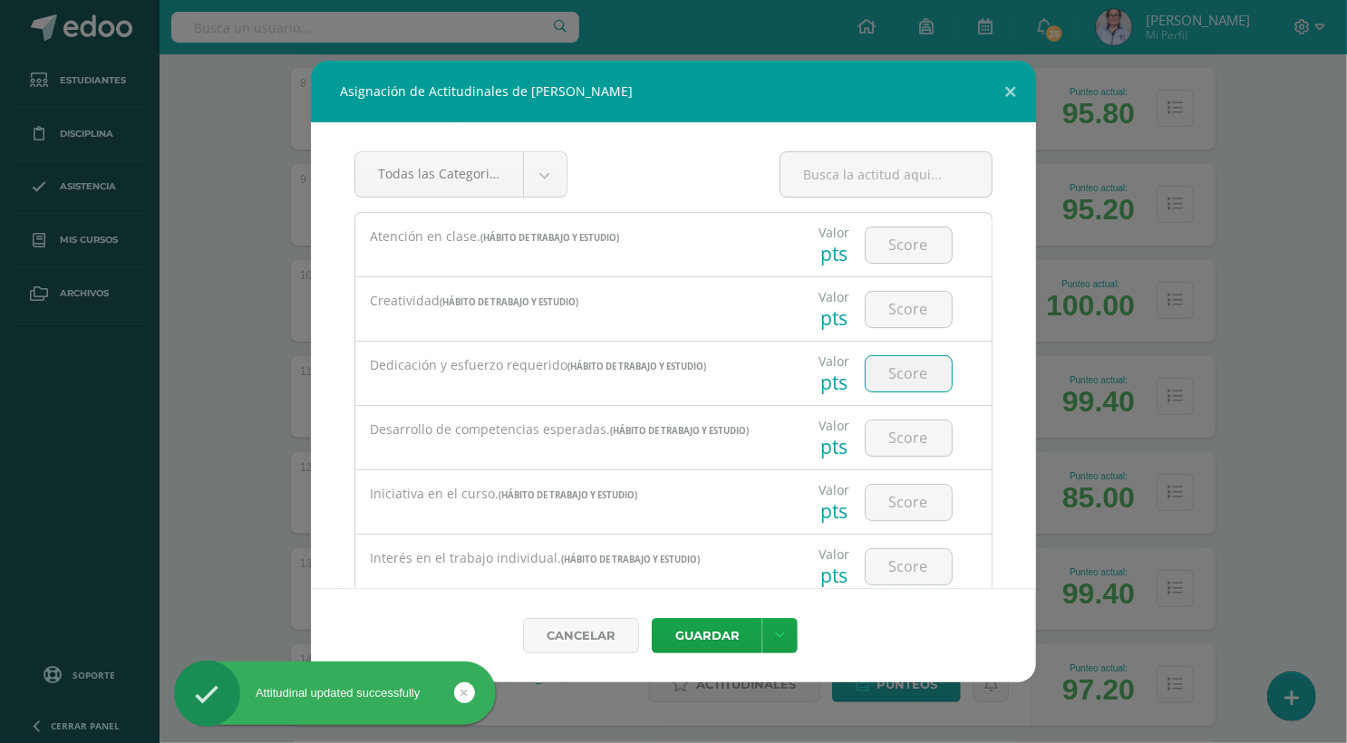
click at [900, 373] on input "number" at bounding box center [908, 373] width 86 height 35
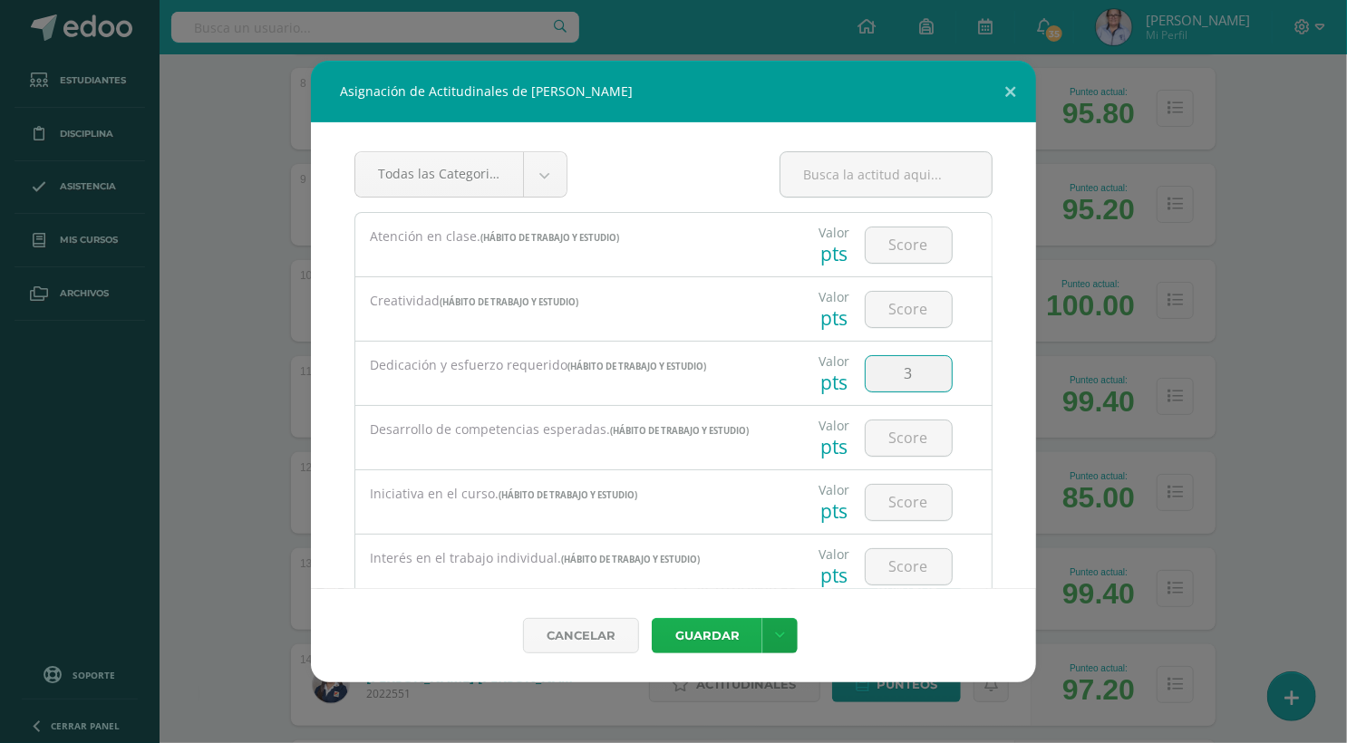
type input "3"
click at [701, 639] on button "Guardar" at bounding box center [707, 635] width 111 height 35
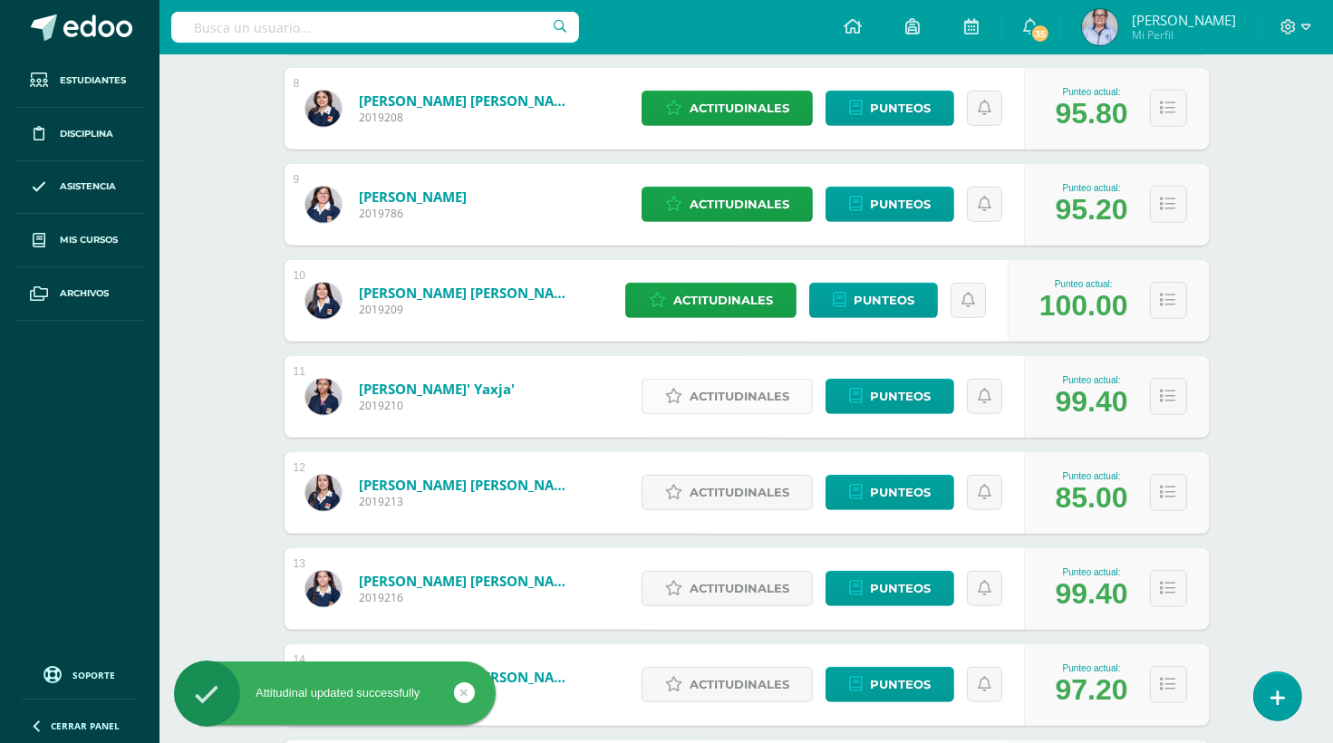
click at [729, 398] on span "Actitudinales" at bounding box center [740, 397] width 100 height 34
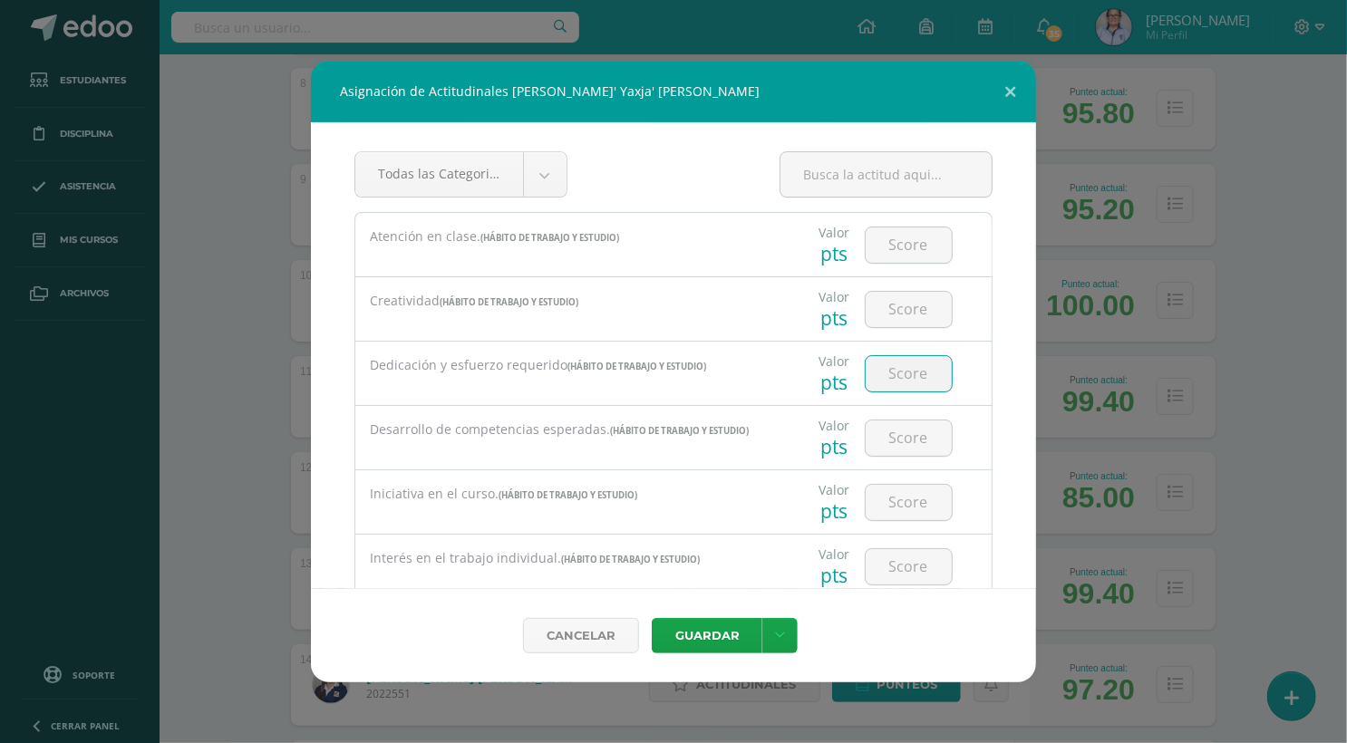
click at [902, 372] on input "number" at bounding box center [908, 373] width 86 height 35
type input "3"
click at [702, 637] on button "Guardar" at bounding box center [707, 635] width 111 height 35
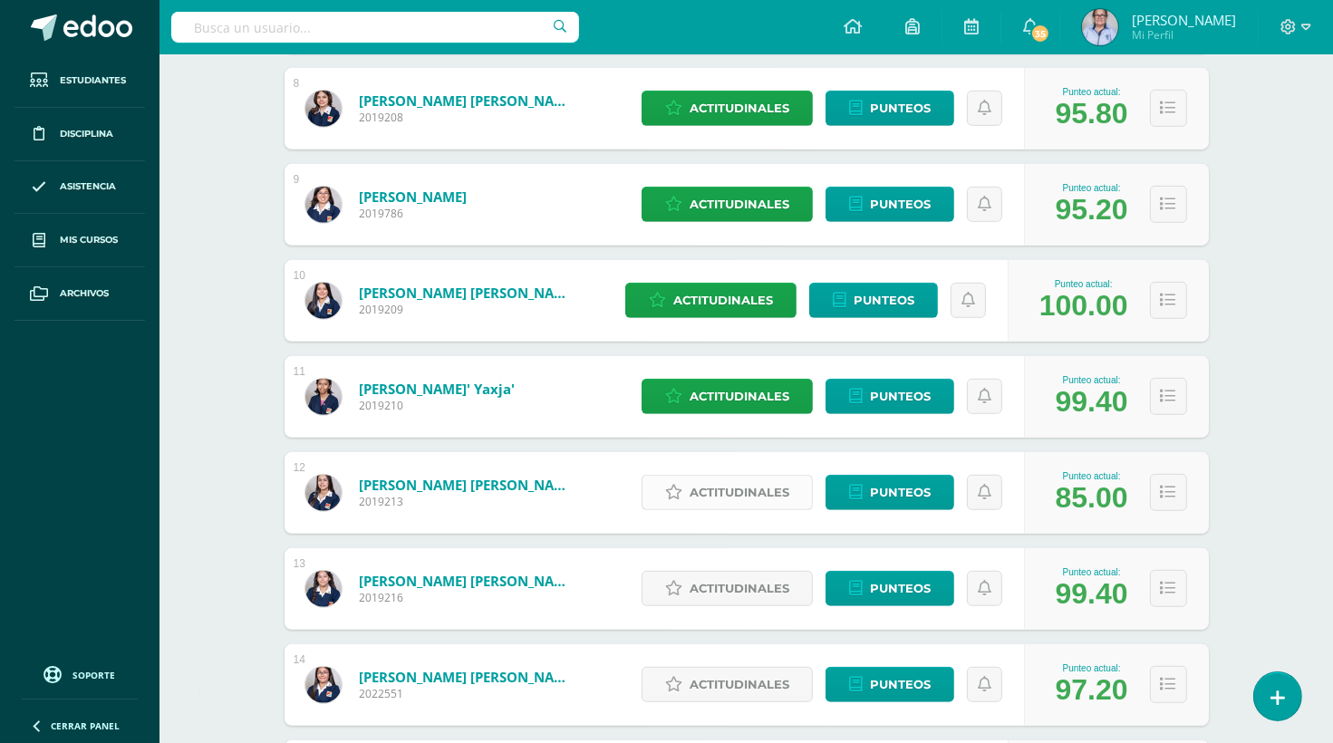
click at [749, 494] on span "Actitudinales" at bounding box center [740, 493] width 100 height 34
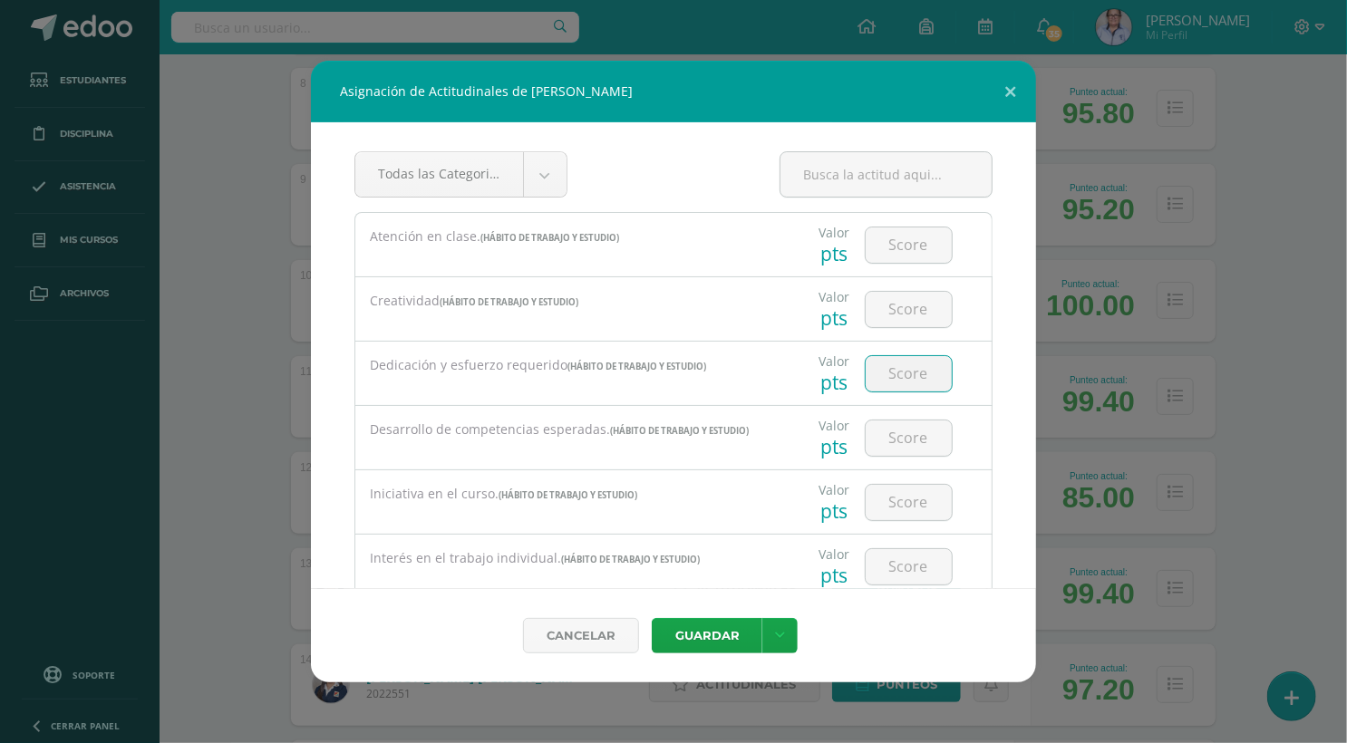
click at [913, 372] on input "number" at bounding box center [908, 373] width 86 height 35
type input "2"
click at [709, 634] on button "Guardar" at bounding box center [707, 635] width 111 height 35
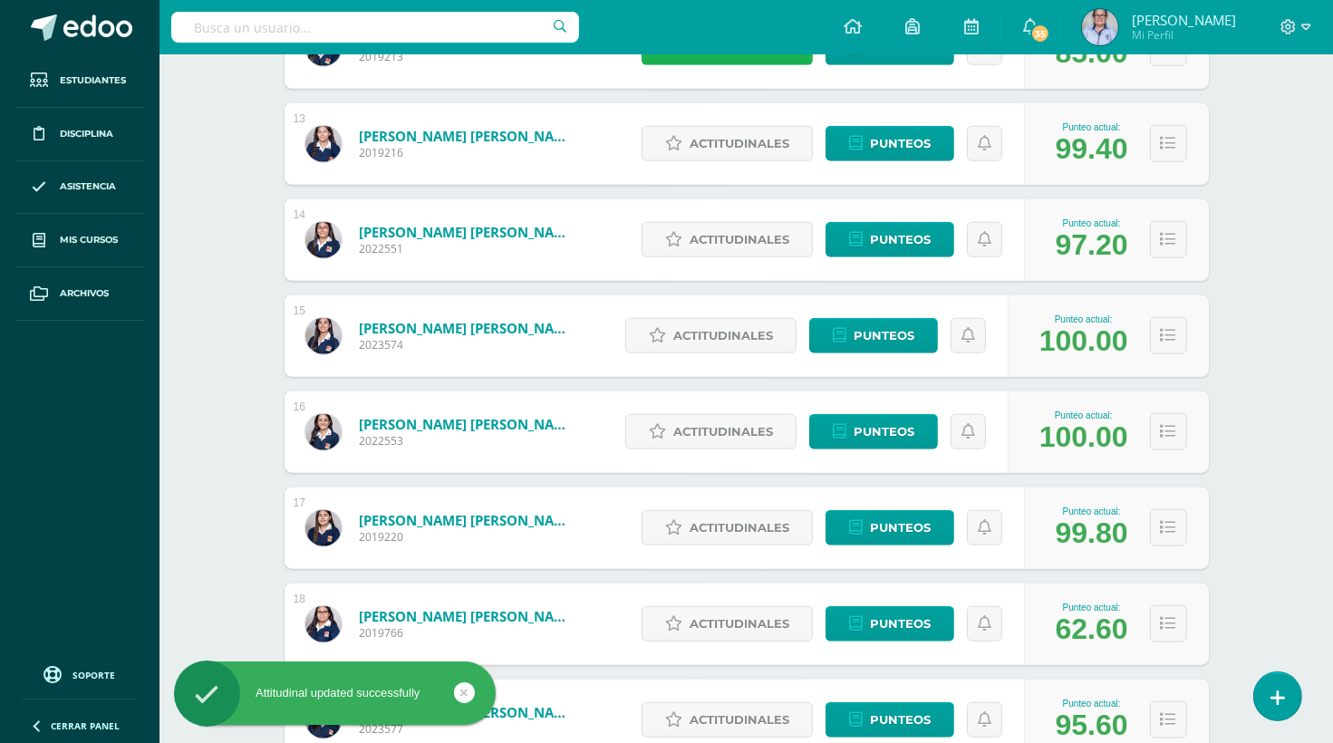
scroll to position [1457, 0]
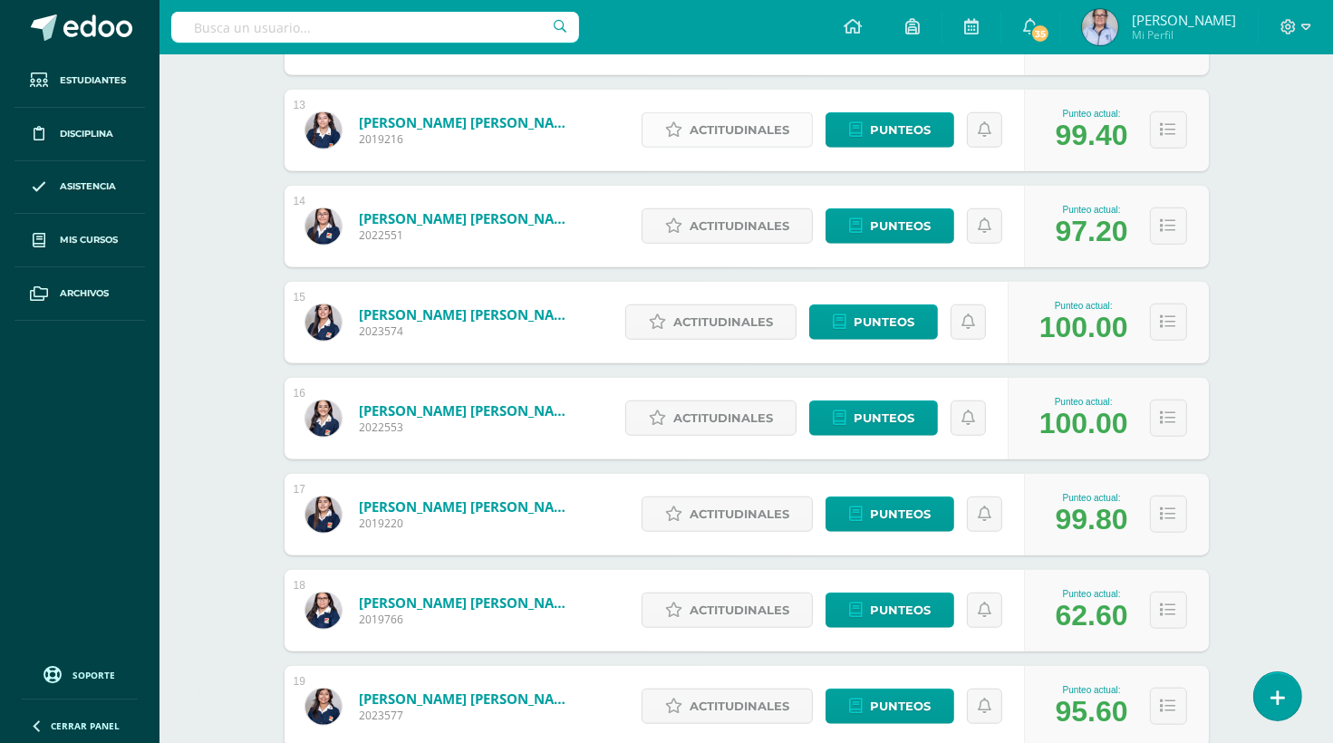
click at [732, 135] on span "Actitudinales" at bounding box center [740, 130] width 100 height 34
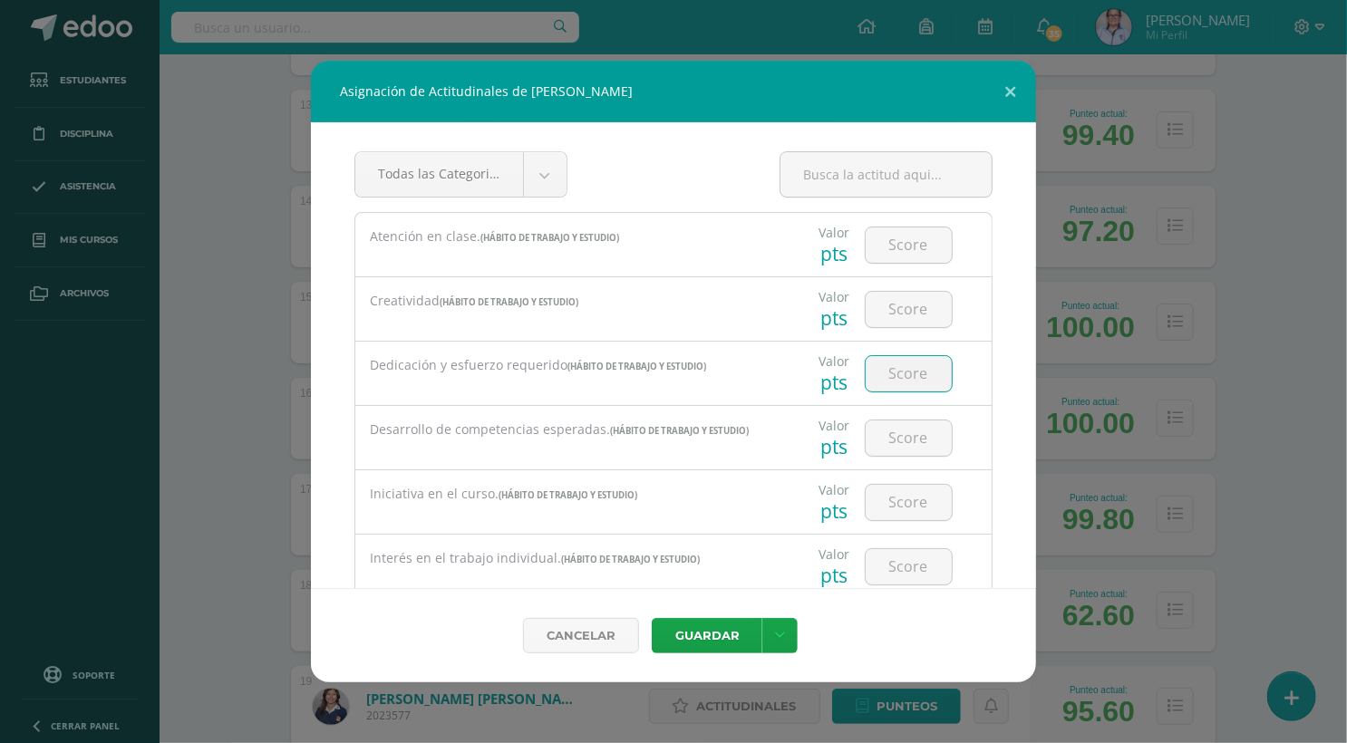
click at [907, 367] on input "number" at bounding box center [908, 373] width 86 height 35
type input "3"
click at [710, 639] on button "Guardar" at bounding box center [707, 635] width 111 height 35
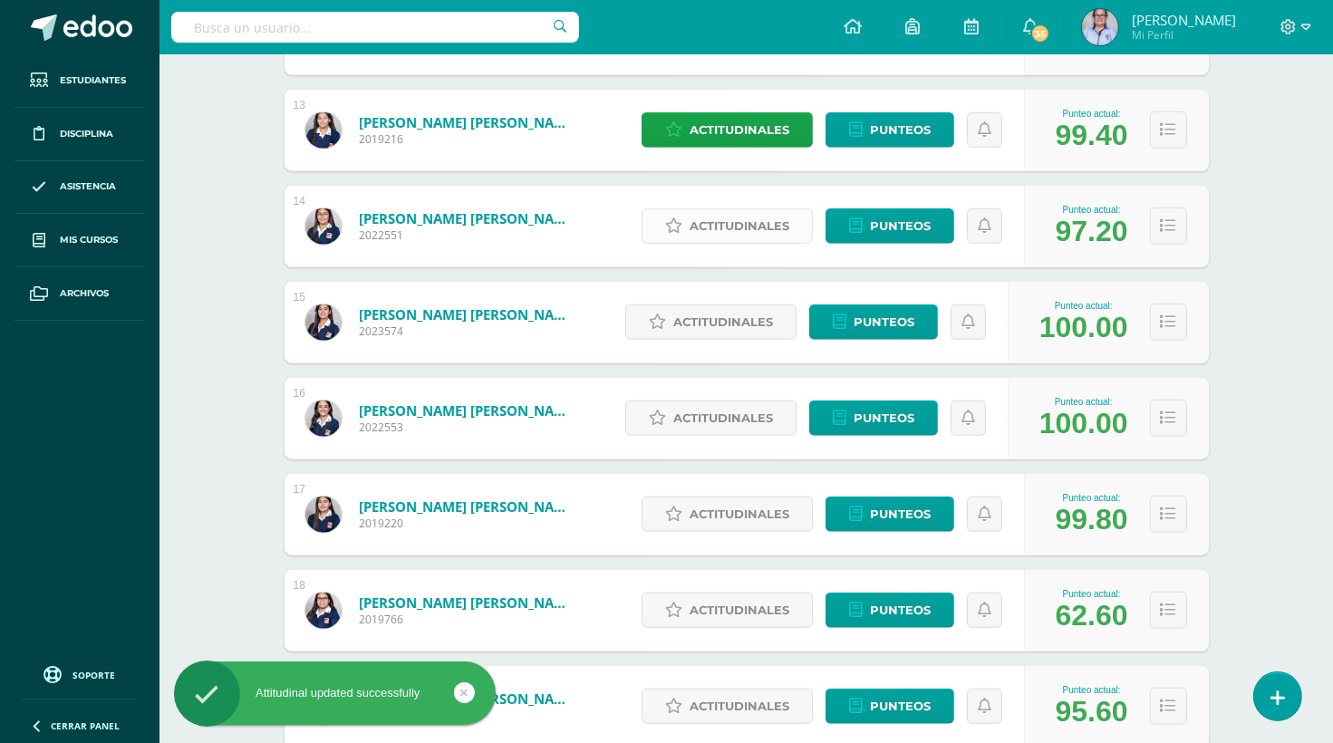
click at [732, 230] on span "Actitudinales" at bounding box center [740, 226] width 100 height 34
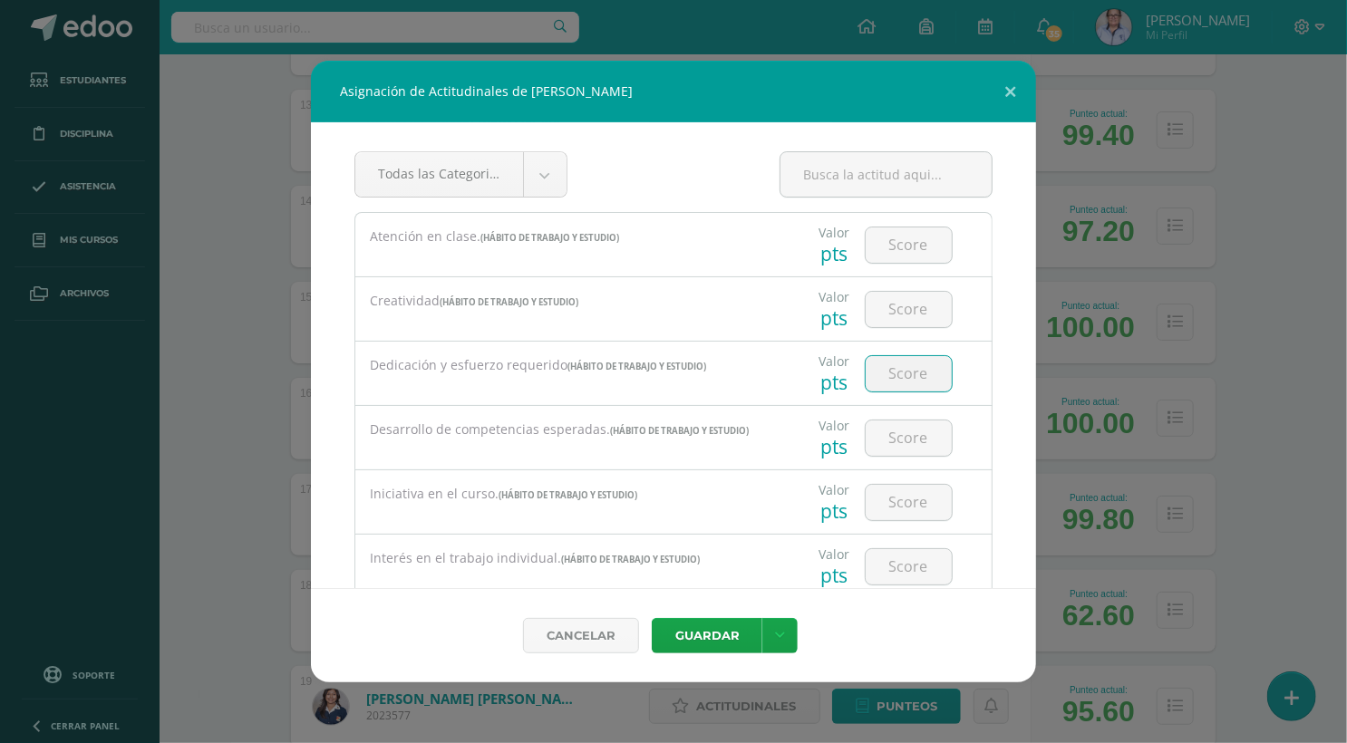
click at [916, 376] on input "number" at bounding box center [908, 373] width 86 height 35
type input "3"
click at [696, 644] on button "Guardar" at bounding box center [707, 635] width 111 height 35
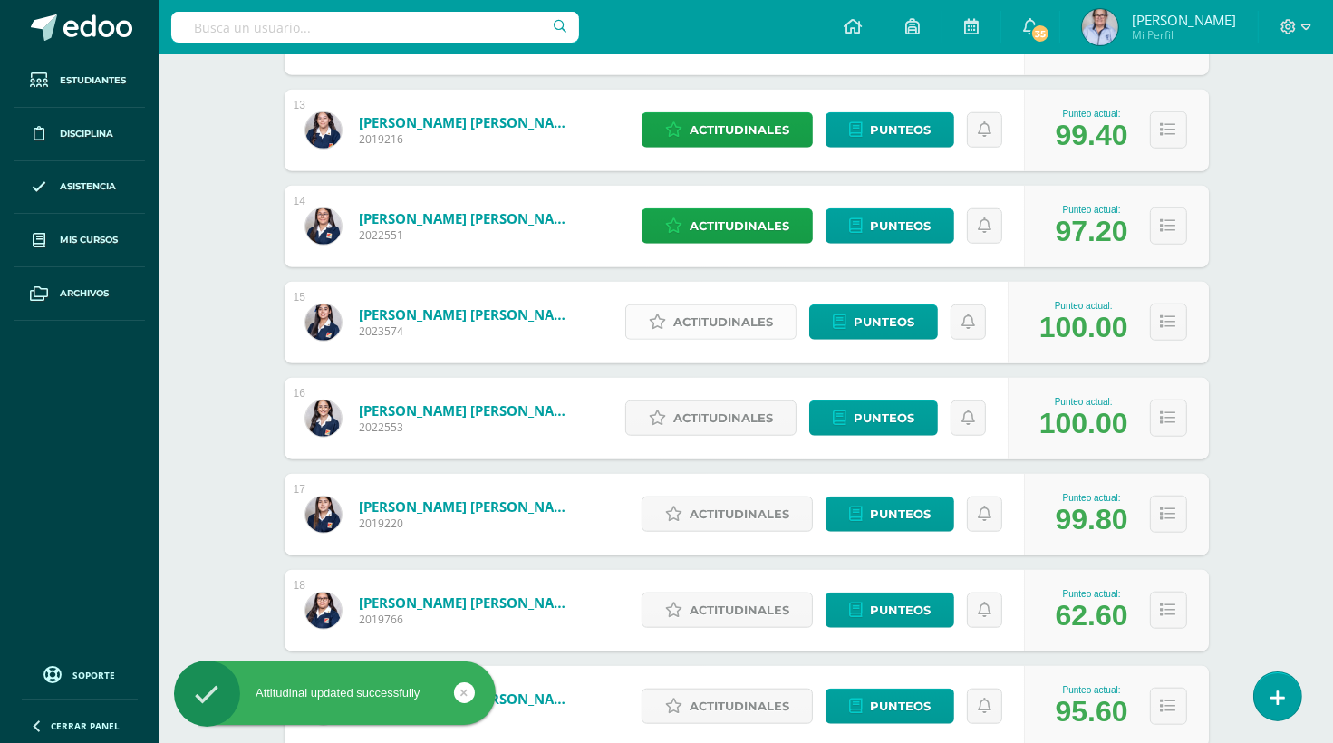
click at [727, 327] on span "Actitudinales" at bounding box center [723, 322] width 100 height 34
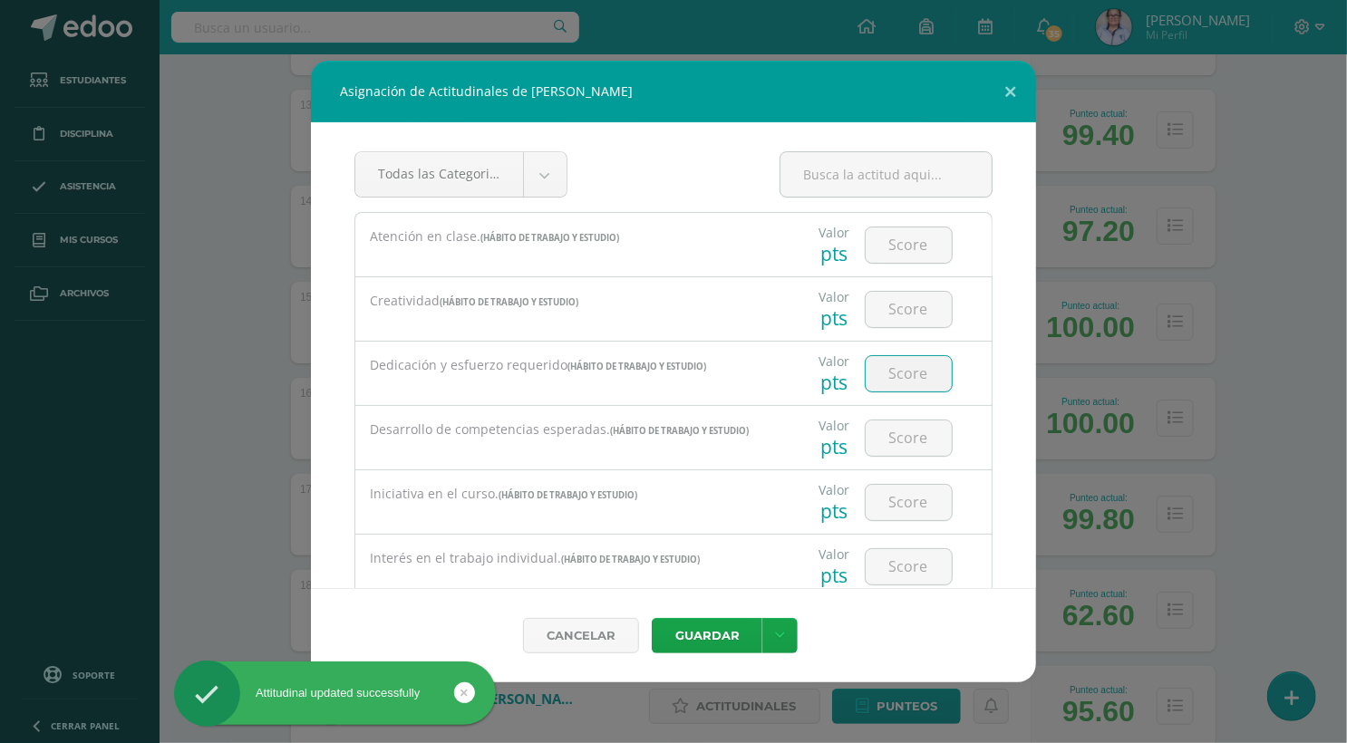
click at [903, 365] on input "number" at bounding box center [908, 373] width 86 height 35
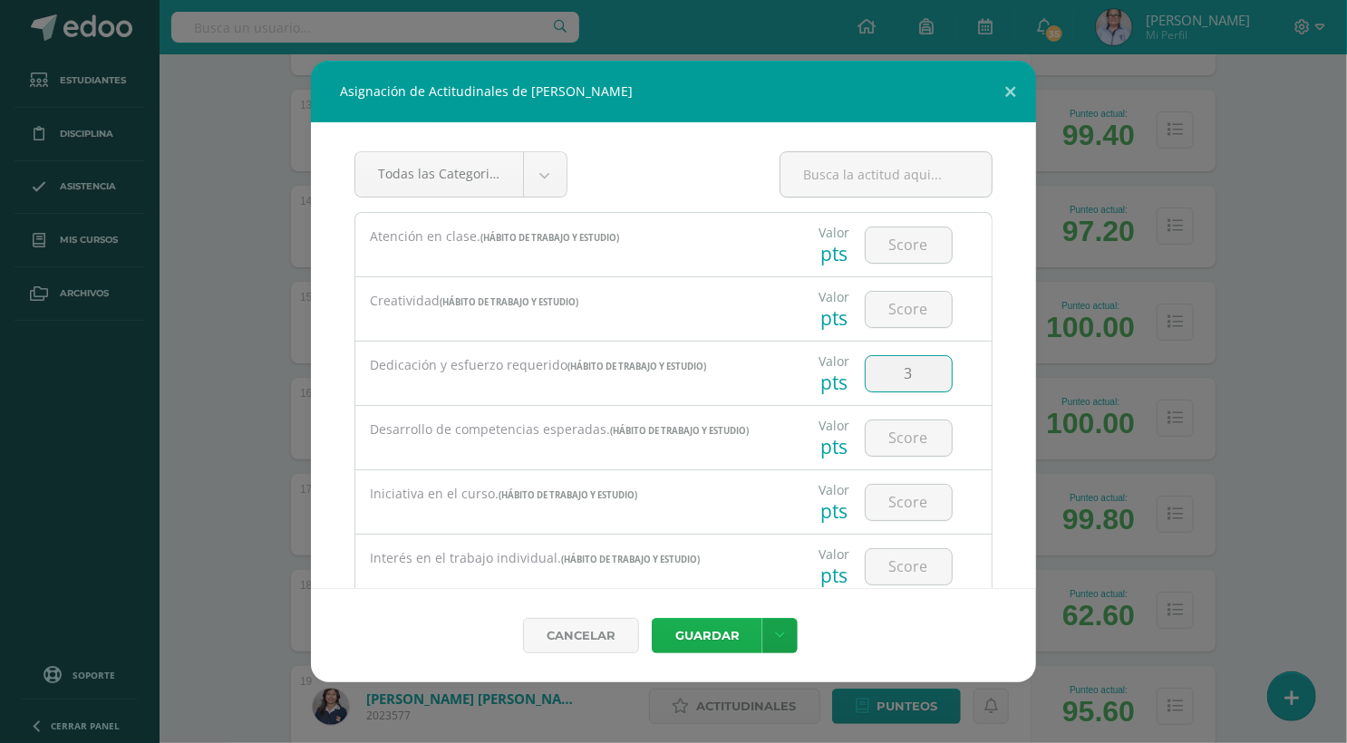
type input "3"
click at [713, 636] on button "Guardar" at bounding box center [707, 635] width 111 height 35
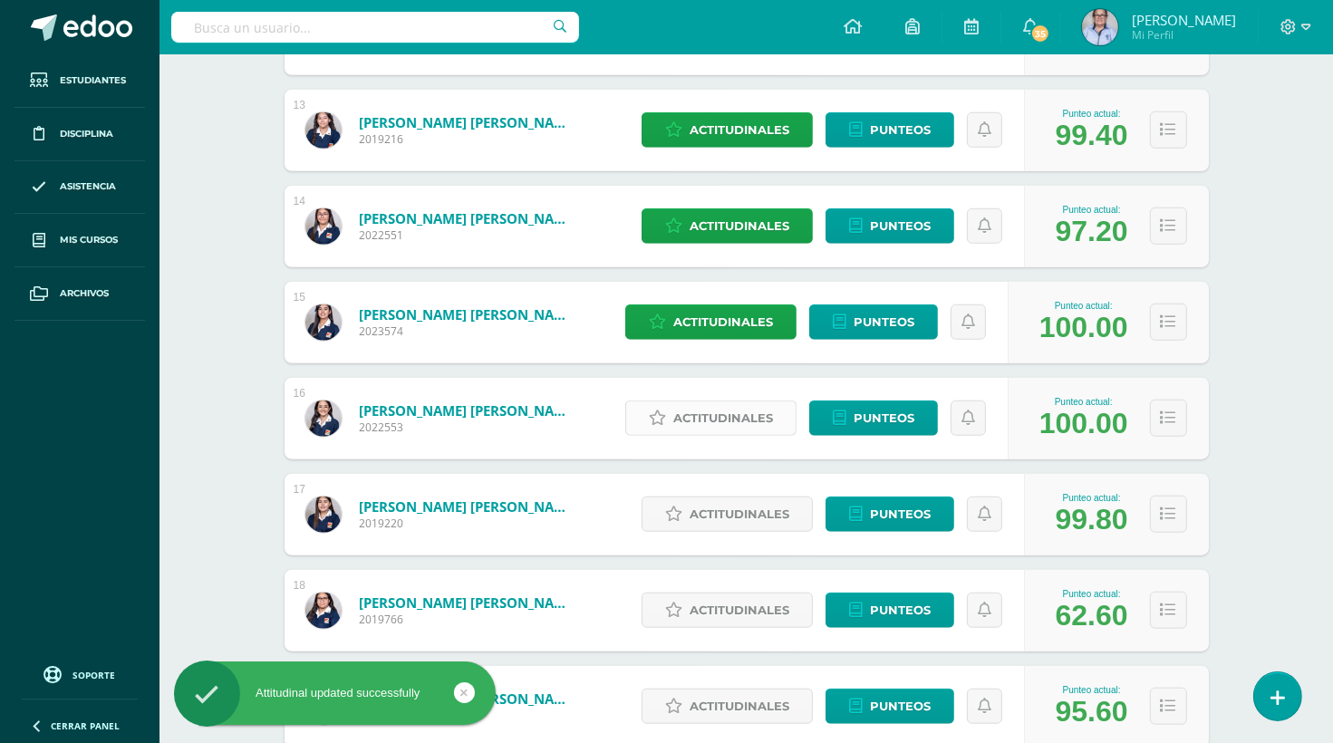
click at [727, 423] on span "Actitudinales" at bounding box center [723, 418] width 100 height 34
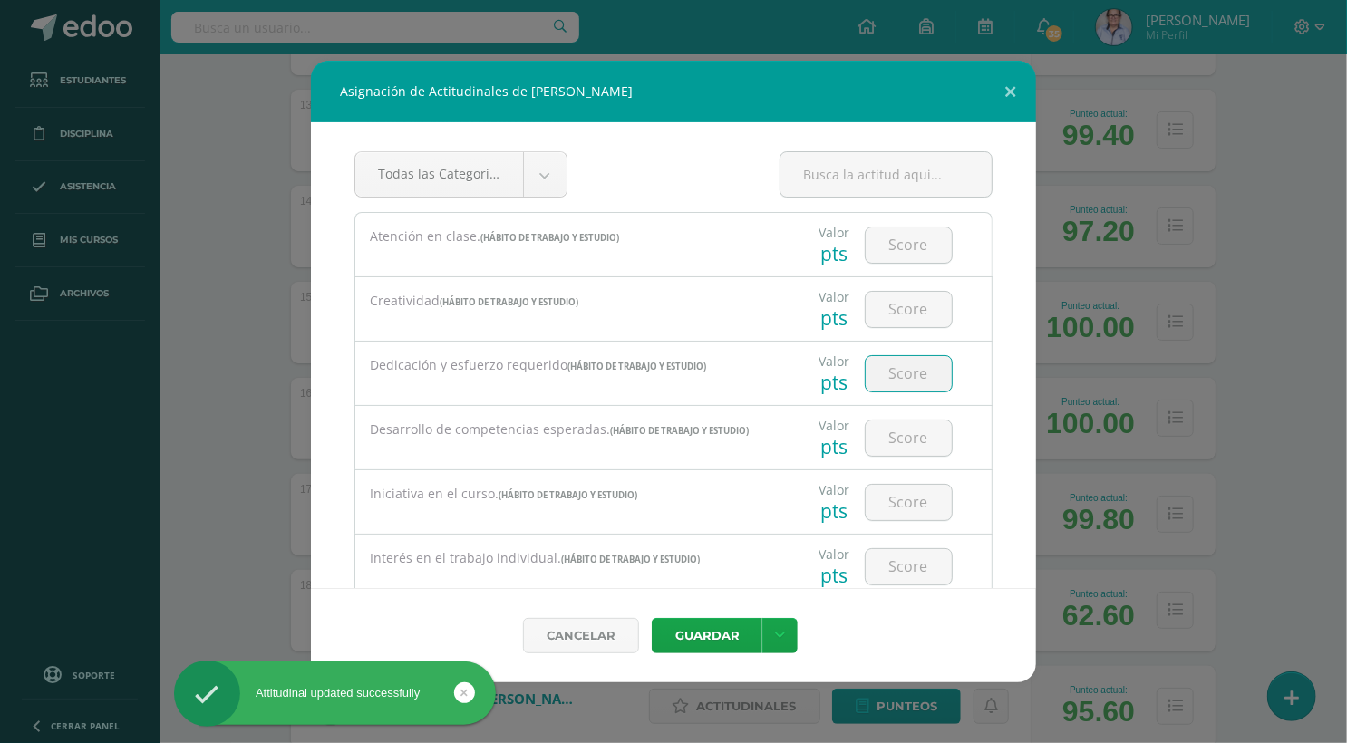
click at [906, 365] on input "number" at bounding box center [908, 373] width 86 height 35
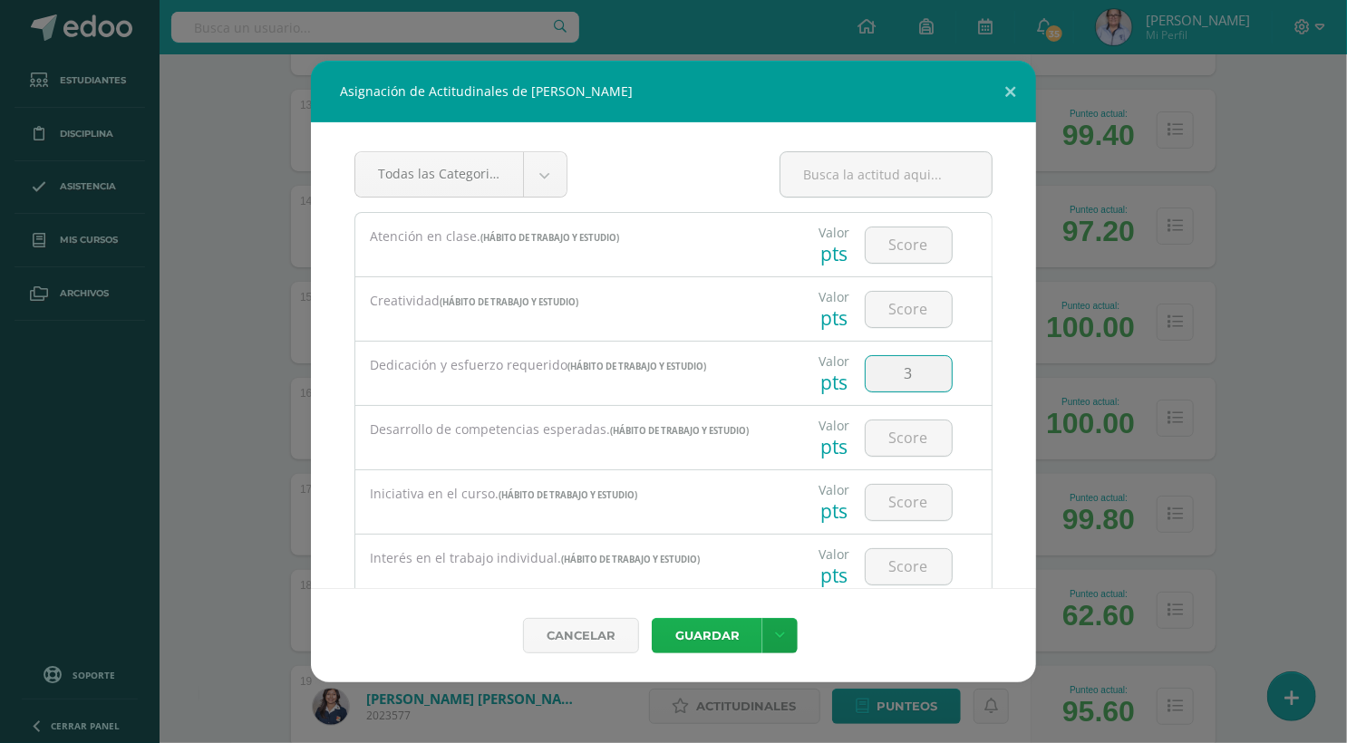
type input "3"
click at [719, 634] on button "Guardar" at bounding box center [707, 635] width 111 height 35
click at [712, 641] on button "Guardar" at bounding box center [707, 635] width 111 height 35
click at [714, 634] on button "Guardar" at bounding box center [707, 635] width 111 height 35
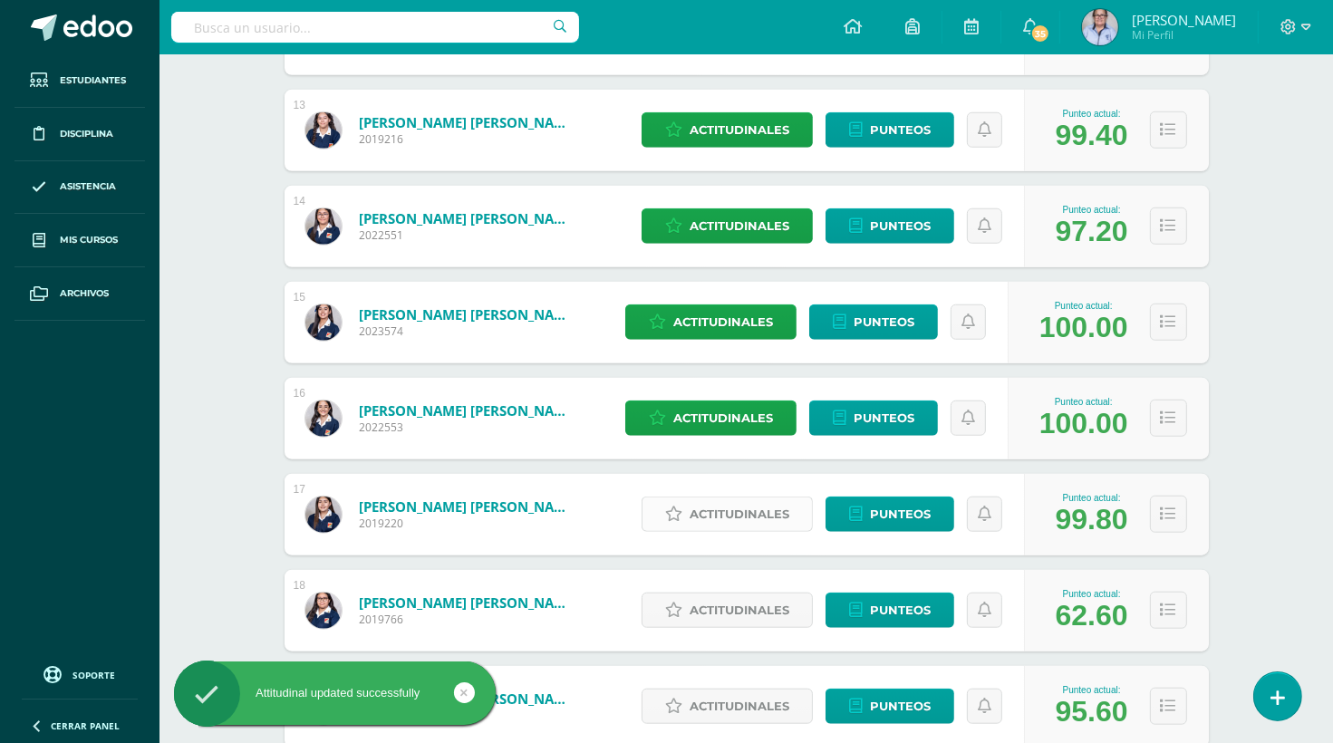
click at [768, 512] on span "Actitudinales" at bounding box center [740, 514] width 100 height 34
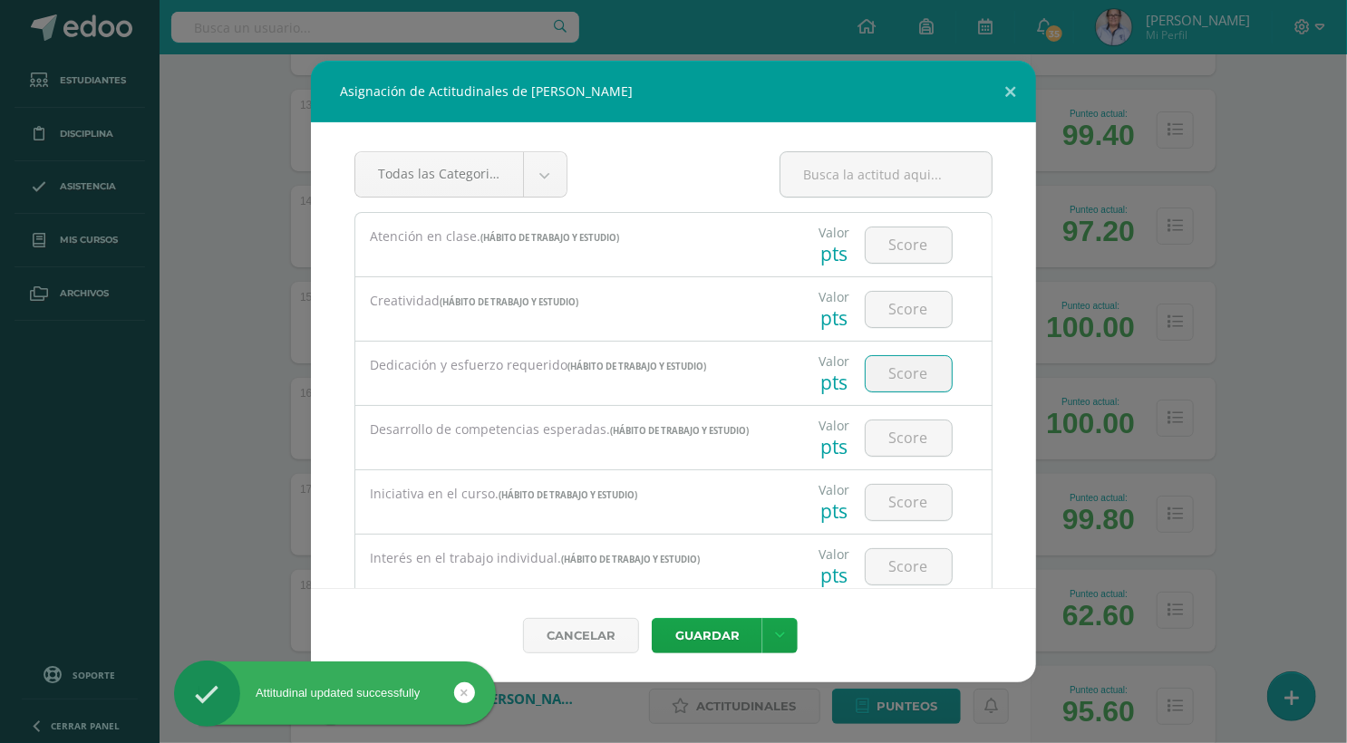
click at [906, 362] on input "number" at bounding box center [908, 373] width 86 height 35
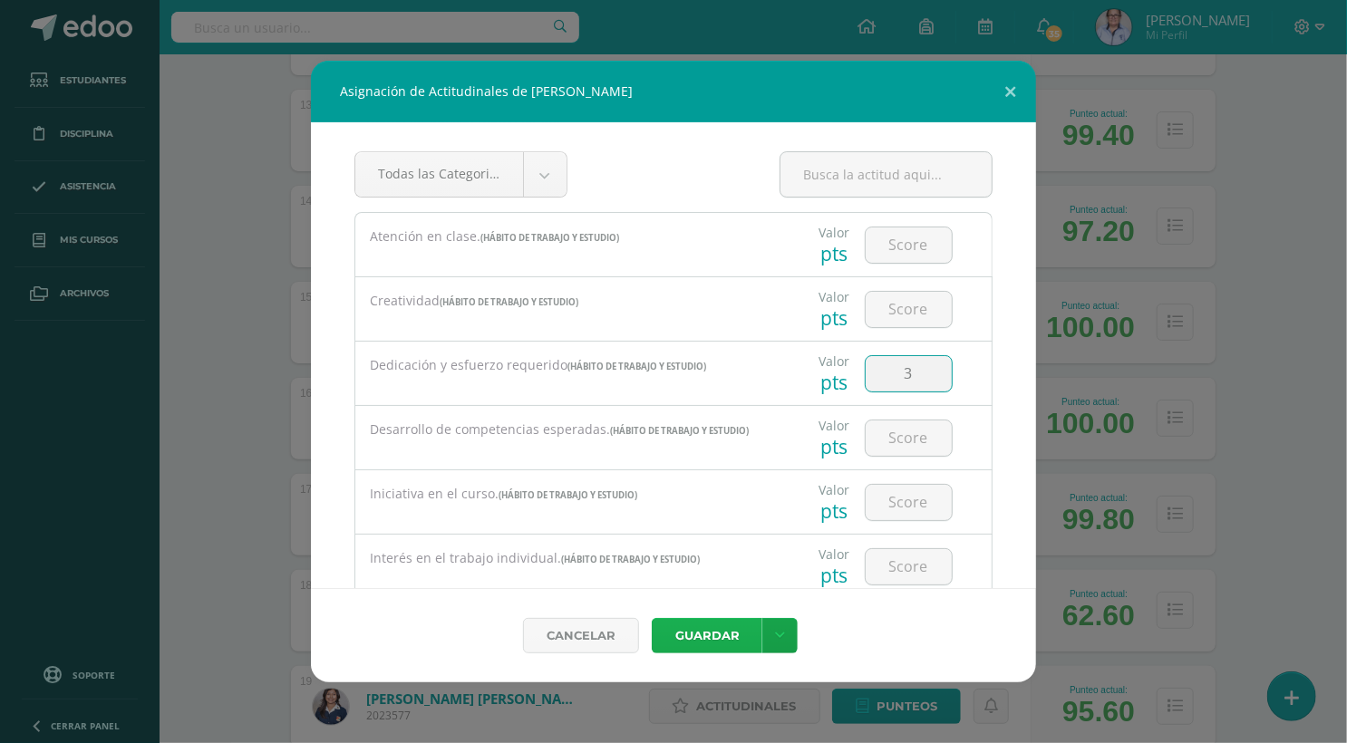
type input "3"
click at [726, 631] on button "Guardar" at bounding box center [707, 635] width 111 height 35
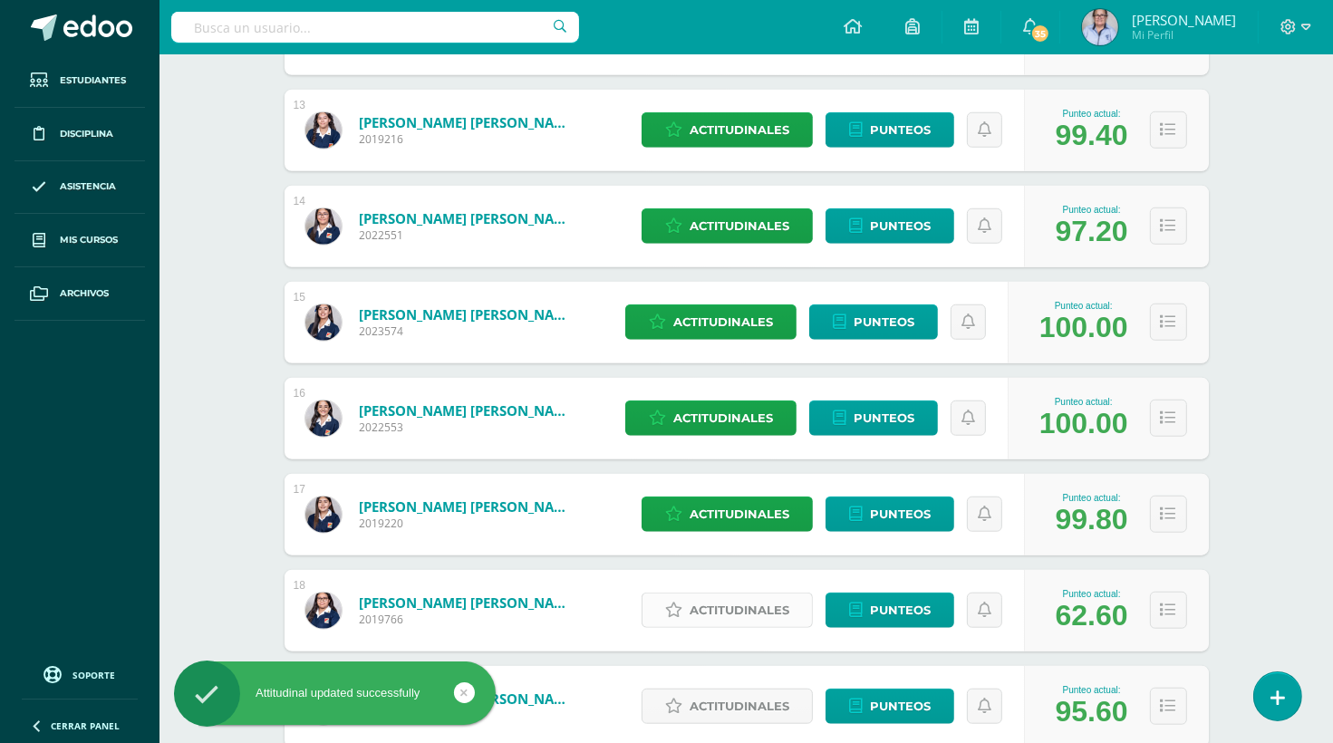
click at [745, 614] on span "Actitudinales" at bounding box center [740, 611] width 100 height 34
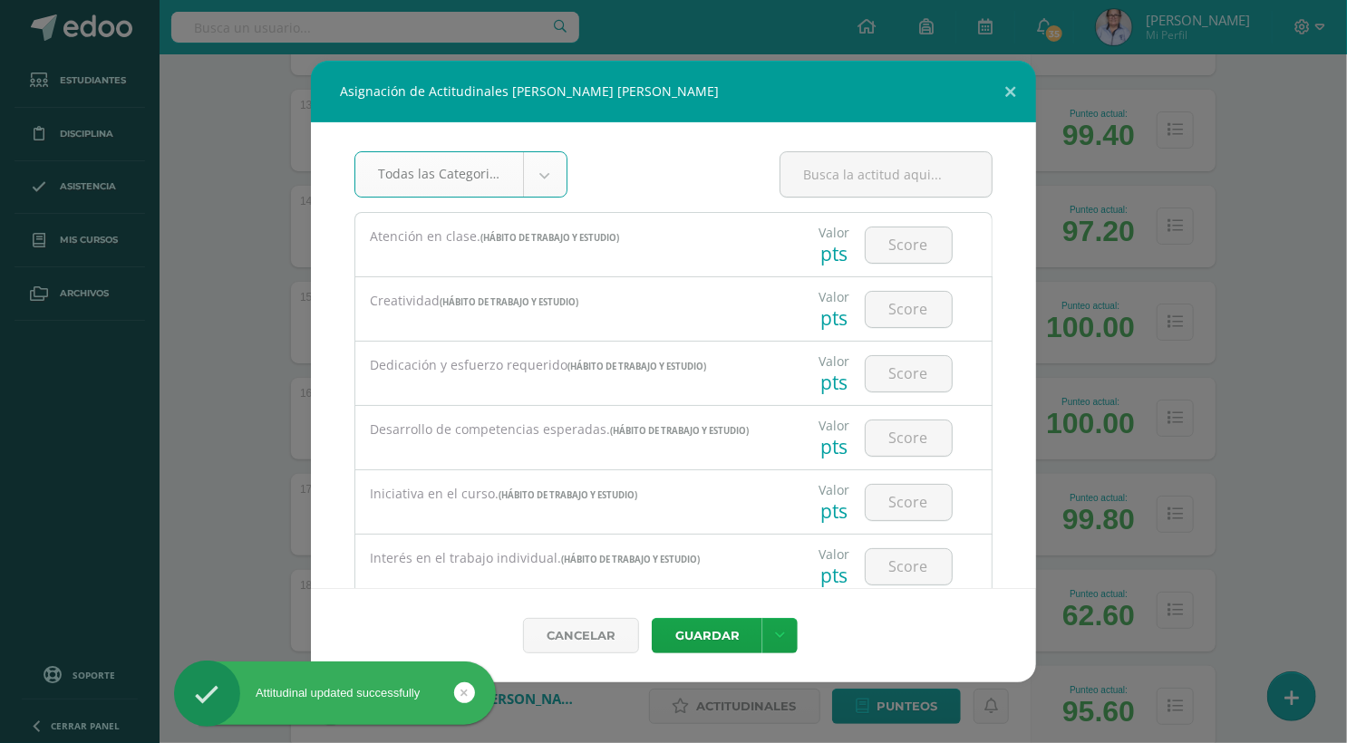
type input "1"
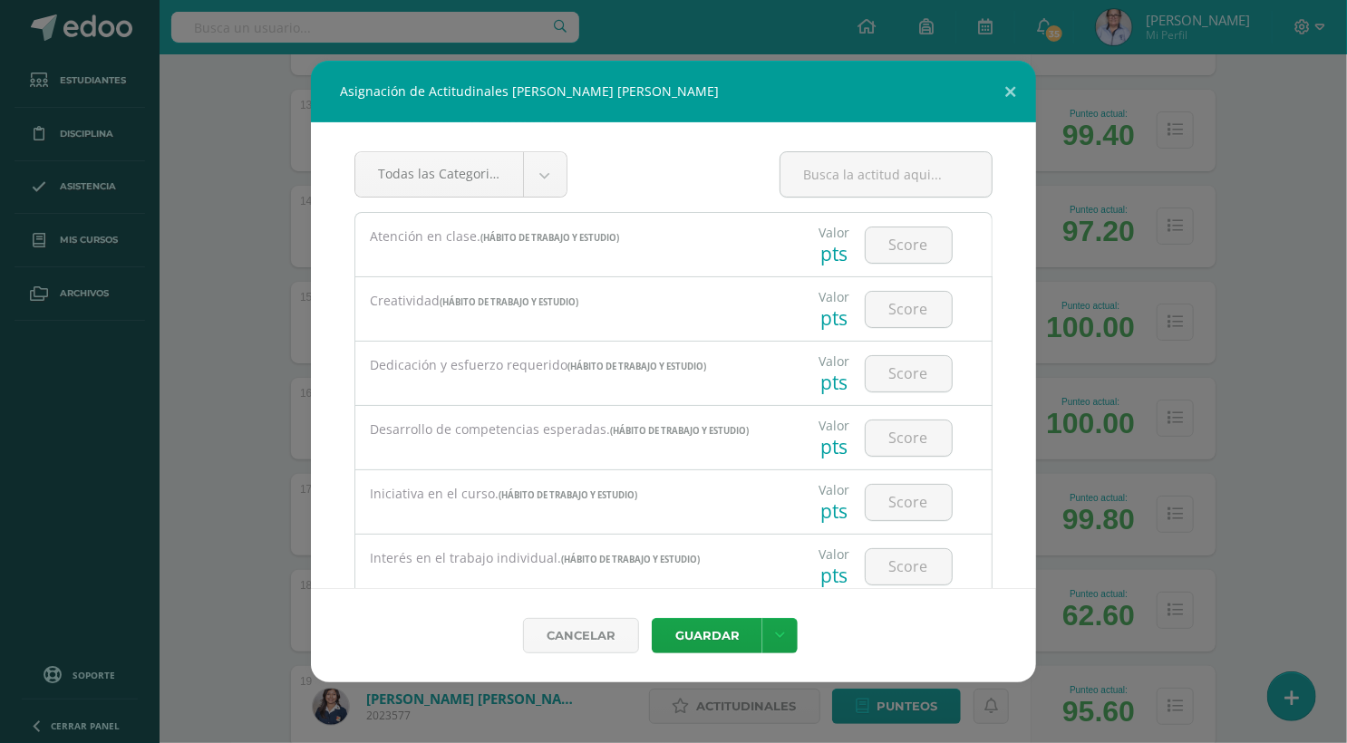
click at [899, 378] on input "number" at bounding box center [908, 373] width 86 height 35
type input "1"
click at [732, 641] on button "Guardar" at bounding box center [707, 635] width 111 height 35
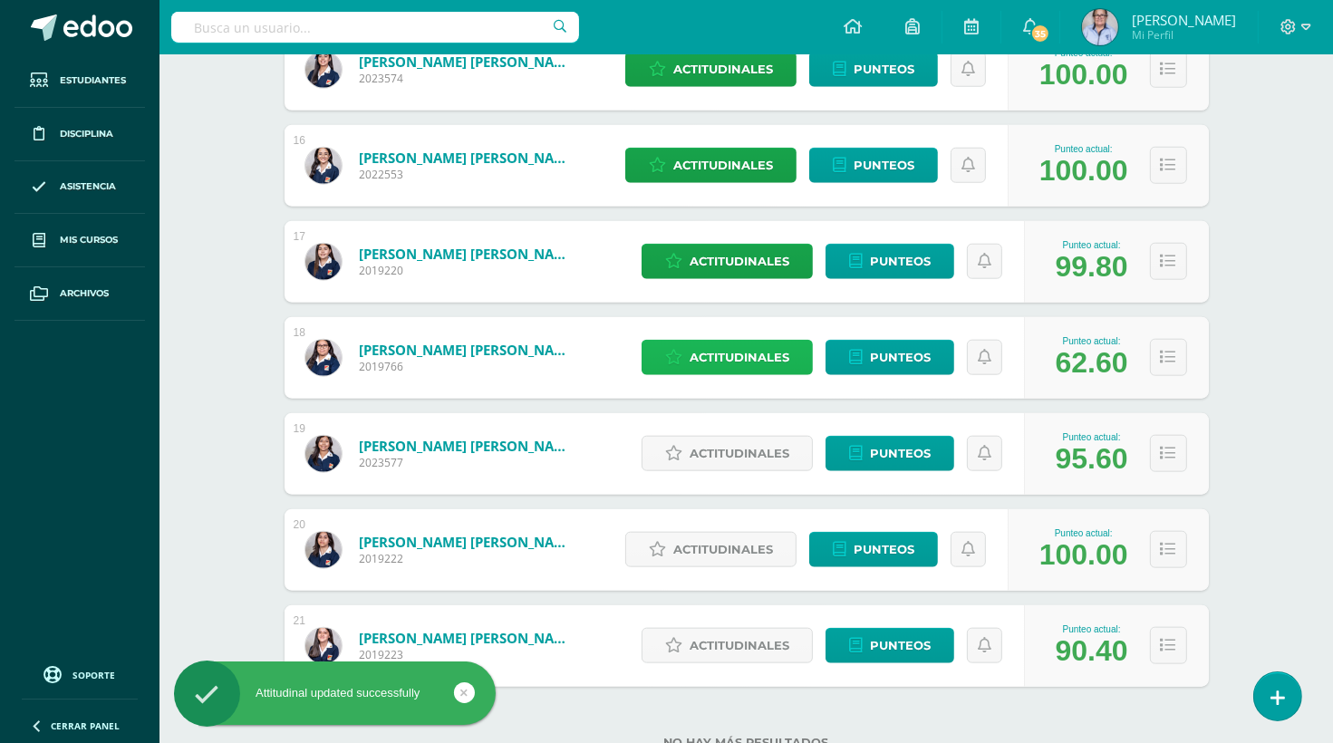
scroll to position [1773, 0]
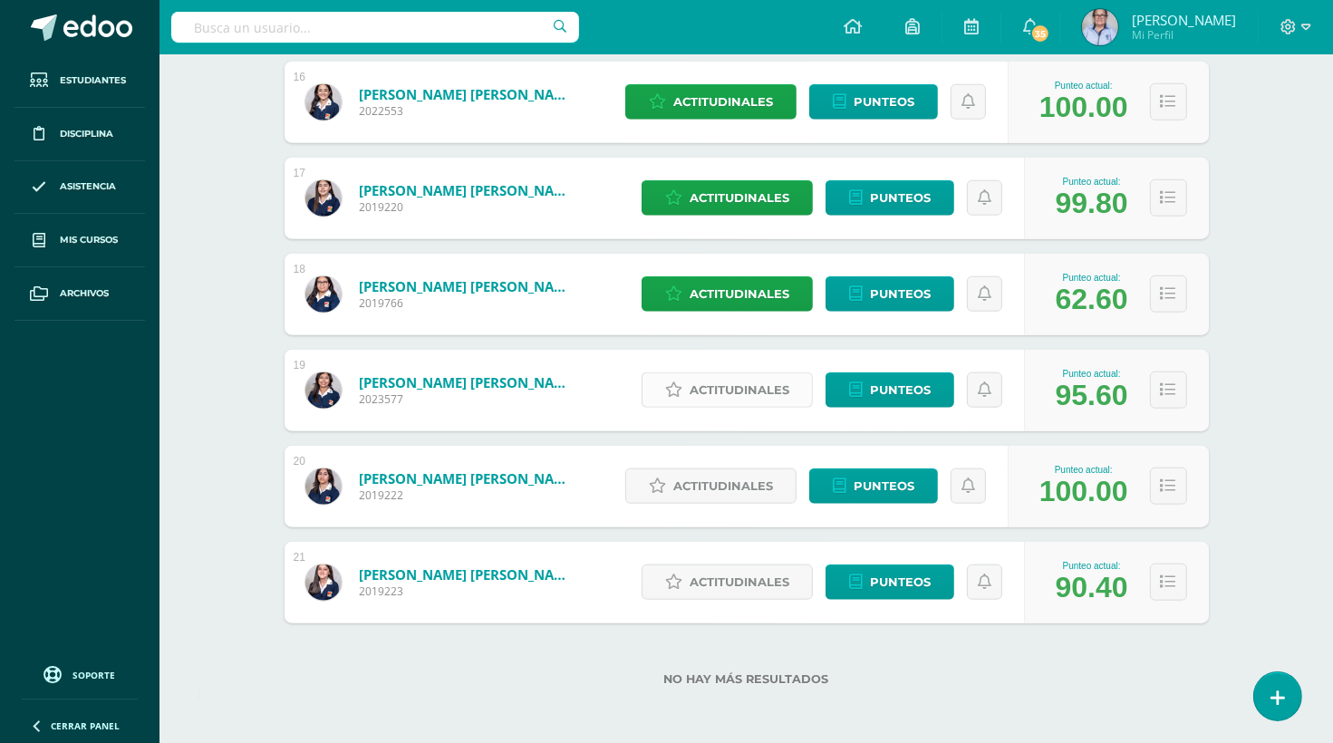
click at [738, 395] on span "Actitudinales" at bounding box center [740, 390] width 100 height 34
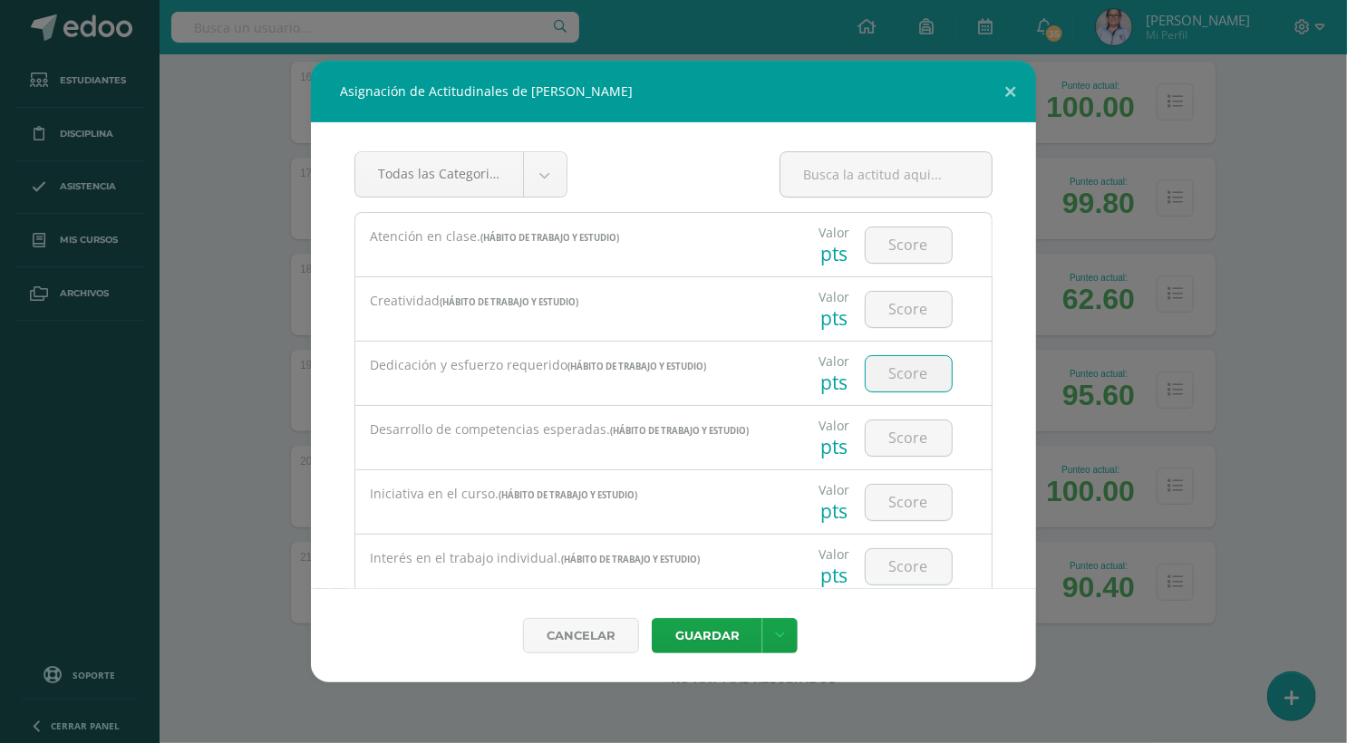
click at [904, 372] on input "number" at bounding box center [908, 373] width 86 height 35
type input "3"
click at [717, 639] on button "Guardar" at bounding box center [707, 635] width 111 height 35
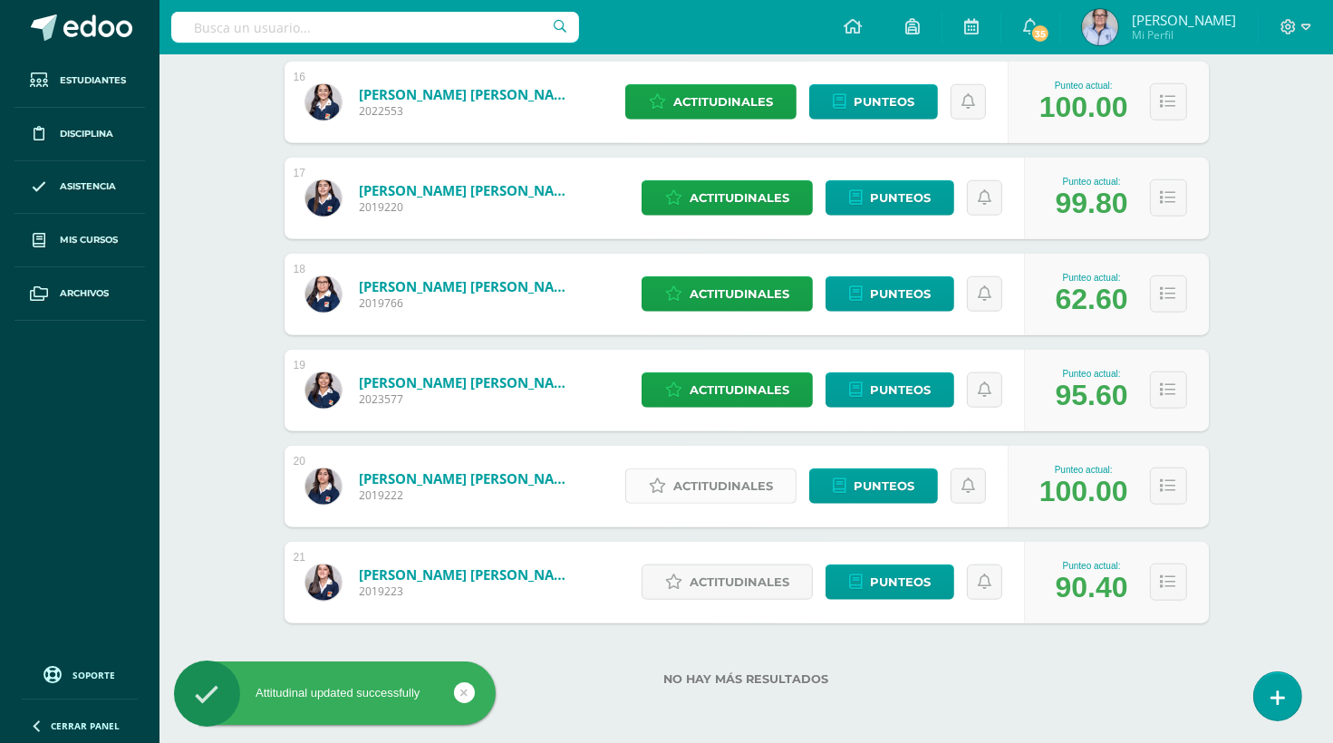
click at [725, 485] on span "Actitudinales" at bounding box center [723, 486] width 100 height 34
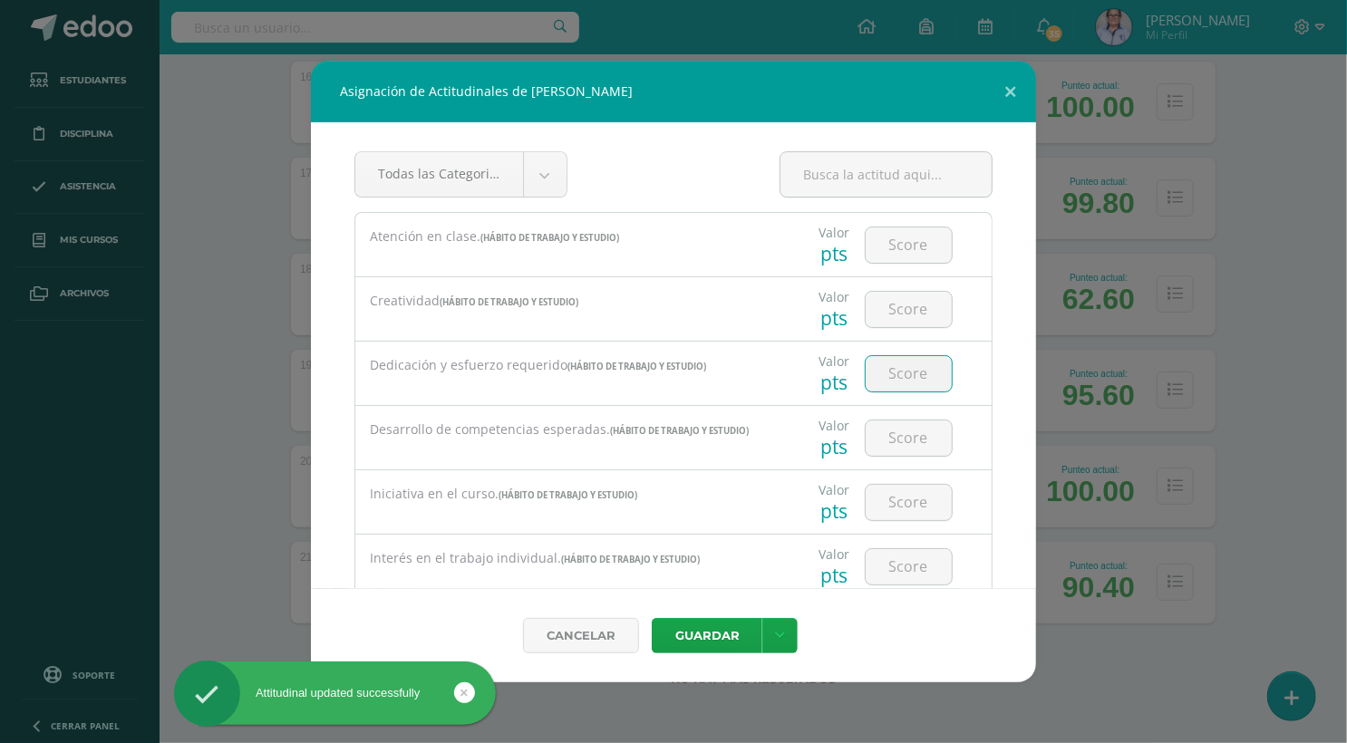
click at [901, 370] on input "number" at bounding box center [908, 373] width 86 height 35
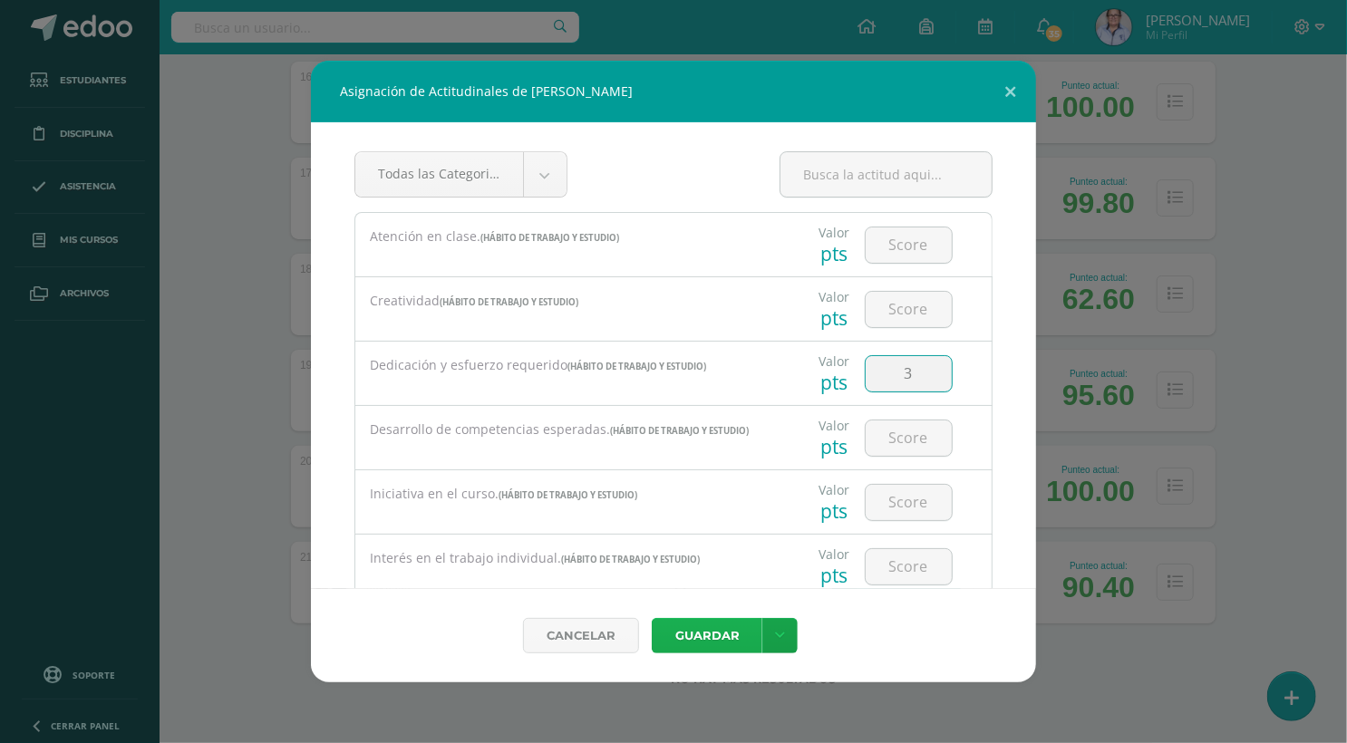
type input "3"
click at [714, 632] on button "Guardar" at bounding box center [707, 635] width 111 height 35
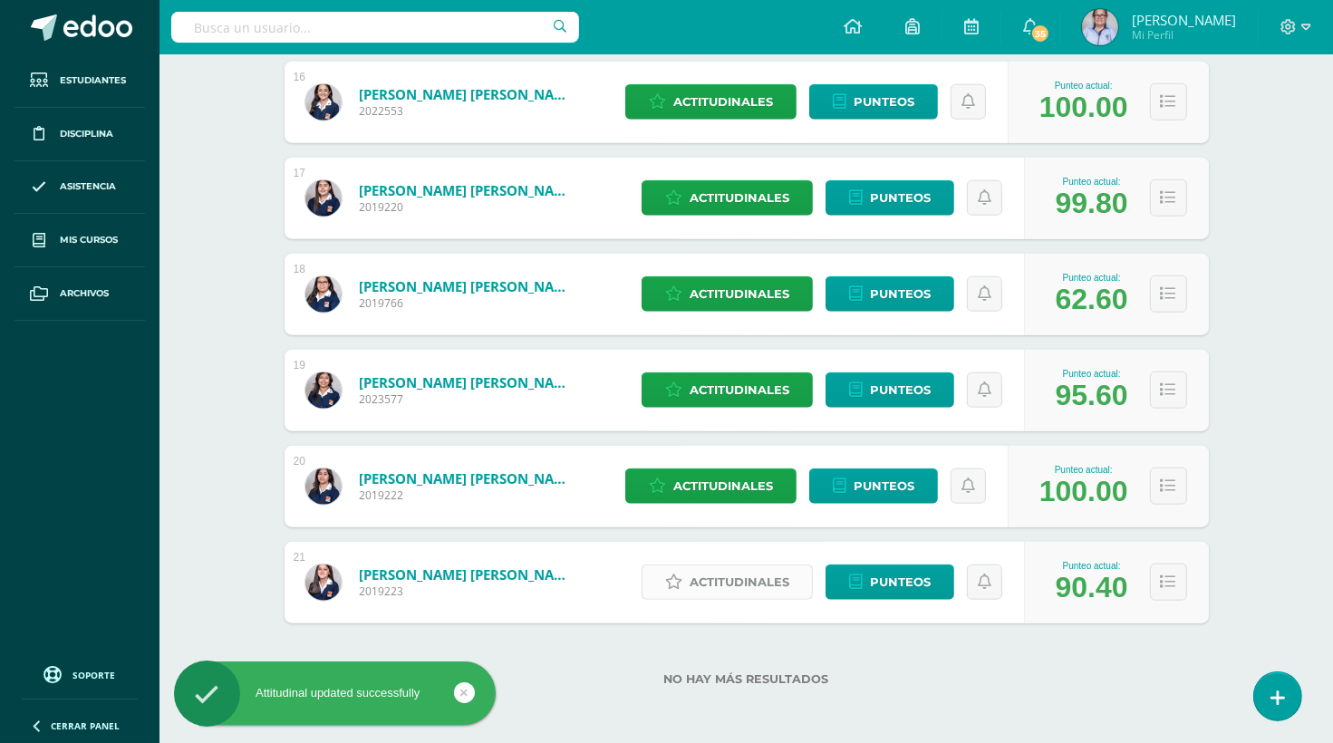
click at [749, 586] on span "Actitudinales" at bounding box center [740, 582] width 100 height 34
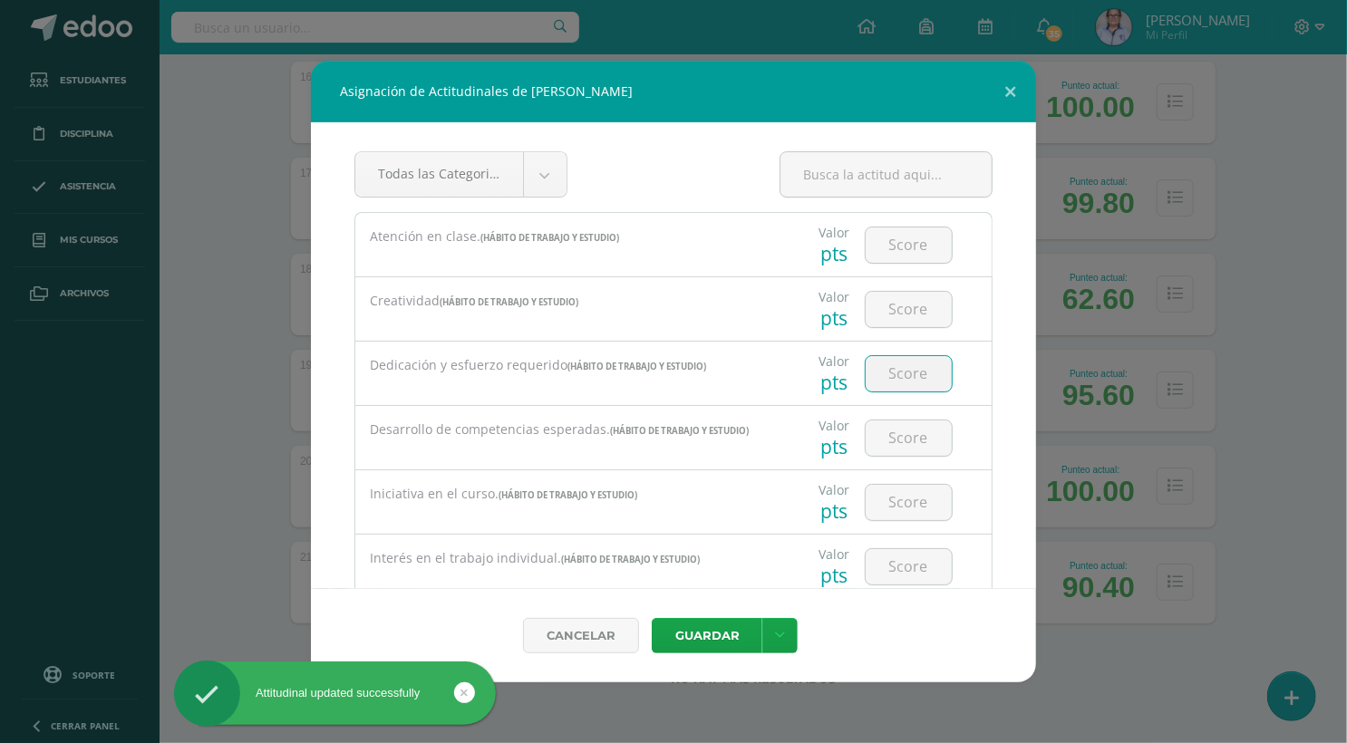
click at [888, 372] on input "number" at bounding box center [908, 373] width 86 height 35
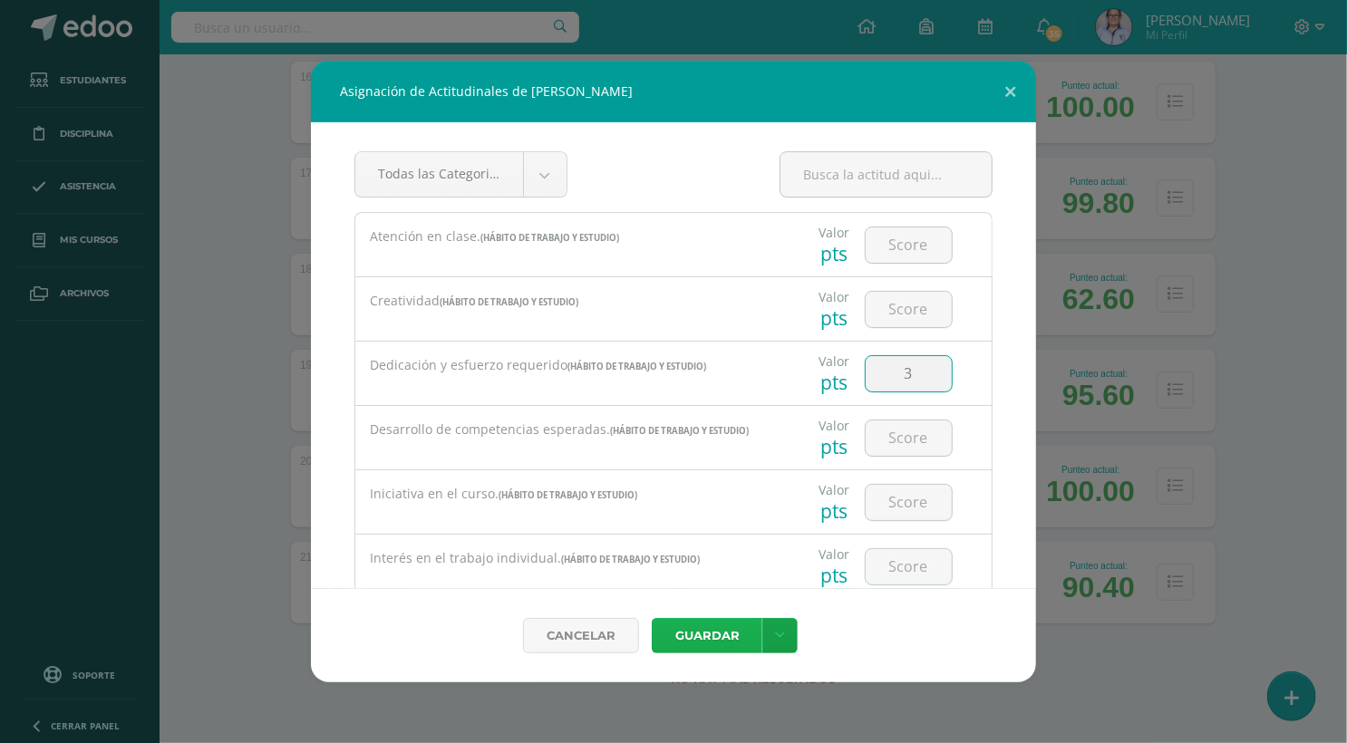
type input "3"
click at [712, 641] on button "Guardar" at bounding box center [707, 635] width 111 height 35
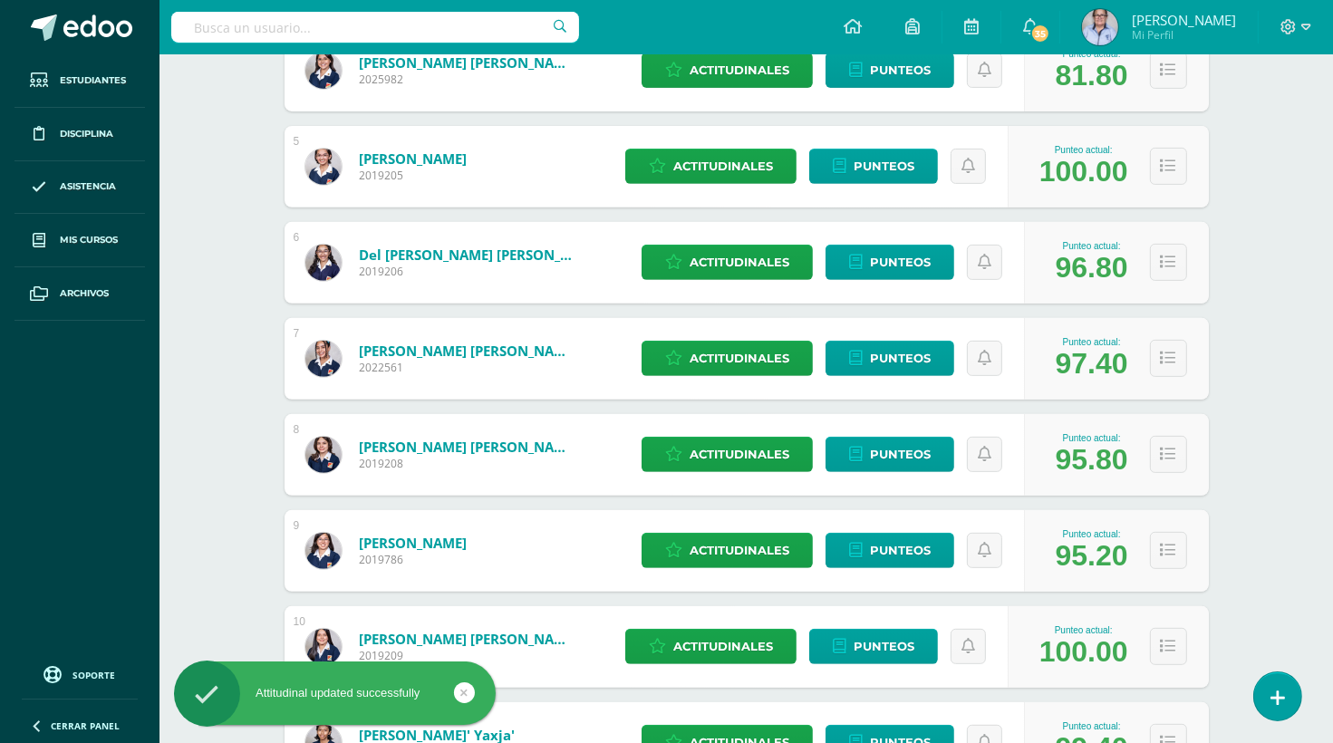
scroll to position [0, 0]
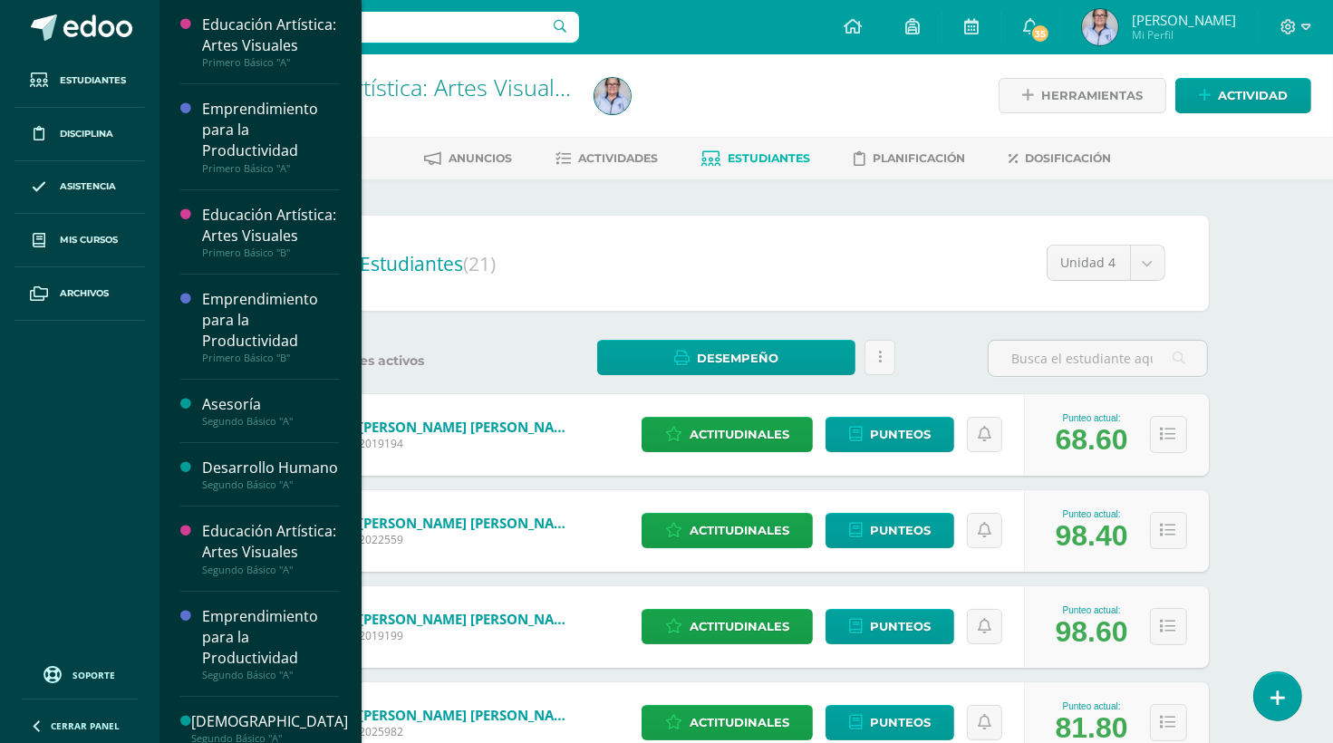
drag, startPoint x: 352, startPoint y: 280, endPoint x: 356, endPoint y: 410, distance: 130.6
click at [356, 410] on div "Educación Artística: Artes Visuales Primero Básico "A" Actividades Estudiantes …" at bounding box center [260, 371] width 203 height 743
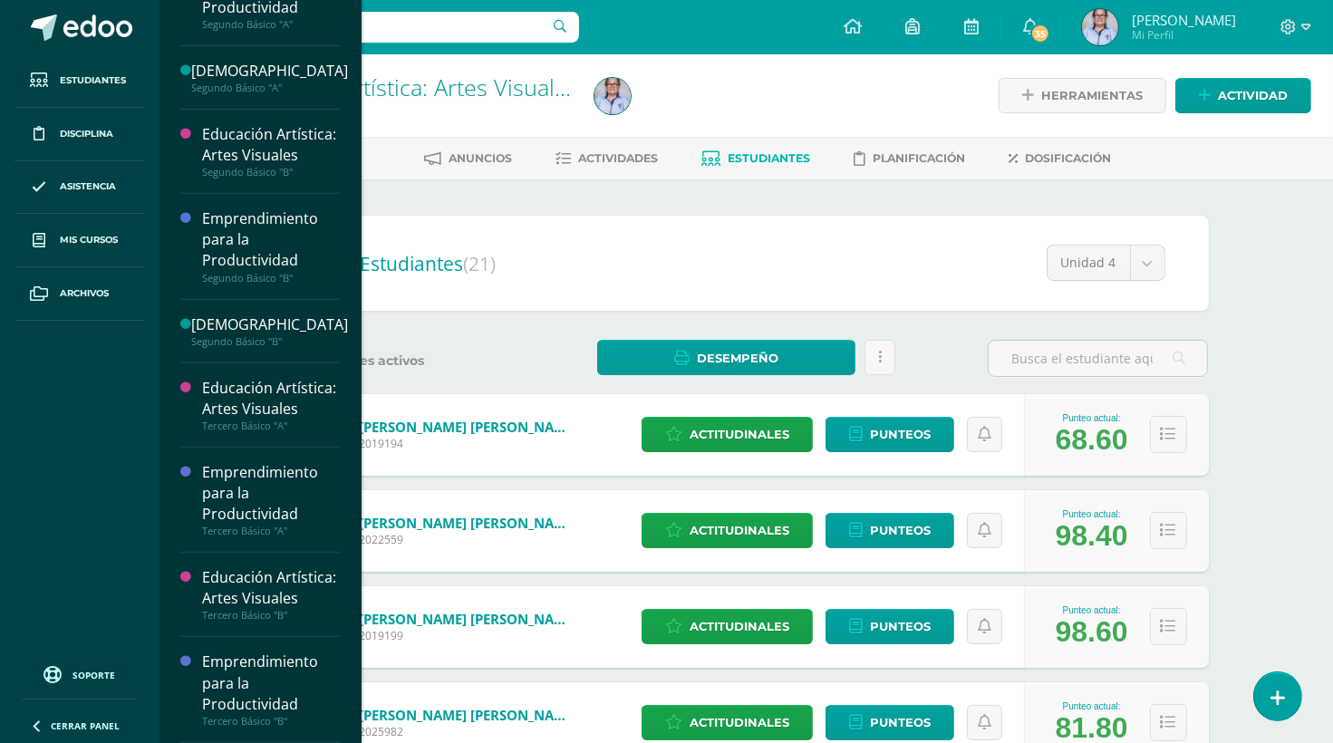
scroll to position [794, 0]
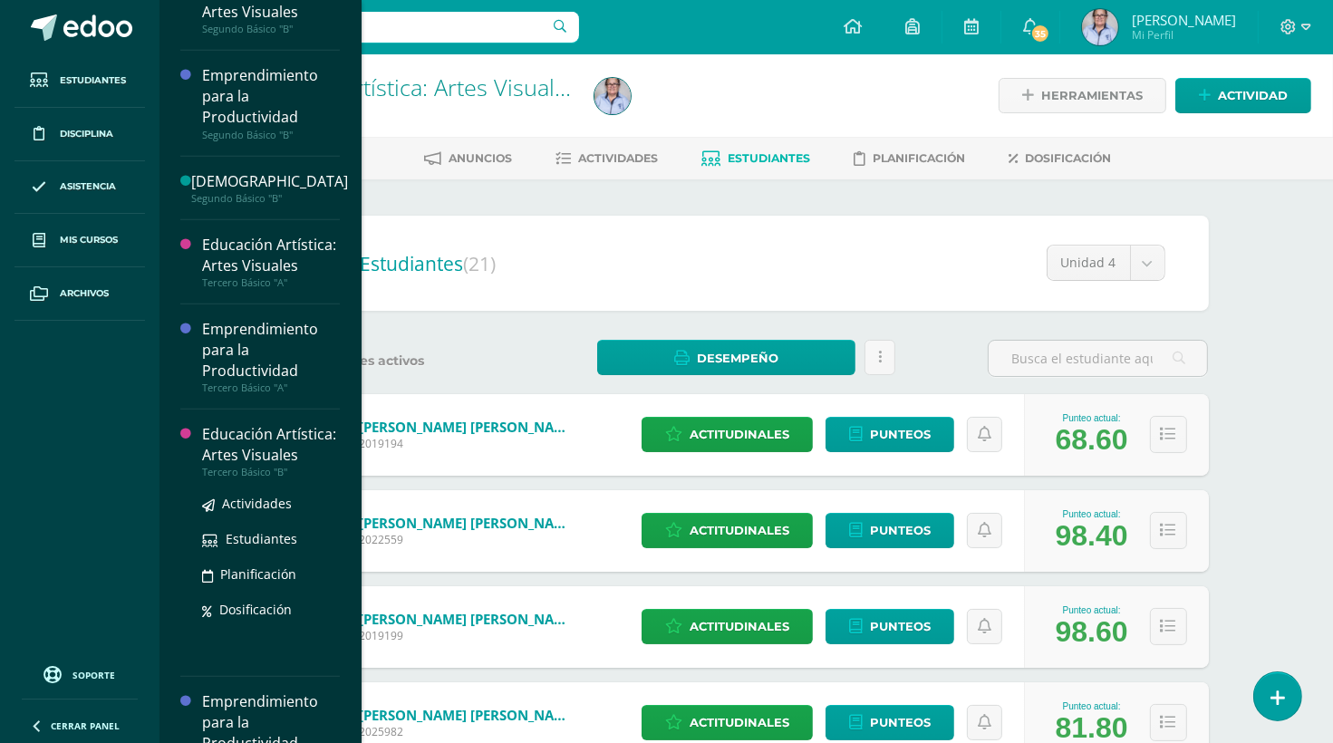
click at [259, 466] on div "Educación Artística: Artes Visuales" at bounding box center [271, 445] width 138 height 42
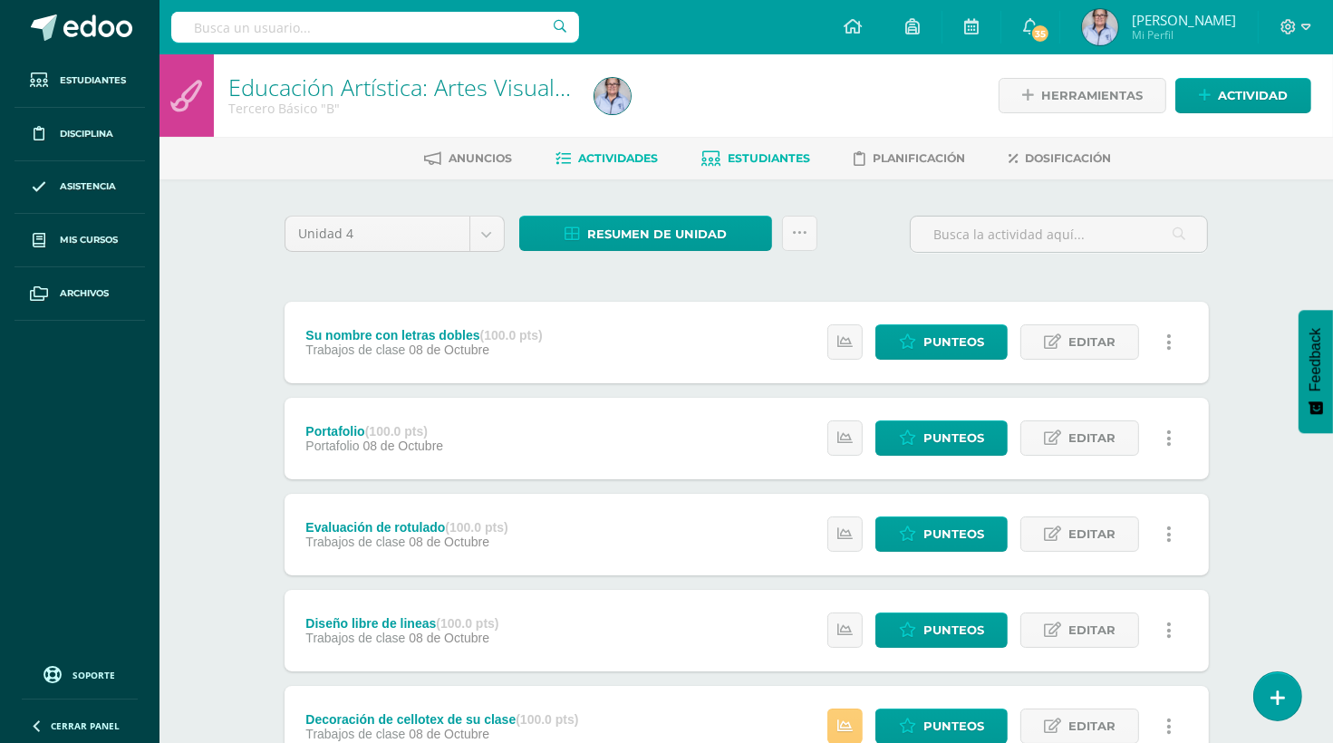
click at [776, 162] on span "Estudiantes" at bounding box center [770, 158] width 82 height 14
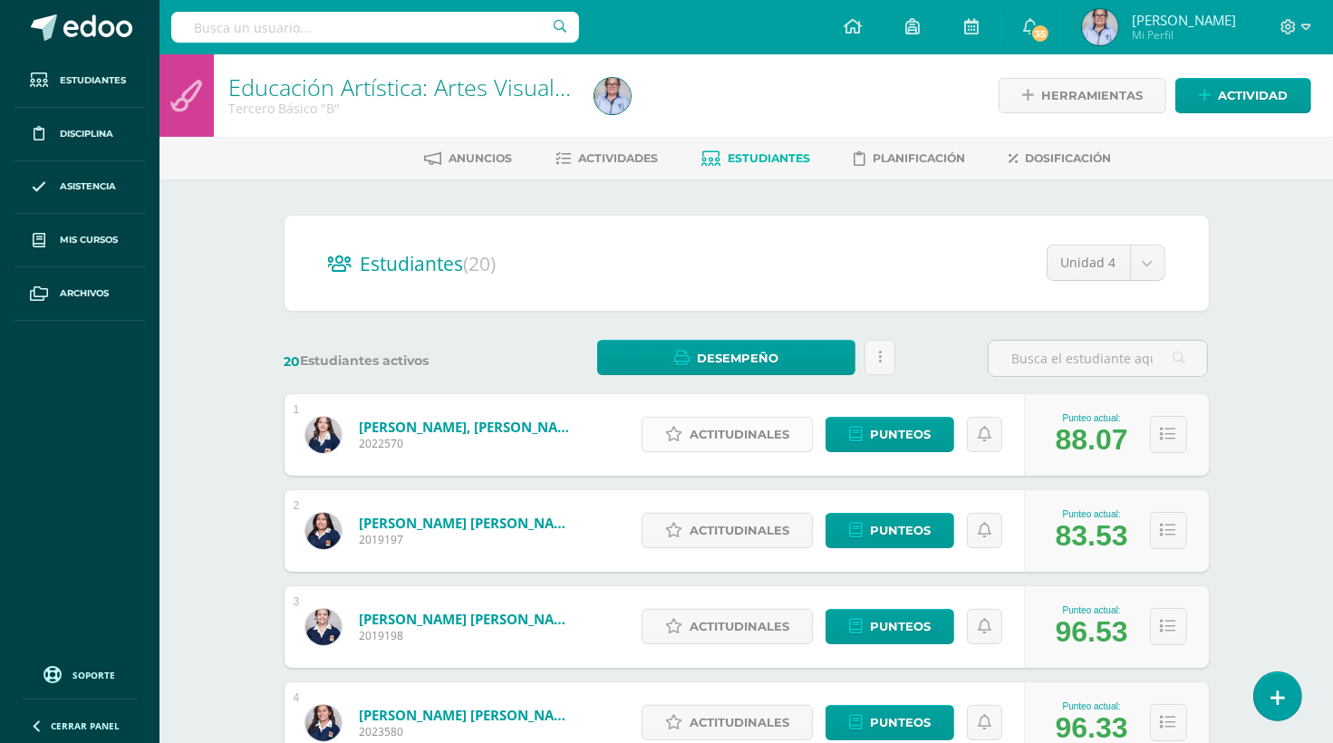
click at [729, 438] on span "Actitudinales" at bounding box center [740, 435] width 100 height 34
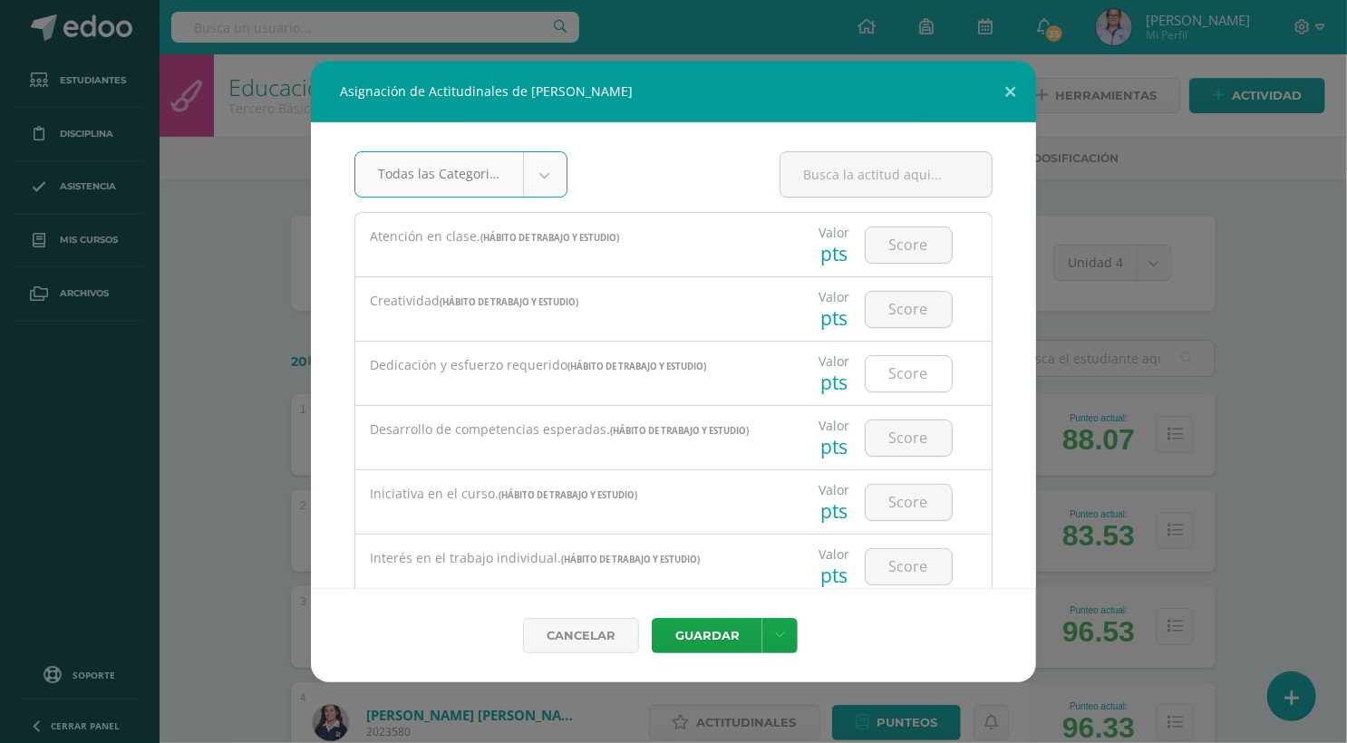
click at [910, 375] on input "number" at bounding box center [908, 373] width 86 height 35
type input "3"
click at [696, 638] on button "Guardar" at bounding box center [707, 635] width 111 height 35
click at [707, 634] on button "Guardar" at bounding box center [707, 635] width 111 height 35
click at [695, 633] on button "Guardar" at bounding box center [707, 635] width 111 height 35
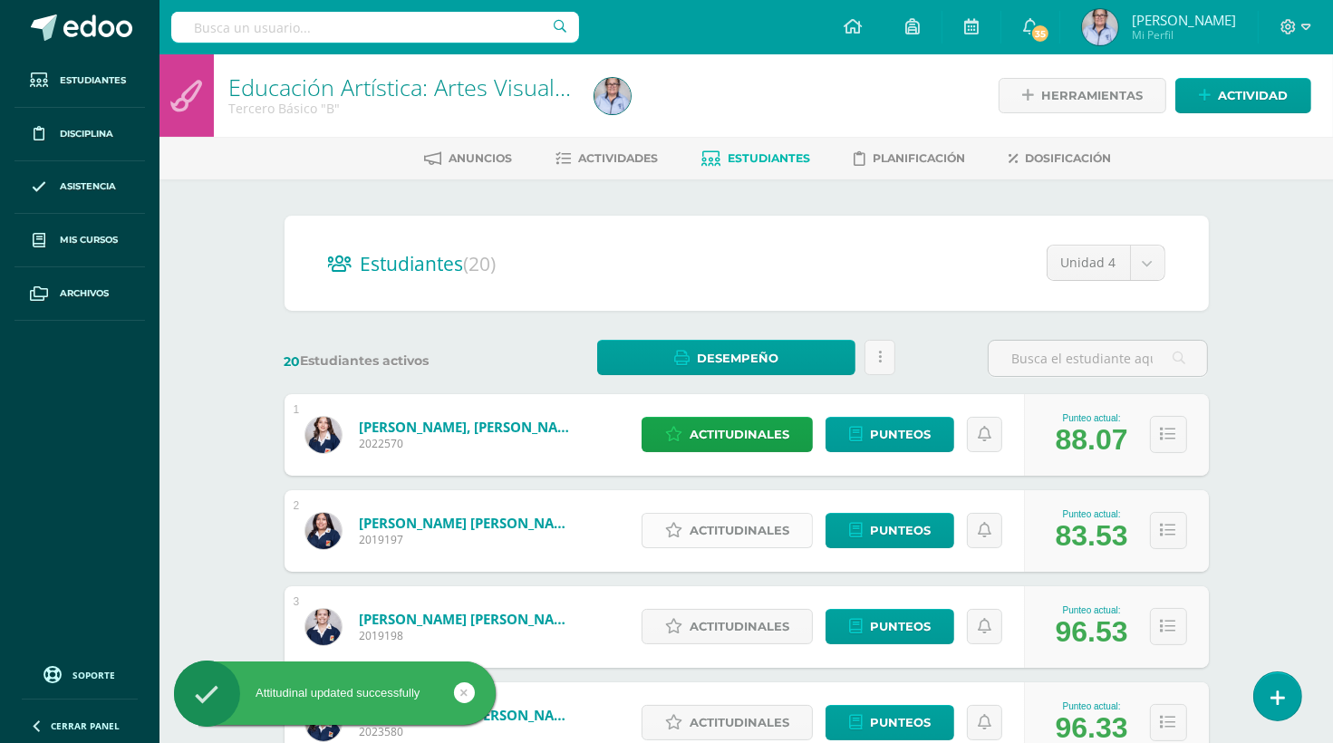
click at [721, 529] on span "Actitudinales" at bounding box center [740, 531] width 100 height 34
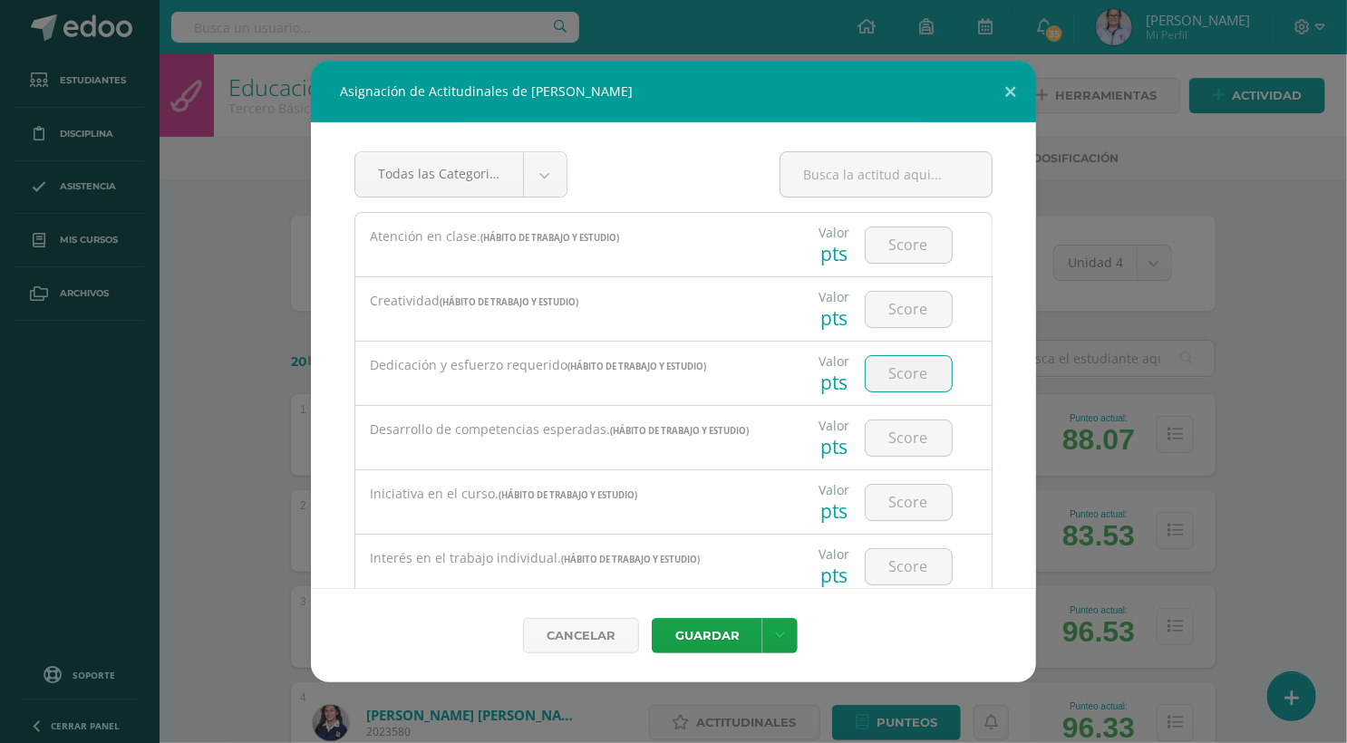
click at [913, 371] on input "number" at bounding box center [908, 373] width 86 height 35
type input "2"
click at [719, 642] on button "Guardar" at bounding box center [707, 635] width 111 height 35
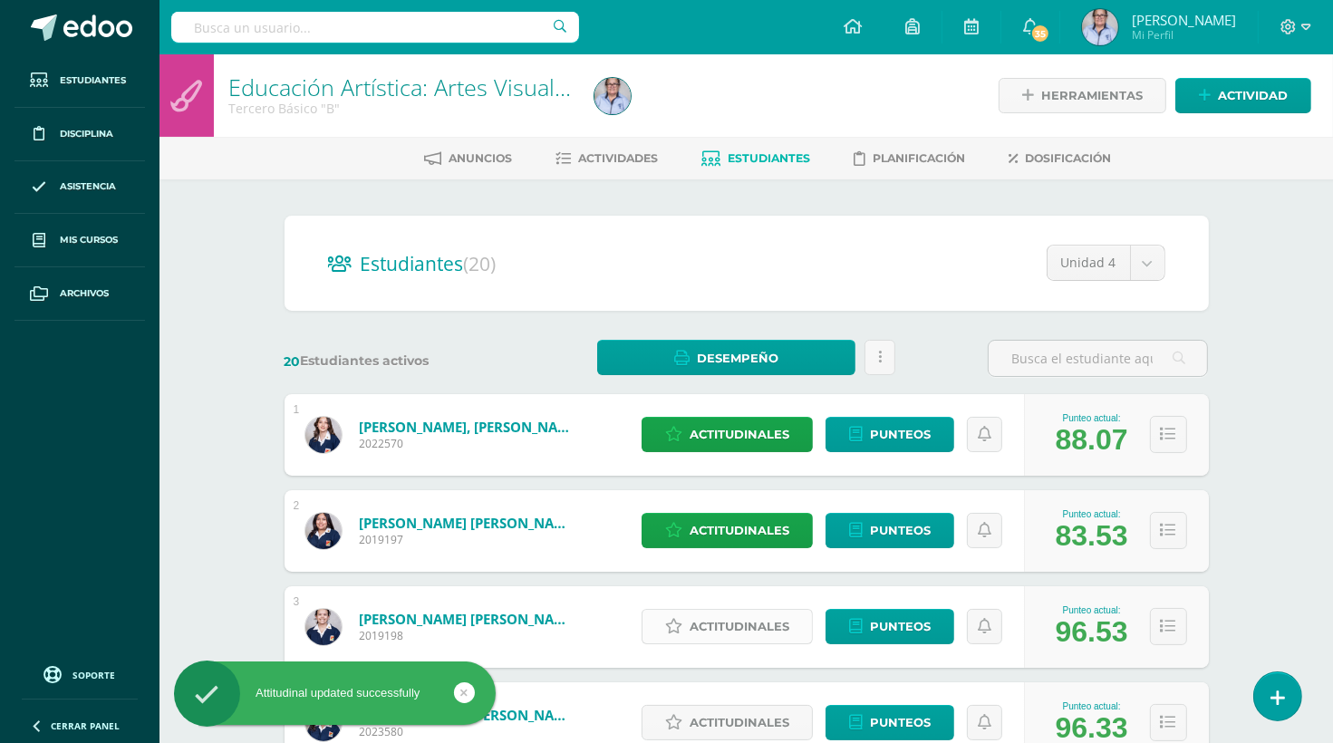
click at [738, 624] on span "Actitudinales" at bounding box center [740, 627] width 100 height 34
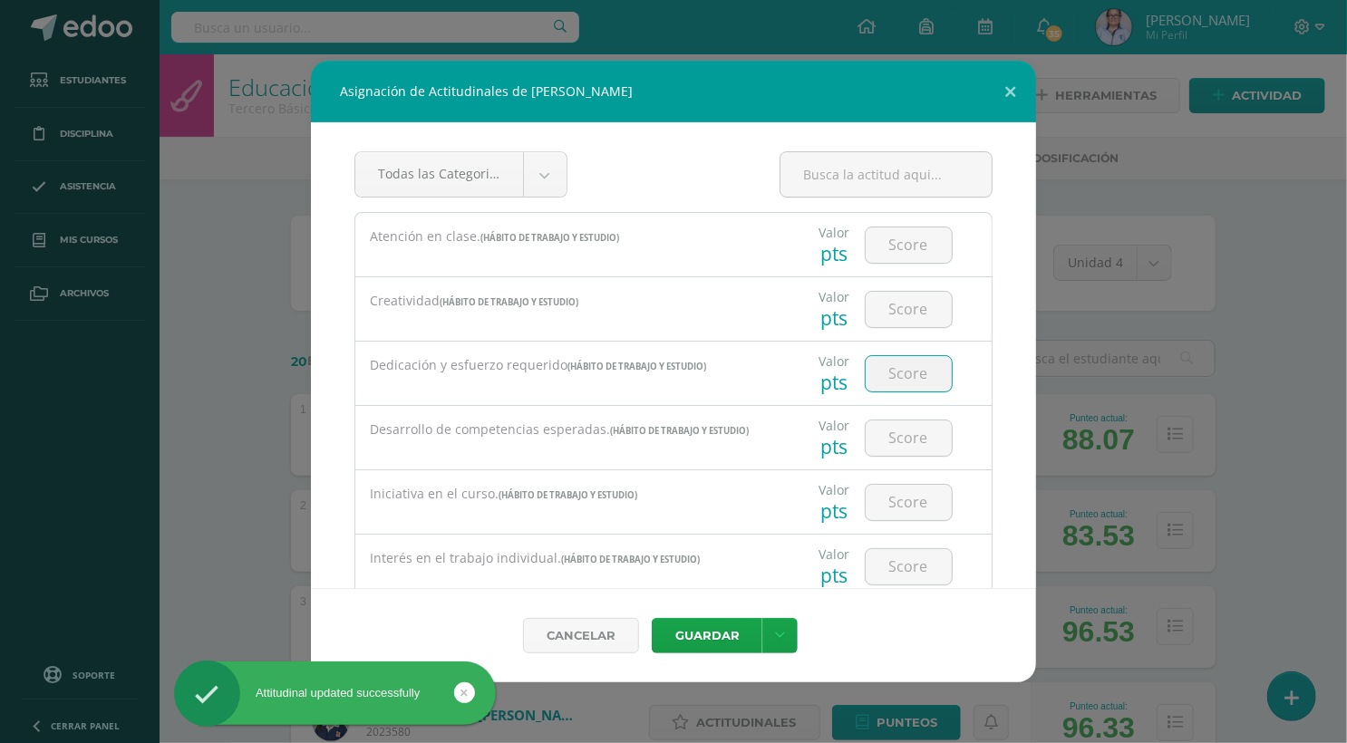
click at [903, 376] on input "number" at bounding box center [908, 373] width 86 height 35
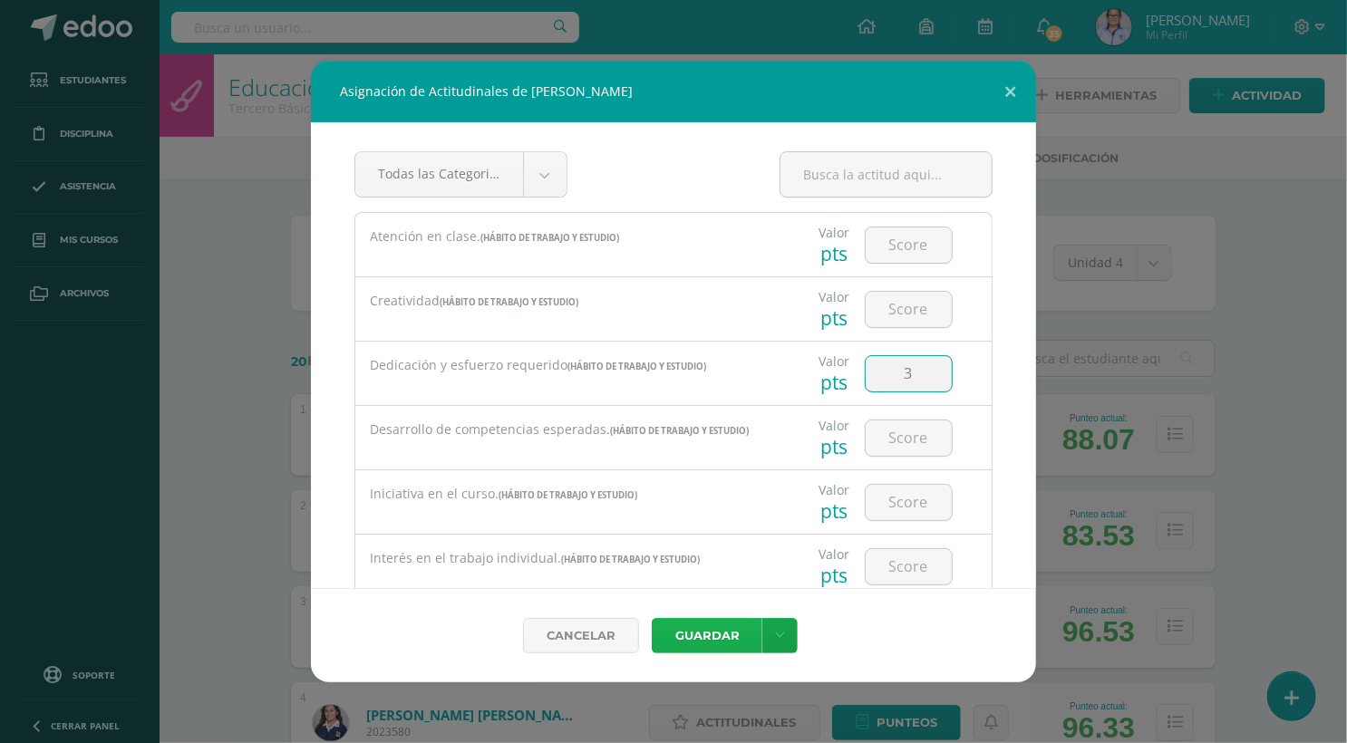
type input "3"
click at [710, 637] on button "Guardar" at bounding box center [707, 635] width 111 height 35
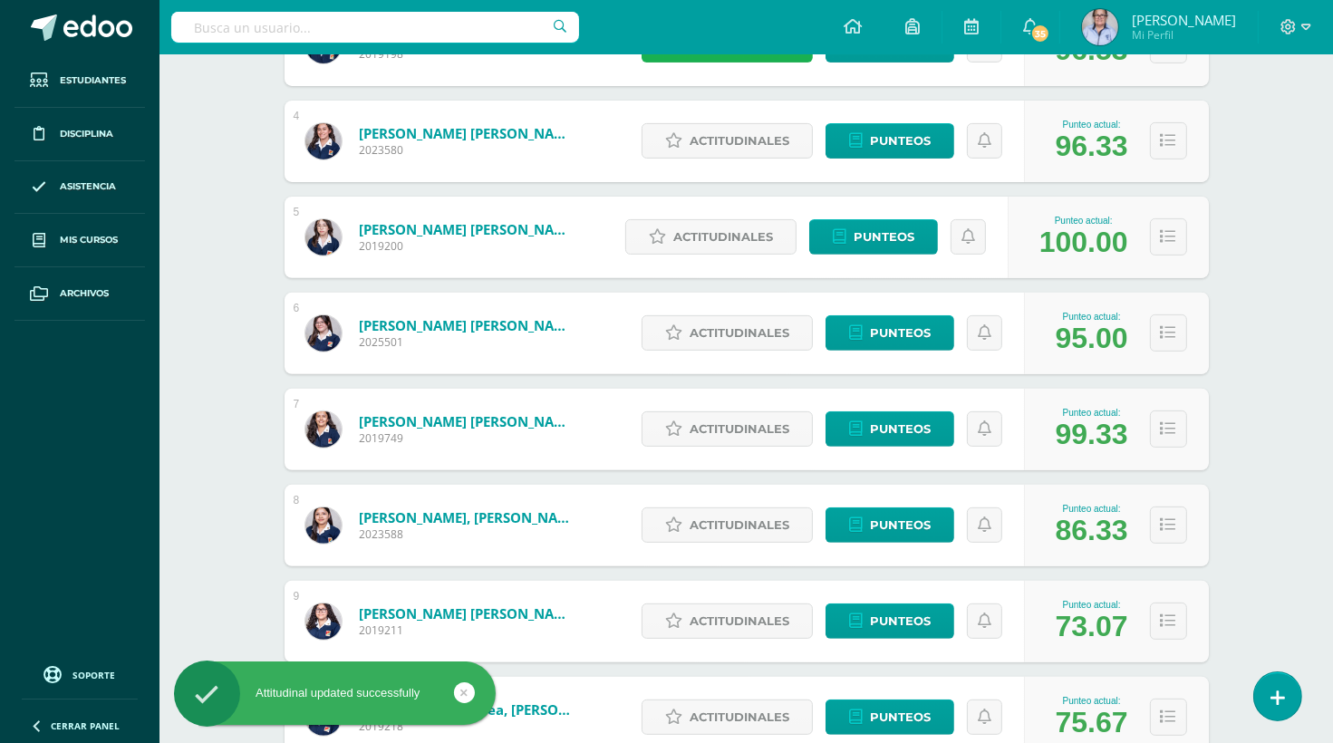
scroll to position [580, 0]
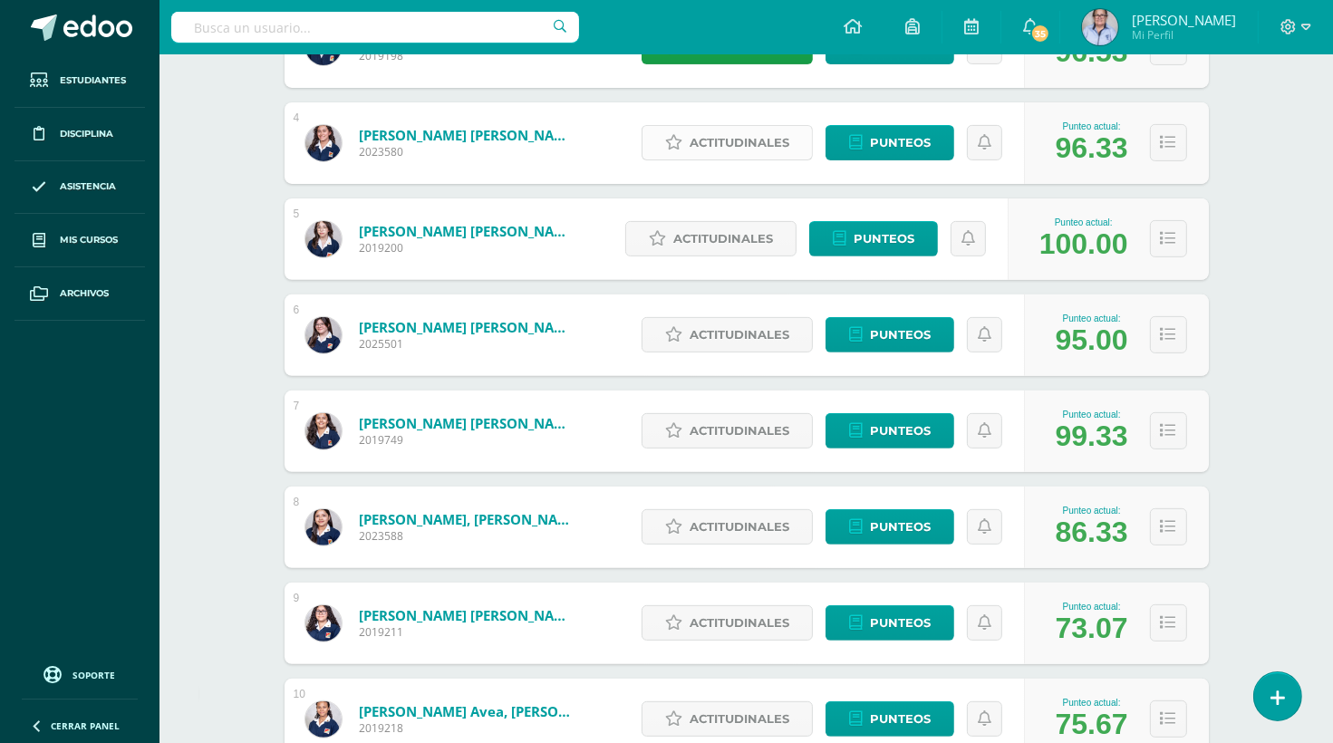
click at [735, 146] on span "Actitudinales" at bounding box center [740, 143] width 100 height 34
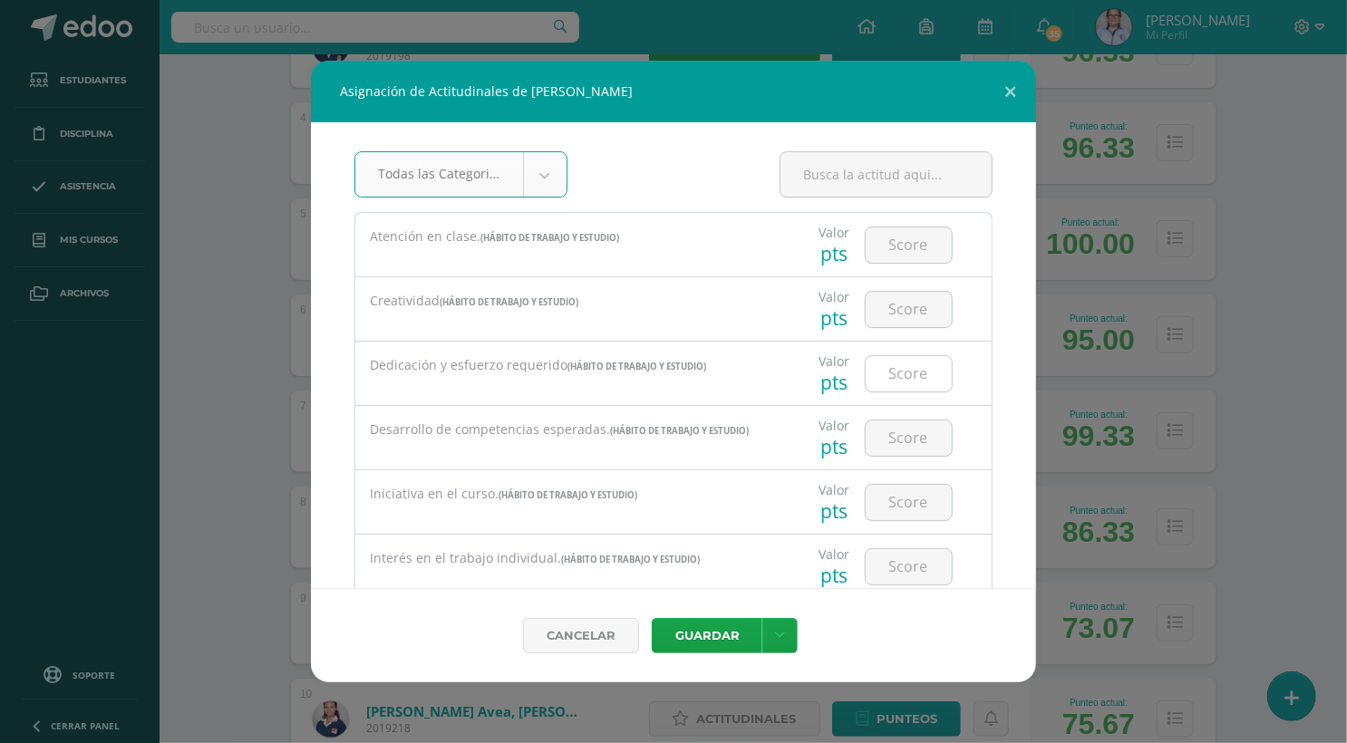
click at [895, 374] on input "number" at bounding box center [908, 373] width 86 height 35
type input "3"
click at [723, 634] on button "Guardar" at bounding box center [707, 635] width 111 height 35
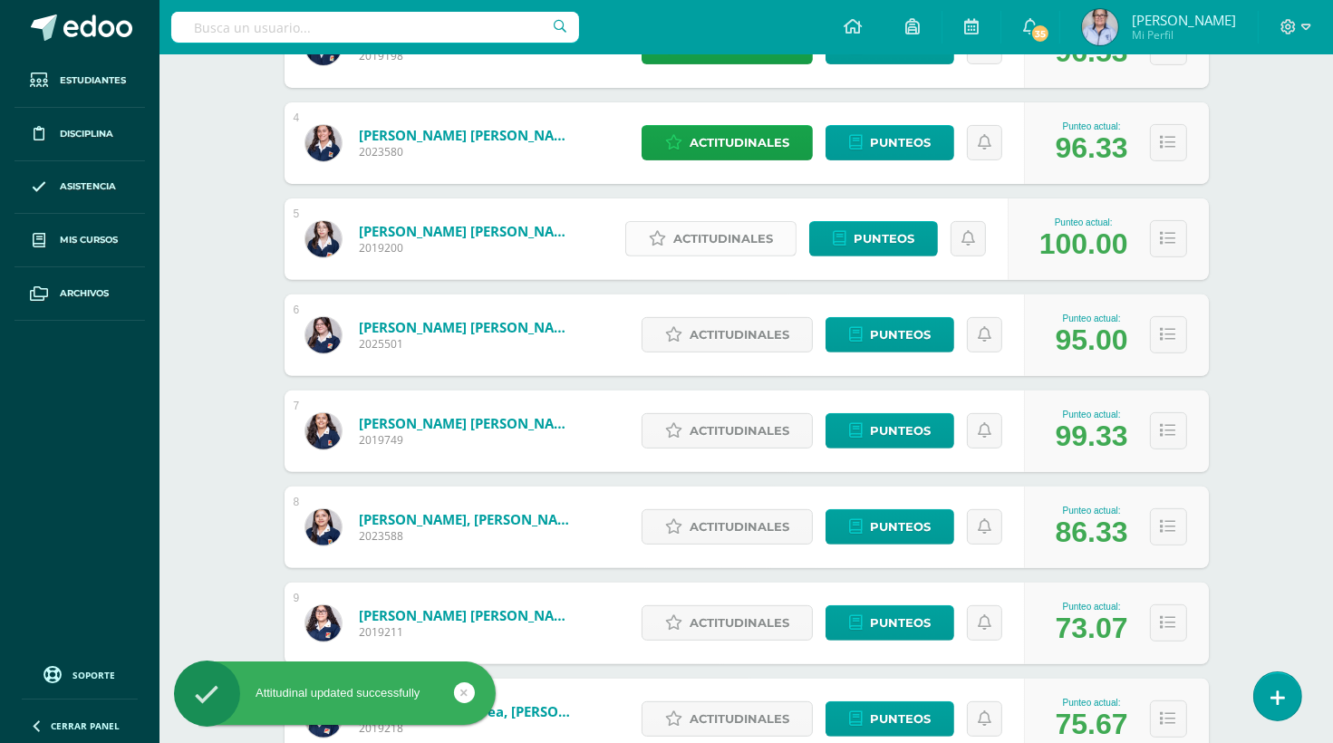
click at [698, 234] on span "Actitudinales" at bounding box center [723, 239] width 100 height 34
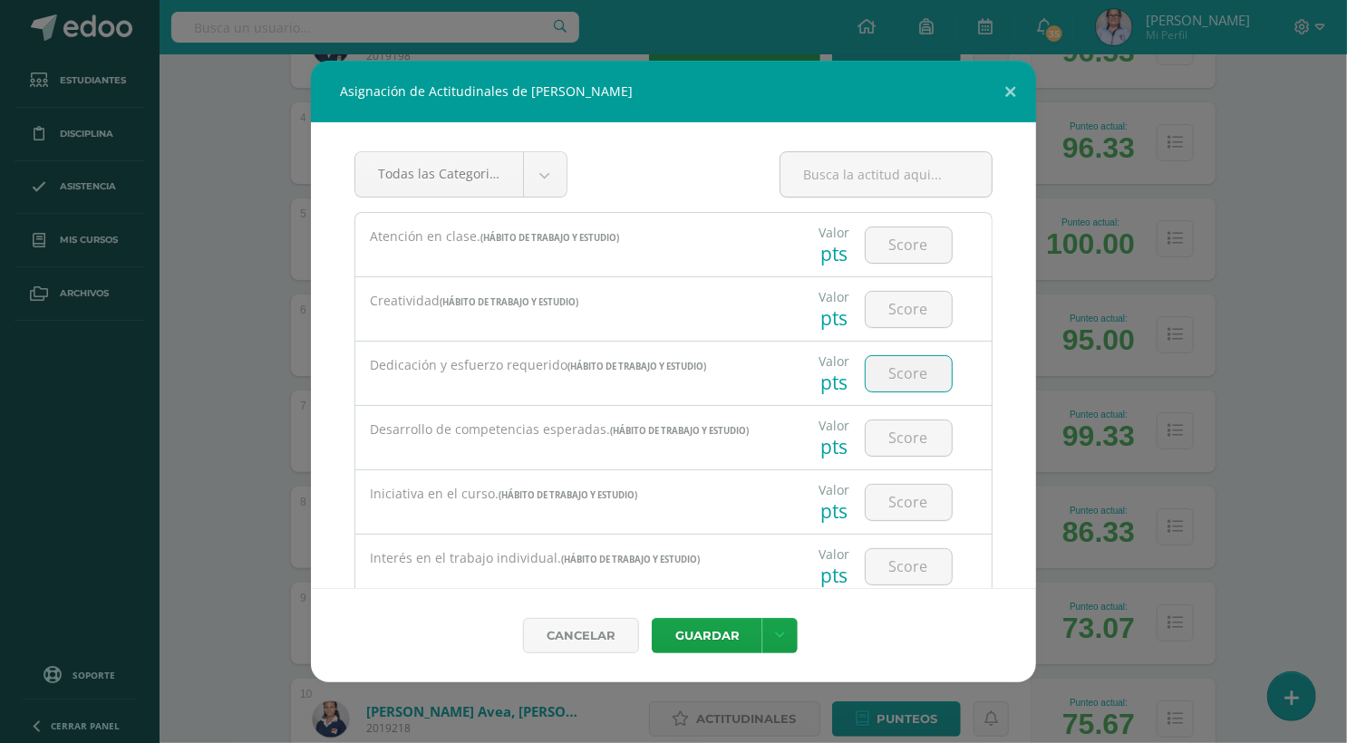
click at [898, 372] on input "number" at bounding box center [908, 373] width 86 height 35
type input "3"
click at [702, 633] on button "Guardar" at bounding box center [707, 635] width 111 height 35
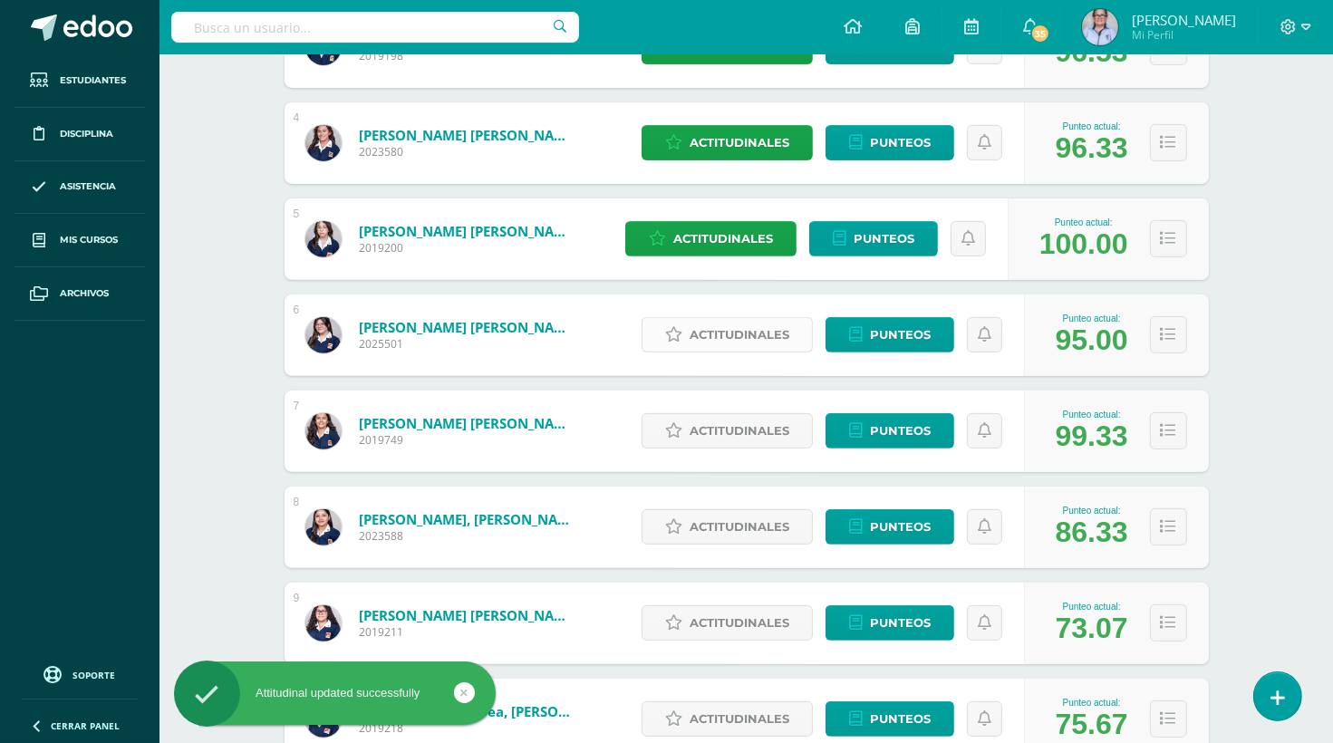
click at [718, 333] on span "Actitudinales" at bounding box center [740, 335] width 100 height 34
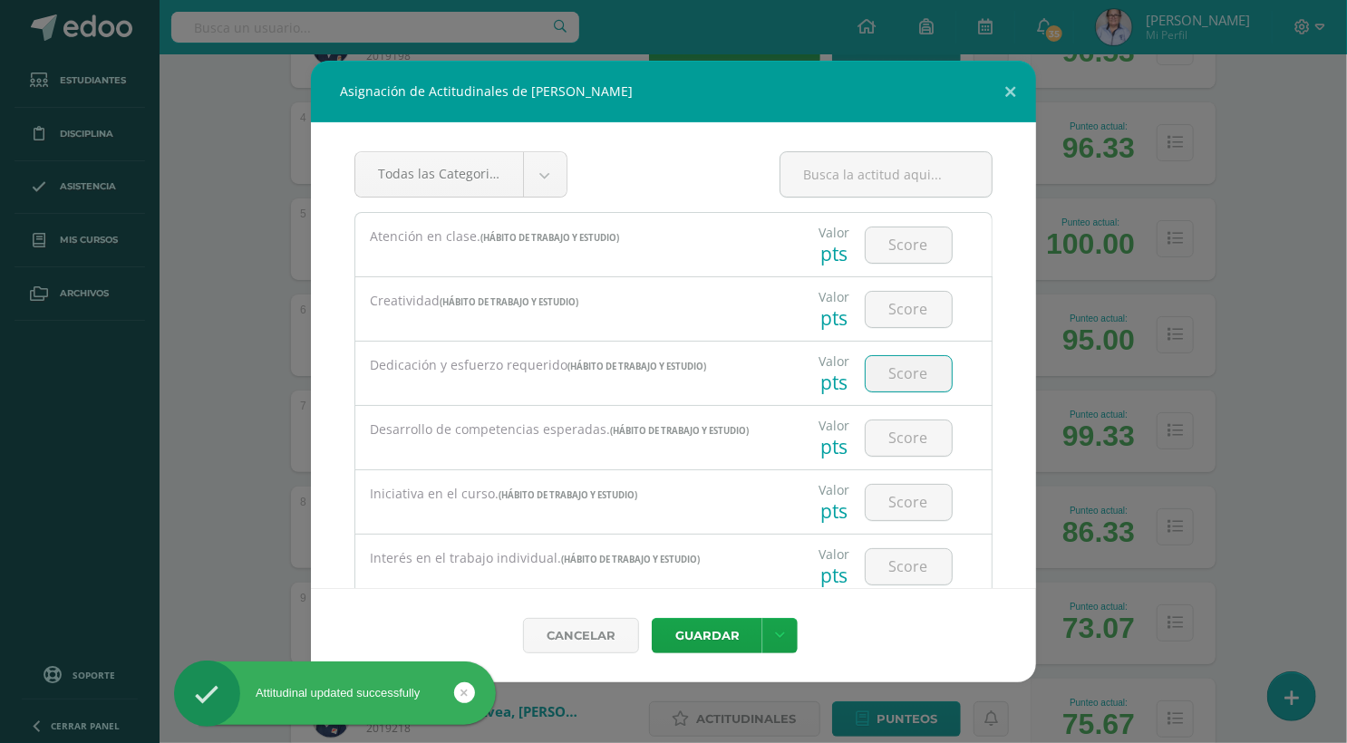
click at [894, 372] on input "number" at bounding box center [908, 373] width 86 height 35
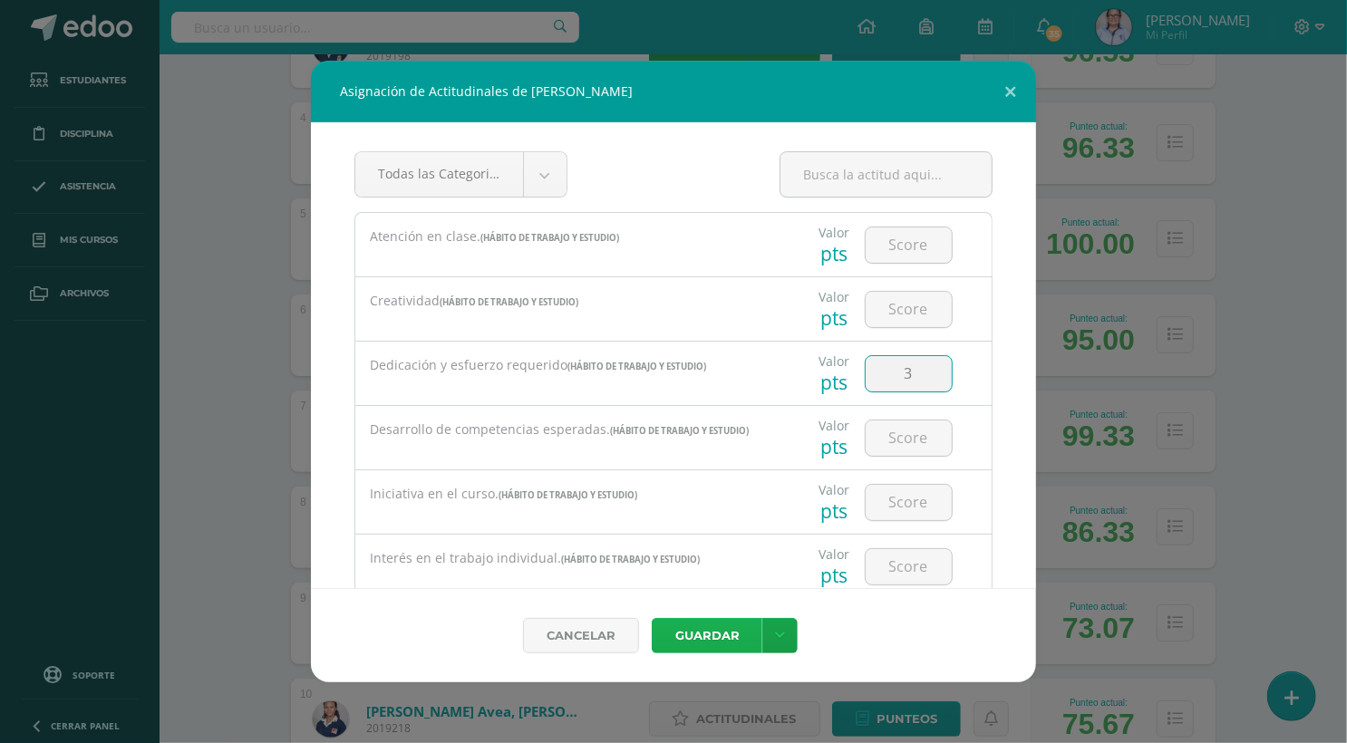
type input "3"
click at [709, 633] on button "Guardar" at bounding box center [707, 635] width 111 height 35
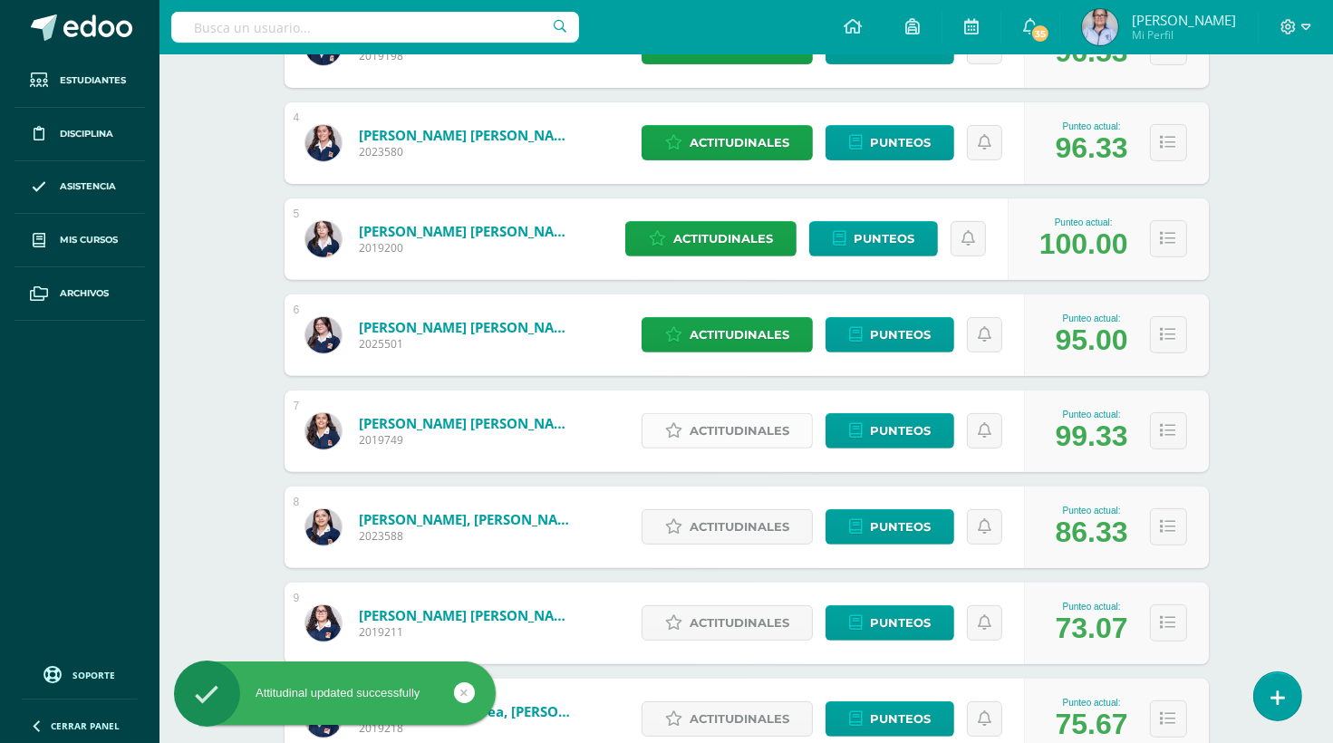
click at [750, 429] on span "Actitudinales" at bounding box center [740, 431] width 100 height 34
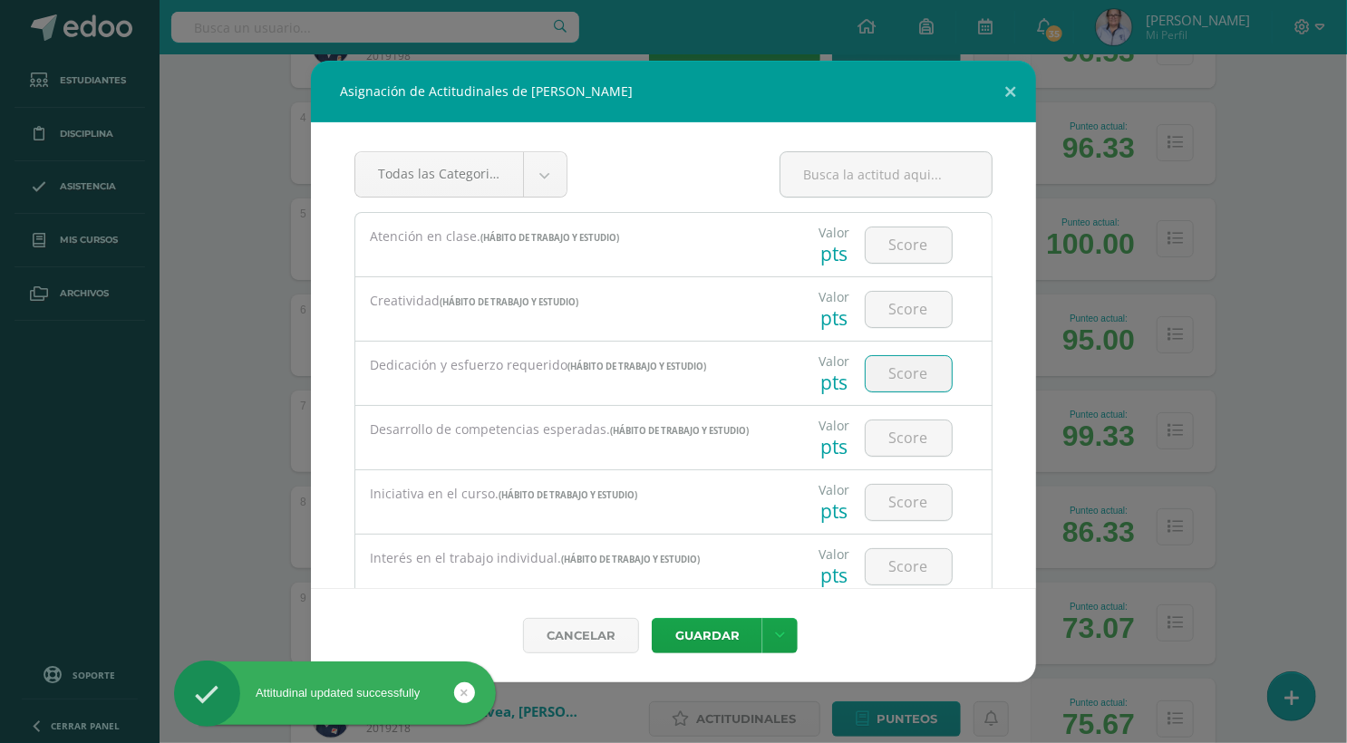
click at [913, 375] on input "number" at bounding box center [908, 373] width 86 height 35
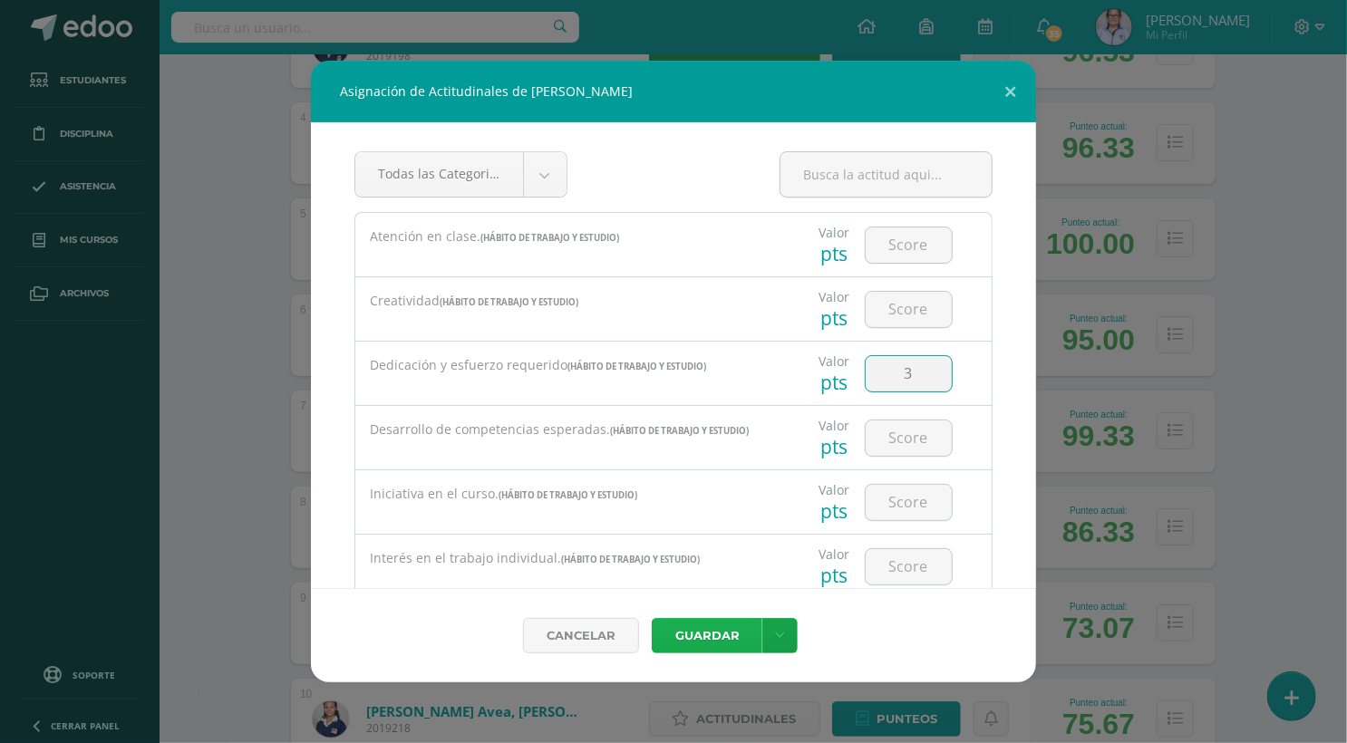
type input "3"
click at [729, 629] on button "Guardar" at bounding box center [707, 635] width 111 height 35
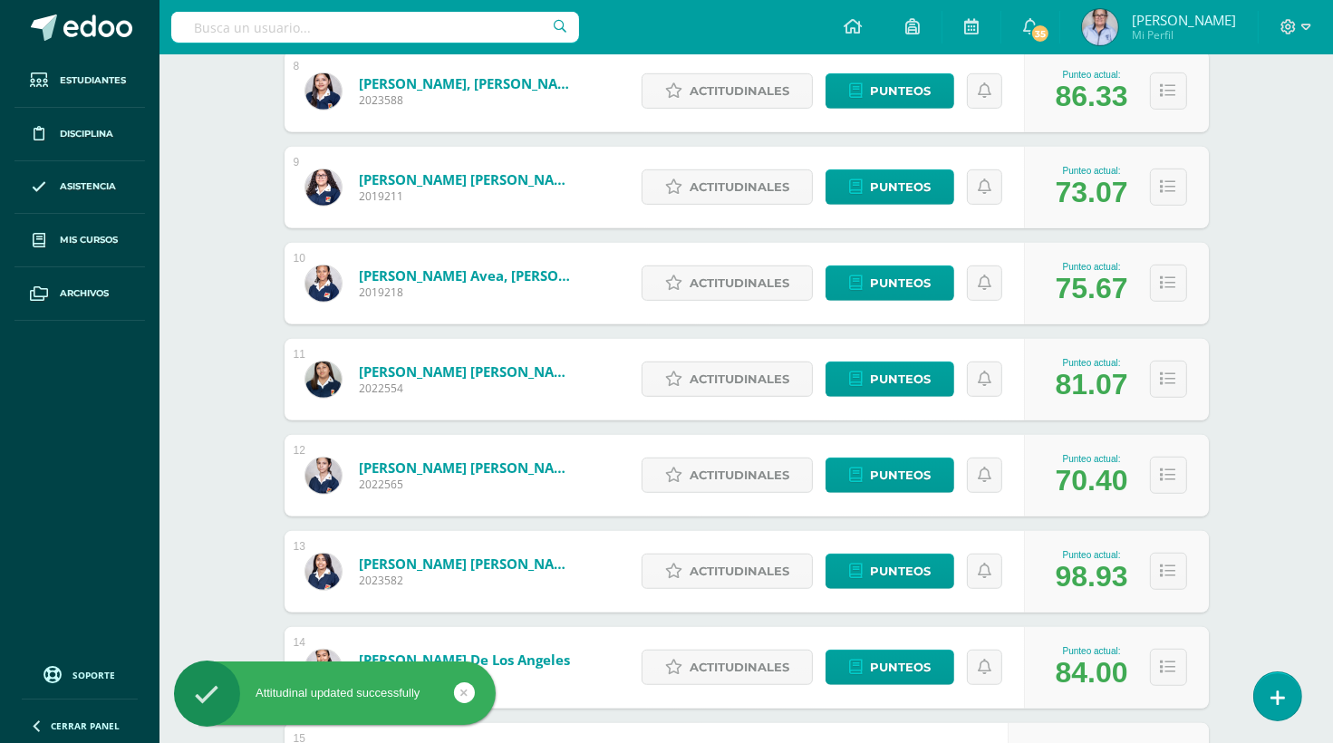
scroll to position [1003, 0]
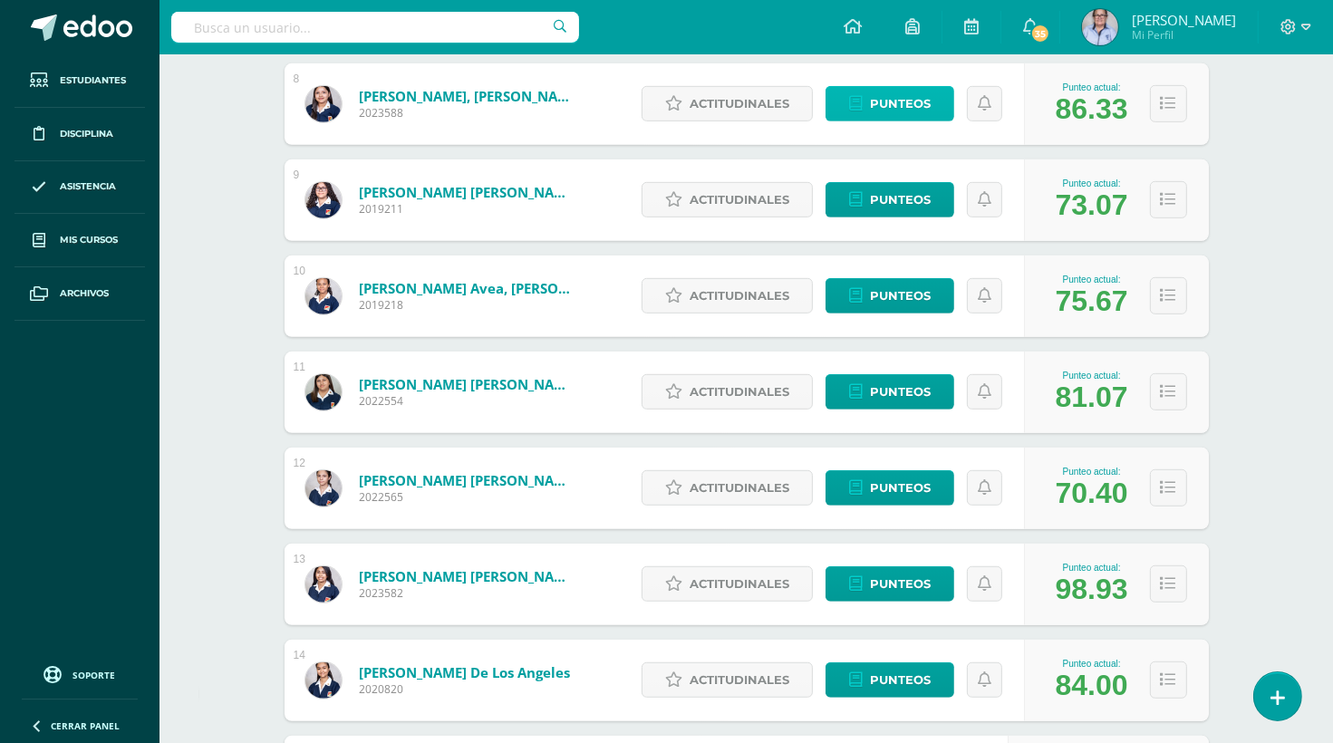
click at [904, 110] on span "Punteos" at bounding box center [900, 104] width 61 height 34
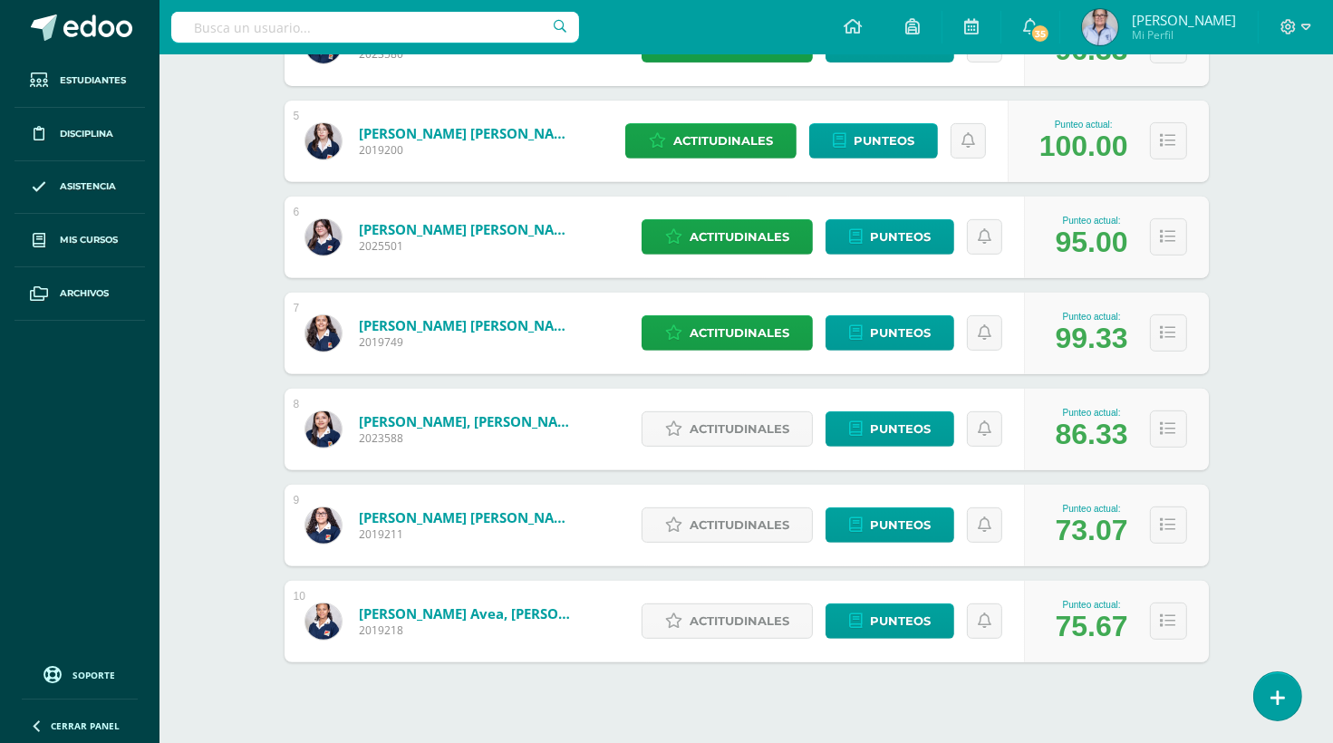
scroll to position [710, 0]
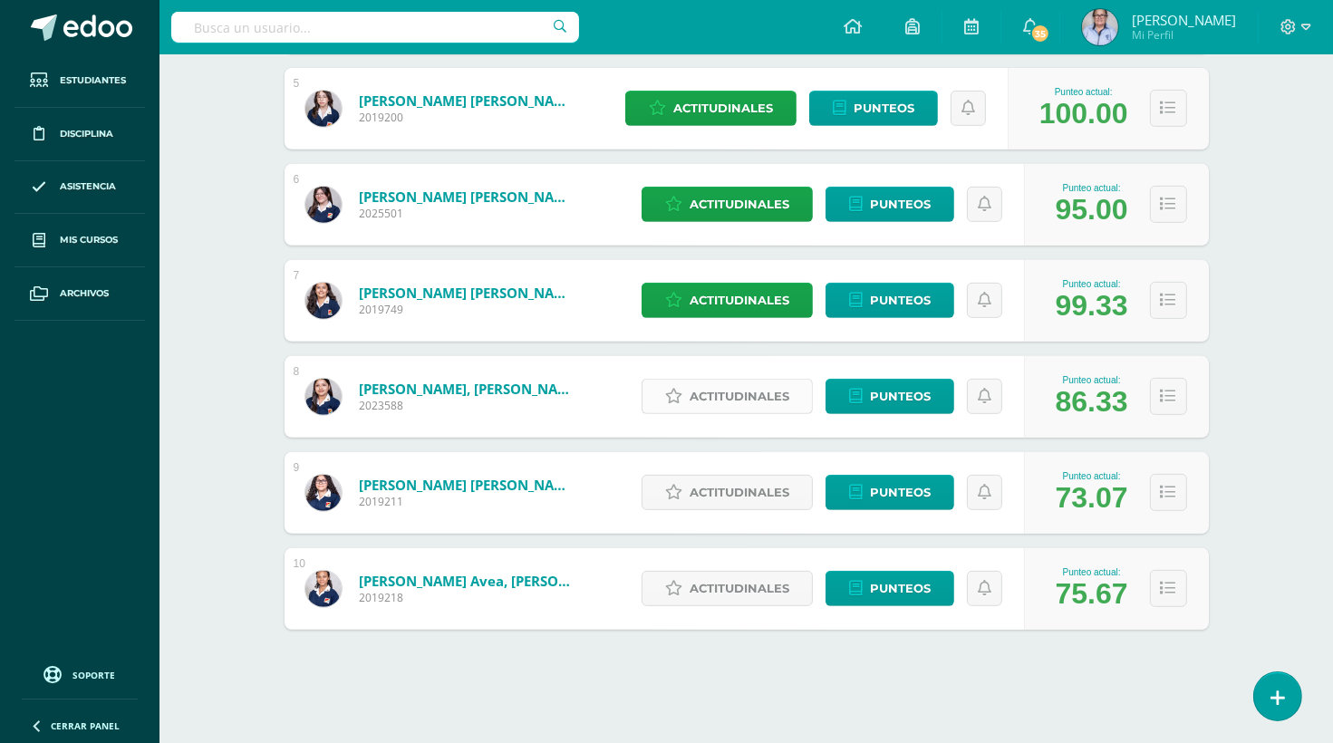
click at [731, 394] on span "Actitudinales" at bounding box center [740, 397] width 100 height 34
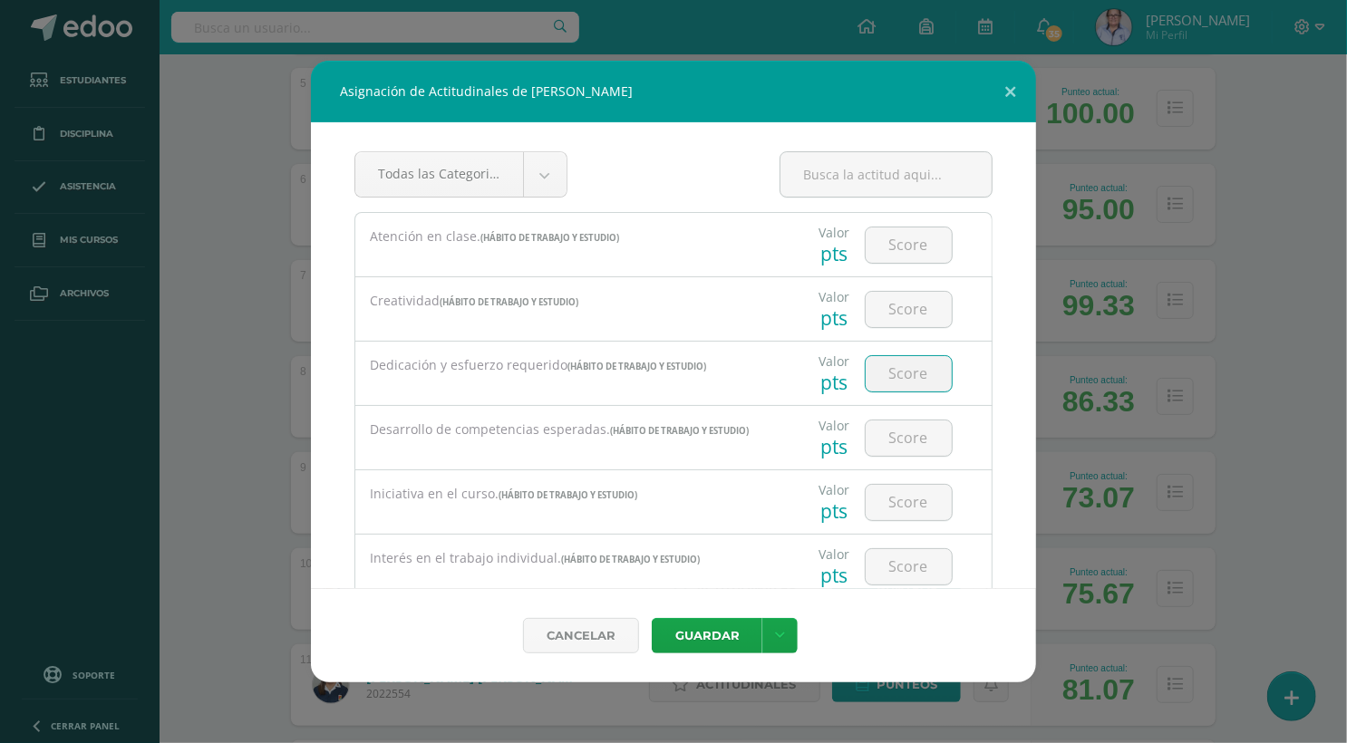
drag, startPoint x: 891, startPoint y: 377, endPoint x: 891, endPoint y: 366, distance: 10.9
click at [891, 366] on input "number" at bounding box center [908, 373] width 86 height 35
type input "2"
click at [706, 634] on button "Guardar" at bounding box center [707, 635] width 111 height 35
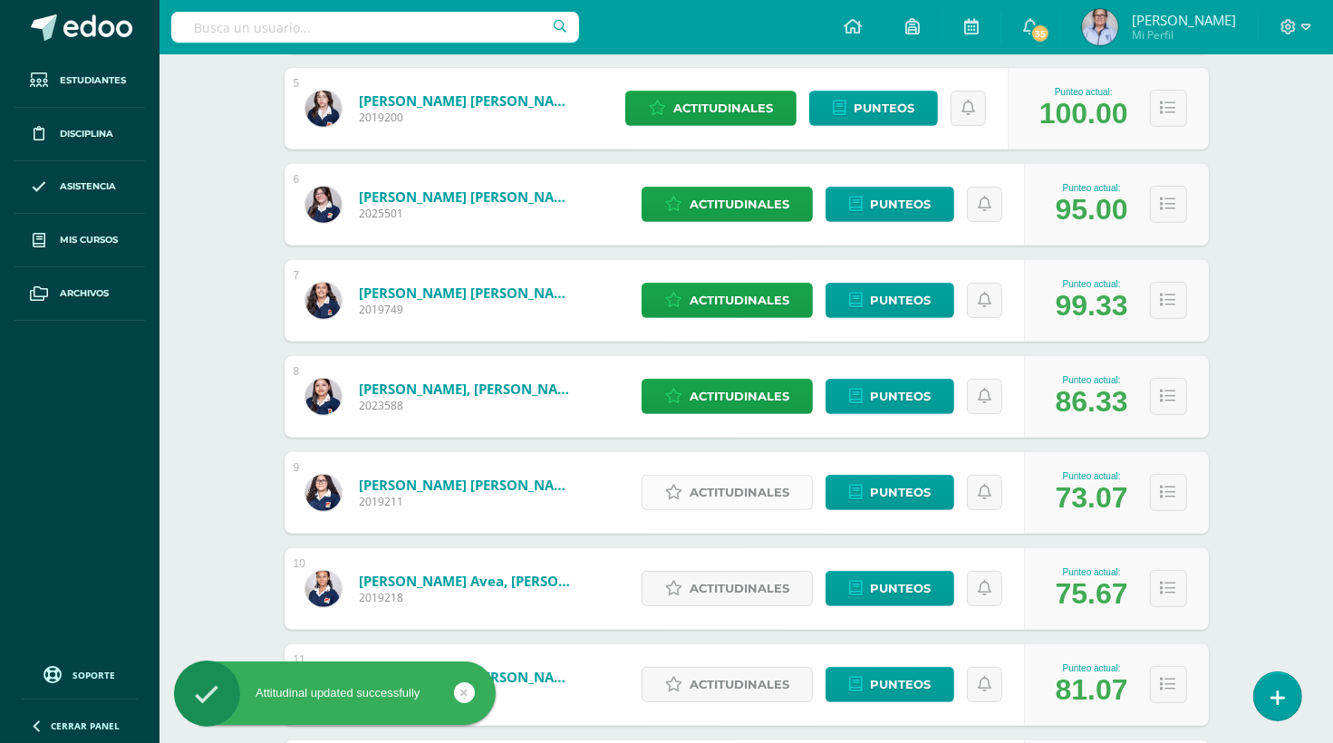
click at [739, 492] on span "Actitudinales" at bounding box center [740, 493] width 100 height 34
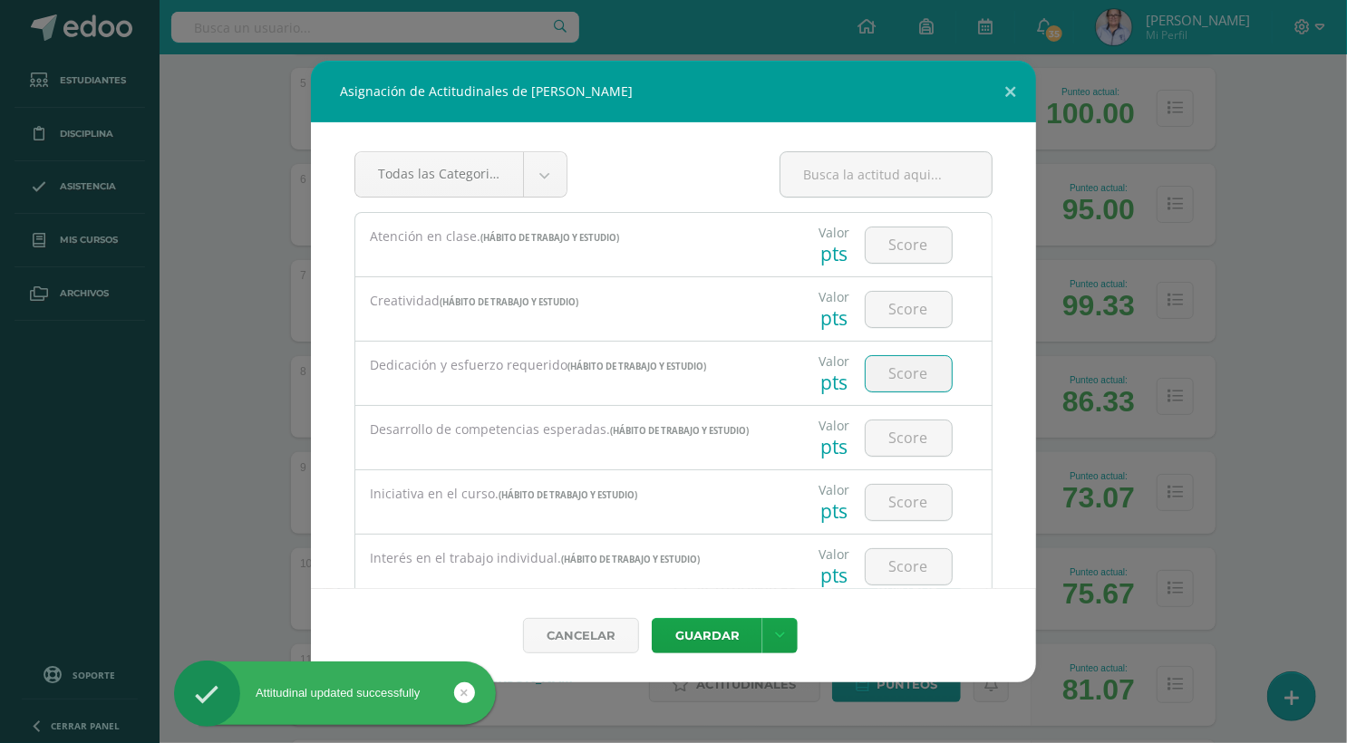
click at [913, 365] on input "number" at bounding box center [908, 373] width 86 height 35
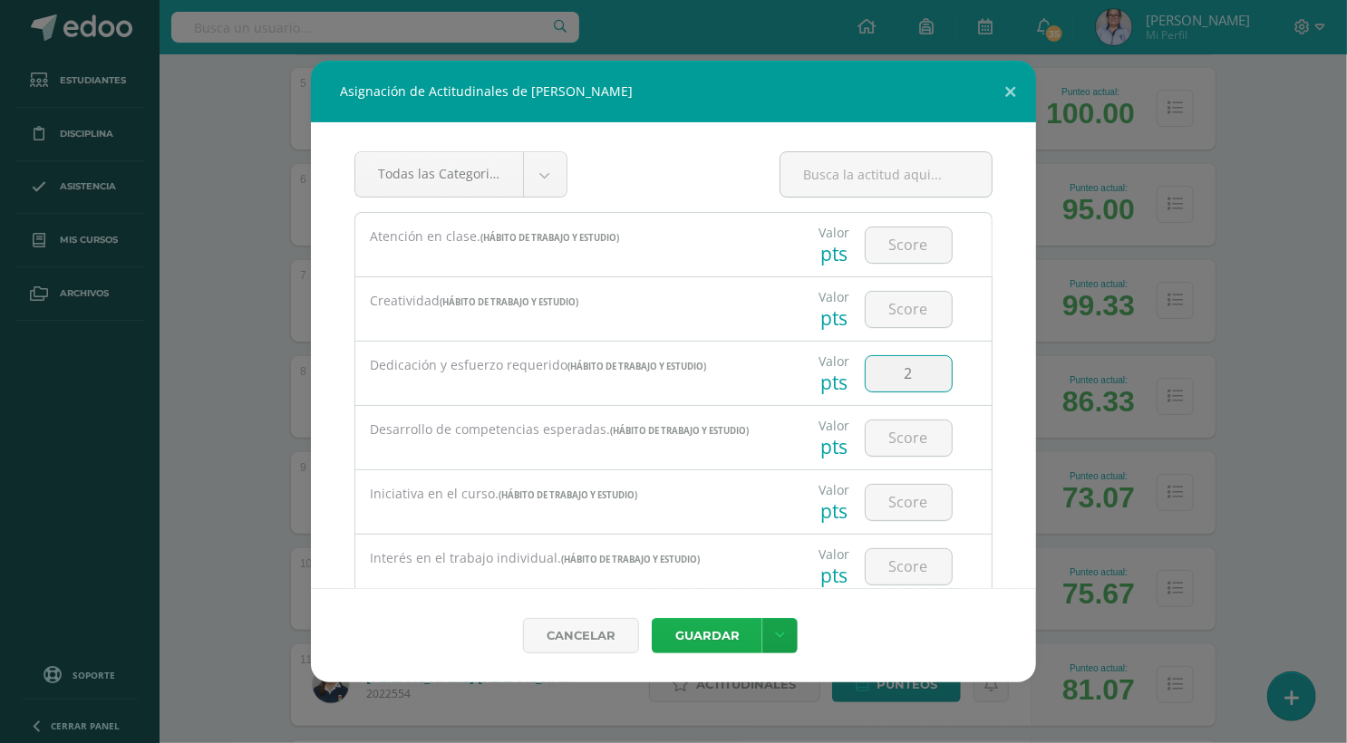
type input "2"
click at [703, 639] on button "Guardar" at bounding box center [707, 635] width 111 height 35
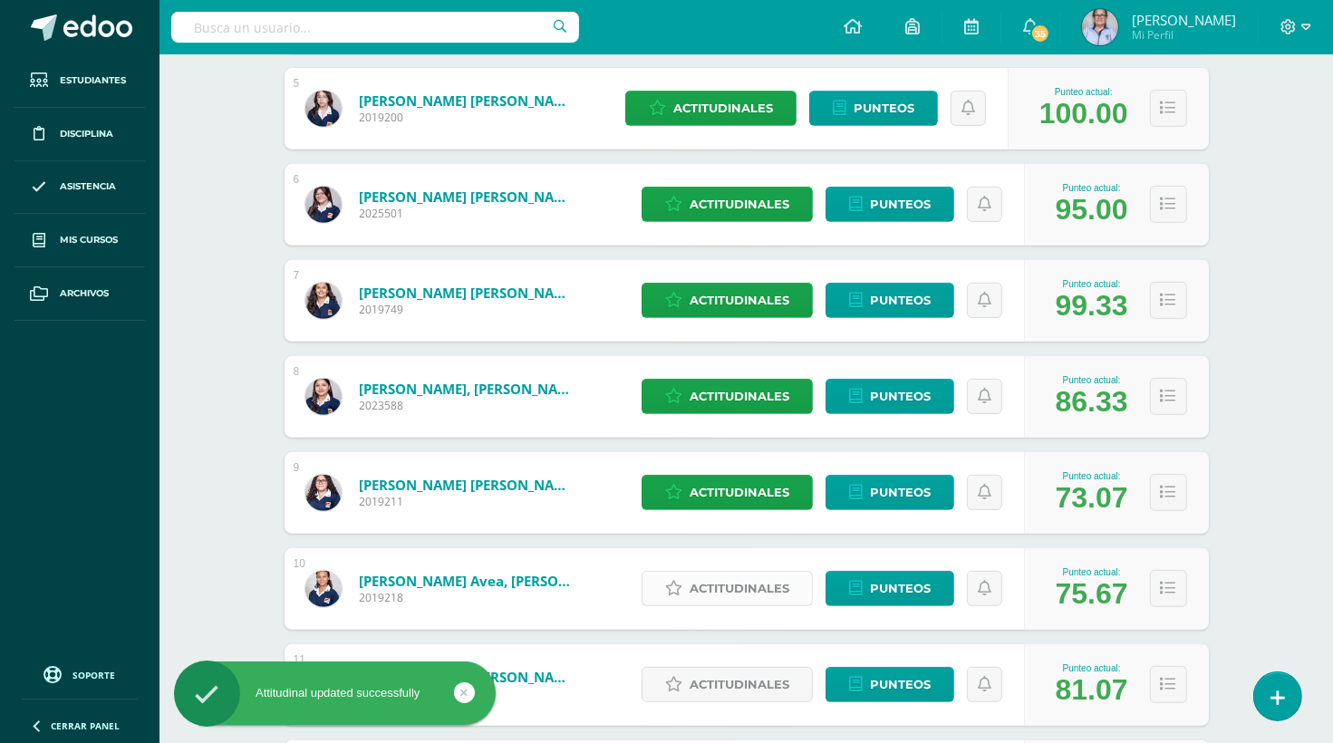
click at [749, 585] on span "Actitudinales" at bounding box center [740, 589] width 100 height 34
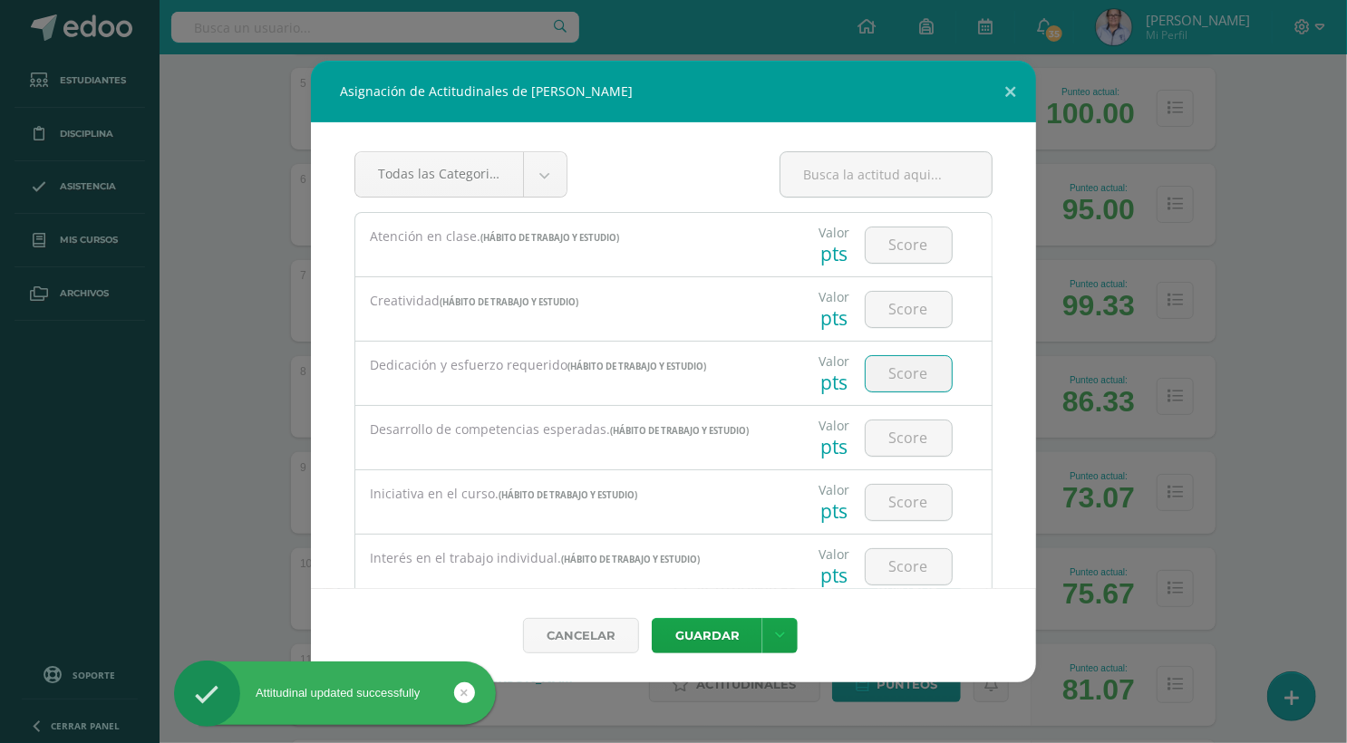
click at [914, 368] on input "number" at bounding box center [908, 373] width 86 height 35
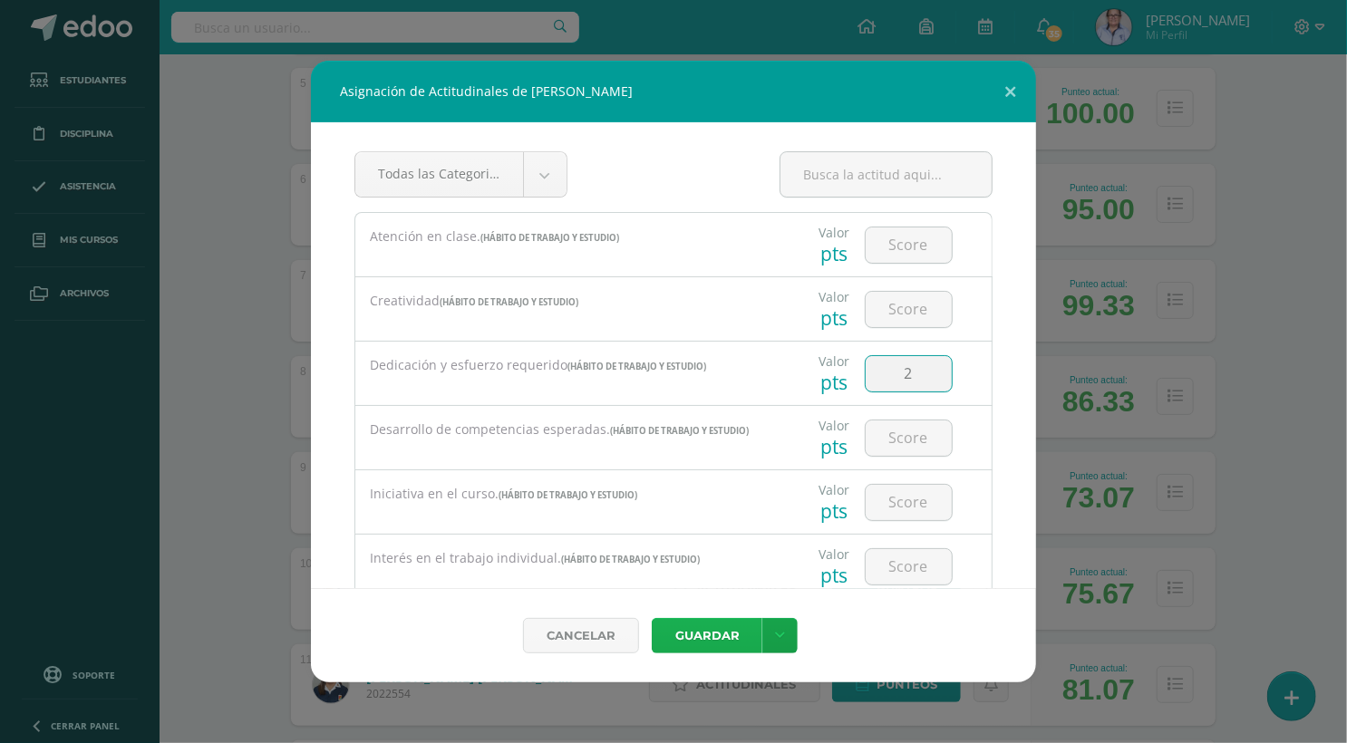
type input "2"
click at [717, 639] on button "Guardar" at bounding box center [707, 635] width 111 height 35
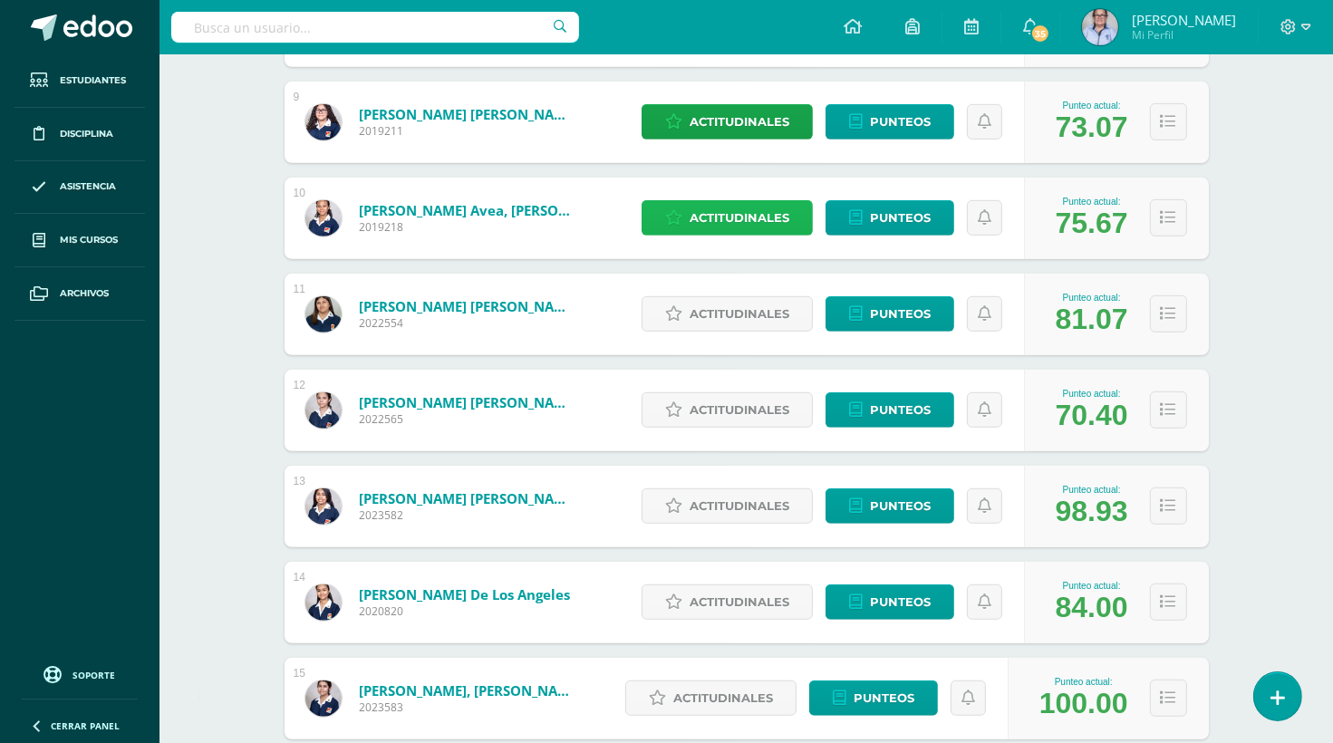
scroll to position [1096, 0]
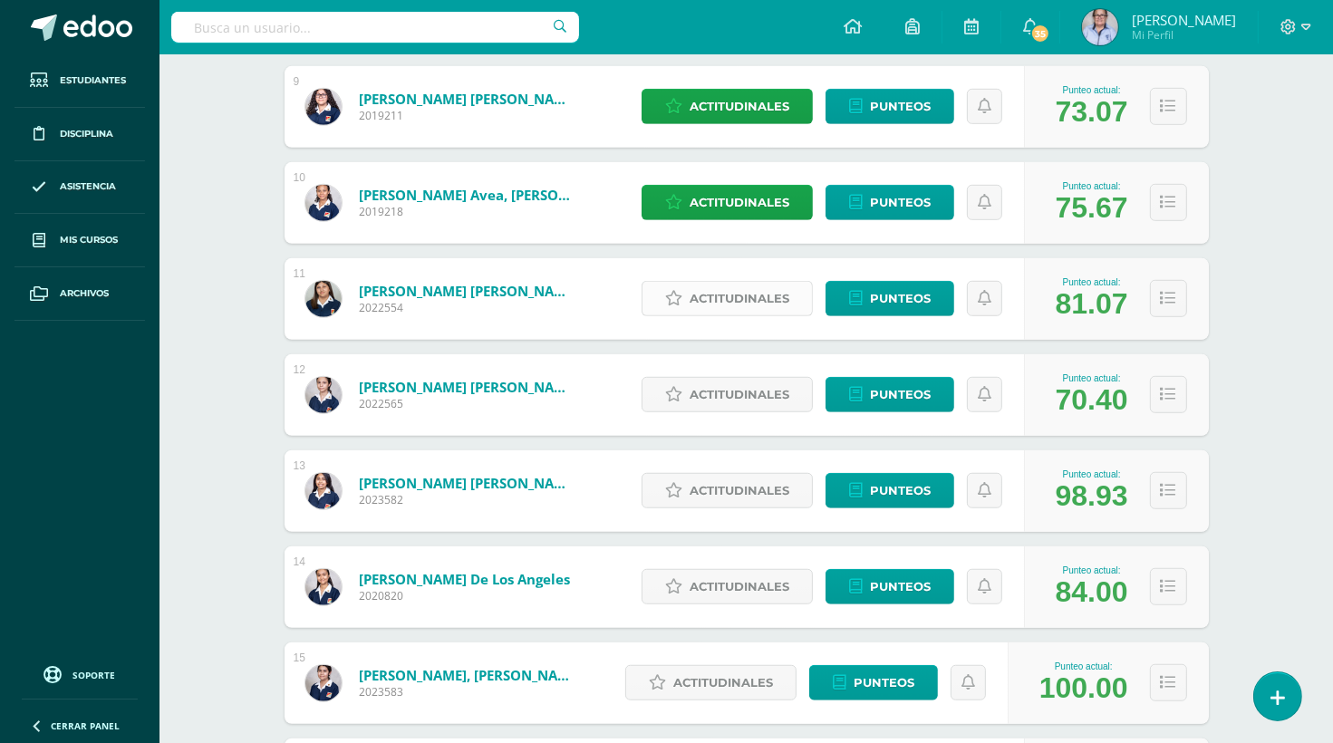
click at [733, 295] on span "Actitudinales" at bounding box center [740, 299] width 100 height 34
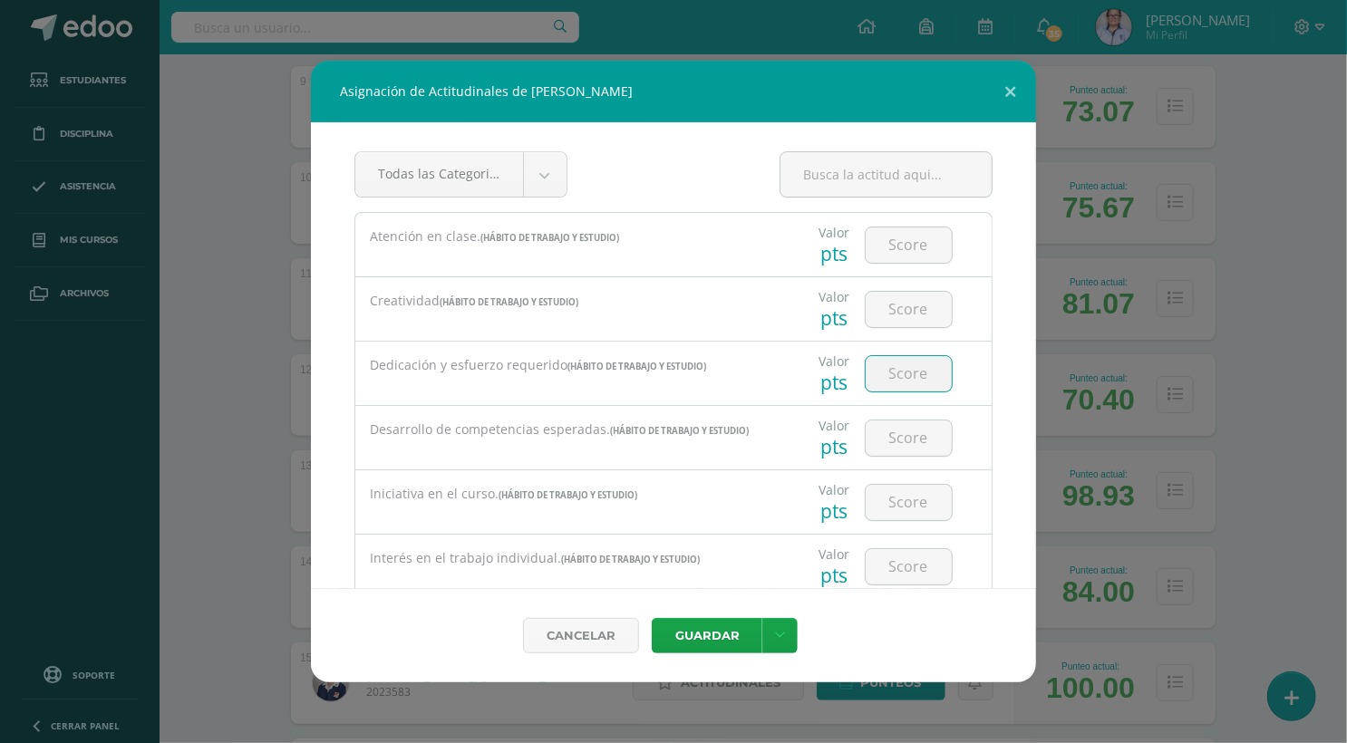
click at [891, 372] on input "number" at bounding box center [908, 373] width 86 height 35
type input "2"
click at [715, 630] on button "Guardar" at bounding box center [707, 635] width 111 height 35
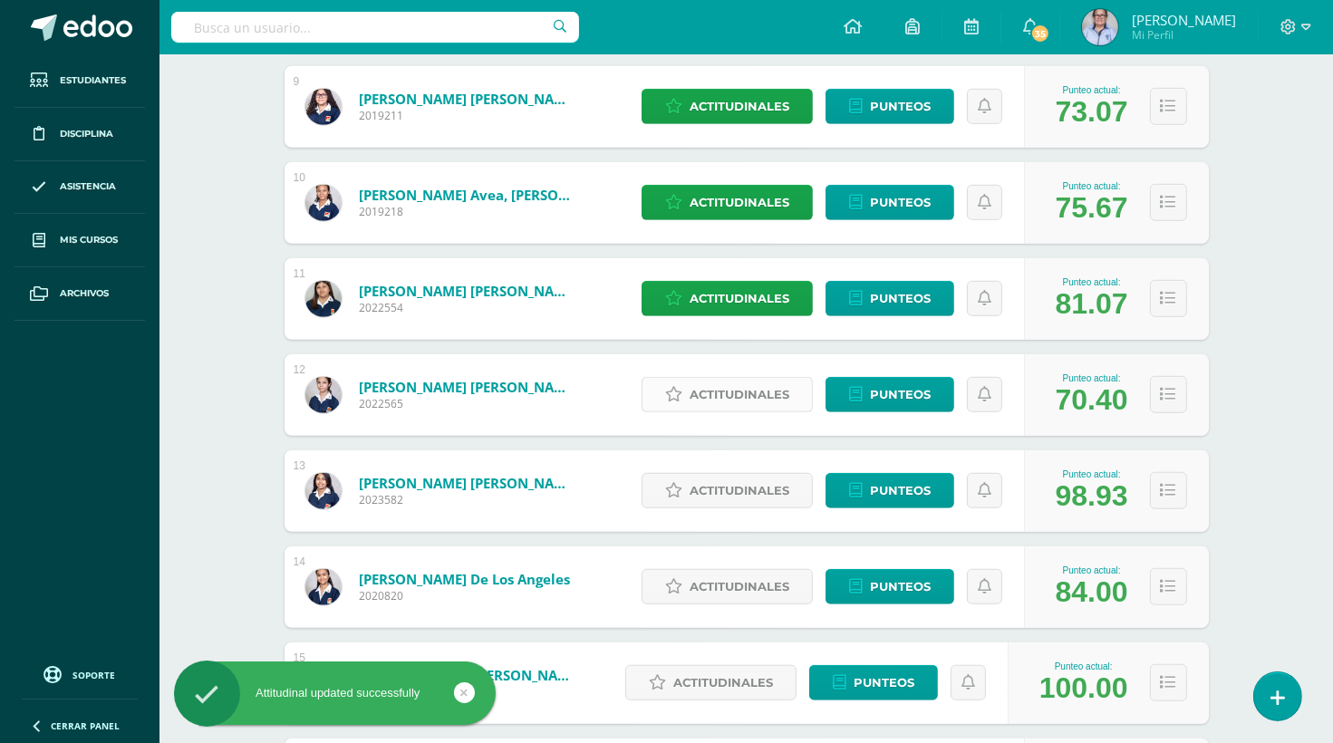
click at [729, 397] on span "Actitudinales" at bounding box center [740, 395] width 100 height 34
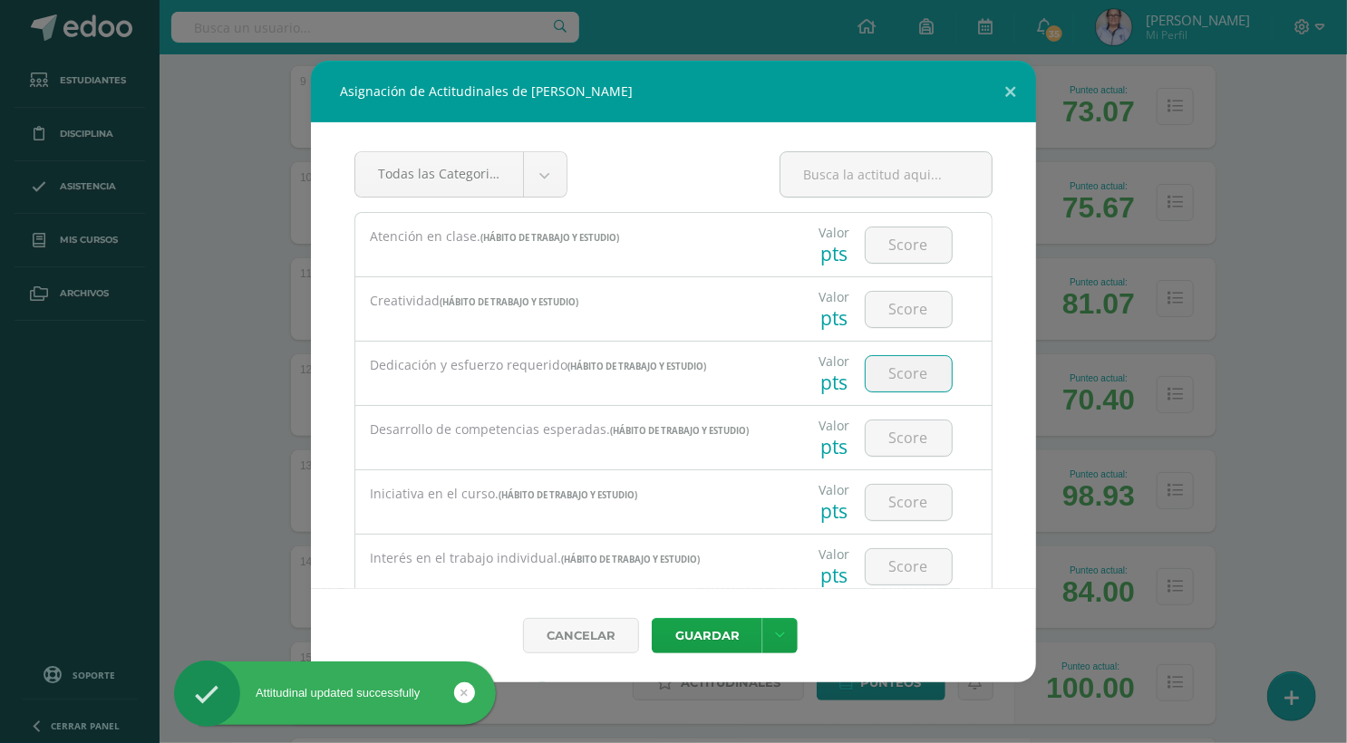
click at [903, 371] on input "number" at bounding box center [908, 373] width 86 height 35
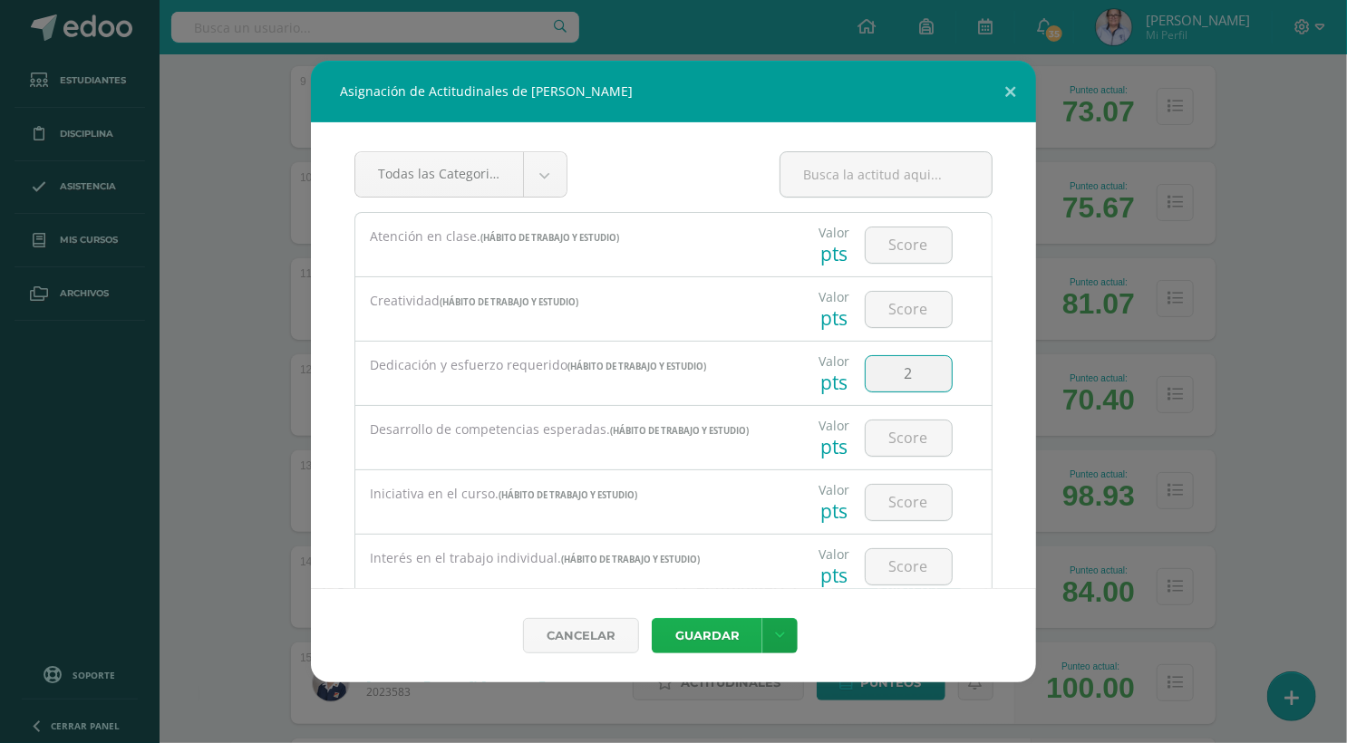
type input "2"
click at [720, 640] on button "Guardar" at bounding box center [707, 635] width 111 height 35
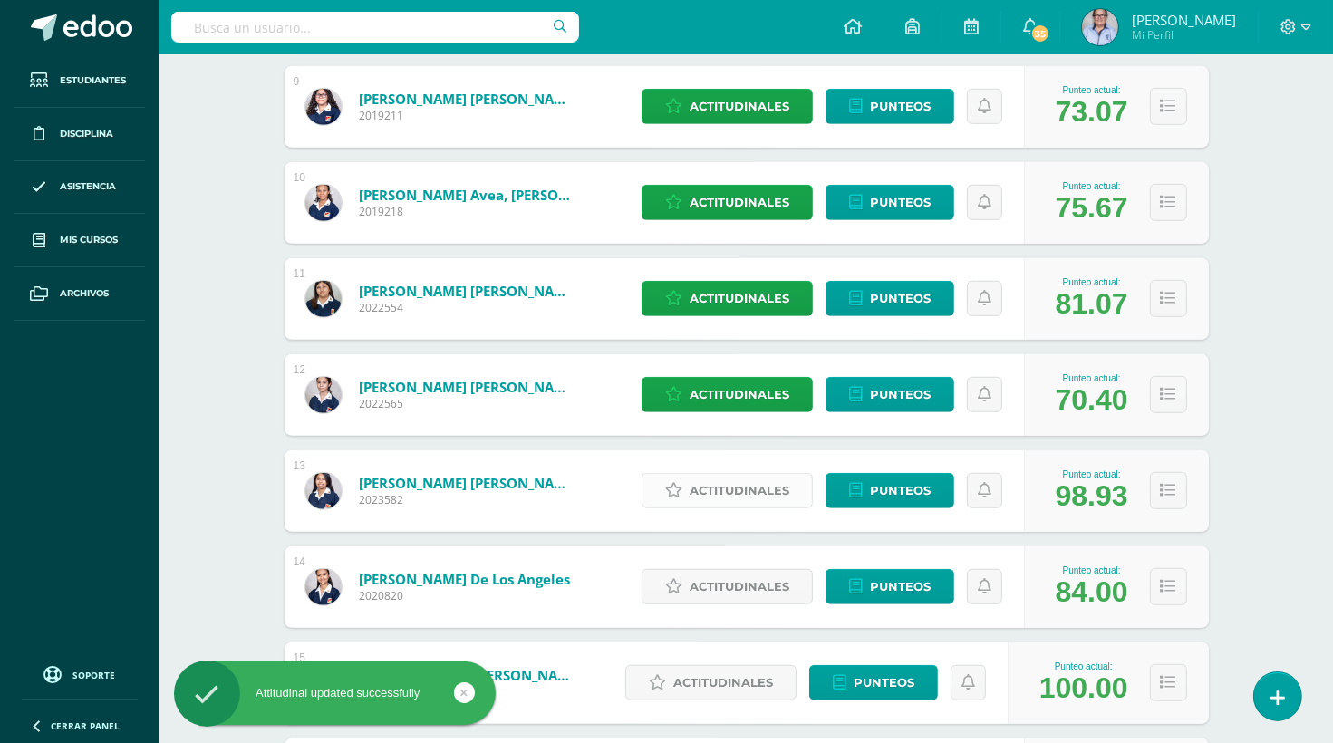
click at [724, 492] on span "Actitudinales" at bounding box center [740, 491] width 100 height 34
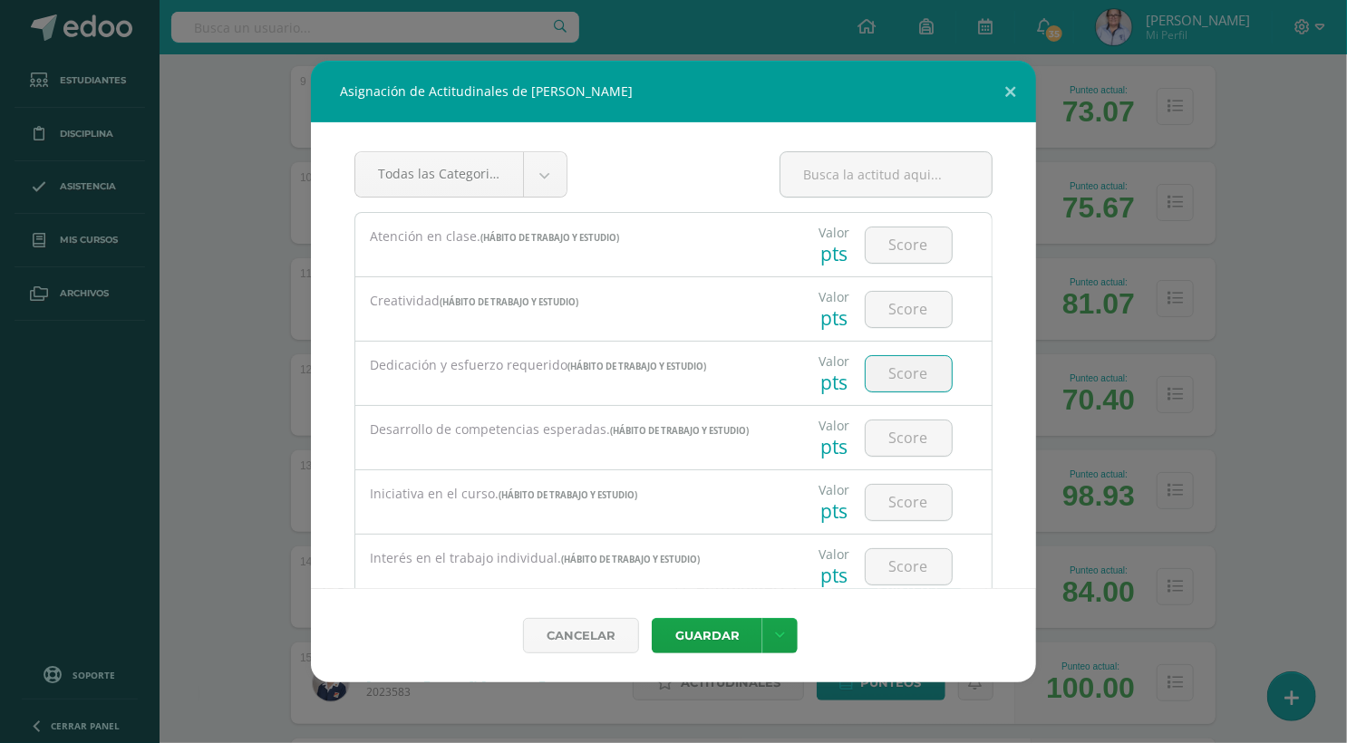
click at [912, 372] on input "number" at bounding box center [908, 373] width 86 height 35
type input "3"
click at [699, 633] on button "Guardar" at bounding box center [707, 635] width 111 height 35
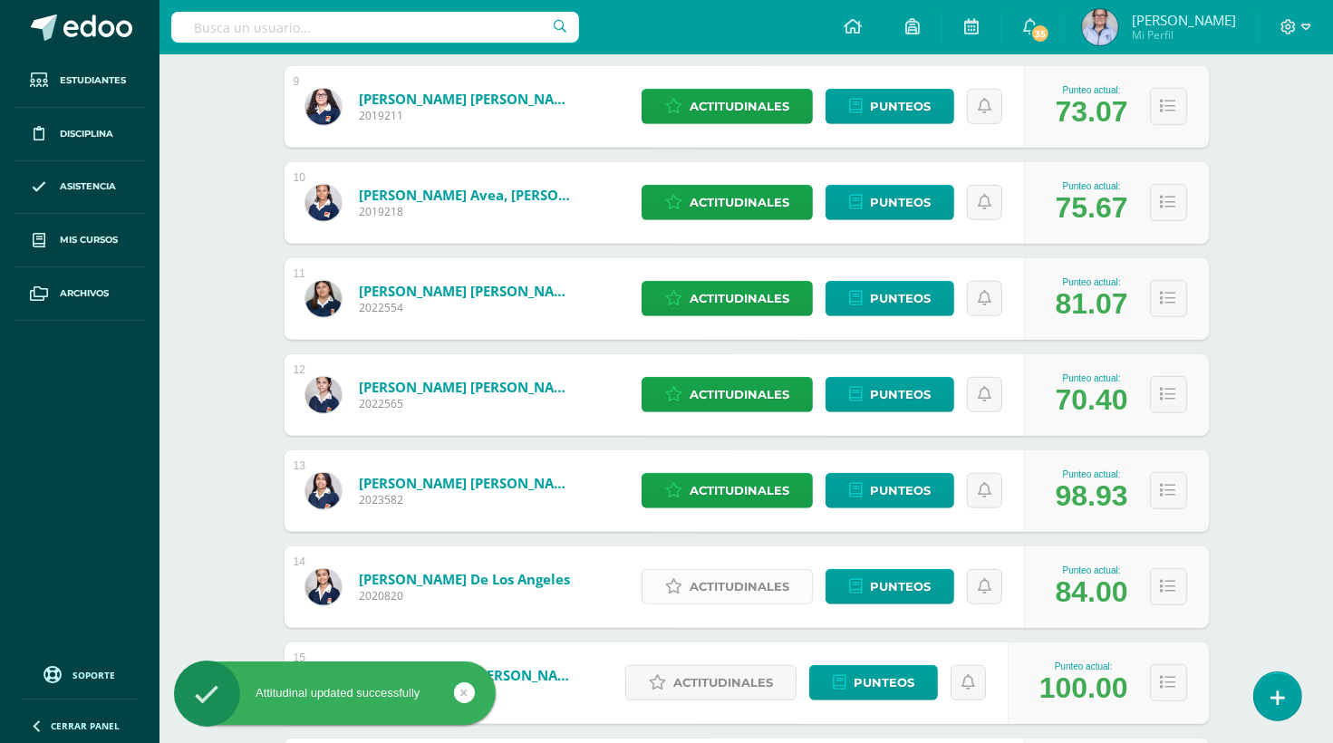
click at [748, 579] on span "Actitudinales" at bounding box center [740, 587] width 100 height 34
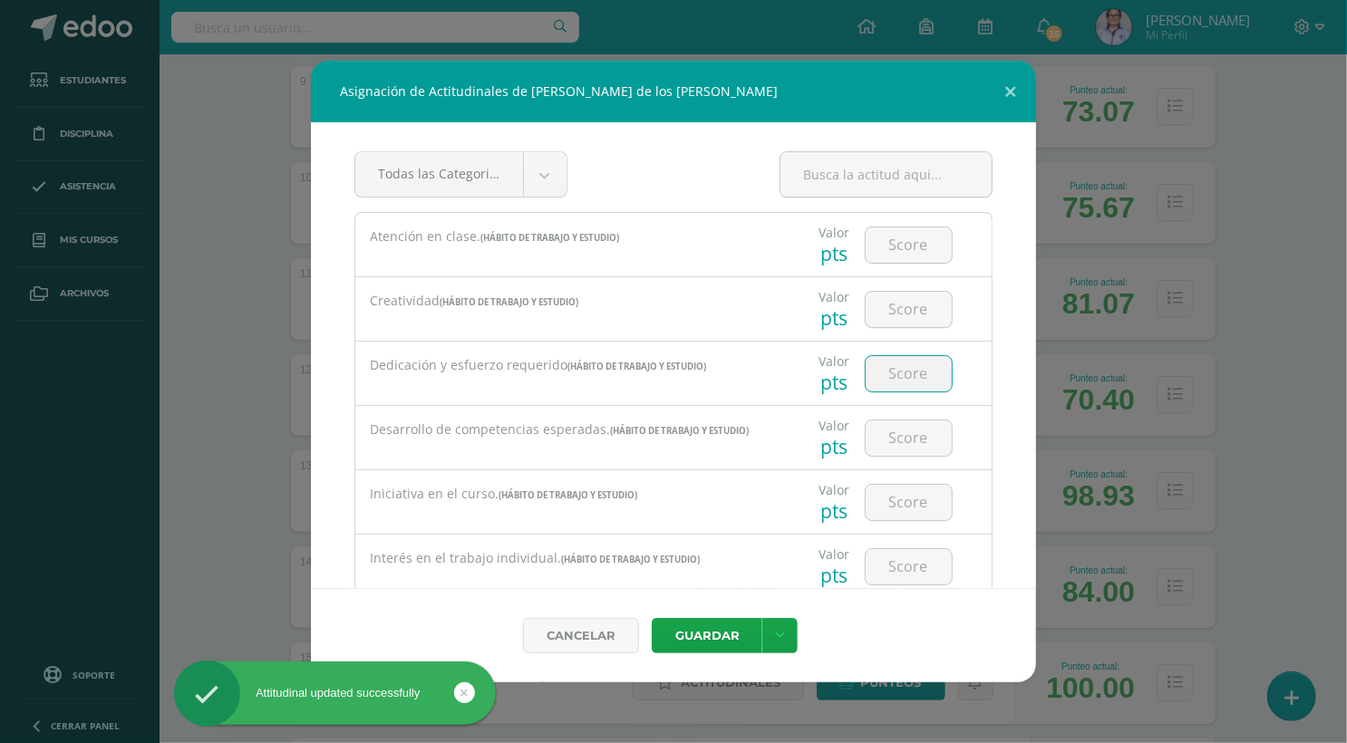
click at [913, 369] on input "number" at bounding box center [908, 373] width 86 height 35
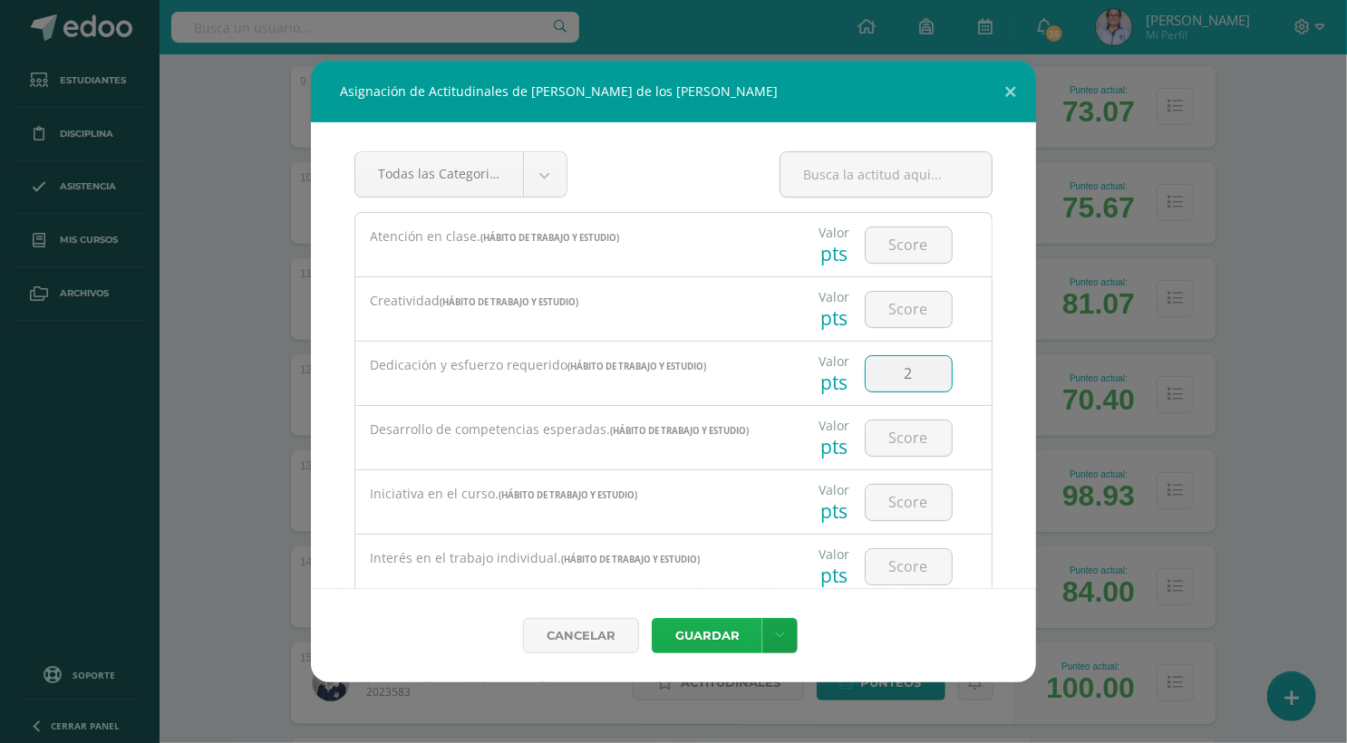
type input "2"
click at [705, 637] on button "Guardar" at bounding box center [707, 635] width 111 height 35
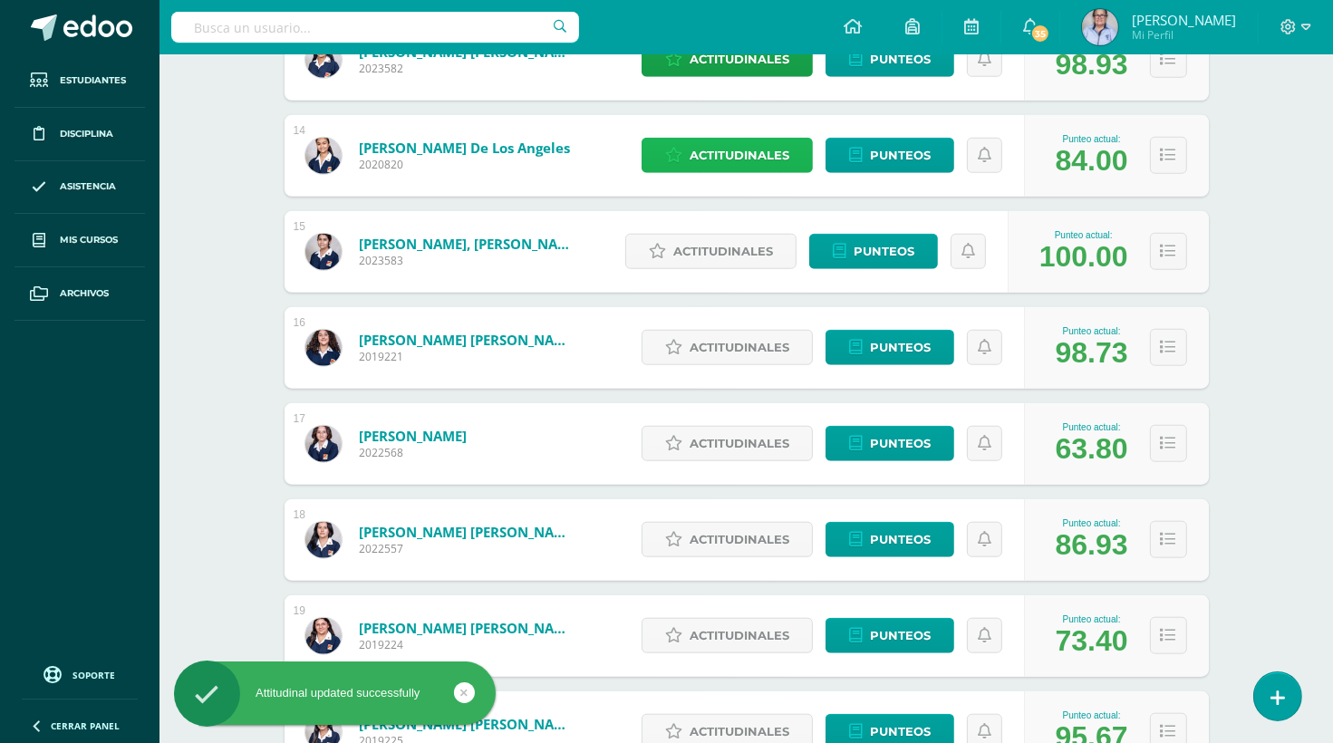
scroll to position [1543, 0]
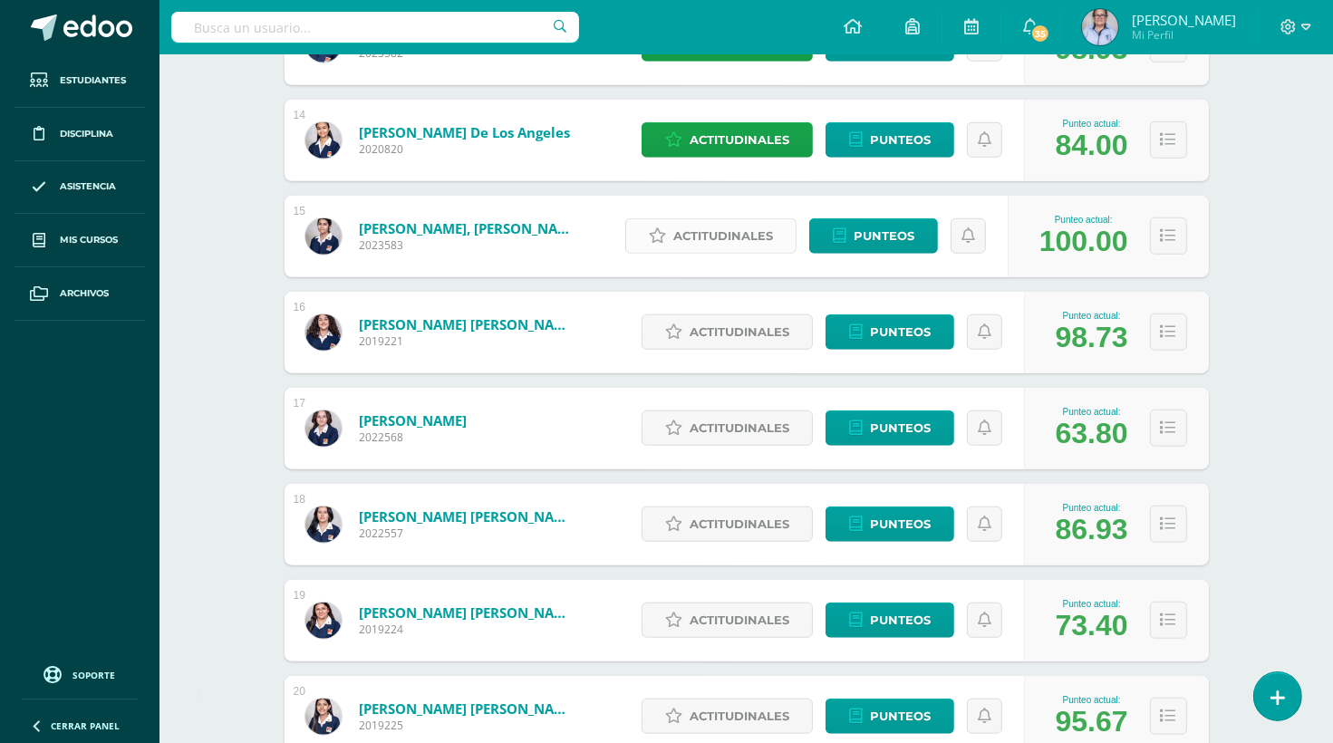
click at [765, 240] on span "Actitudinales" at bounding box center [723, 236] width 100 height 34
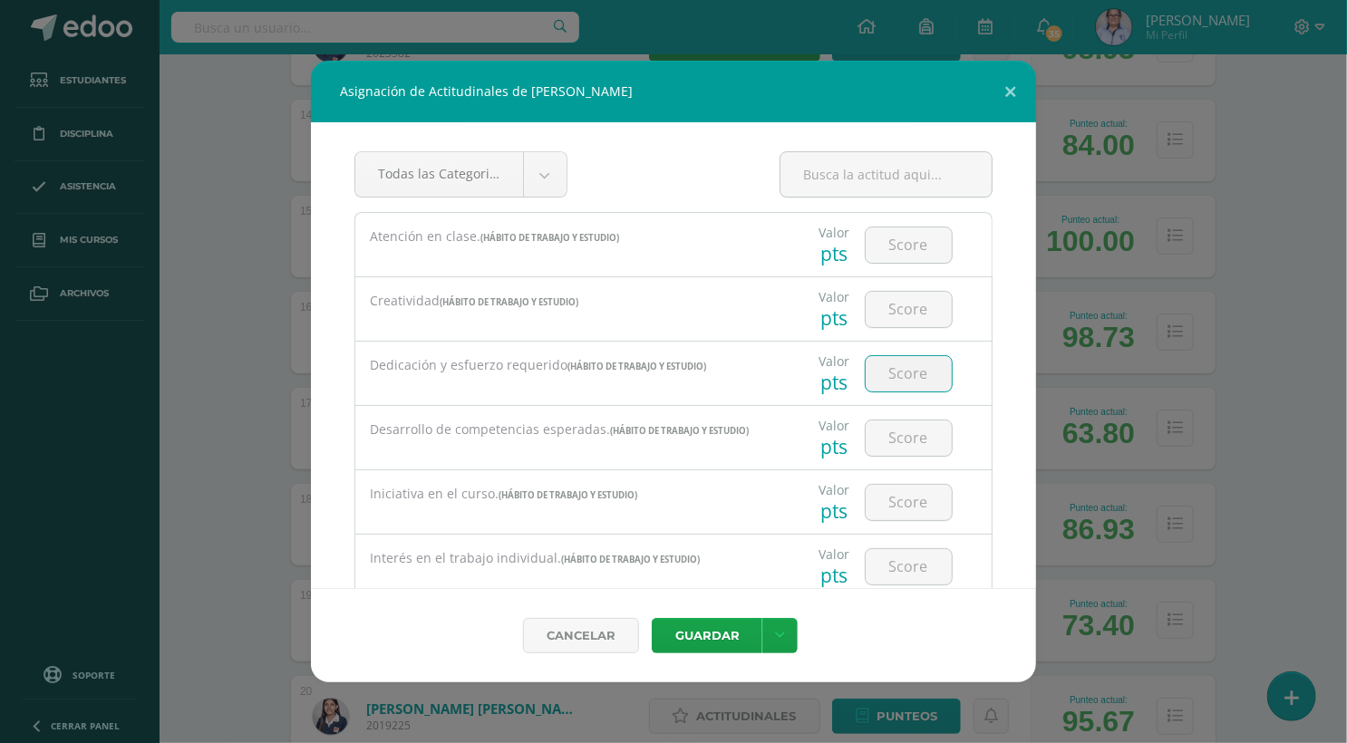
click at [908, 372] on input "number" at bounding box center [908, 373] width 86 height 35
type input "3"
click at [729, 633] on button "Guardar" at bounding box center [707, 635] width 111 height 35
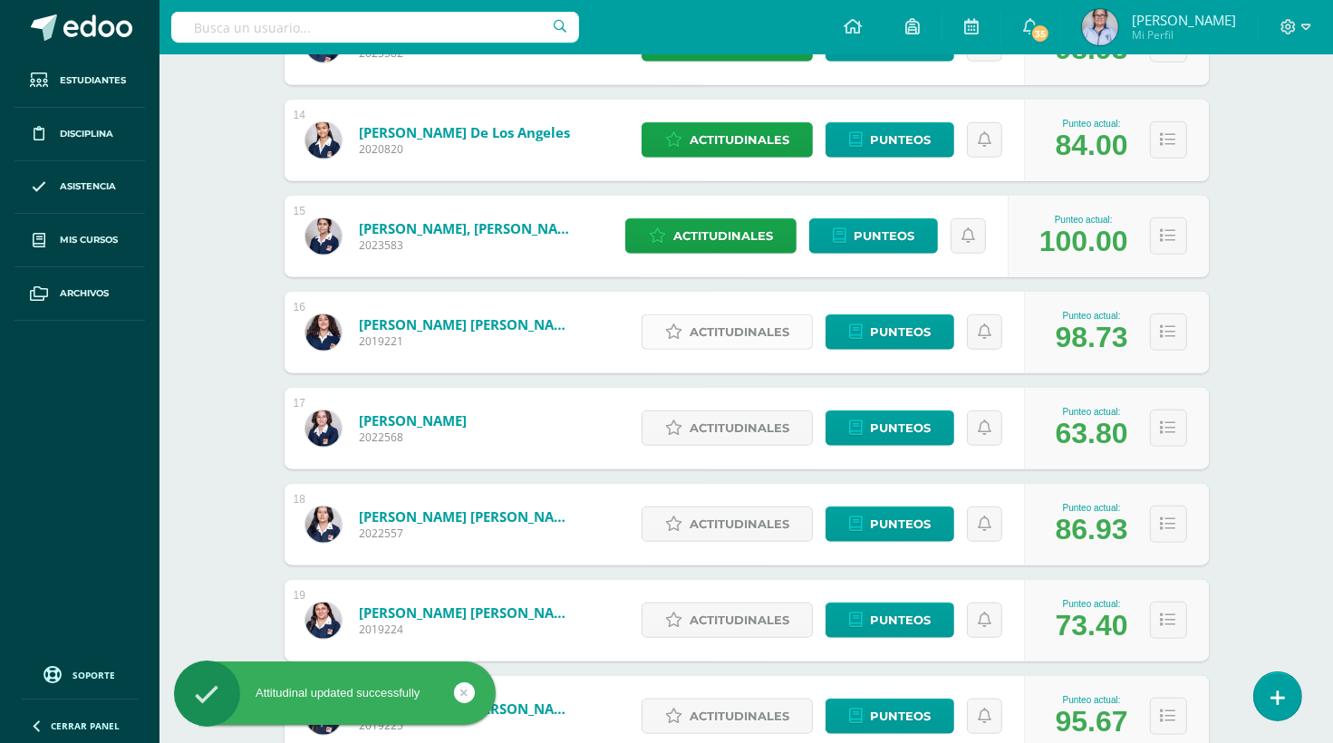
click at [730, 334] on span "Actitudinales" at bounding box center [740, 332] width 100 height 34
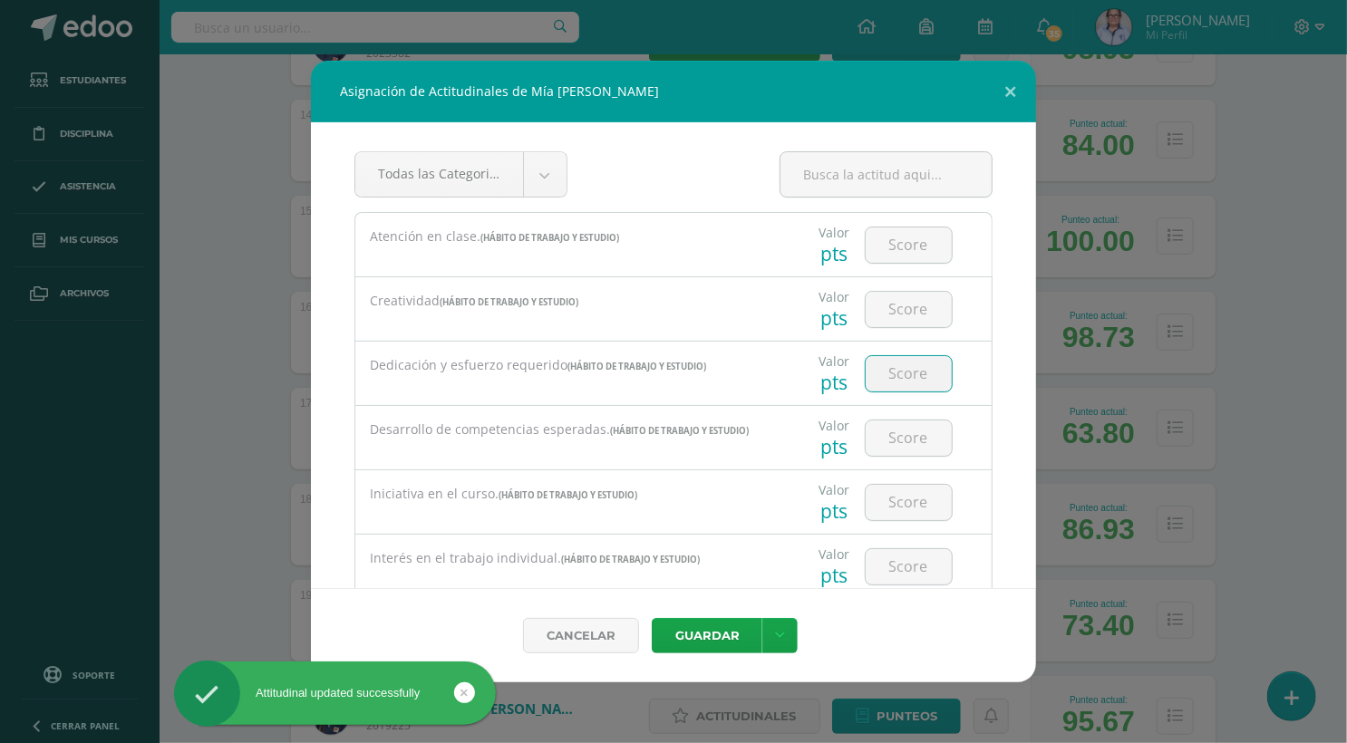
click at [909, 369] on input "number" at bounding box center [908, 373] width 86 height 35
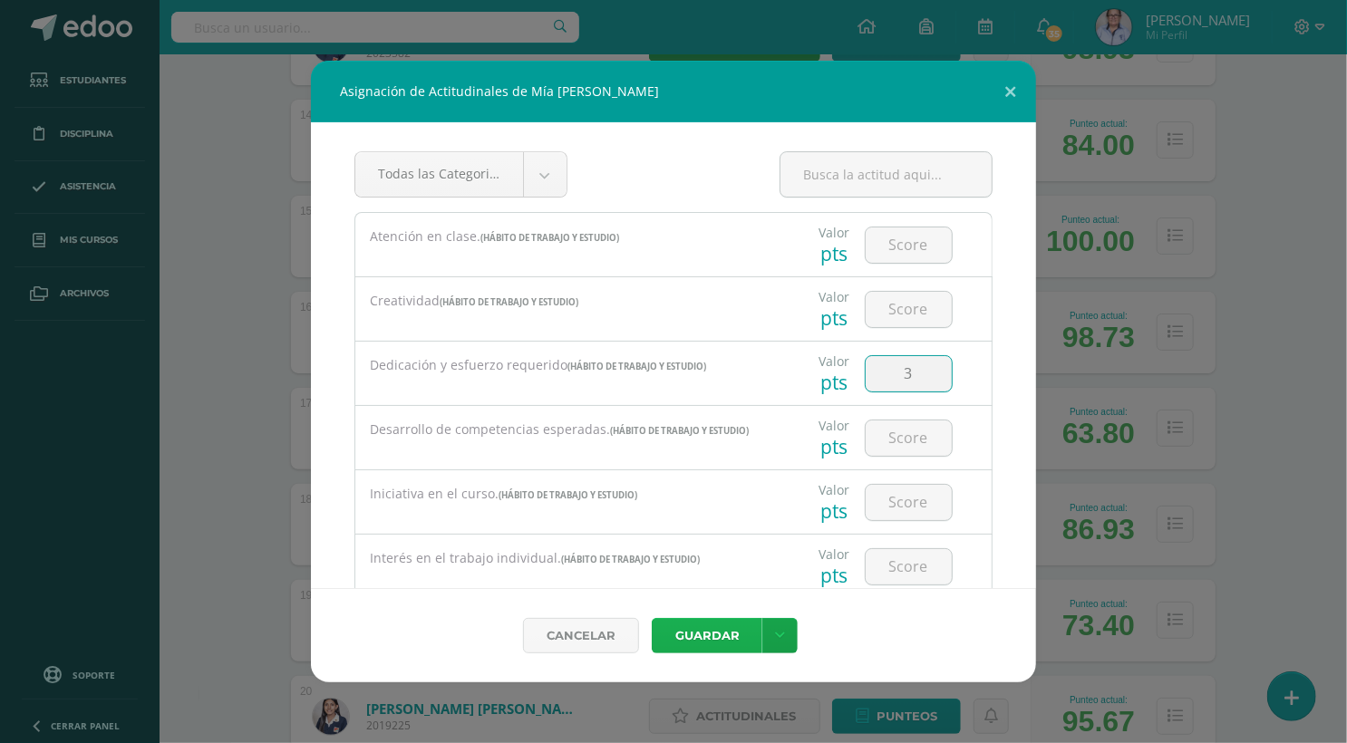
type input "3"
click at [703, 633] on button "Guardar" at bounding box center [707, 635] width 111 height 35
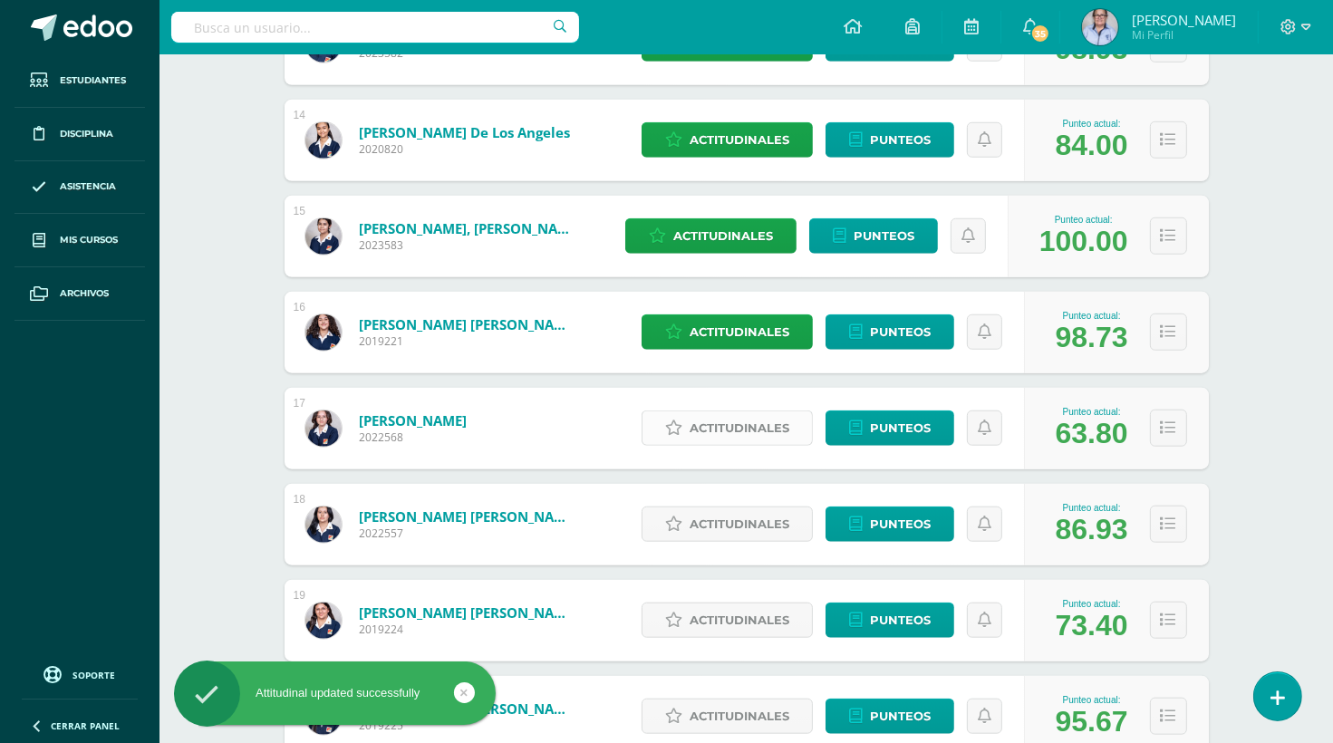
click at [743, 426] on span "Actitudinales" at bounding box center [740, 428] width 100 height 34
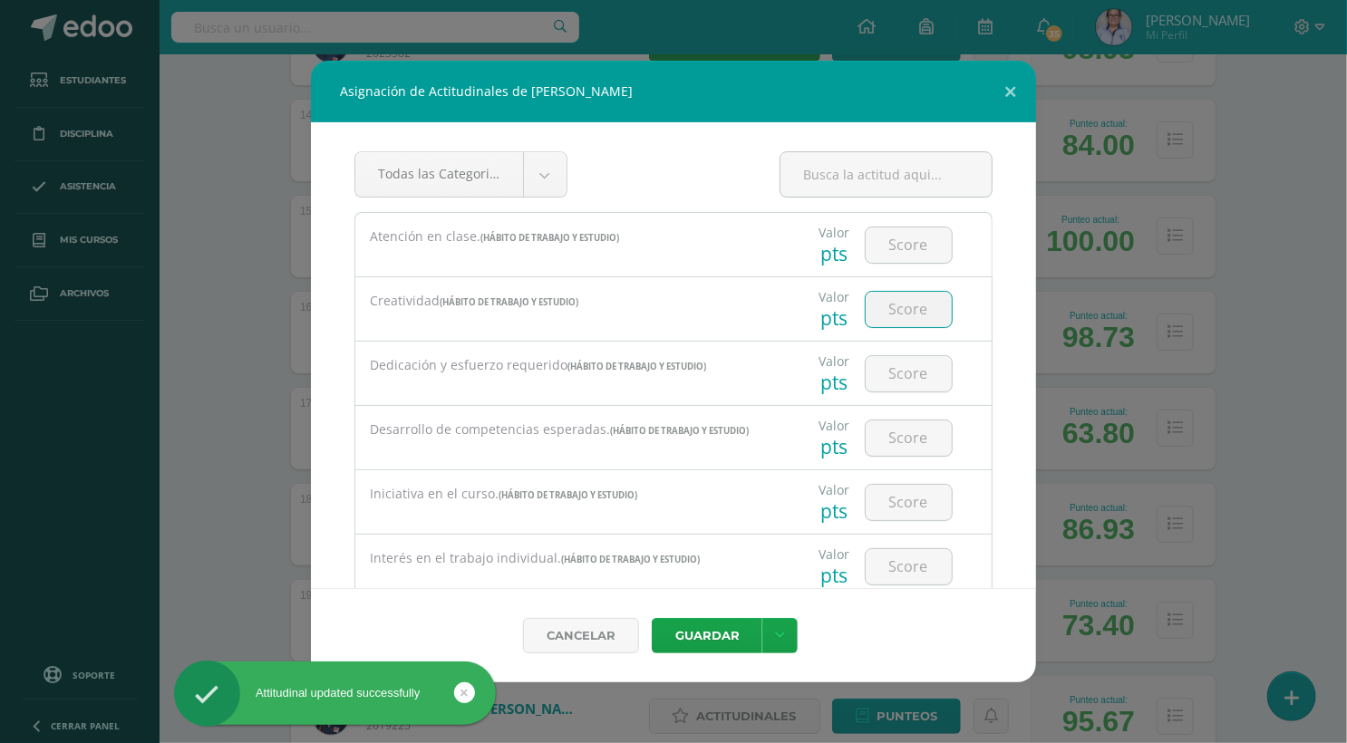
click at [918, 313] on input "number" at bounding box center [908, 309] width 86 height 35
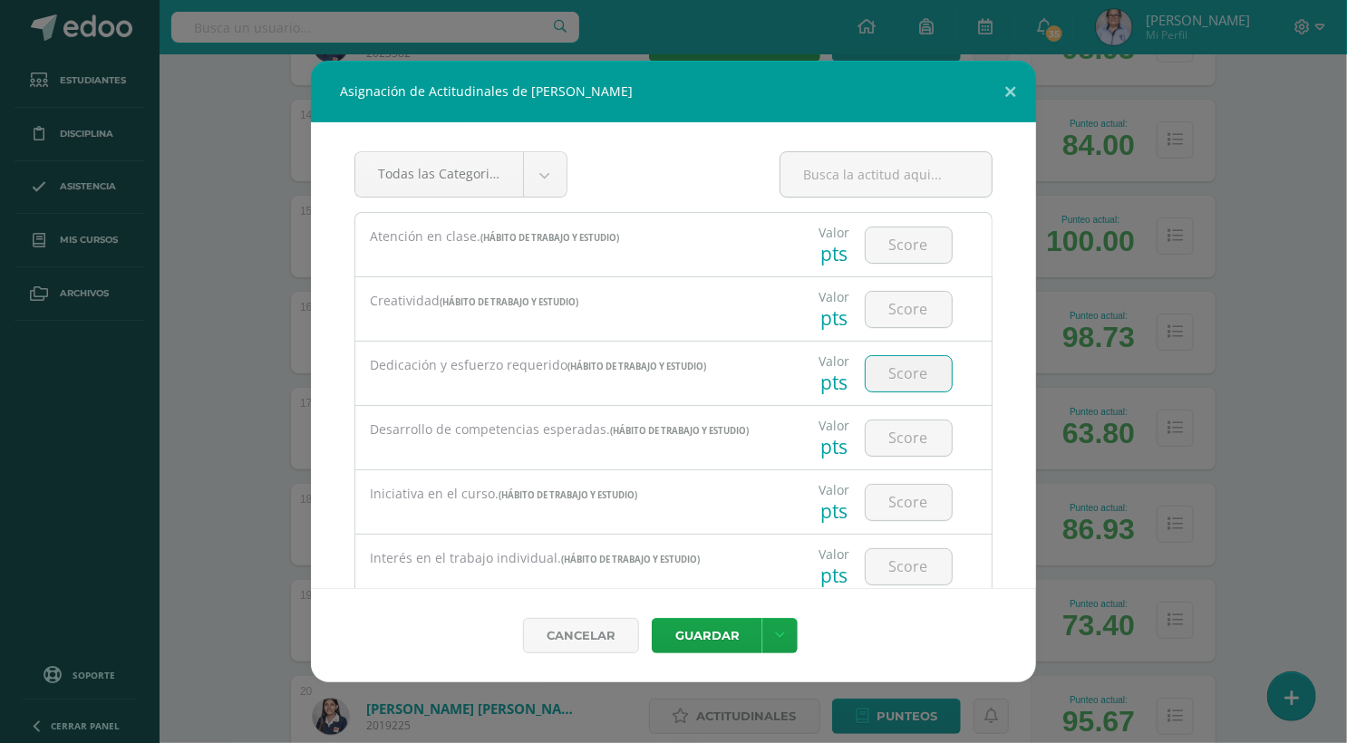
click at [897, 369] on input "number" at bounding box center [908, 373] width 86 height 35
type input "1"
click at [709, 631] on button "Guardar" at bounding box center [707, 635] width 111 height 35
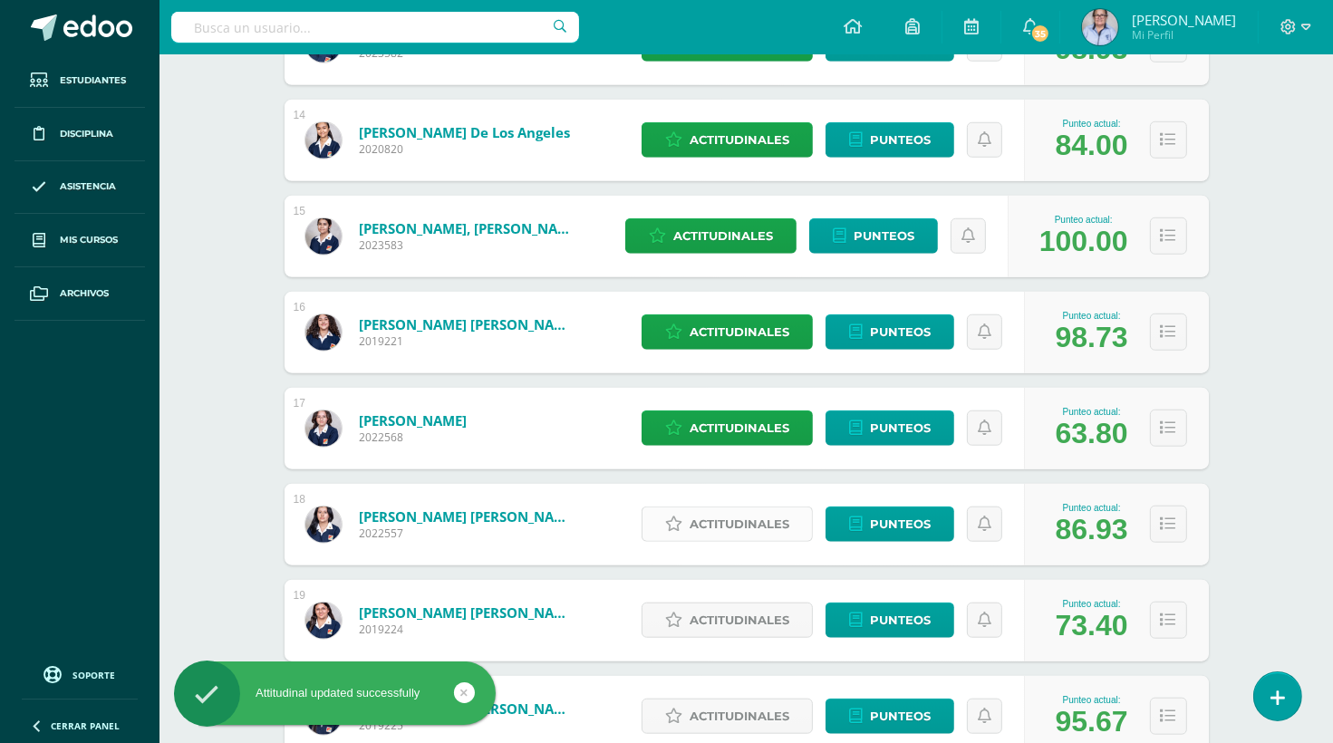
click at [739, 521] on span "Actitudinales" at bounding box center [740, 524] width 100 height 34
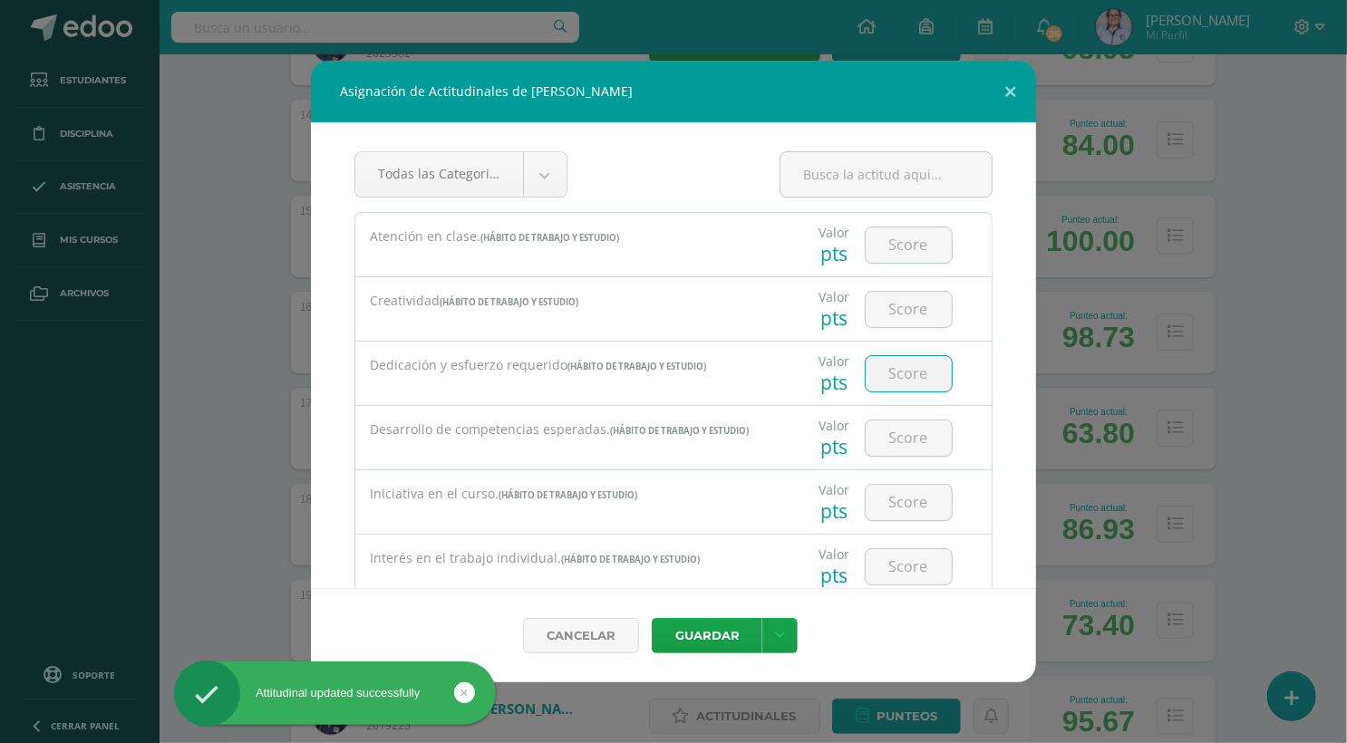
click at [914, 364] on input "number" at bounding box center [908, 373] width 86 height 35
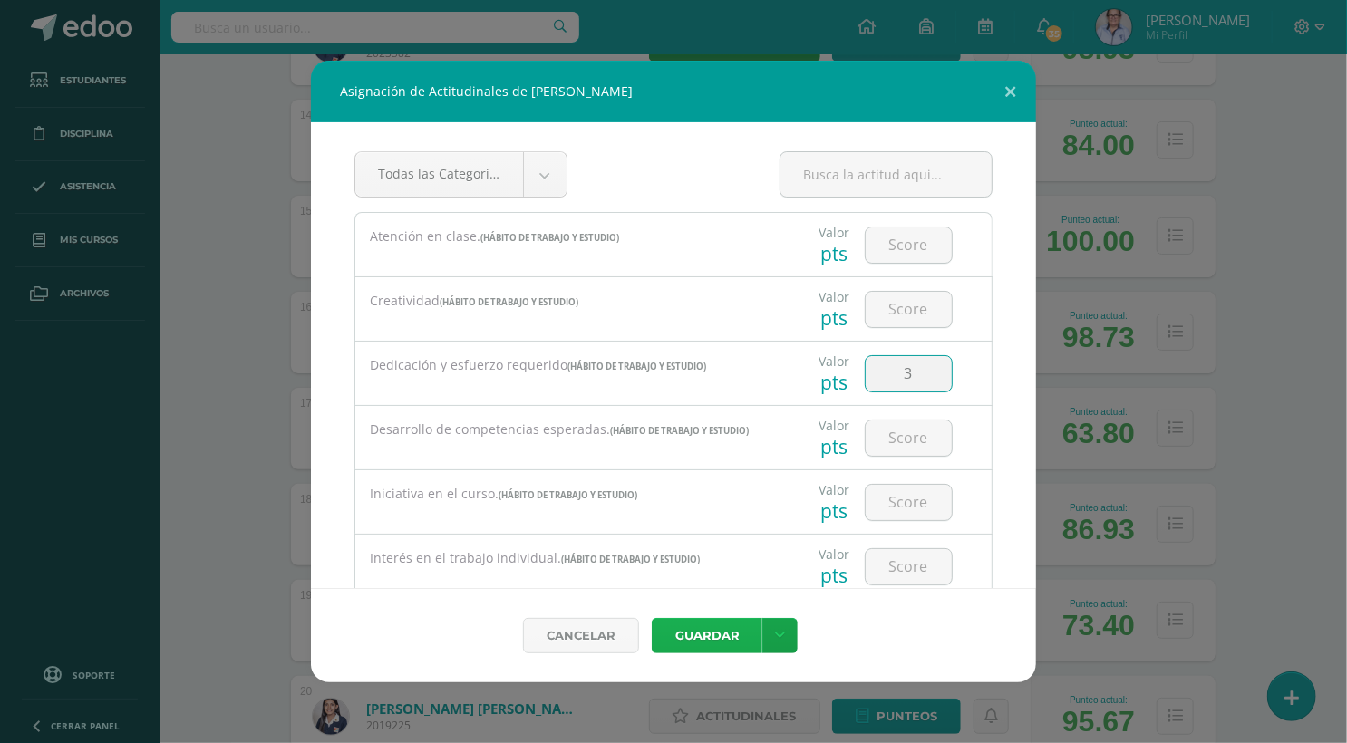
type input "3"
click at [707, 643] on button "Guardar" at bounding box center [707, 635] width 111 height 35
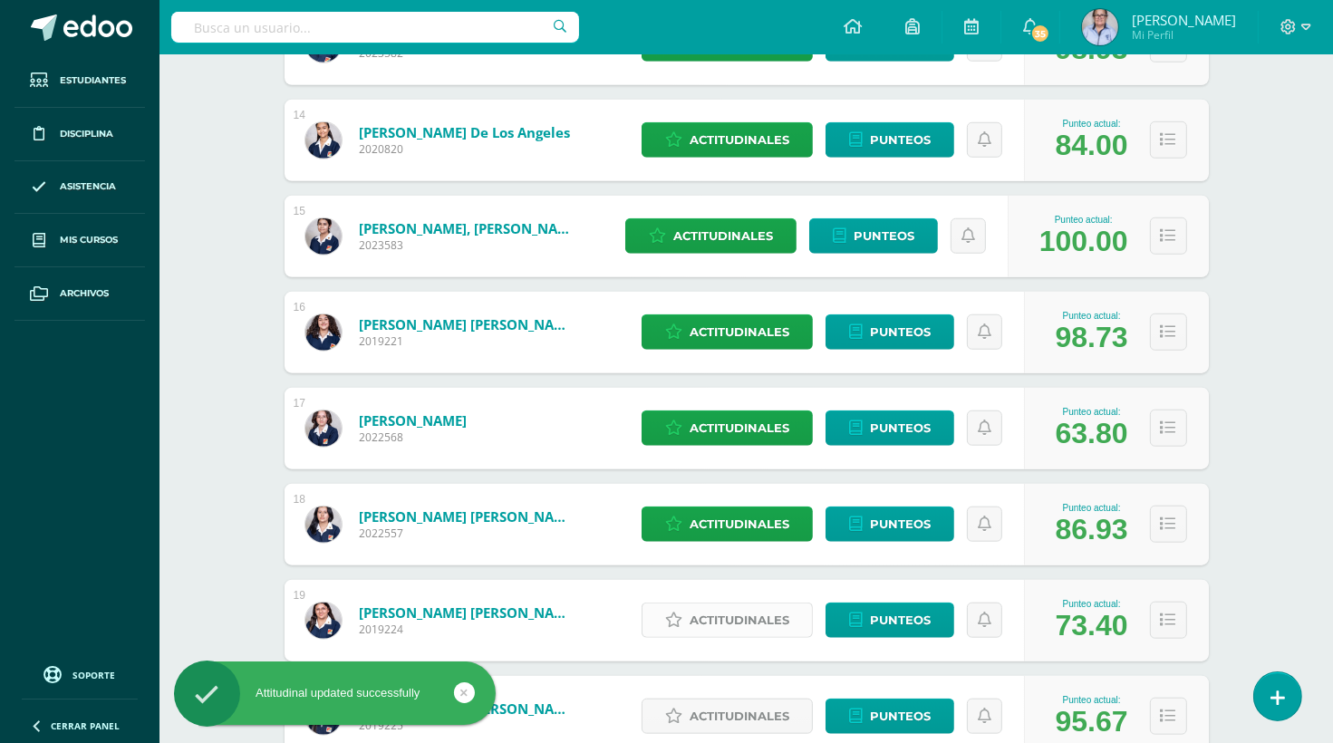
click at [723, 619] on span "Actitudinales" at bounding box center [740, 621] width 100 height 34
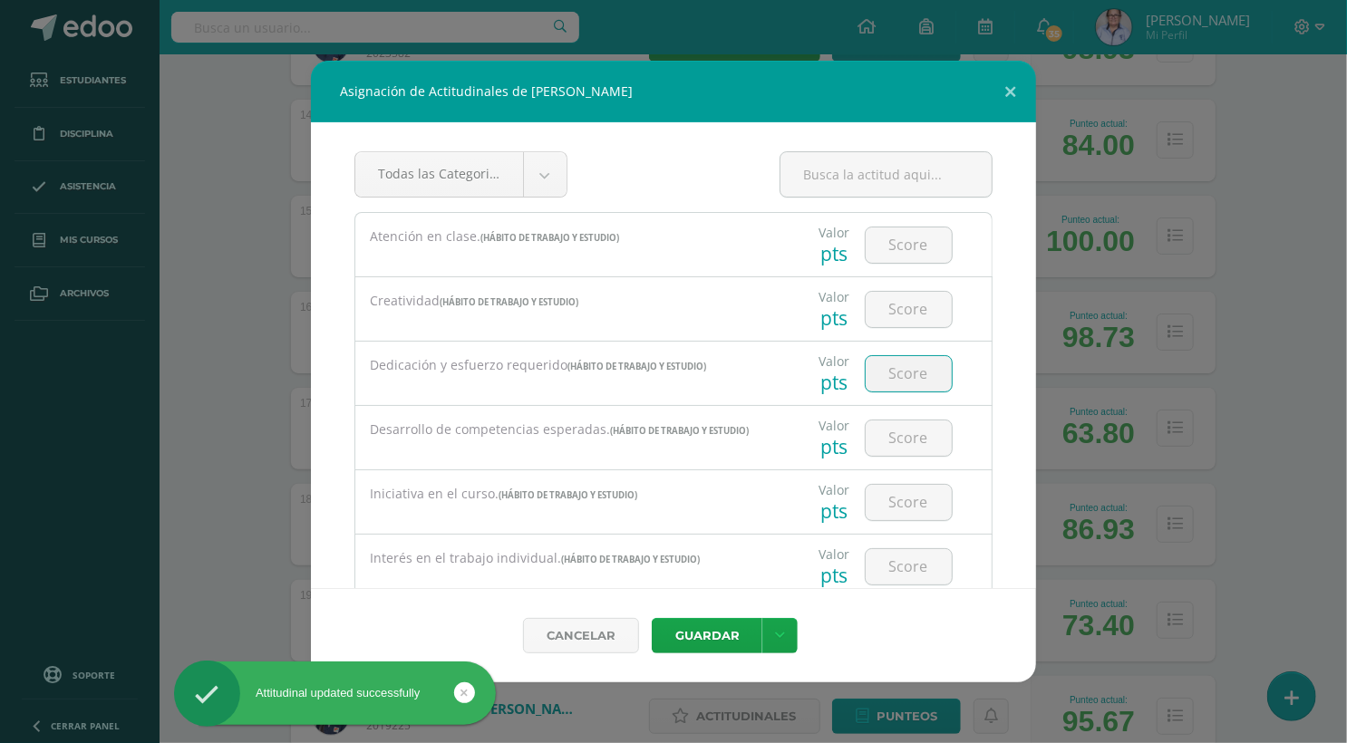
click at [899, 378] on input "number" at bounding box center [908, 373] width 86 height 35
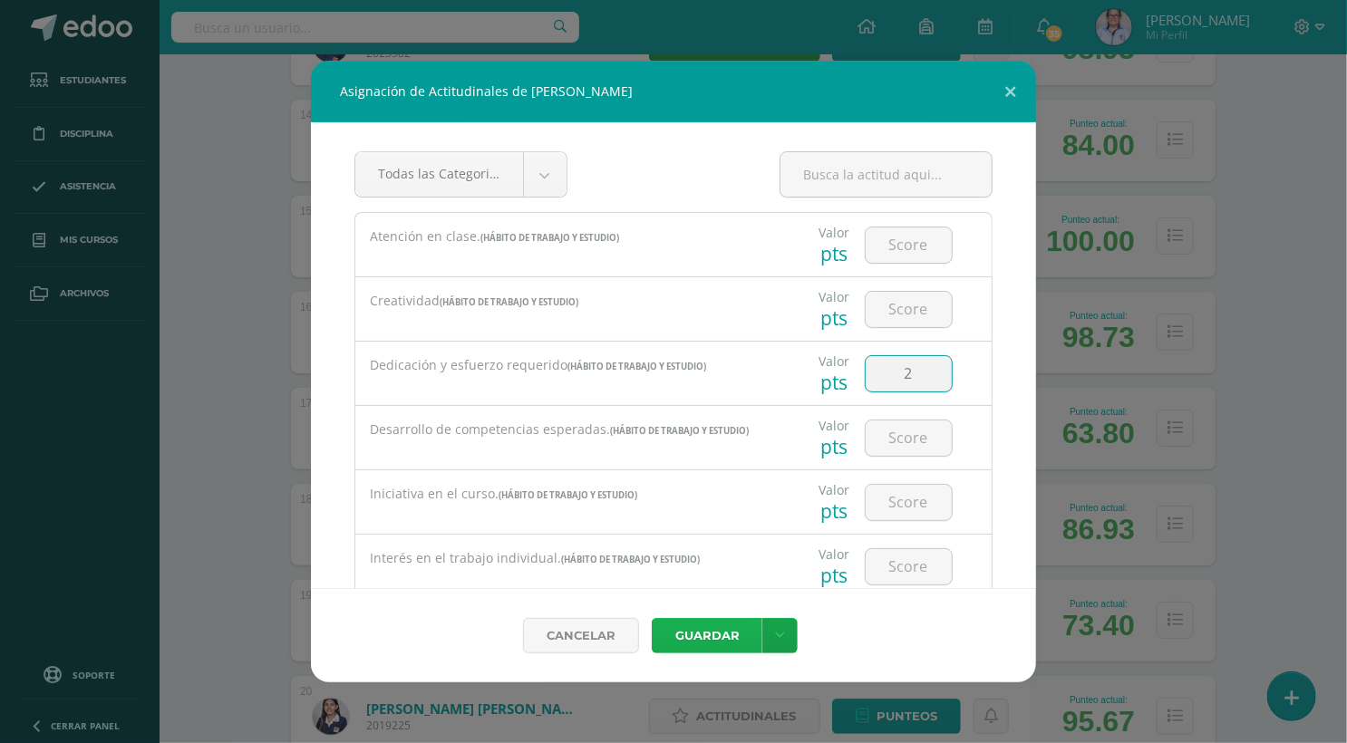
type input "2"
click at [707, 639] on button "Guardar" at bounding box center [707, 635] width 111 height 35
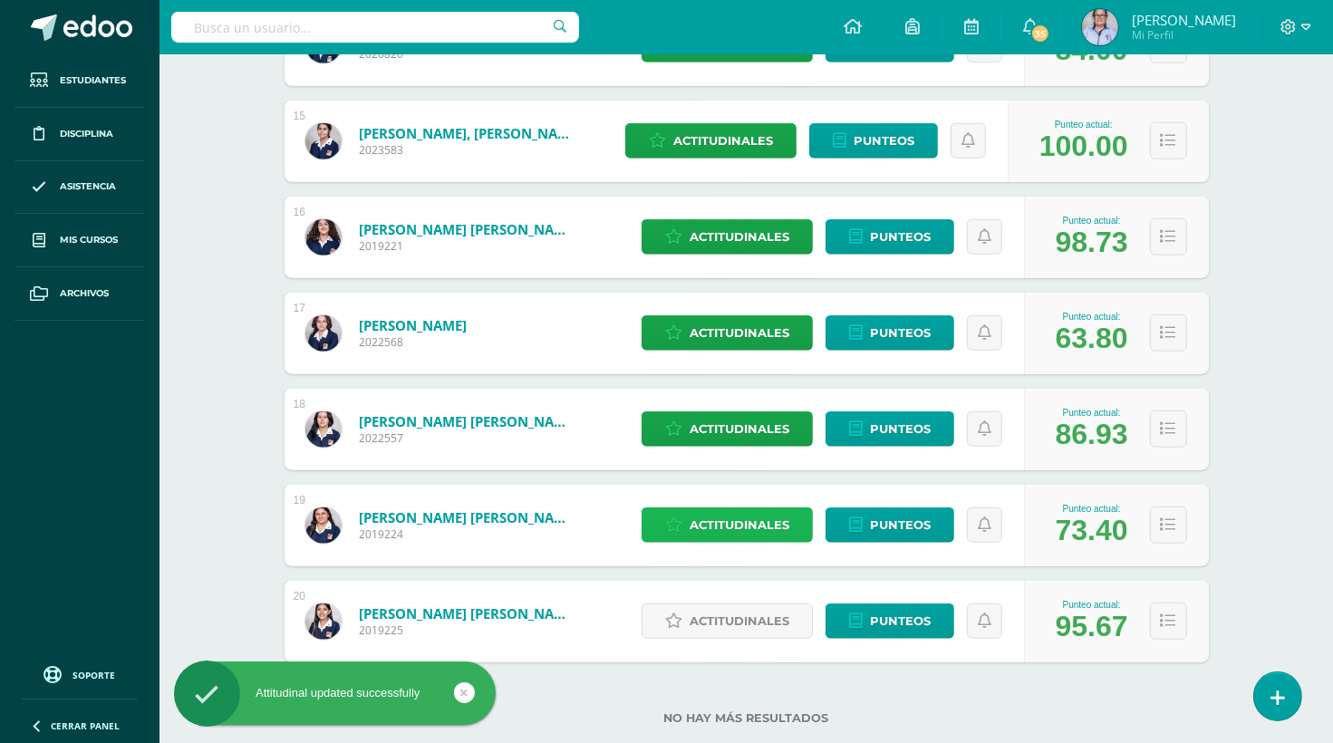
scroll to position [1678, 0]
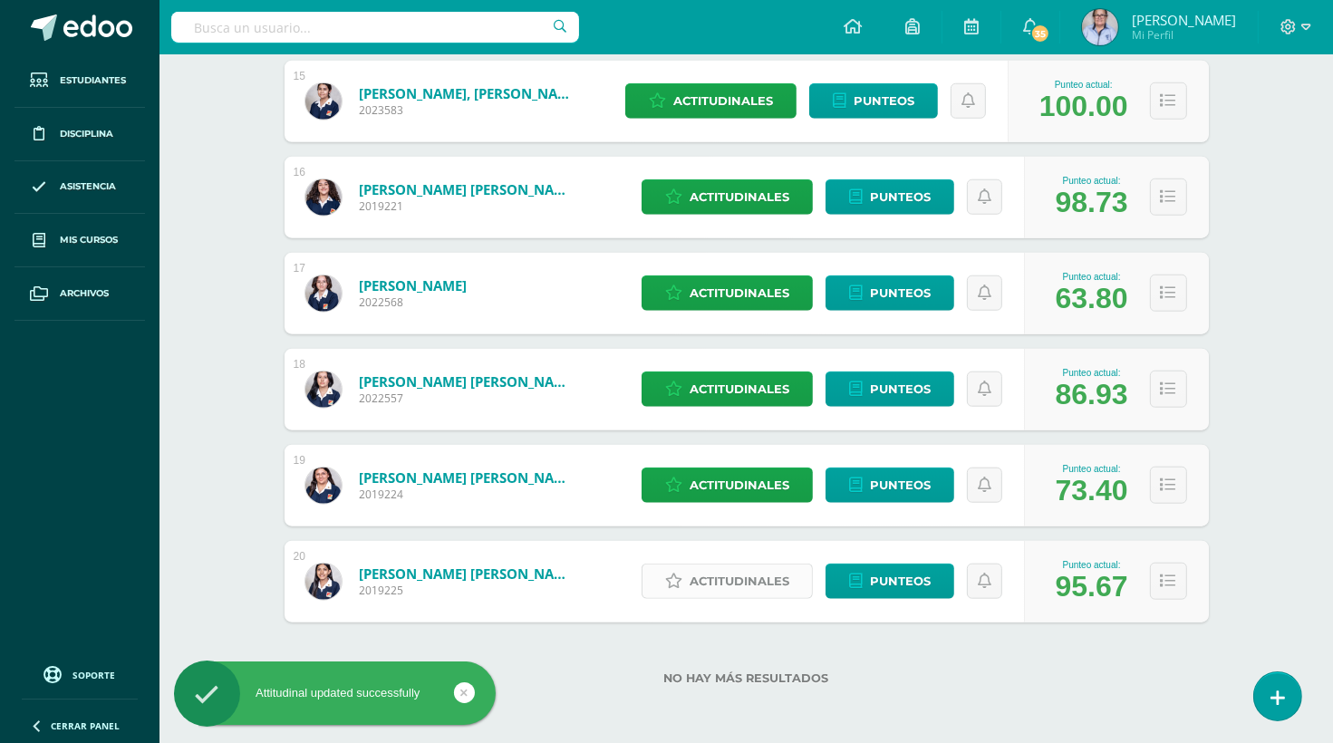
click at [742, 586] on span "Actitudinales" at bounding box center [740, 582] width 100 height 34
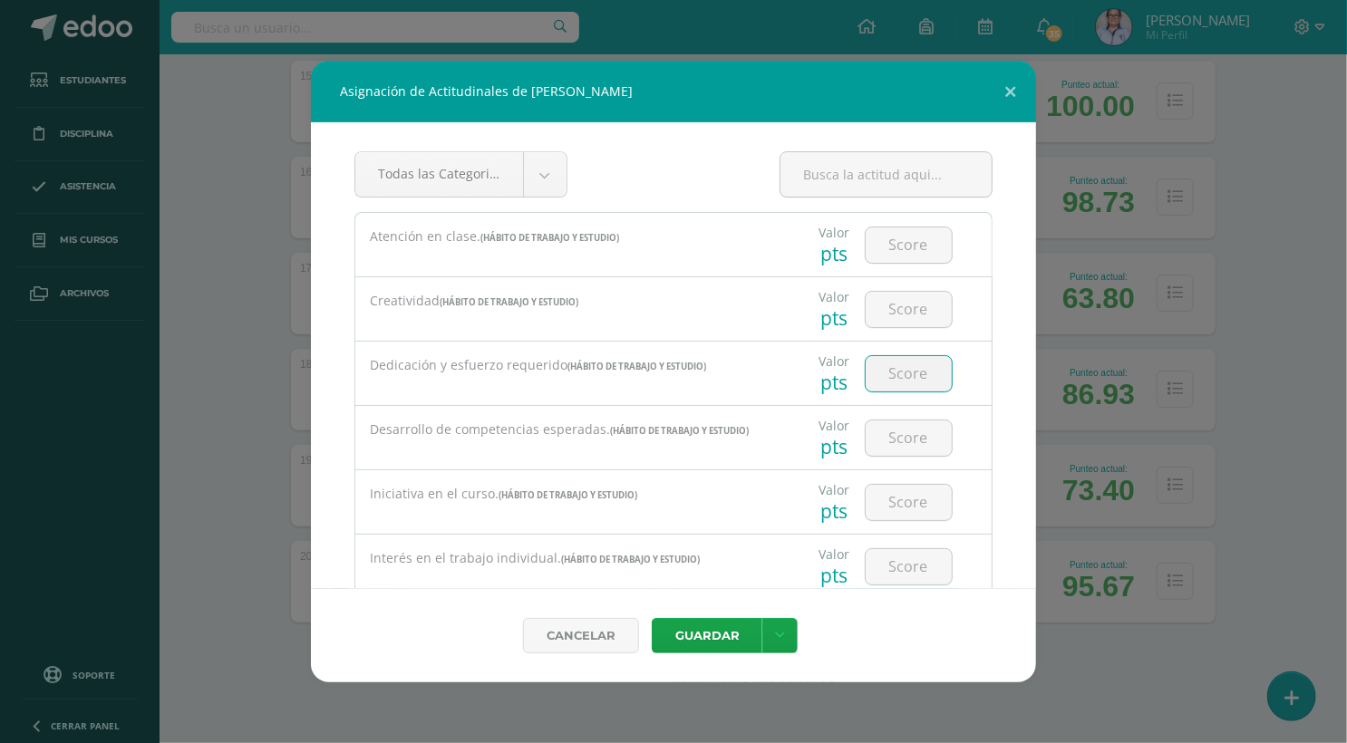
click at [903, 380] on input "number" at bounding box center [908, 373] width 86 height 35
type input "3"
click at [717, 636] on button "Guardar" at bounding box center [707, 635] width 111 height 35
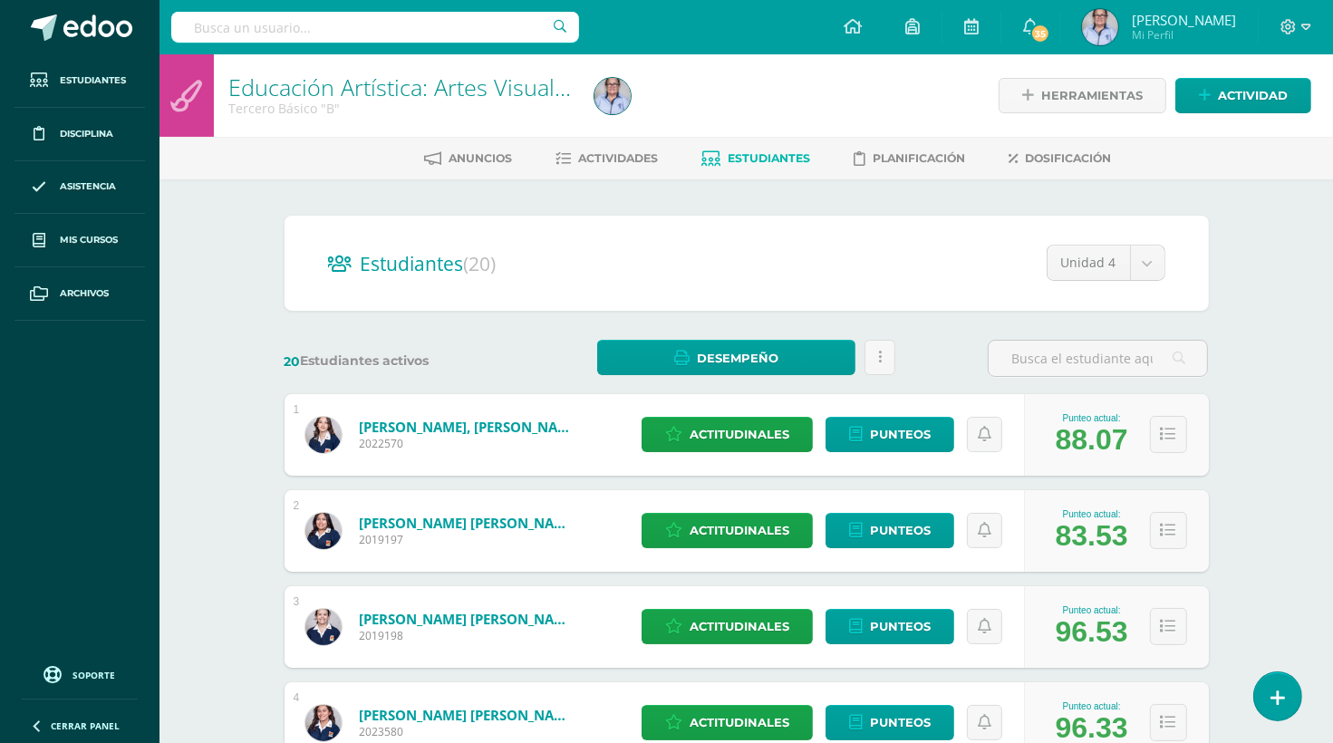
click at [1283, 340] on div "Educación Artística: Artes Visuales Tercero Básico "B" Herramientas Detalle de …" at bounding box center [745, 754] width 1173 height 1400
